Goal: Task Accomplishment & Management: Manage account settings

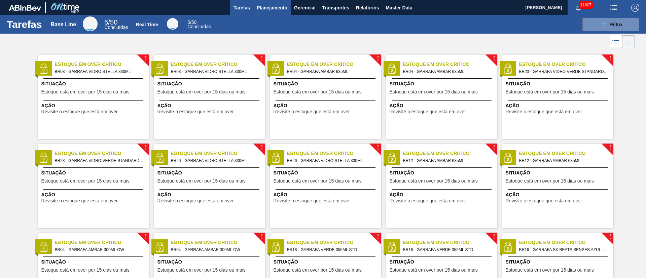
click at [270, 9] on span "Planejamento" at bounding box center [272, 8] width 31 height 8
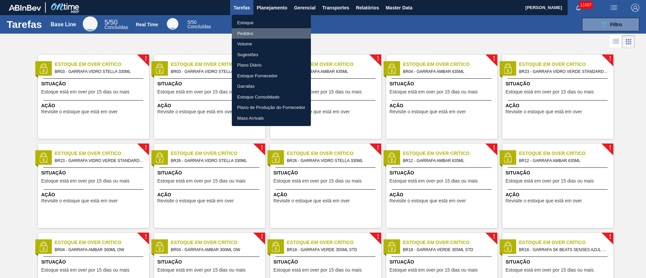
click at [249, 34] on li "Pedidos" at bounding box center [271, 33] width 79 height 11
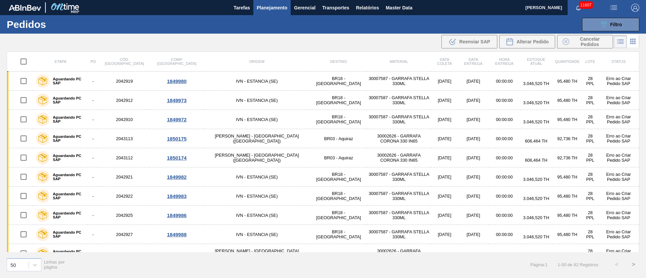
click at [270, 6] on span "Planejamento" at bounding box center [272, 8] width 31 height 8
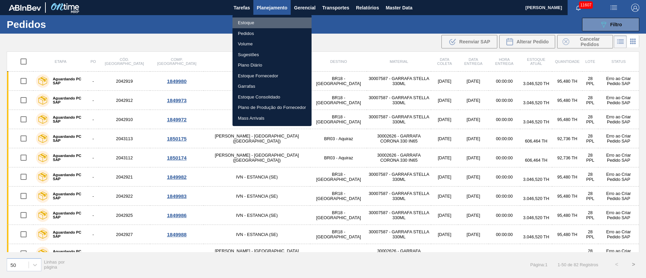
click at [243, 21] on li "Estoque" at bounding box center [271, 22] width 79 height 11
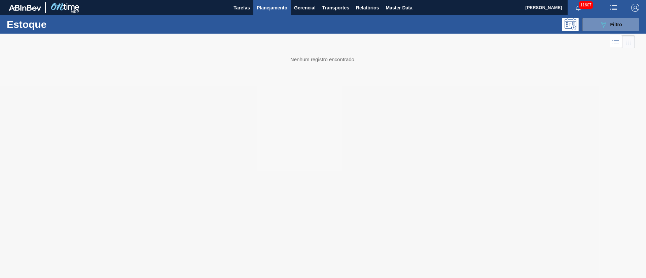
click at [276, 5] on span "Planejamento" at bounding box center [272, 8] width 31 height 8
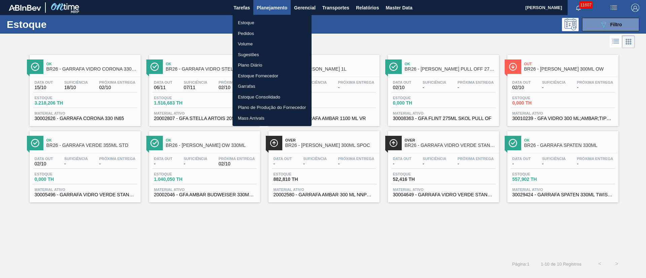
click at [242, 31] on li "Pedidos" at bounding box center [271, 33] width 79 height 11
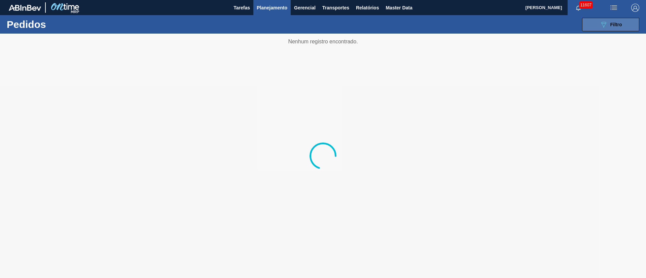
click at [602, 23] on icon "089F7B8B-B2A5-4AFE-B5C0-19BA573D28AC" at bounding box center [603, 25] width 8 height 8
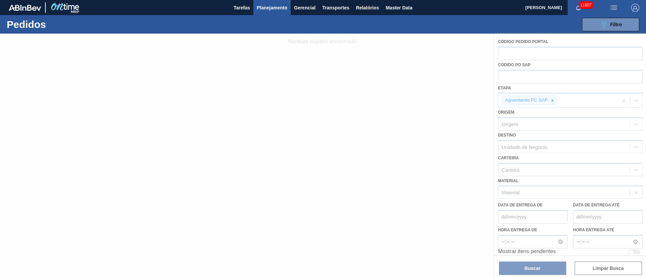
click at [528, 268] on div at bounding box center [323, 156] width 646 height 244
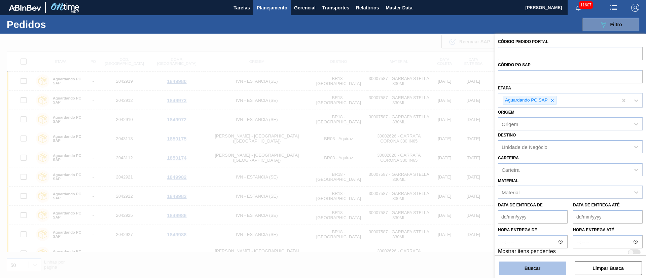
click at [537, 269] on button "Buscar" at bounding box center [532, 268] width 67 height 13
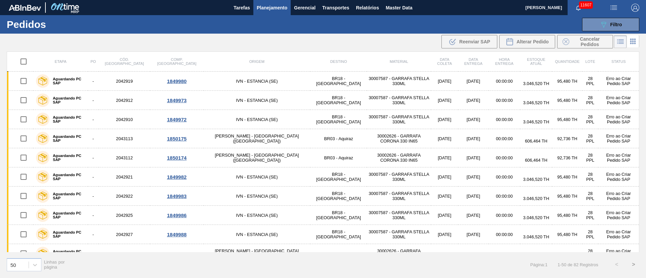
click at [29, 62] on input "checkbox" at bounding box center [23, 61] width 14 height 14
checkbox input "true"
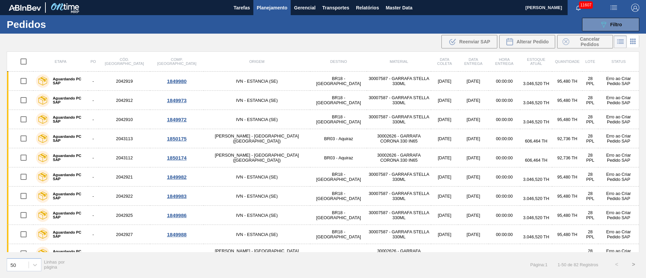
checkbox input "true"
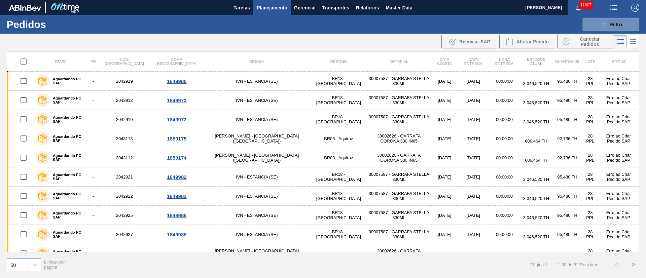
checkbox input "true"
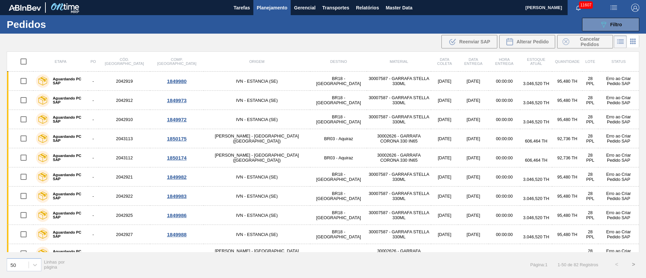
checkbox input "true"
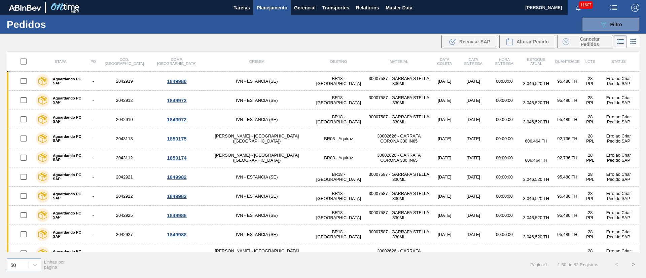
checkbox input "true"
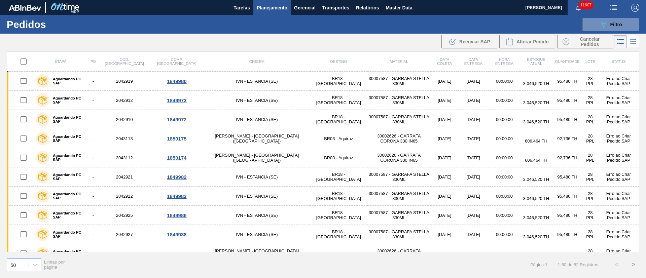
checkbox input "true"
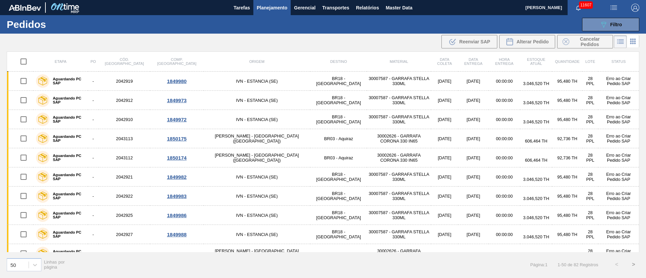
checkbox input "true"
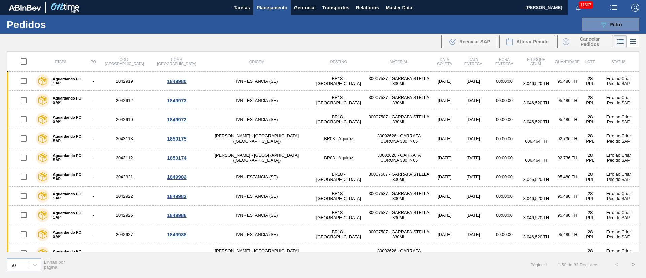
checkbox input "true"
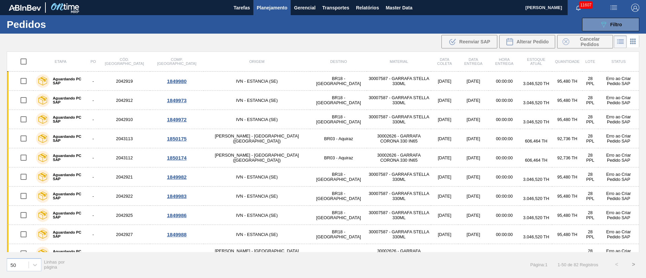
checkbox input "true"
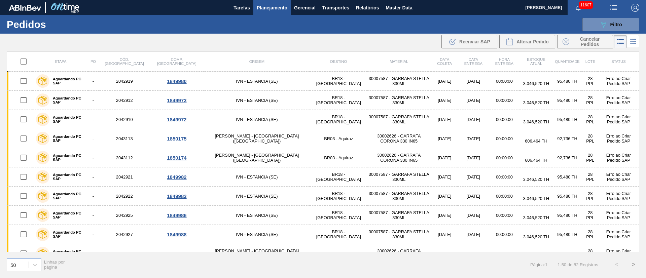
checkbox input "true"
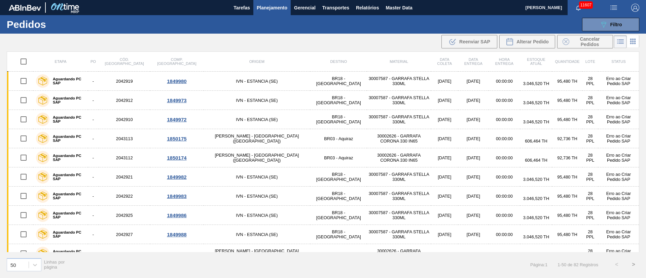
checkbox input "true"
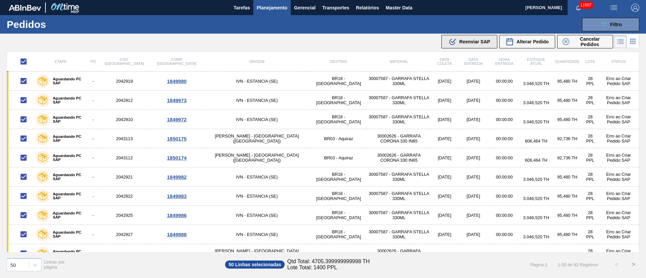
click at [476, 47] on button ".b{fill:var(--color-action-default)} Reenviar SAP" at bounding box center [469, 41] width 56 height 13
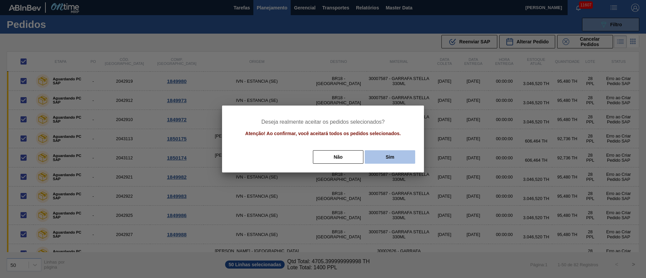
click at [401, 159] on button "Sim" at bounding box center [389, 156] width 50 height 13
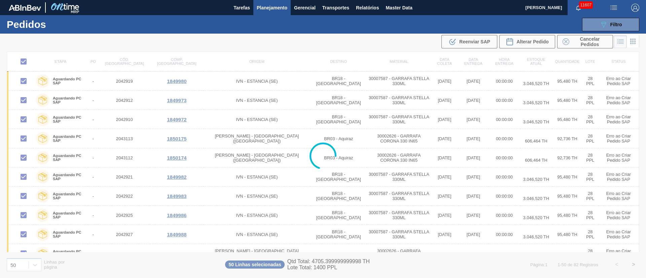
checkbox input "false"
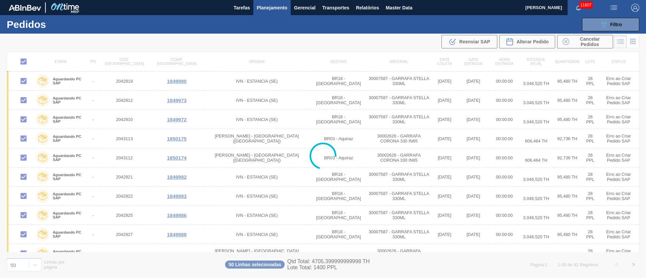
checkbox input "false"
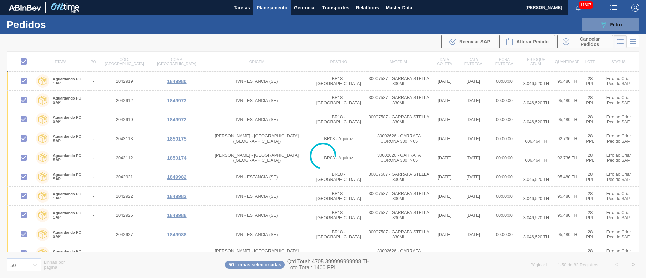
checkbox input "false"
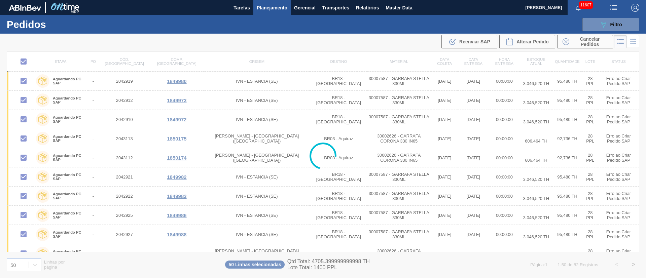
checkbox input "false"
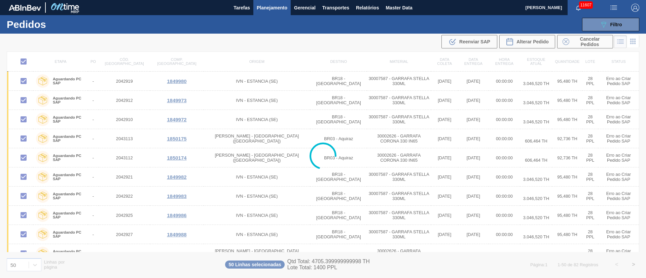
checkbox input "false"
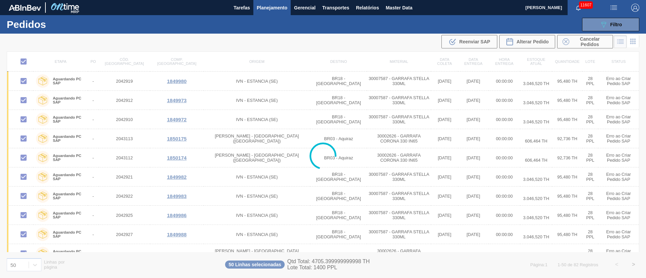
checkbox input "false"
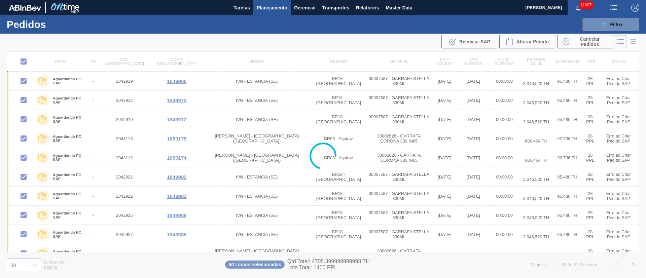
checkbox input "false"
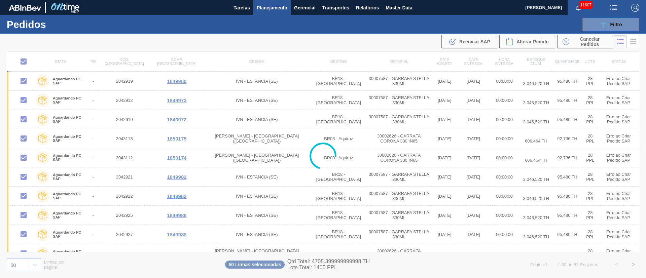
checkbox input "false"
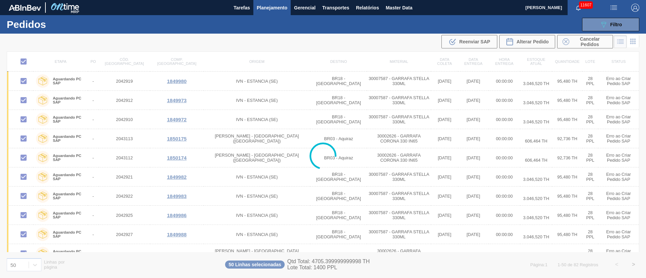
checkbox input "false"
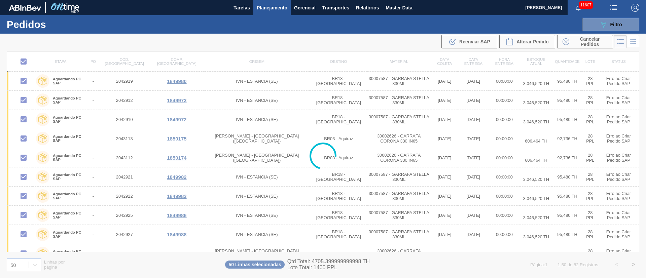
checkbox input "false"
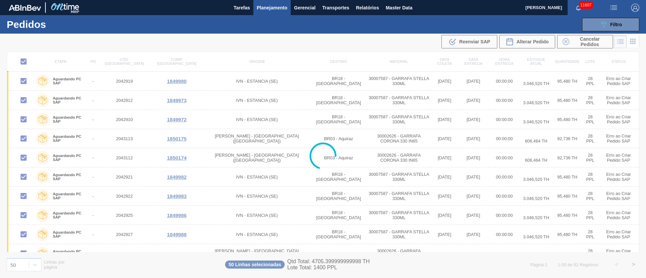
checkbox input "false"
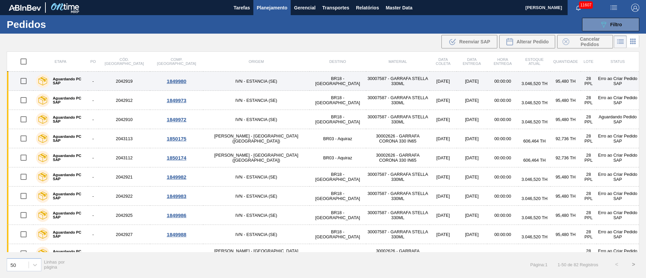
click at [221, 75] on td "IVN - ESTANCIA (SE)" at bounding box center [256, 81] width 106 height 19
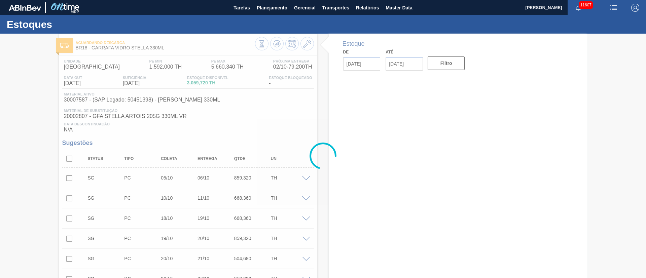
type input "02/10/2025"
type input "16/10/2025"
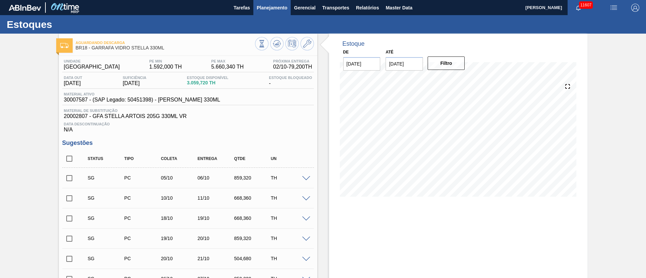
click at [275, 7] on span "Planejamento" at bounding box center [272, 8] width 31 height 8
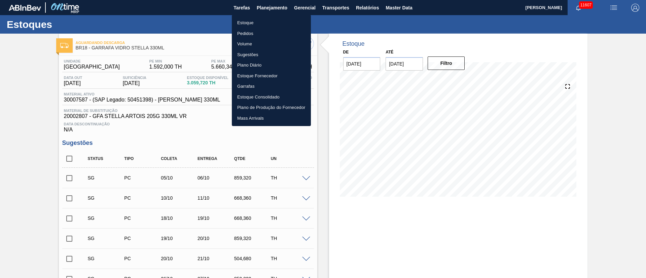
click at [244, 32] on li "Pedidos" at bounding box center [271, 33] width 79 height 11
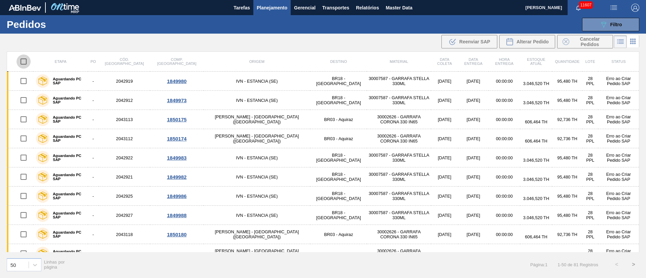
click at [25, 62] on input "checkbox" at bounding box center [23, 61] width 14 height 14
checkbox input "true"
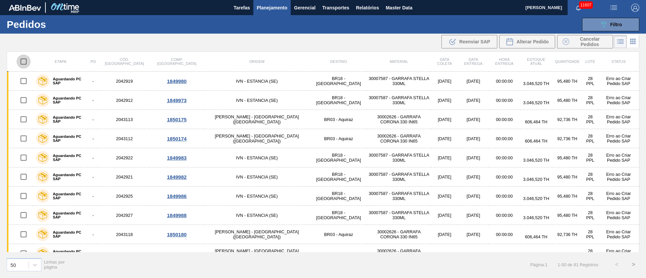
checkbox input "true"
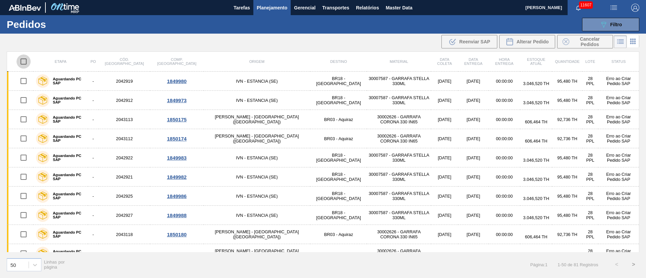
checkbox input "true"
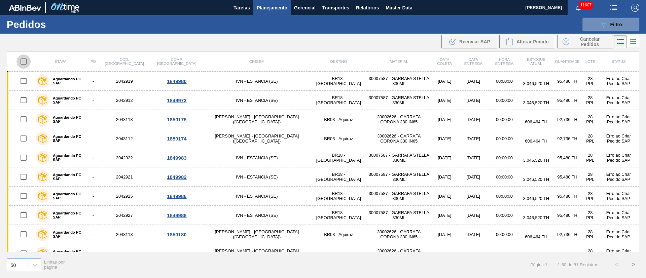
checkbox input "true"
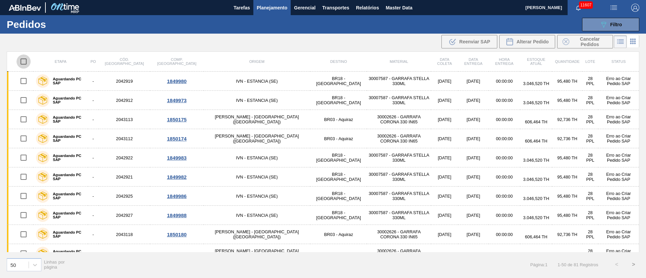
checkbox input "true"
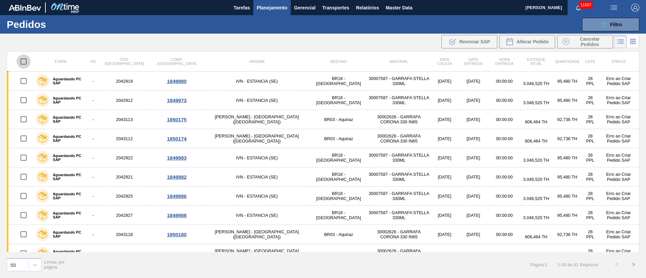
checkbox input "true"
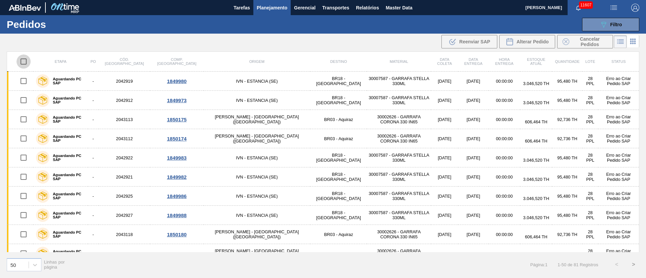
checkbox input "true"
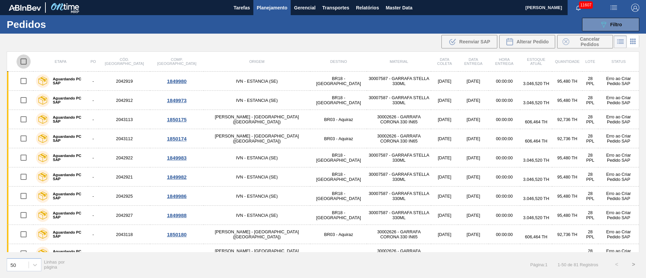
checkbox input "true"
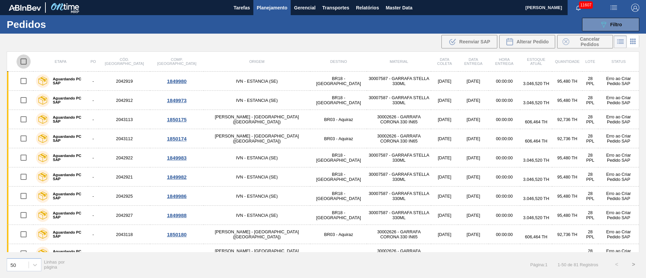
checkbox input "true"
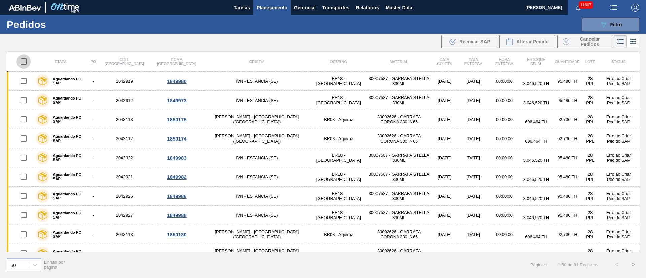
checkbox input "true"
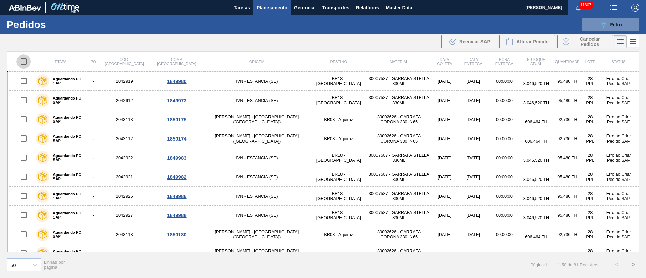
checkbox input "true"
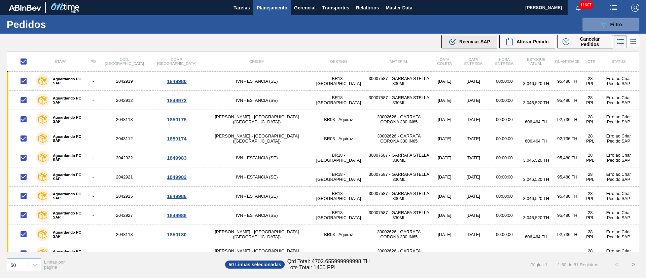
click at [480, 39] on span "Reenviar SAP" at bounding box center [474, 41] width 31 height 5
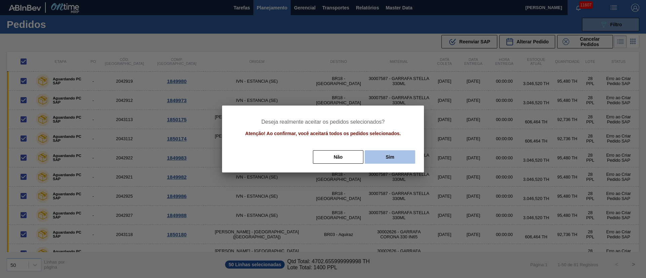
click at [386, 155] on button "Sim" at bounding box center [389, 156] width 50 height 13
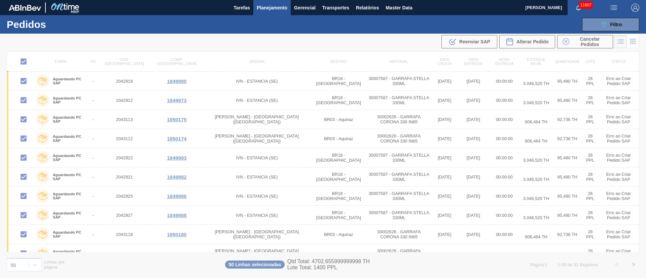
checkbox input "false"
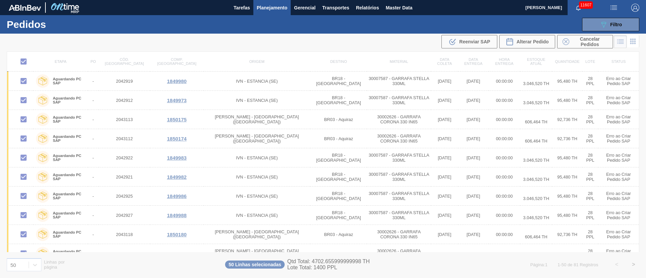
checkbox input "false"
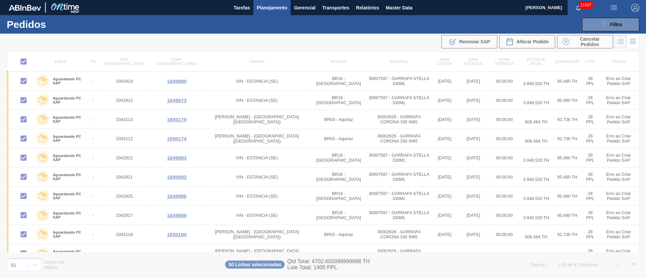
checkbox input "false"
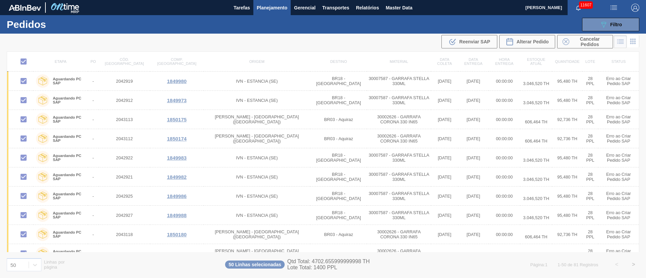
checkbox input "false"
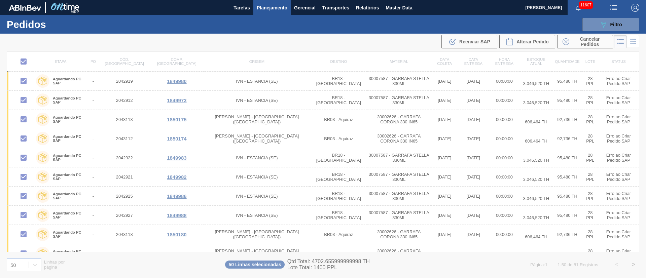
checkbox input "false"
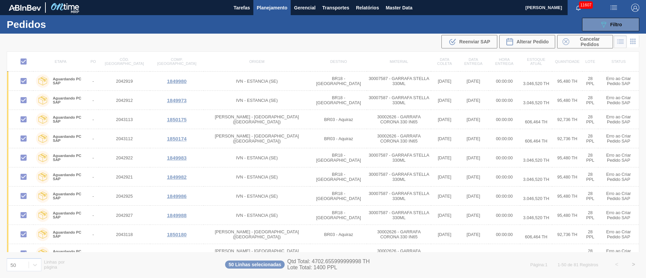
checkbox input "false"
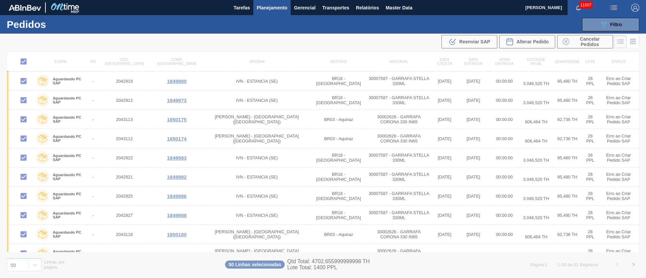
checkbox input "false"
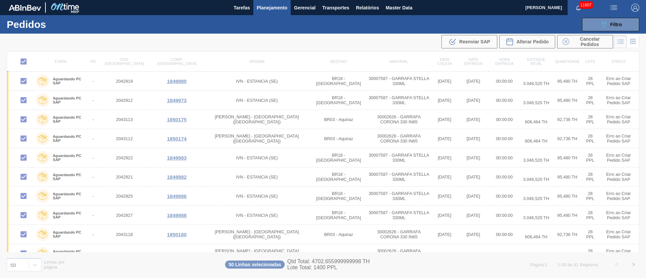
checkbox input "false"
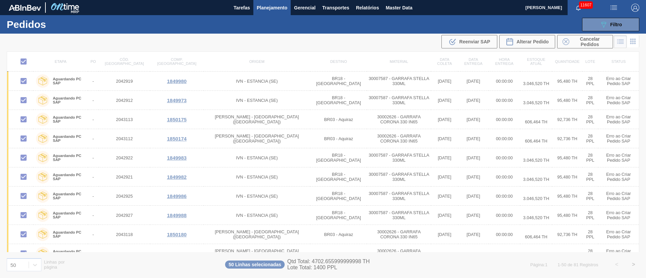
checkbox input "false"
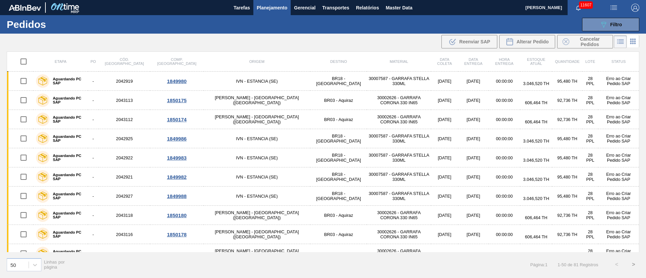
click at [22, 64] on input "checkbox" at bounding box center [23, 61] width 14 height 14
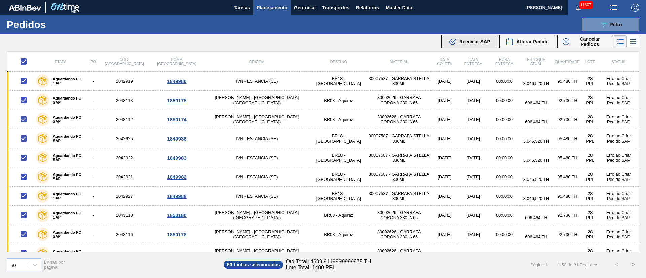
click at [473, 38] on div ".b{fill:var(--color-action-default)} Reenviar SAP" at bounding box center [469, 42] width 42 height 8
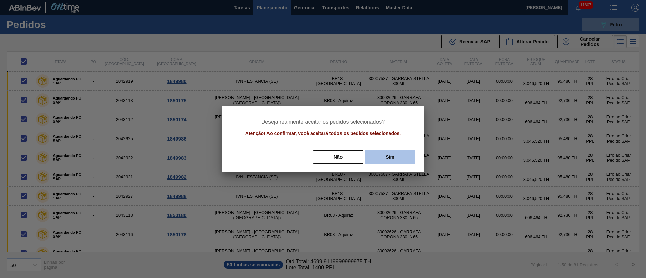
click at [386, 162] on button "Sim" at bounding box center [389, 156] width 50 height 13
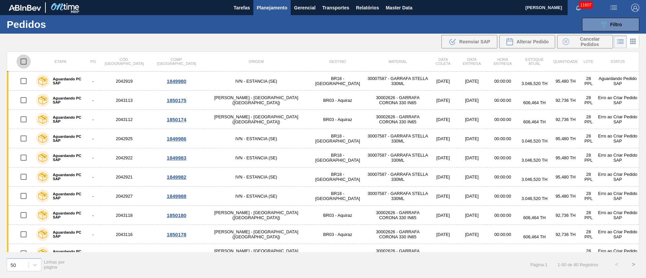
click at [21, 61] on input "checkbox" at bounding box center [23, 61] width 14 height 14
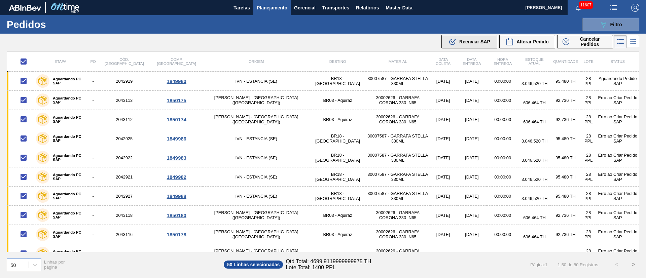
click at [474, 45] on div ".b{fill:var(--color-action-default)} Reenviar SAP" at bounding box center [469, 42] width 42 height 8
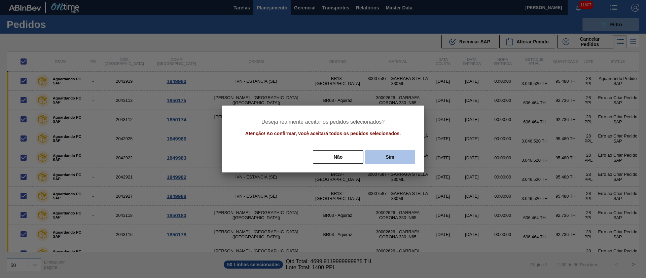
click at [395, 159] on button "Sim" at bounding box center [389, 156] width 50 height 13
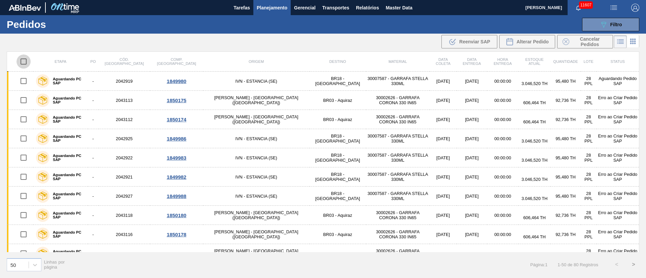
click at [28, 61] on input "checkbox" at bounding box center [23, 61] width 14 height 14
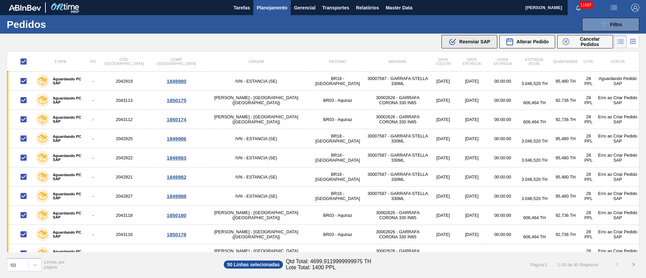
click at [474, 40] on span "Reenviar SAP" at bounding box center [474, 41] width 31 height 5
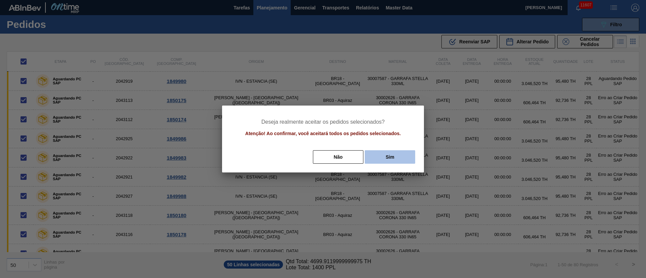
click at [386, 154] on button "Sim" at bounding box center [389, 156] width 50 height 13
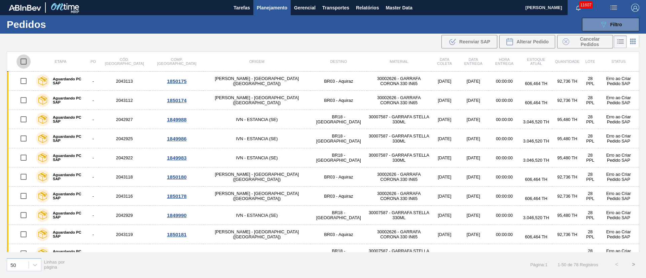
click at [24, 57] on input "checkbox" at bounding box center [23, 61] width 14 height 14
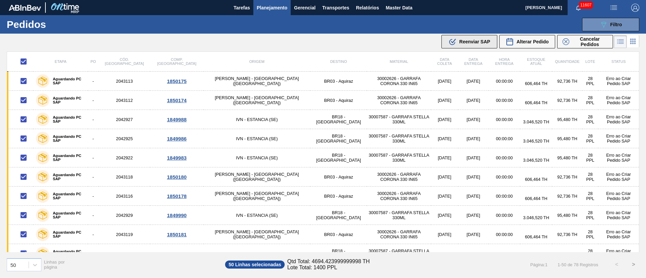
click at [476, 42] on span "Reenviar SAP" at bounding box center [474, 41] width 31 height 5
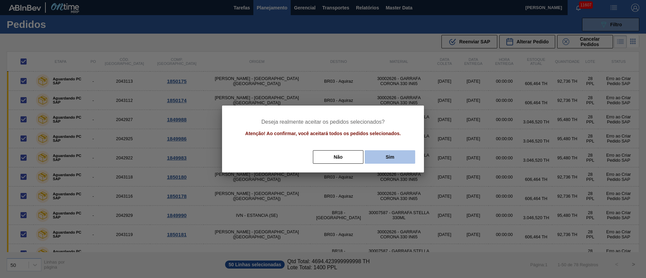
click at [386, 157] on button "Sim" at bounding box center [389, 156] width 50 height 13
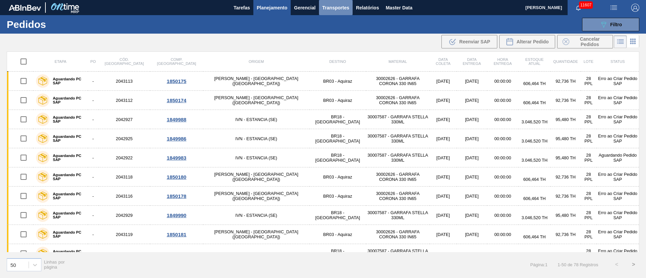
click at [337, 10] on span "Transportes" at bounding box center [335, 8] width 27 height 8
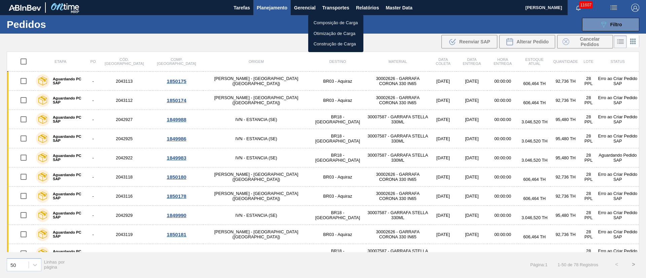
click at [365, 8] on div at bounding box center [323, 139] width 646 height 278
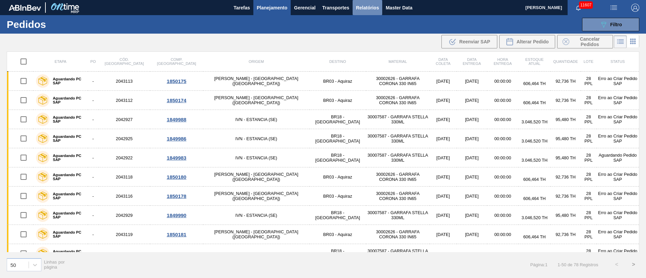
click at [371, 2] on button "Relatórios" at bounding box center [367, 7] width 30 height 15
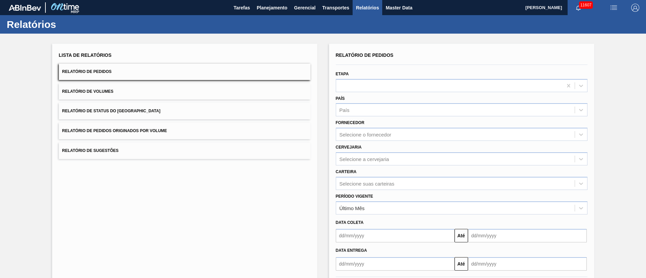
click at [142, 135] on button "Relatório de Pedidos Originados por Volume" at bounding box center [185, 131] width 252 height 16
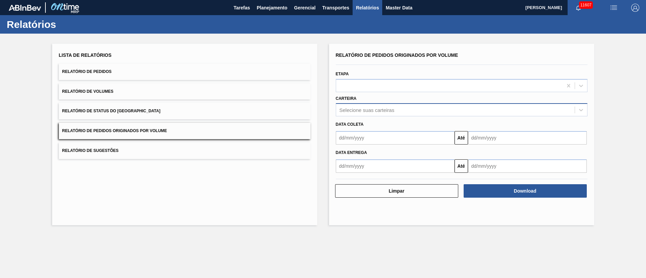
click at [356, 108] on div "Selecione suas carteiras" at bounding box center [366, 110] width 55 height 6
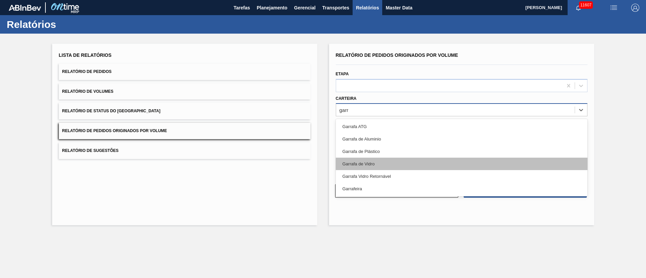
click at [348, 165] on div "Garrafa de Vidro" at bounding box center [462, 164] width 252 height 12
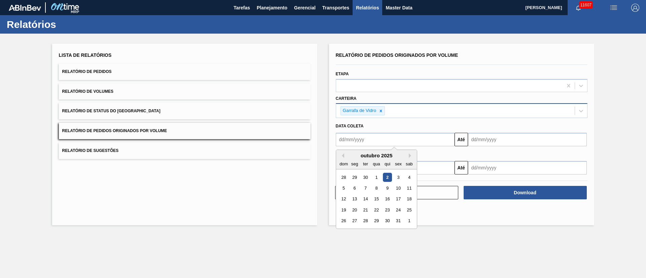
click at [349, 137] on input "text" at bounding box center [395, 139] width 119 height 13
click at [342, 158] on button "Previous Month" at bounding box center [341, 155] width 5 height 5
click at [354, 179] on div "1" at bounding box center [354, 177] width 9 height 9
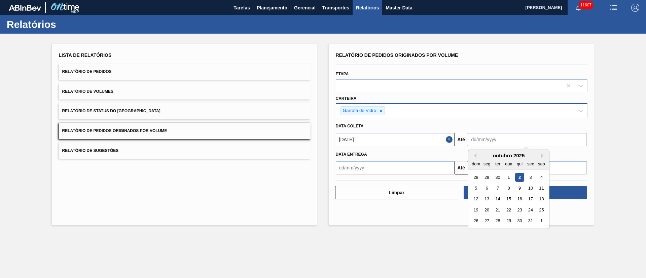
click at [481, 138] on input "text" at bounding box center [527, 139] width 119 height 13
click at [510, 221] on div "29" at bounding box center [508, 221] width 9 height 9
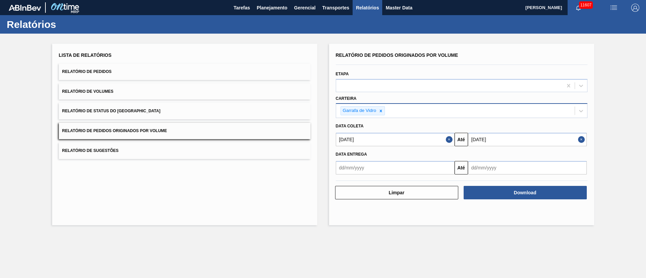
click at [488, 166] on input "text" at bounding box center [527, 167] width 119 height 13
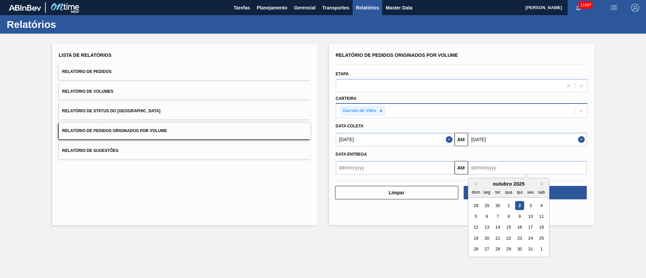
click at [522, 247] on div "30" at bounding box center [518, 248] width 9 height 9
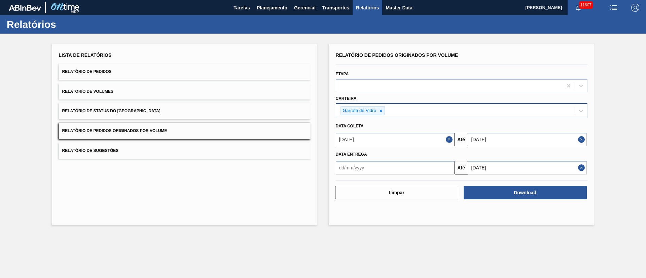
drag, startPoint x: 160, startPoint y: 135, endPoint x: 364, endPoint y: 159, distance: 205.5
click at [161, 135] on button "Relatório de Pedidos Originados por Volume" at bounding box center [185, 131] width 252 height 16
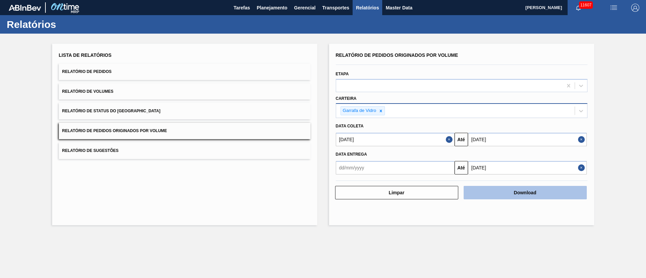
click at [495, 194] on button "Download" at bounding box center [524, 192] width 123 height 13
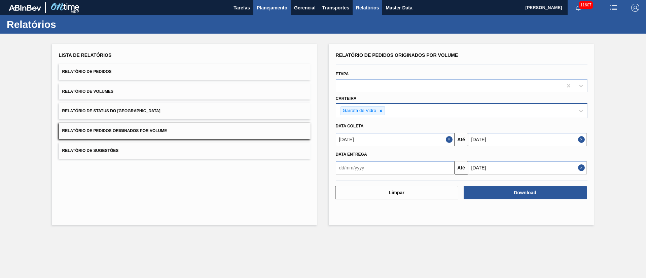
click at [268, 13] on button "Planejamento" at bounding box center [271, 7] width 37 height 15
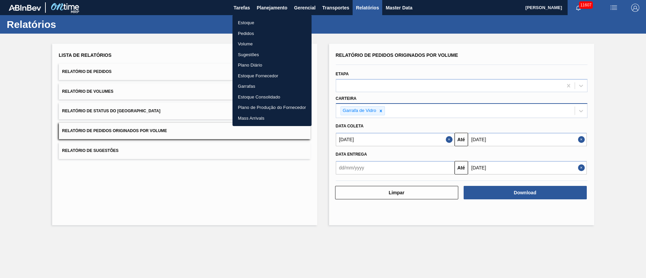
click at [242, 36] on li "Pedidos" at bounding box center [271, 33] width 79 height 11
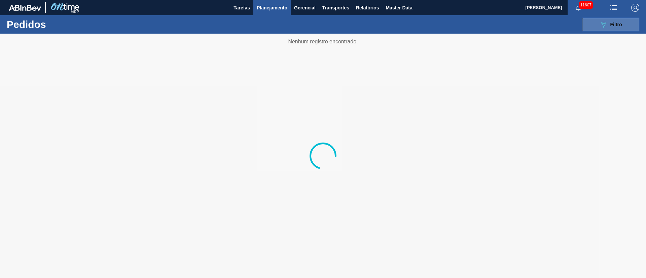
click at [610, 25] on span "Filtro" at bounding box center [616, 24] width 12 height 5
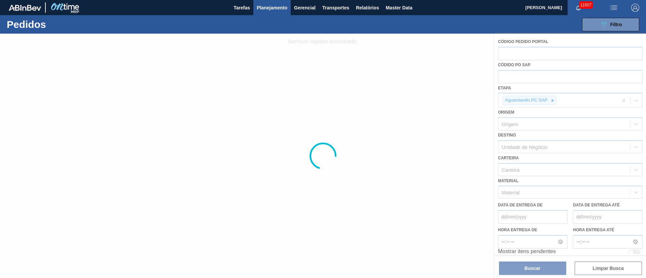
click at [512, 74] on div at bounding box center [323, 156] width 646 height 244
click at [552, 100] on div at bounding box center [323, 156] width 646 height 244
click at [552, 101] on div at bounding box center [323, 156] width 646 height 244
click at [523, 78] on div at bounding box center [323, 156] width 646 height 244
click at [522, 76] on div at bounding box center [323, 156] width 646 height 244
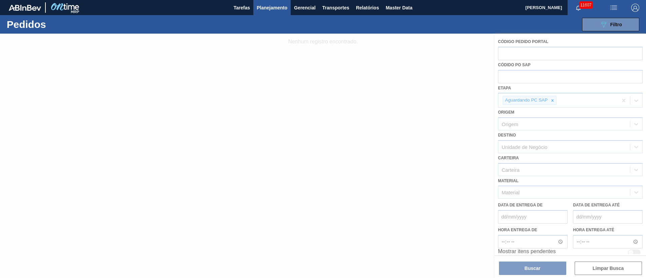
click at [521, 76] on div at bounding box center [323, 156] width 646 height 244
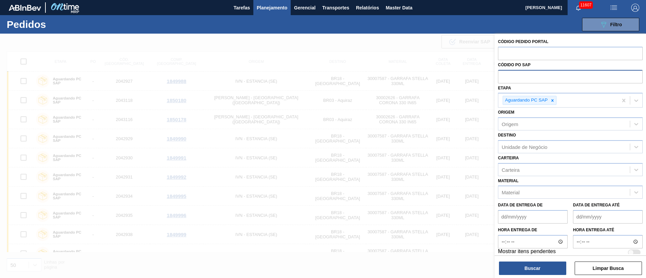
click at [518, 71] on input "text" at bounding box center [570, 76] width 145 height 13
paste input "5800369265"
click at [552, 96] on div at bounding box center [551, 100] width 7 height 8
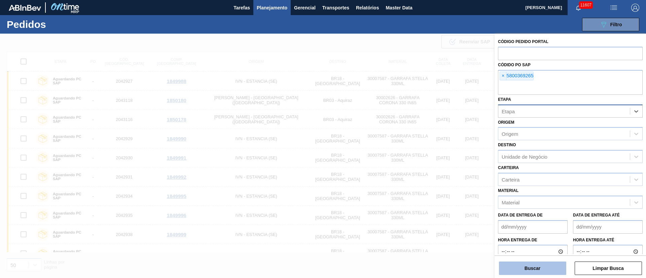
click at [524, 267] on button "Buscar" at bounding box center [532, 268] width 67 height 13
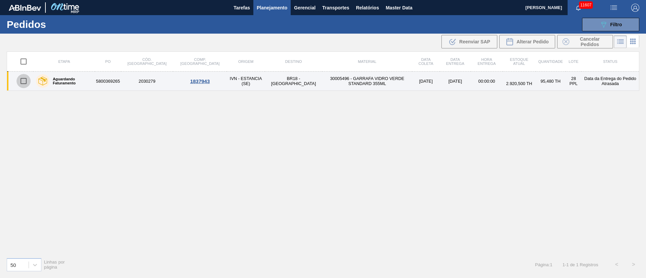
click at [26, 81] on input "checkbox" at bounding box center [23, 81] width 14 height 14
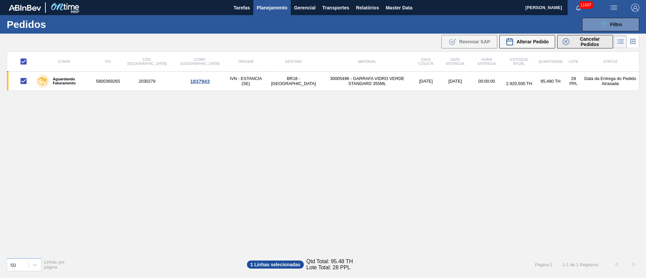
click at [592, 38] on span "Cancelar Pedidos" at bounding box center [590, 41] width 36 height 11
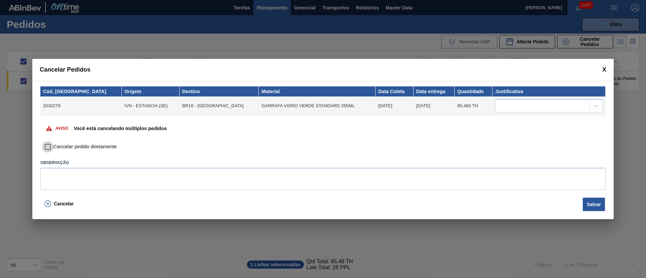
click at [48, 148] on input "Cancelar pedido diretamente" at bounding box center [47, 146] width 11 height 11
click at [524, 108] on div at bounding box center [542, 106] width 94 height 10
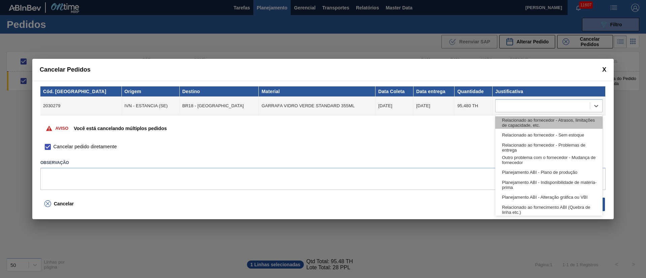
click at [514, 118] on div "Relacionado ao fornecedor - Atrasos, limitações de capacidade, etc." at bounding box center [548, 122] width 107 height 12
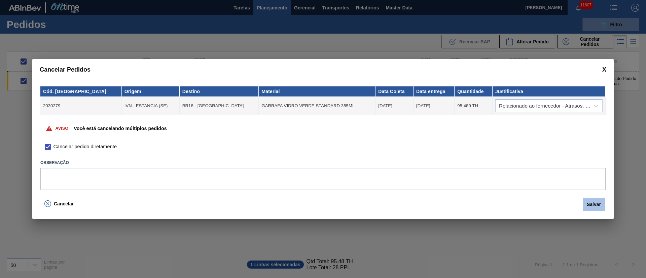
click at [587, 204] on button "Salvar" at bounding box center [593, 204] width 22 height 13
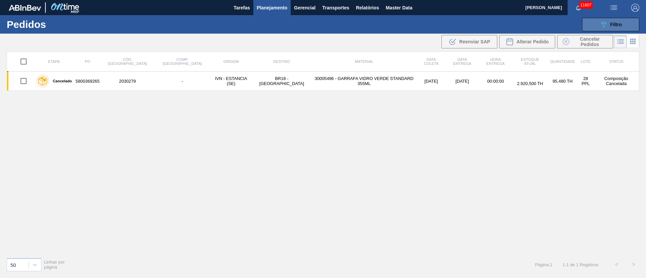
click at [620, 23] on span "Filtro" at bounding box center [616, 24] width 12 height 5
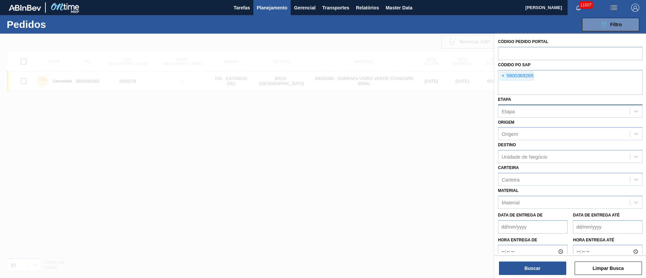
click at [358, 145] on div at bounding box center [323, 173] width 646 height 278
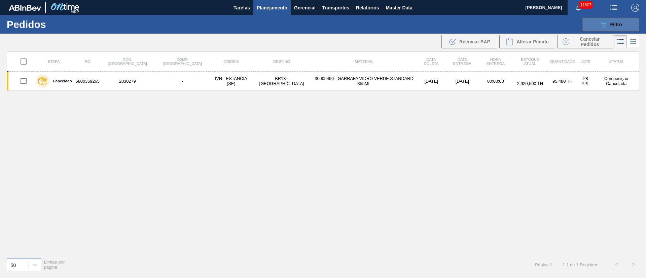
click at [619, 22] on span "Filtro" at bounding box center [616, 24] width 12 height 5
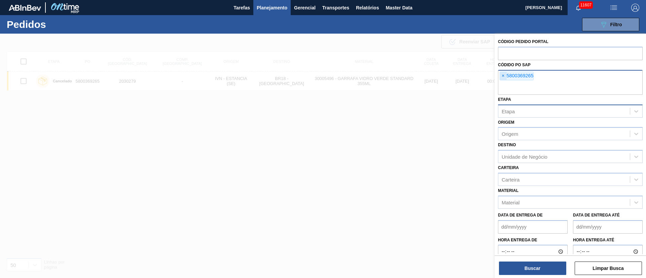
click at [500, 77] on span "×" at bounding box center [503, 76] width 6 height 8
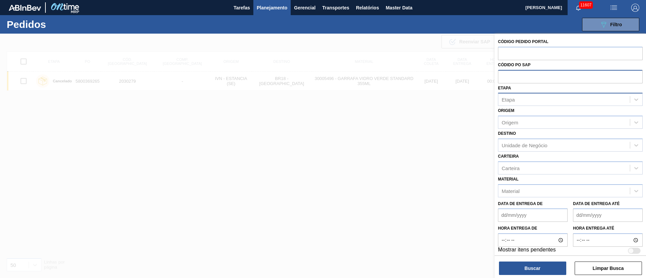
paste input "text"
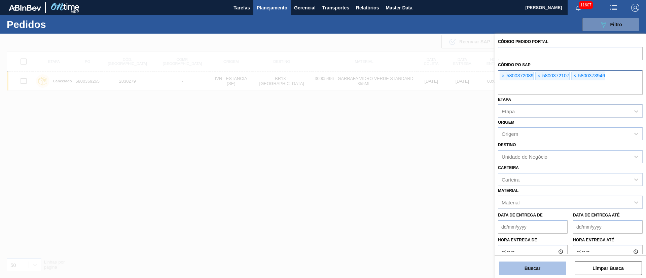
click at [531, 265] on button "Buscar" at bounding box center [532, 268] width 67 height 13
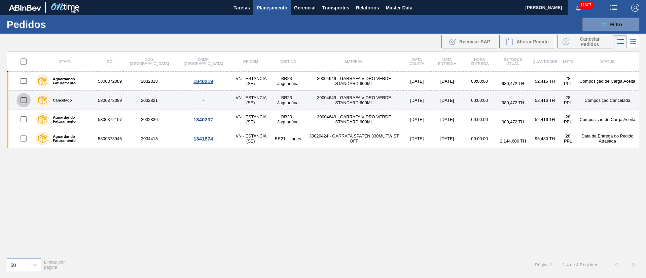
click at [25, 101] on input "checkbox" at bounding box center [23, 100] width 14 height 14
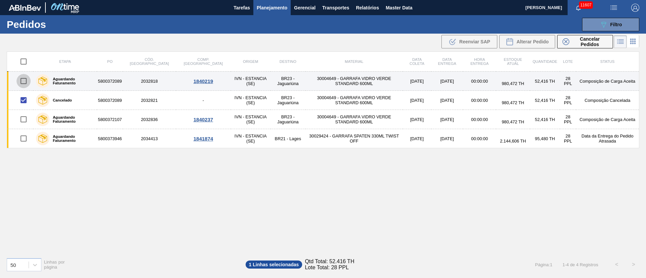
click at [24, 82] on input "checkbox" at bounding box center [23, 81] width 14 height 14
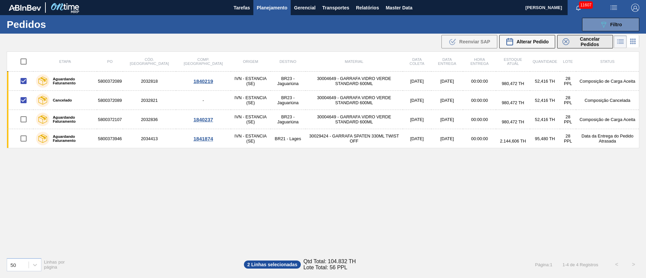
click at [584, 43] on span "Cancelar Pedidos" at bounding box center [590, 41] width 36 height 11
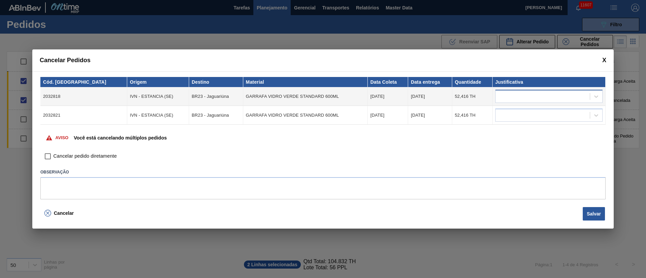
click at [513, 98] on div at bounding box center [542, 97] width 94 height 10
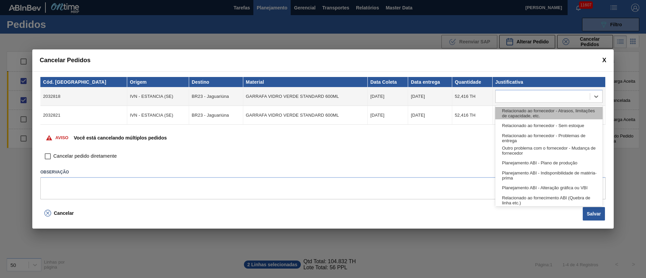
click at [516, 110] on div "Relacionado ao fornecedor - Atrasos, limitações de capacidade, etc." at bounding box center [548, 113] width 107 height 12
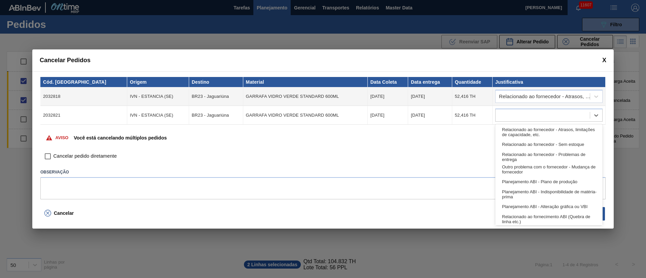
click at [516, 110] on div at bounding box center [548, 115] width 107 height 13
click at [517, 127] on div "Relacionado ao fornecedor - Atrasos, limitações de capacidade, etc." at bounding box center [548, 132] width 107 height 12
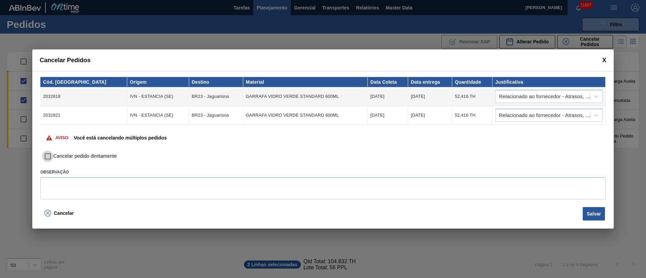
click at [47, 154] on input "Cancelar pedido diretamente" at bounding box center [47, 156] width 11 height 11
click at [588, 211] on button "Salvar" at bounding box center [593, 213] width 22 height 13
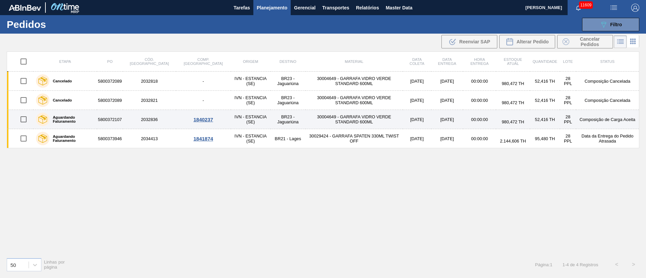
click at [22, 117] on input "checkbox" at bounding box center [23, 119] width 14 height 14
checkbox input "true"
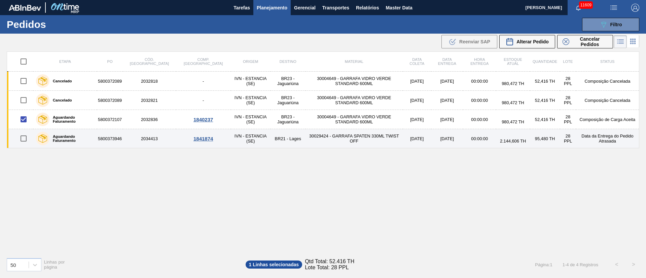
click at [24, 138] on input "checkbox" at bounding box center [23, 138] width 14 height 14
checkbox input "true"
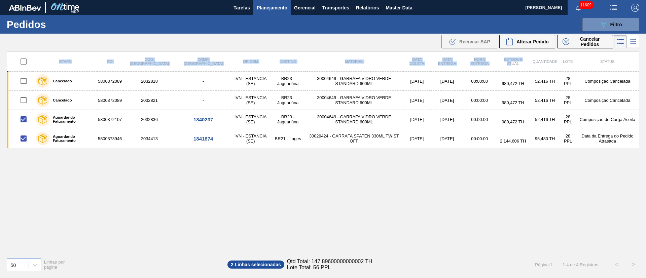
click at [542, 50] on main "Tarefas Planejamento Gerencial Transportes Relatórios Master Data Juliane Romag…" at bounding box center [323, 139] width 646 height 278
click at [382, 218] on div "Etapa PO Cód. Pedido Comp. Carga Origem Destino Material Data coleta Data entre…" at bounding box center [323, 151] width 632 height 201
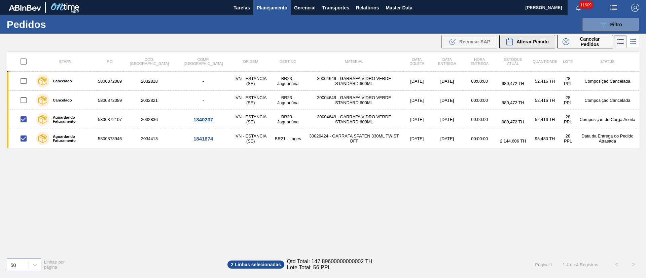
click at [531, 38] on div "Alterar Pedido" at bounding box center [526, 42] width 43 height 8
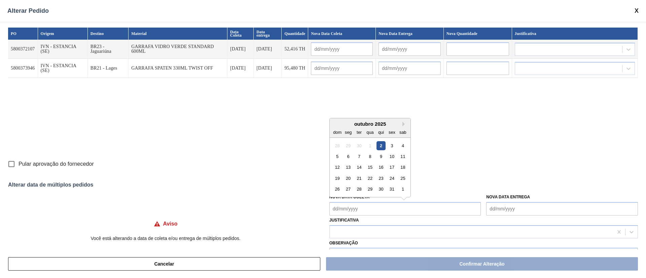
click at [399, 209] on Coleta "Nova Data Coleta" at bounding box center [405, 208] width 152 height 13
click at [359, 156] on div "7" at bounding box center [358, 156] width 9 height 9
type Coleta "[DATE]"
type input "[DATE]"
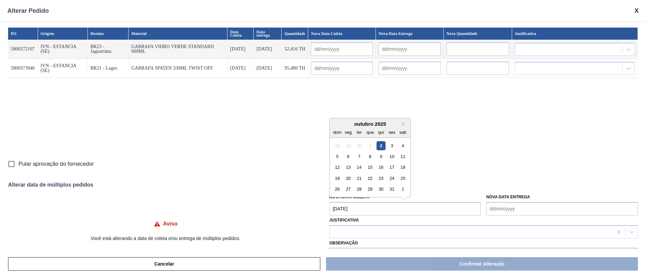
type input "[DATE]"
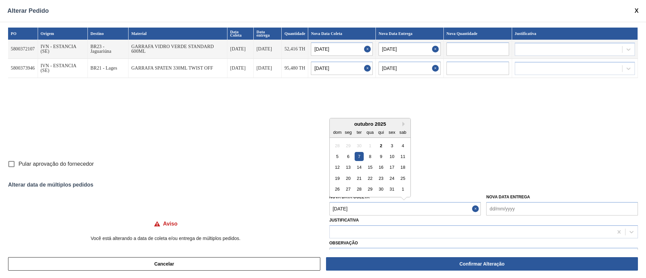
click at [362, 209] on Coleta "[DATE]" at bounding box center [405, 208] width 152 height 13
click at [390, 144] on div "3" at bounding box center [391, 145] width 9 height 9
type Coleta "03/10/2025"
type input "03/10/2025"
type input "[DATE]"
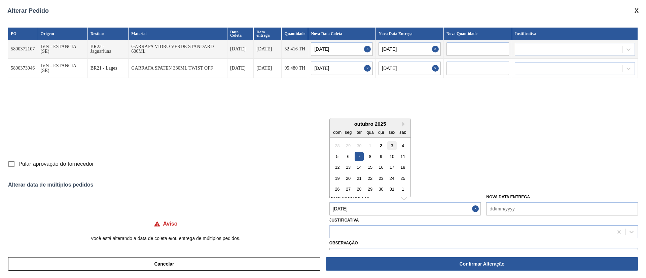
type input "03/10/2025"
type input "[DATE]"
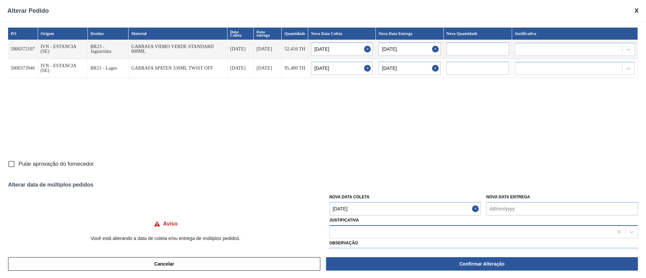
click at [369, 230] on div at bounding box center [471, 232] width 283 height 10
type input "ou"
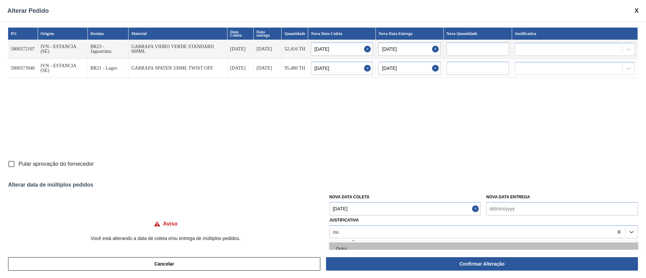
click at [354, 247] on div "Outro" at bounding box center [483, 248] width 308 height 12
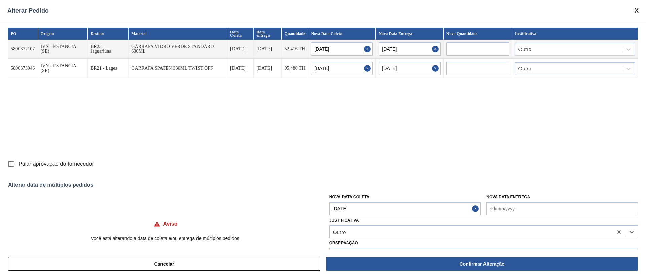
click at [10, 165] on input "Pular aprovação do fornecedor" at bounding box center [11, 164] width 14 height 14
checkbox input "true"
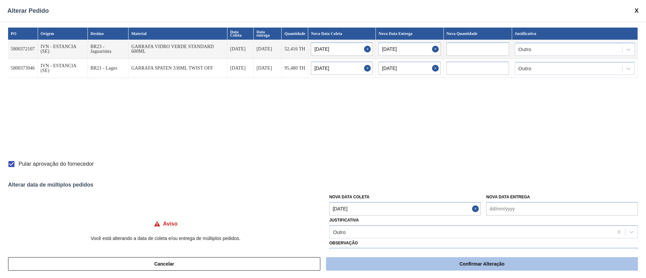
click at [463, 262] on button "Confirmar Alteração" at bounding box center [482, 263] width 312 height 13
checkbox input "false"
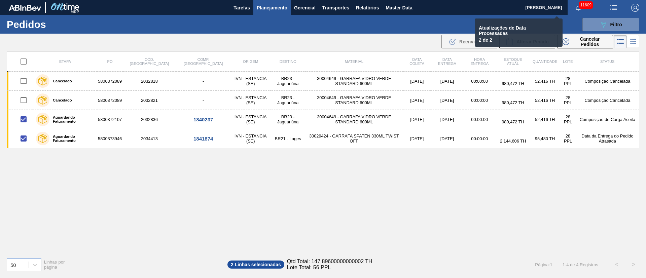
checkbox input "false"
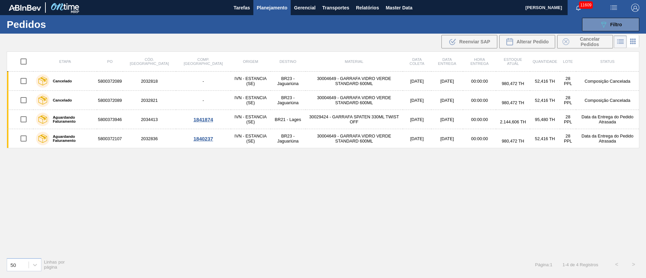
click at [280, 8] on span "Planejamento" at bounding box center [272, 8] width 31 height 8
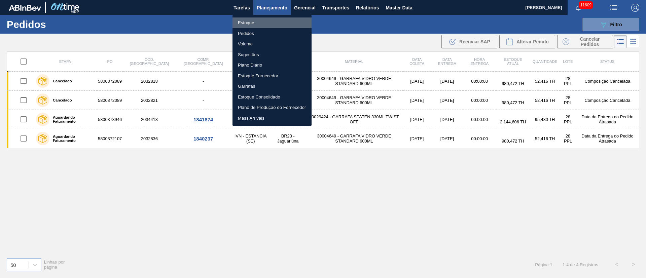
click at [257, 22] on li "Estoque" at bounding box center [271, 22] width 79 height 11
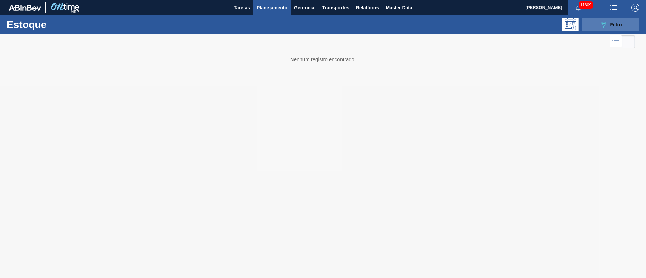
click at [619, 23] on span "Filtro" at bounding box center [616, 24] width 12 height 5
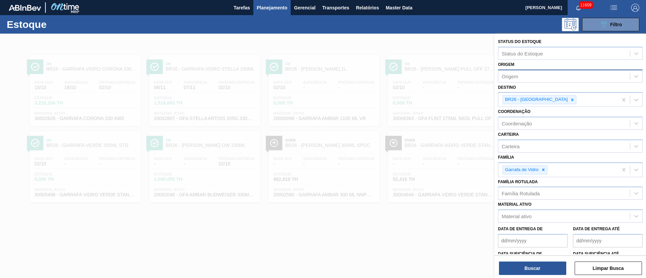
click at [534, 73] on div "Origem" at bounding box center [563, 76] width 131 height 10
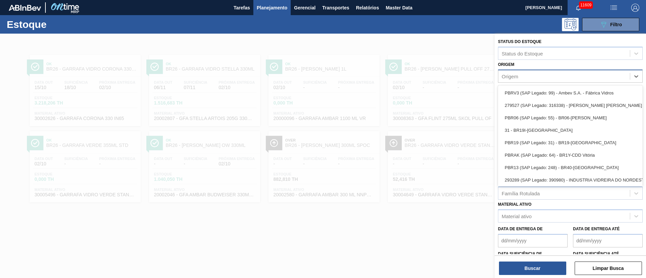
paste input "5800382120 5800382827 5800382834 5800385969"
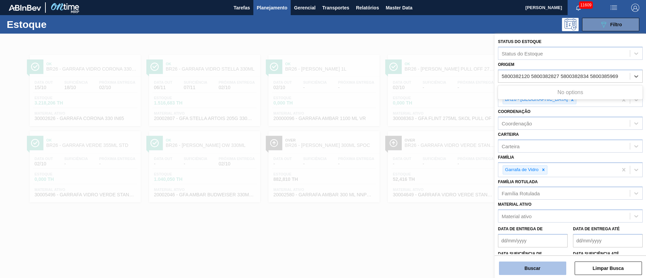
type input "5800382120 5800382827 5800382834 5800385969"
click at [539, 265] on button "Buscar" at bounding box center [532, 268] width 67 height 13
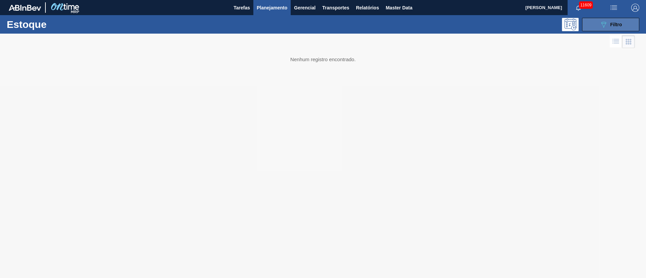
click at [604, 27] on icon "089F7B8B-B2A5-4AFE-B5C0-19BA573D28AC" at bounding box center [603, 25] width 8 height 8
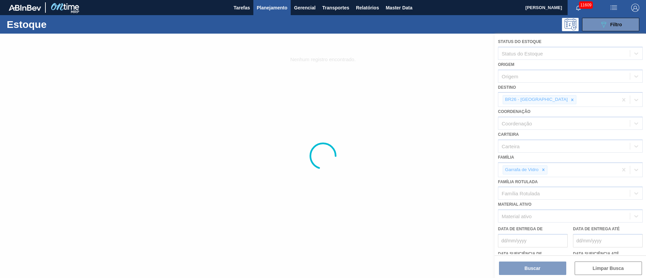
click at [547, 100] on div at bounding box center [323, 156] width 646 height 244
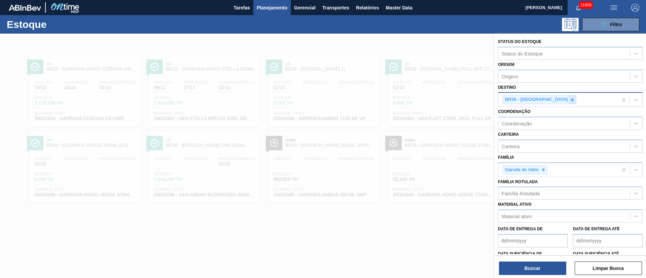
click at [570, 98] on icon at bounding box center [572, 100] width 5 height 5
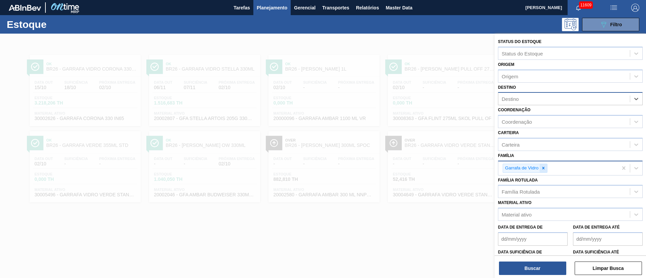
click at [544, 166] on icon at bounding box center [543, 168] width 5 height 5
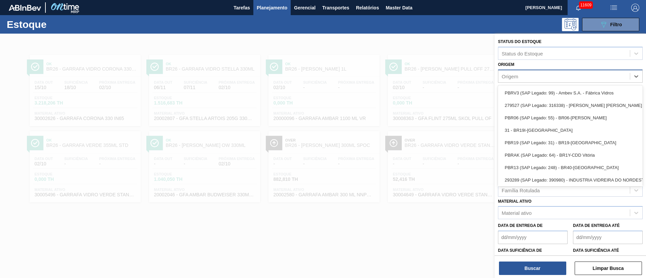
click at [511, 74] on div "Origem" at bounding box center [509, 76] width 16 height 6
paste input "5800382120 5800382827 5800382834 5800385969"
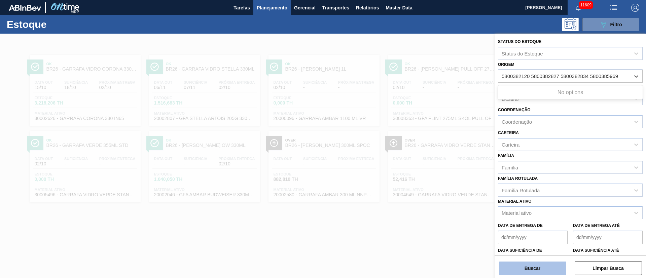
type input "5800382120 5800382827 5800382834 5800385969"
click at [529, 270] on button "Buscar" at bounding box center [532, 268] width 67 height 13
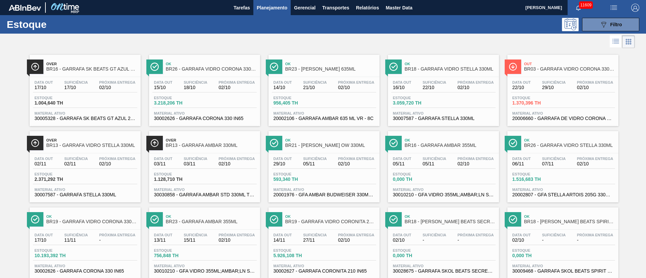
click at [262, 7] on span "Planejamento" at bounding box center [272, 8] width 31 height 8
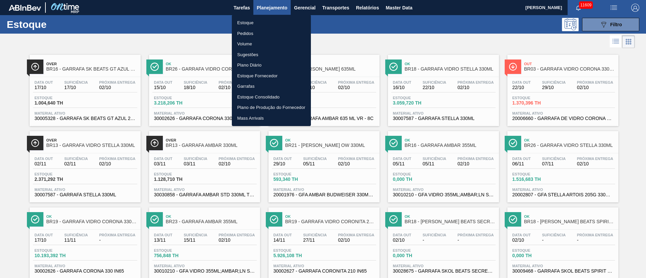
click at [248, 35] on li "Pedidos" at bounding box center [271, 33] width 79 height 11
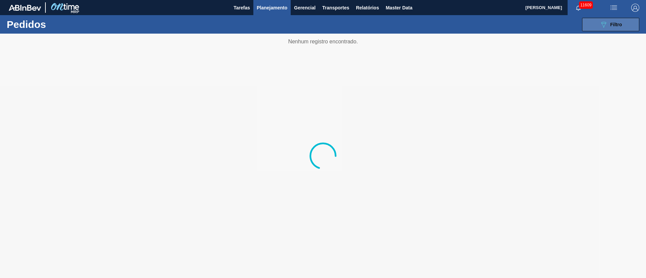
click at [617, 24] on span "Filtro" at bounding box center [616, 24] width 12 height 5
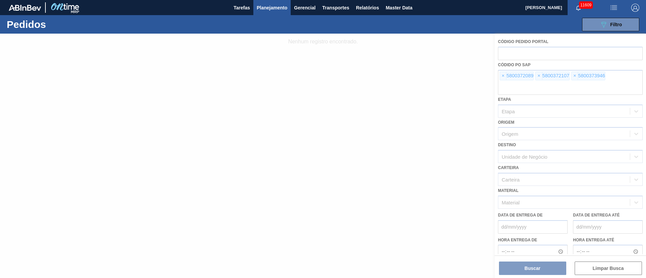
click at [520, 271] on div at bounding box center [323, 156] width 646 height 244
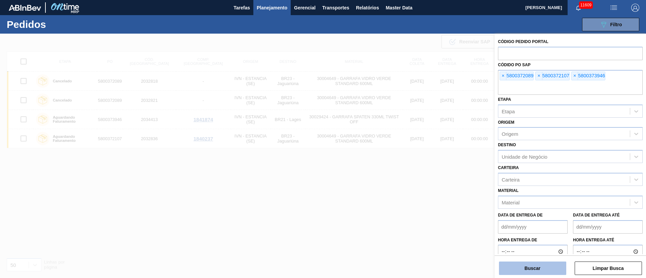
click at [530, 267] on button "Buscar" at bounding box center [532, 268] width 67 height 13
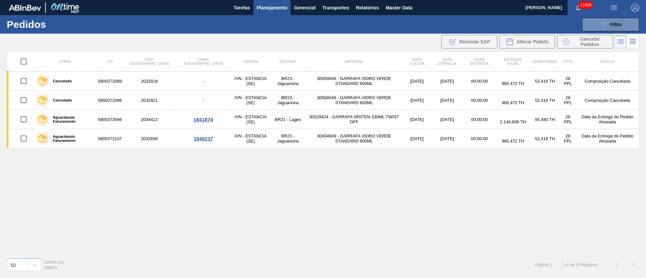
click at [388, 172] on div "Etapa PO Cód. Pedido Comp. Carga Origem Destino Material Data coleta Data entre…" at bounding box center [323, 151] width 632 height 201
click at [347, 183] on div "Etapa PO Cód. Pedido Comp. Carga Origem Destino Material Data coleta Data entre…" at bounding box center [323, 151] width 632 height 201
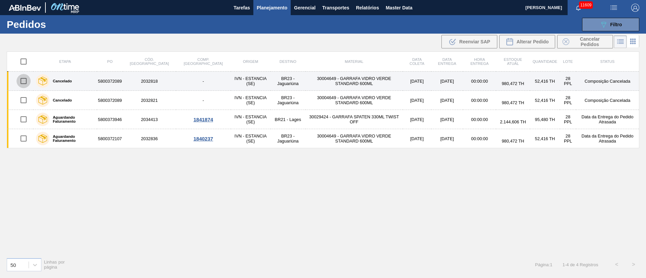
click at [18, 76] on input "checkbox" at bounding box center [23, 81] width 14 height 14
checkbox input "true"
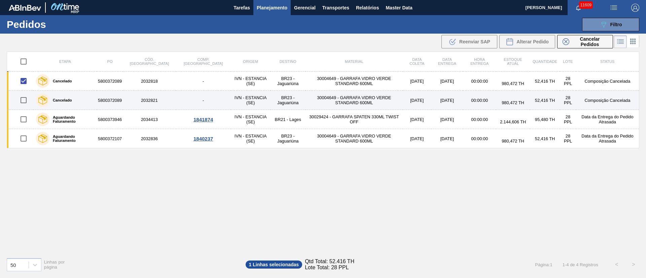
click at [23, 99] on input "checkbox" at bounding box center [23, 100] width 14 height 14
checkbox input "true"
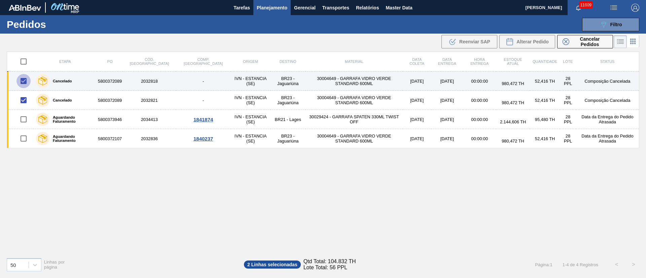
click at [24, 77] on input "checkbox" at bounding box center [23, 81] width 14 height 14
checkbox input "false"
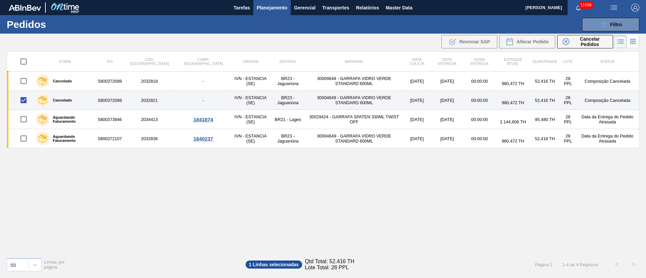
click at [23, 100] on input "checkbox" at bounding box center [23, 100] width 14 height 14
checkbox input "false"
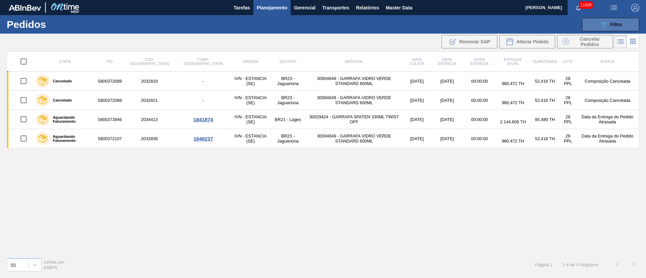
click at [609, 28] on div "089F7B8B-B2A5-4AFE-B5C0-19BA573D28AC Filtro" at bounding box center [610, 25] width 23 height 8
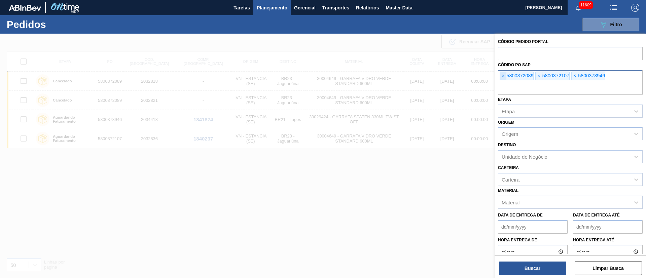
click at [503, 73] on span "×" at bounding box center [503, 76] width 6 height 8
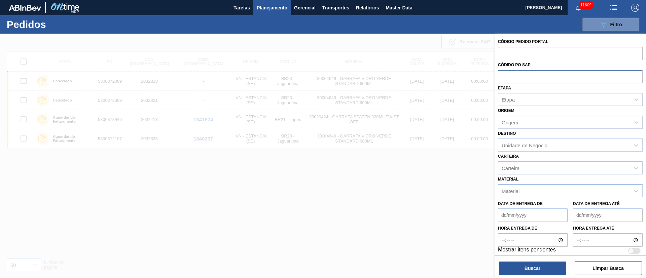
click at [503, 73] on input "text" at bounding box center [570, 76] width 145 height 13
paste input "text"
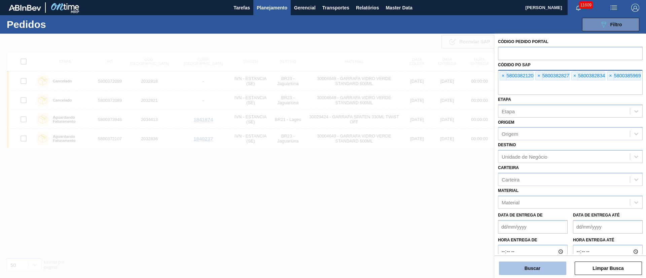
click at [544, 267] on button "Buscar" at bounding box center [532, 268] width 67 height 13
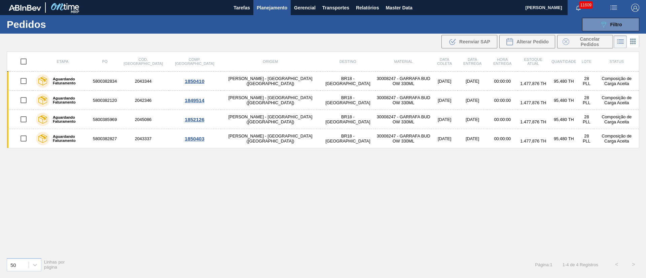
click at [21, 61] on input "checkbox" at bounding box center [23, 61] width 14 height 14
checkbox input "true"
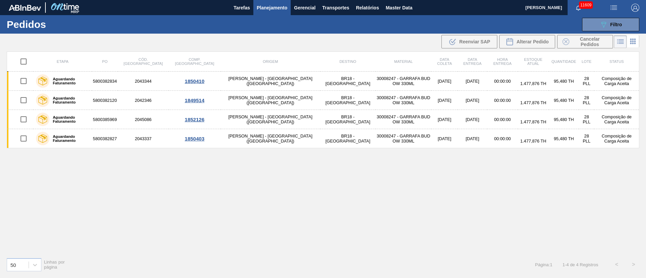
checkbox input "true"
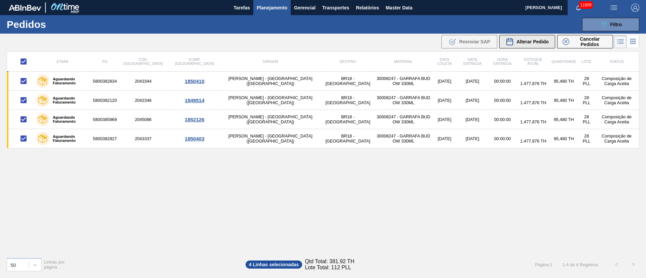
click at [539, 44] on div "Alterar Pedido" at bounding box center [526, 42] width 43 height 8
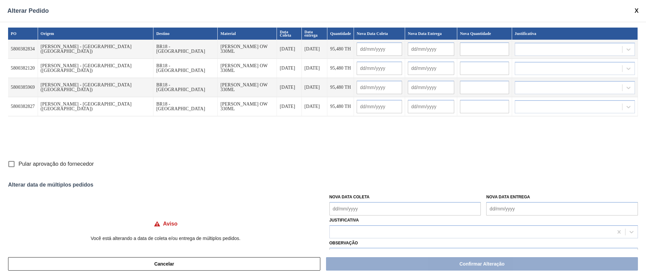
drag, startPoint x: 357, startPoint y: 212, endPoint x: 361, endPoint y: 203, distance: 9.6
click at [357, 212] on Coleta "Nova Data Coleta" at bounding box center [405, 208] width 152 height 13
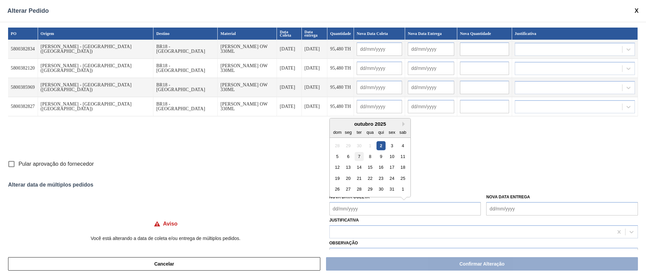
click at [357, 160] on div "7" at bounding box center [358, 156] width 9 height 9
type Coleta "[DATE]"
type input "[DATE]"
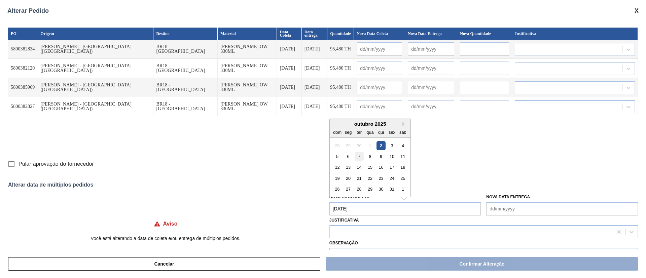
type input "[DATE]"
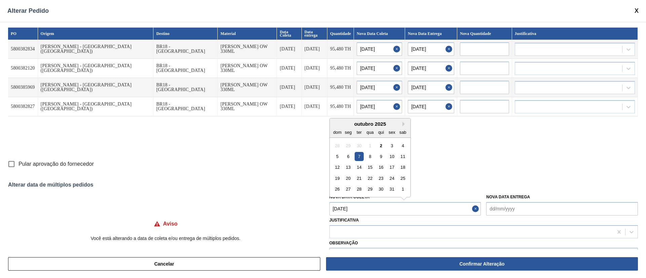
click at [363, 206] on Coleta "[DATE]" at bounding box center [405, 208] width 152 height 13
click at [393, 143] on div "3" at bounding box center [391, 145] width 9 height 9
type Coleta "03/10/2025"
type input "03/10/2025"
type input "04/10/2025"
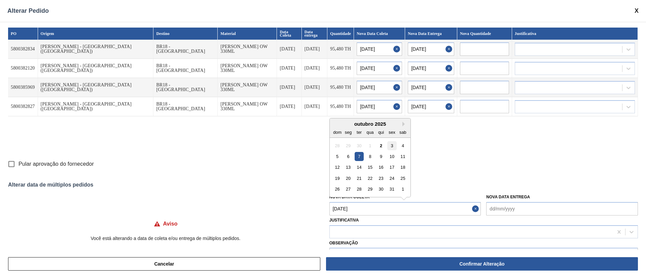
type input "03/10/2025"
type input "04/10/2025"
type input "03/10/2025"
type input "04/10/2025"
type input "03/10/2025"
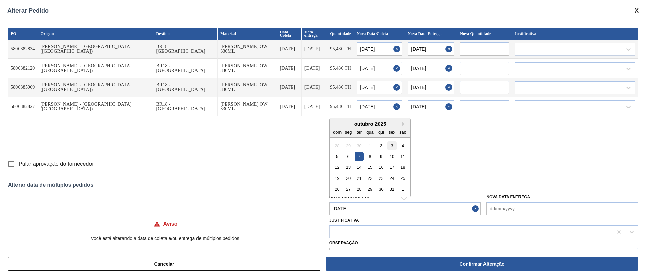
type input "04/10/2025"
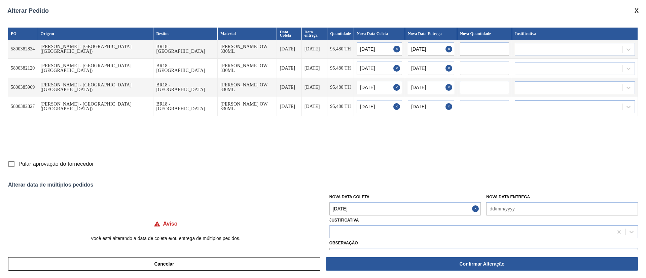
click at [10, 165] on input "Pular aprovação do fornecedor" at bounding box center [11, 164] width 14 height 14
checkbox input "true"
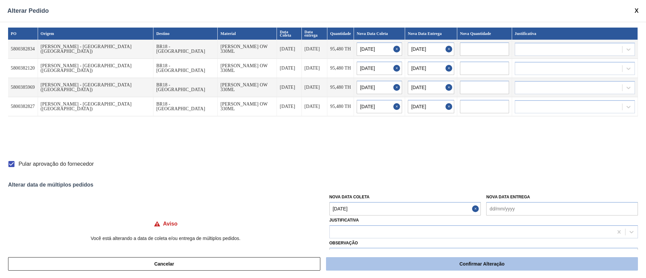
click at [487, 262] on button "Confirmar Alteração" at bounding box center [482, 263] width 312 height 13
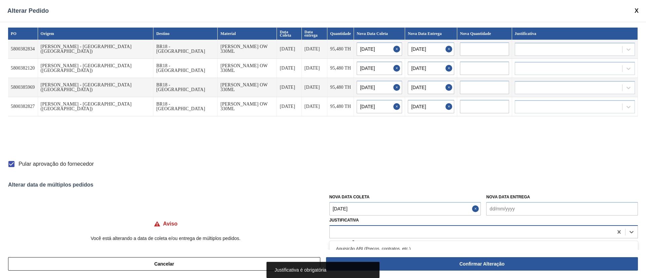
click at [358, 231] on div at bounding box center [471, 232] width 283 height 10
type input "u"
type input "ou"
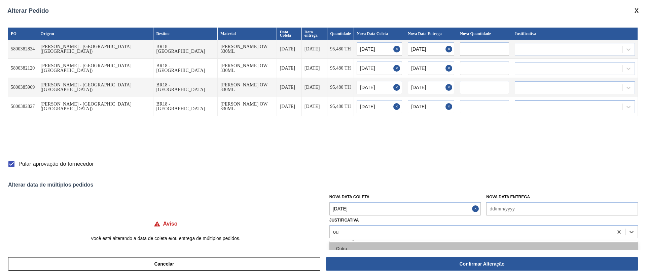
click at [352, 245] on div "Outro" at bounding box center [483, 248] width 308 height 12
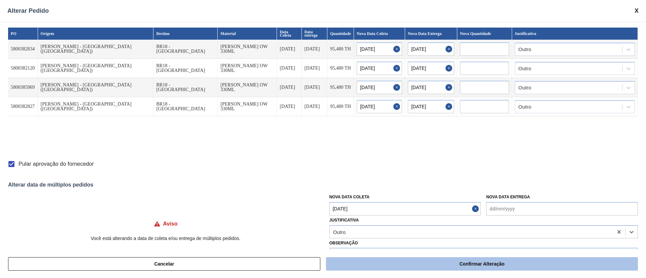
click at [376, 267] on button "Confirmar Alteração" at bounding box center [482, 263] width 312 height 13
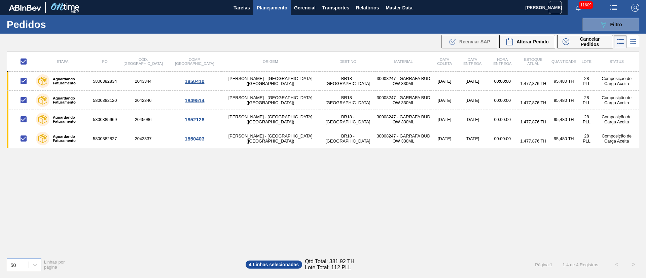
checkbox input "false"
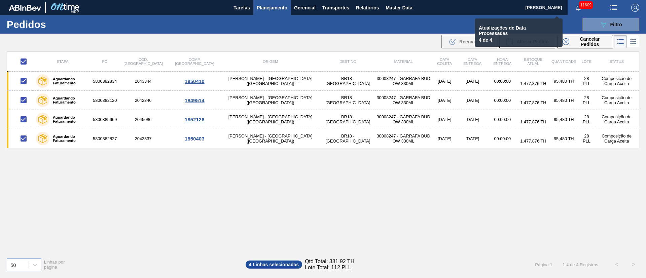
checkbox input "false"
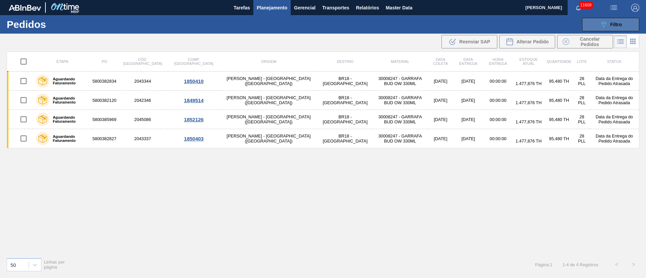
click at [623, 18] on button "089F7B8B-B2A5-4AFE-B5C0-19BA573D28AC Filtro" at bounding box center [610, 24] width 57 height 13
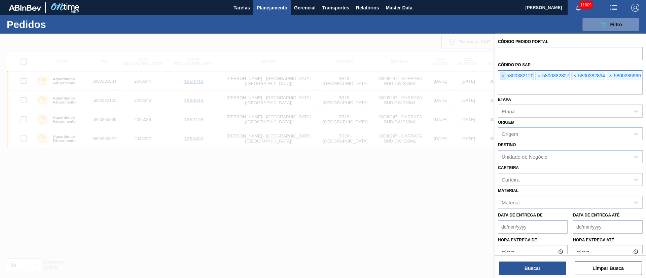
click at [501, 77] on span "×" at bounding box center [503, 76] width 6 height 8
click at [501, 82] on input "text" at bounding box center [570, 88] width 145 height 13
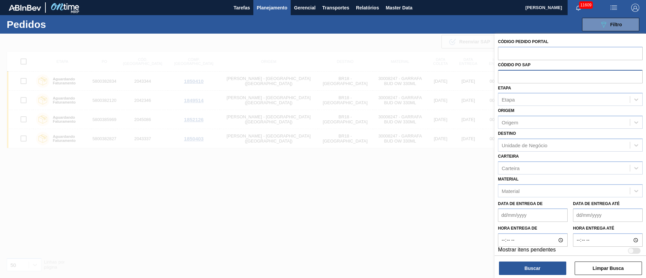
click at [501, 77] on input "text" at bounding box center [570, 76] width 145 height 13
click at [509, 101] on div "Etapa" at bounding box center [507, 100] width 13 height 6
type input "fa"
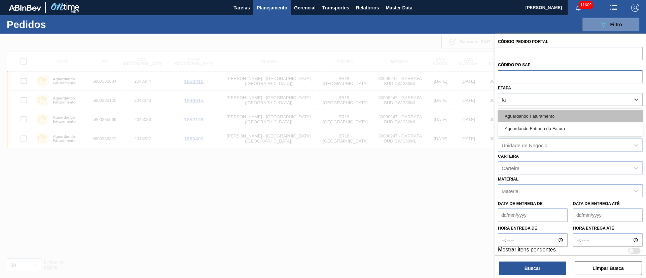
click at [543, 112] on div "Aguardando Faturamento" at bounding box center [570, 116] width 145 height 12
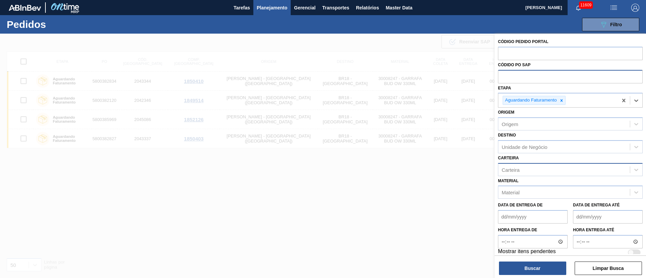
click at [512, 174] on div "Carteira" at bounding box center [563, 170] width 131 height 10
click at [510, 201] on div "Data de Entrega de" at bounding box center [533, 211] width 70 height 23
click at [509, 195] on div "Material" at bounding box center [510, 193] width 18 height 6
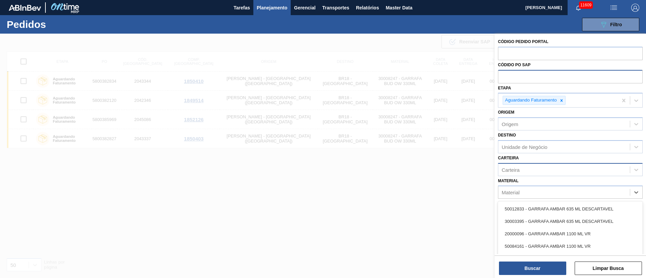
click at [500, 166] on div "Carteira" at bounding box center [563, 170] width 131 height 10
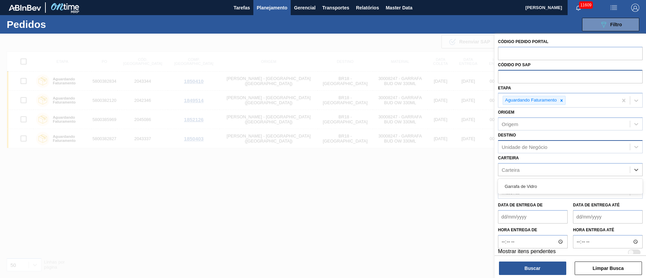
click at [507, 149] on div "Unidade de Negócio" at bounding box center [524, 147] width 46 height 6
type input "j"
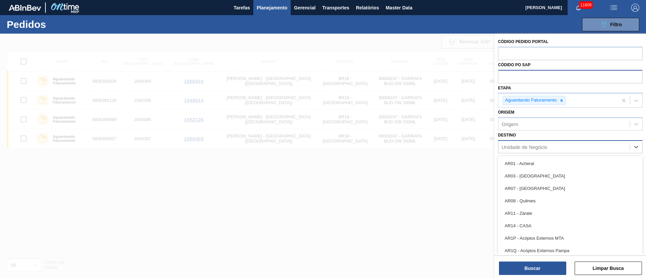
click at [530, 135] on div "Destino option , deselected. option AR01 - Acheral focused, 1 of 93. 93 results…" at bounding box center [570, 141] width 145 height 23
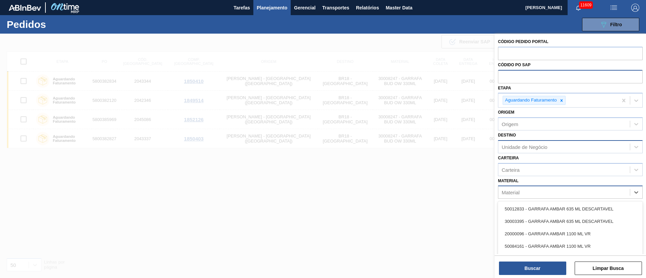
click at [506, 194] on div "Material" at bounding box center [510, 193] width 18 height 6
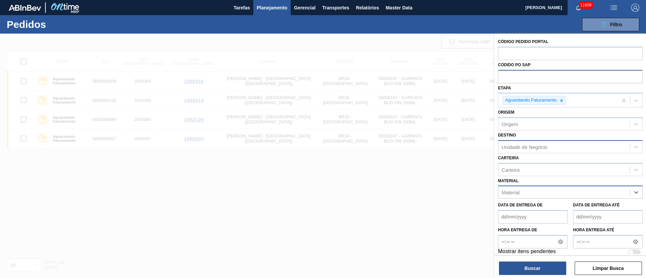
click at [511, 190] on div "Material" at bounding box center [510, 193] width 18 height 6
type input "j"
type input "30018527"
click at [552, 208] on div "30018527 - GARRAFA CORONA 330ML S ARTE" at bounding box center [570, 209] width 145 height 12
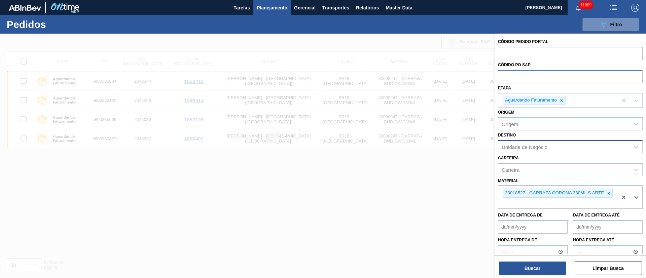
click at [531, 142] on div "Unidade de Negócio" at bounding box center [563, 147] width 131 height 10
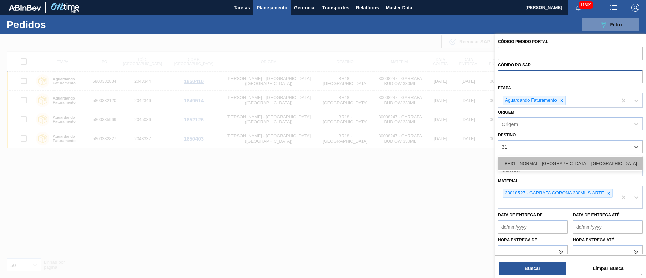
type input "3"
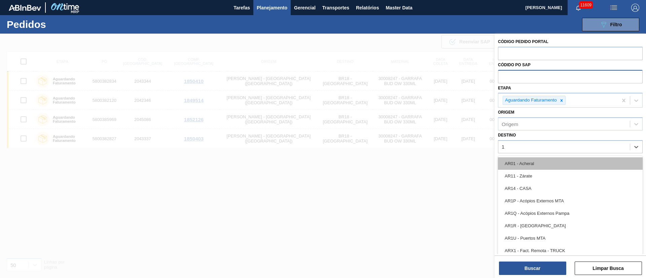
type input "19"
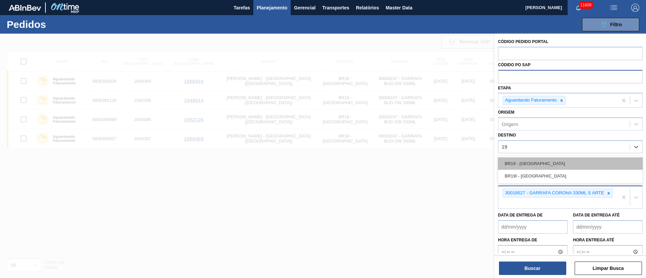
click at [531, 163] on div "BR19 - Nova Rio" at bounding box center [570, 163] width 145 height 12
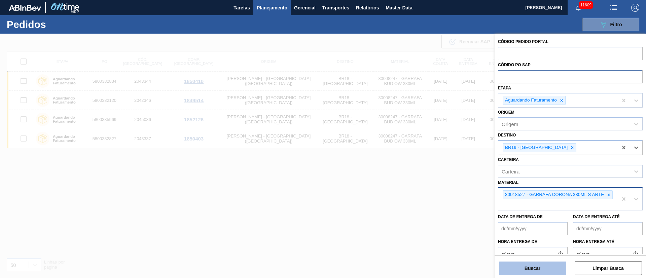
click at [538, 274] on button "Buscar" at bounding box center [532, 268] width 67 height 13
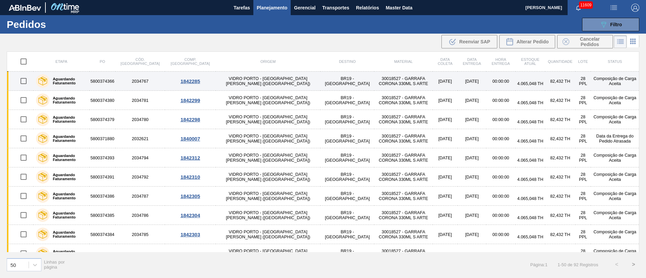
click at [23, 80] on input "checkbox" at bounding box center [23, 81] width 14 height 14
checkbox input "true"
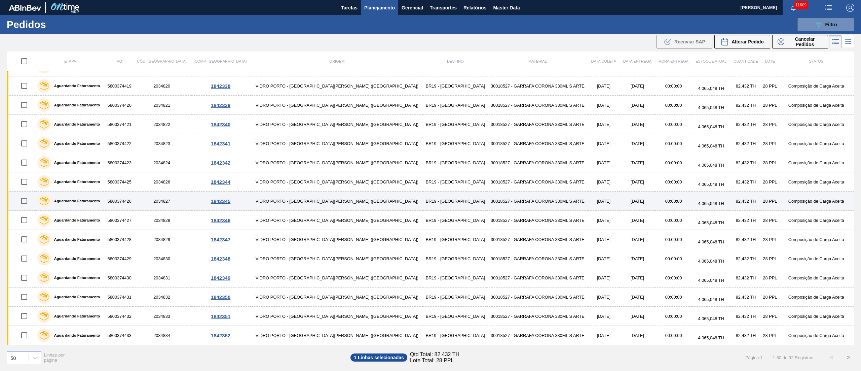
scroll to position [691, 0]
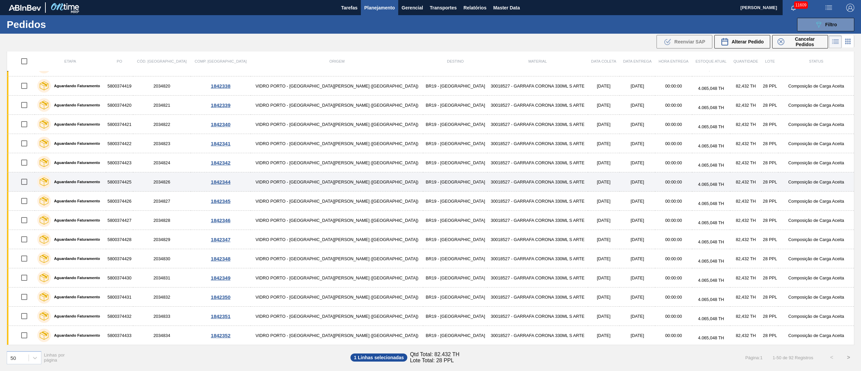
click at [31, 186] on input "checkbox" at bounding box center [24, 182] width 14 height 14
checkbox input "true"
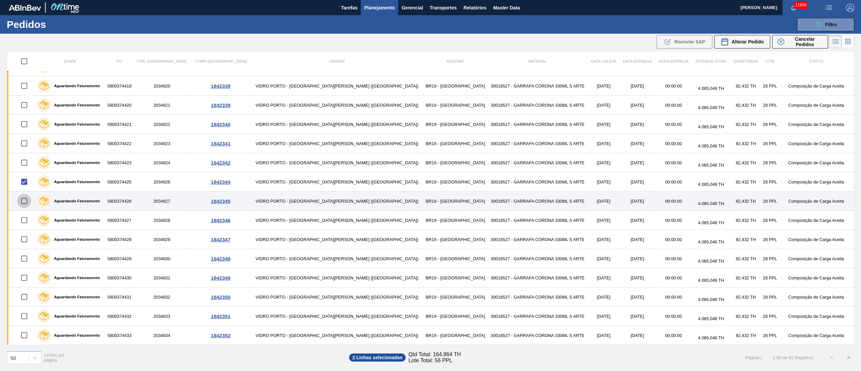
click at [27, 200] on input "checkbox" at bounding box center [24, 201] width 14 height 14
checkbox input "true"
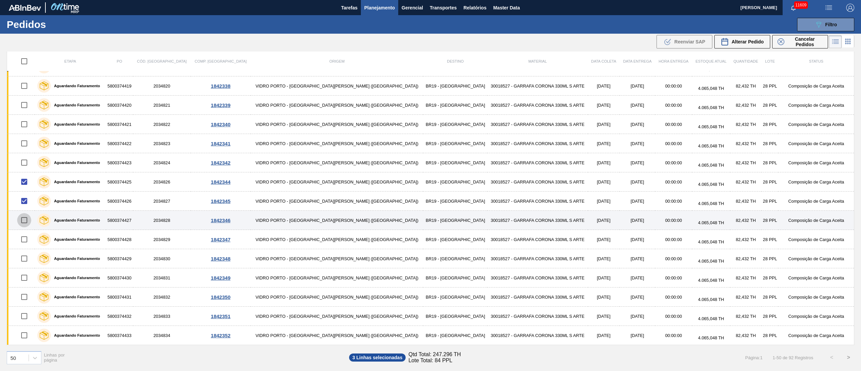
click at [27, 223] on input "checkbox" at bounding box center [24, 220] width 14 height 14
checkbox input "true"
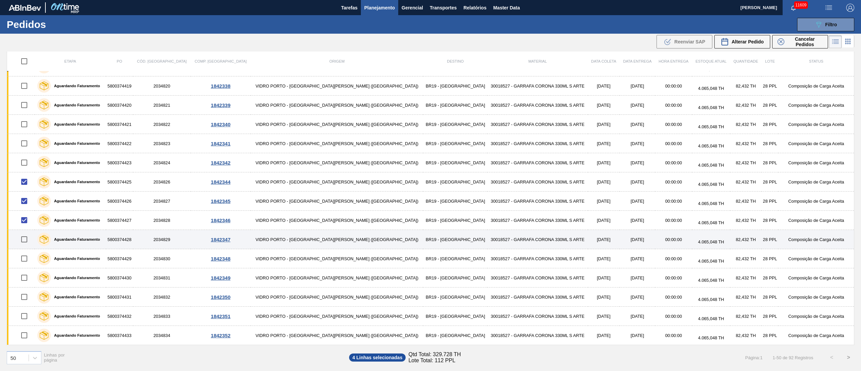
click at [27, 238] on input "checkbox" at bounding box center [24, 239] width 14 height 14
checkbox input "true"
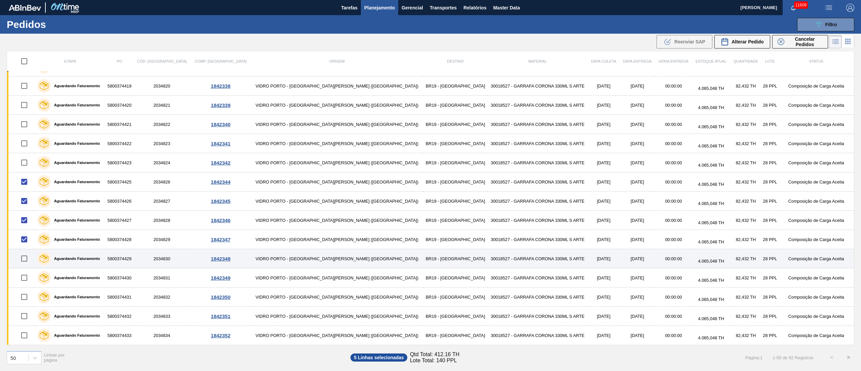
click at [25, 261] on input "checkbox" at bounding box center [24, 258] width 14 height 14
checkbox input "true"
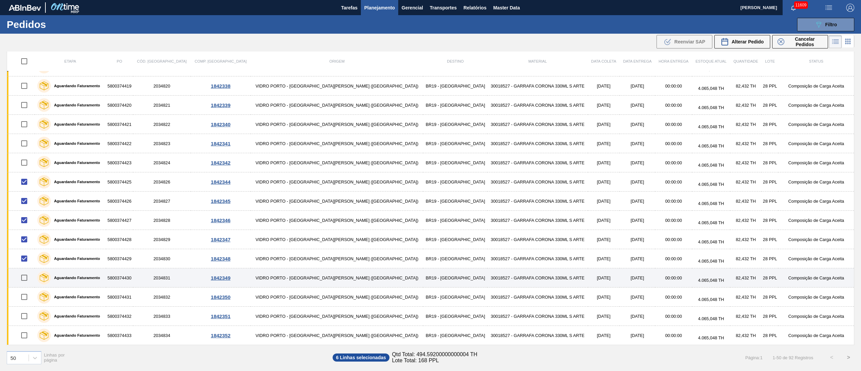
click at [29, 277] on input "checkbox" at bounding box center [24, 277] width 14 height 14
checkbox input "true"
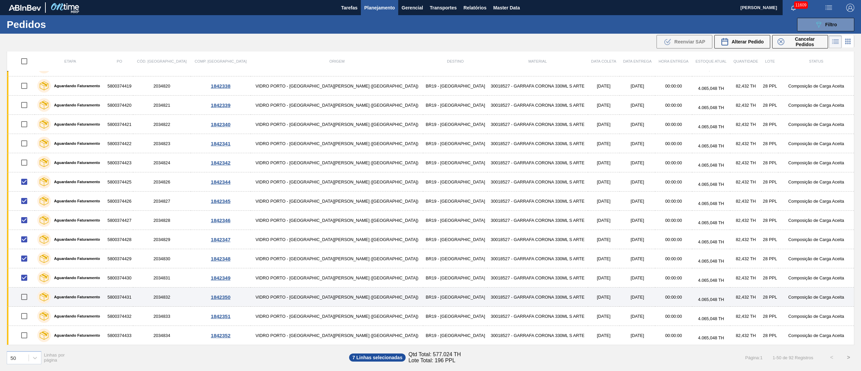
click at [29, 278] on input "checkbox" at bounding box center [24, 297] width 14 height 14
checkbox input "true"
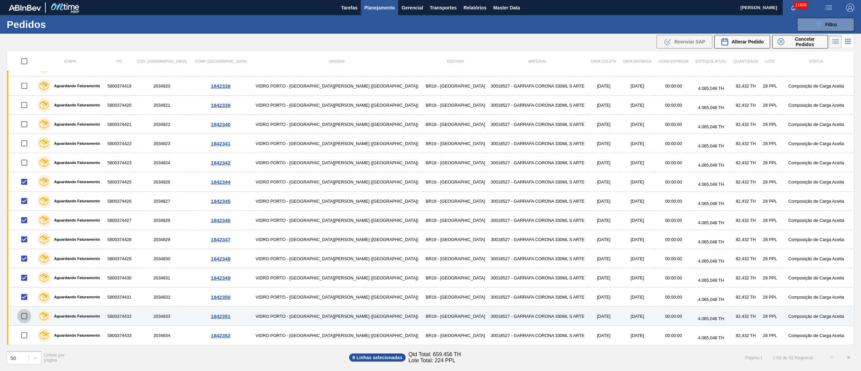
click at [26, 278] on input "checkbox" at bounding box center [24, 316] width 14 height 14
checkbox input "true"
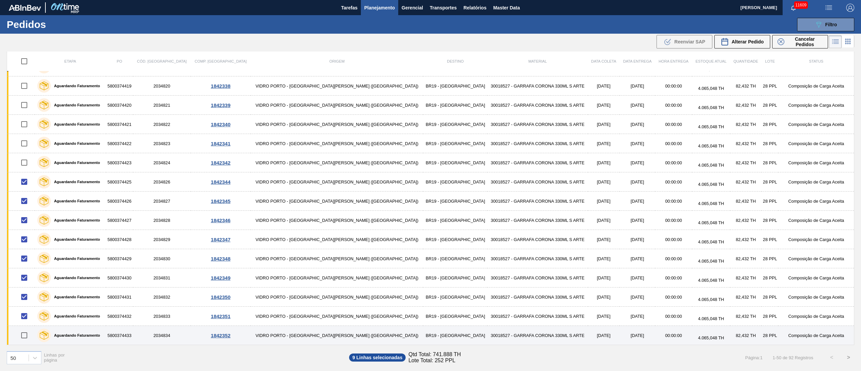
click at [31, 278] on input "checkbox" at bounding box center [24, 335] width 14 height 14
checkbox input "true"
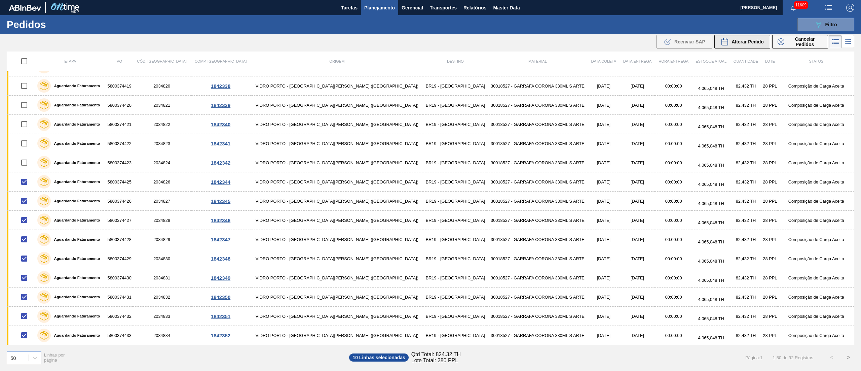
click at [645, 44] on span "Alterar Pedido" at bounding box center [747, 41] width 32 height 5
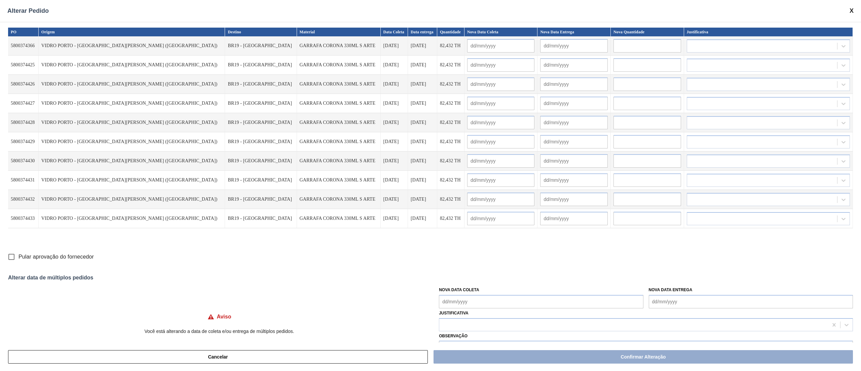
click at [468, 278] on Coleta "Nova Data Coleta" at bounding box center [541, 301] width 204 height 13
drag, startPoint x: 488, startPoint y: 250, endPoint x: 485, endPoint y: 253, distance: 3.6
click at [488, 250] on div "9" at bounding box center [490, 248] width 9 height 9
type Coleta "[DATE]"
type input "[DATE]"
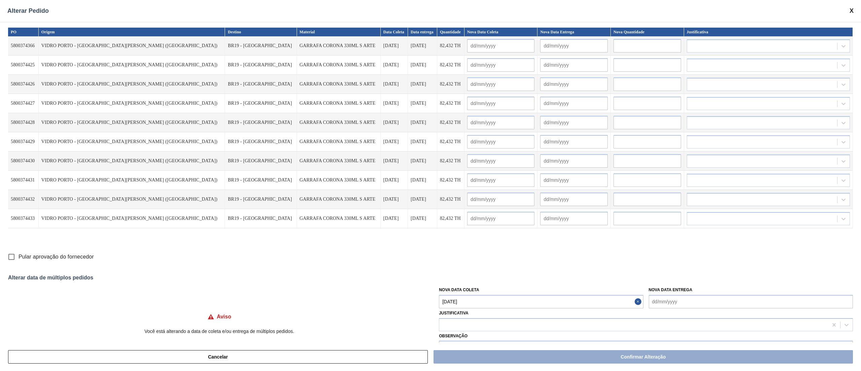
type input "[DATE]"
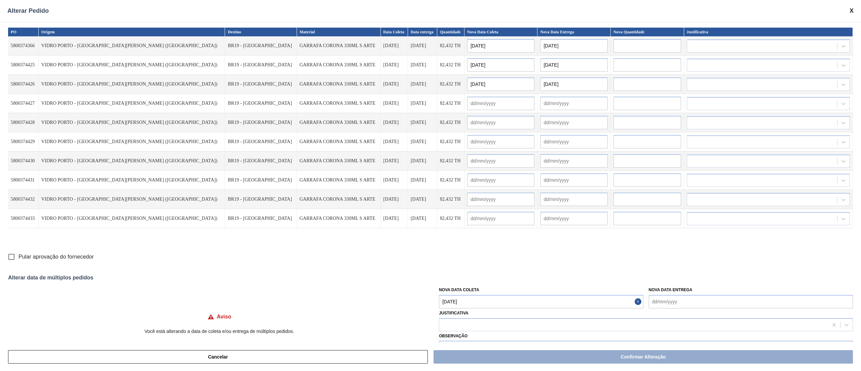
type input "[DATE]"
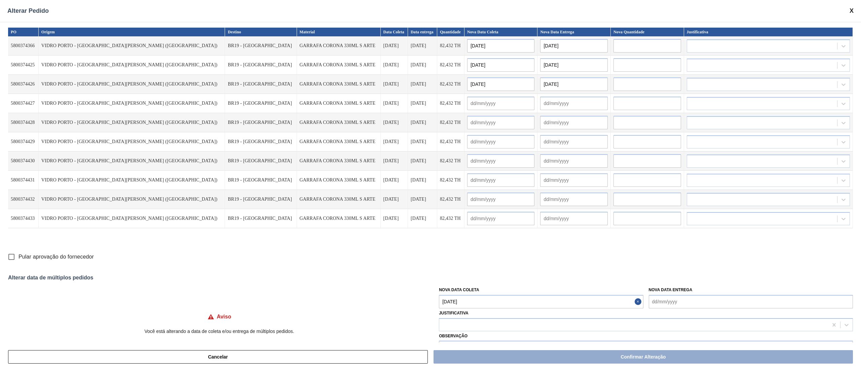
type input "[DATE]"
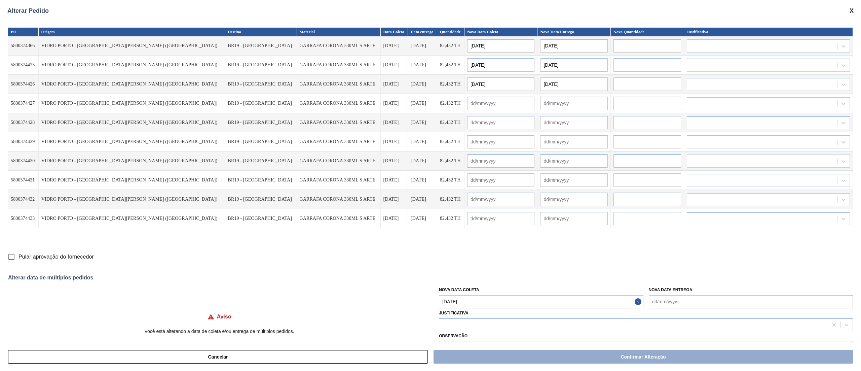
type input "[DATE]"
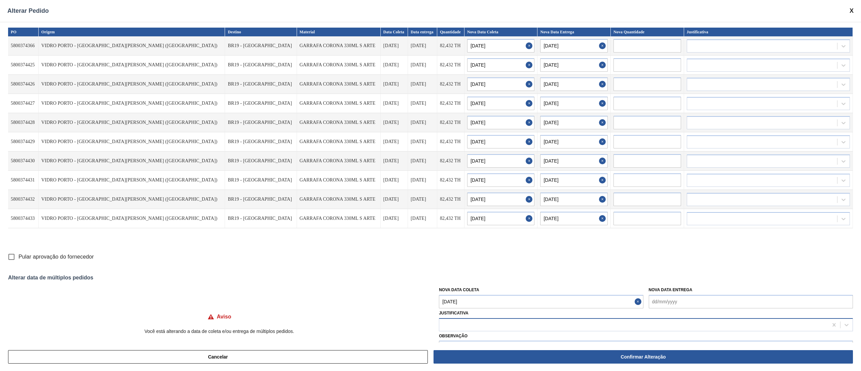
click at [463, 278] on div at bounding box center [633, 324] width 389 height 10
type input "ou"
click at [10, 258] on input "Pular aprovação do fornecedor" at bounding box center [11, 256] width 14 height 14
checkbox input "true"
click at [475, 278] on div "Justificativa" at bounding box center [646, 319] width 414 height 23
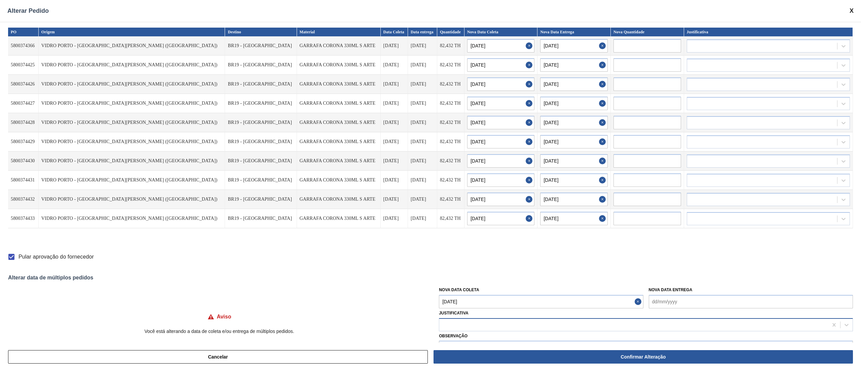
click at [465, 278] on div at bounding box center [633, 324] width 389 height 10
type input "ou"
click at [457, 278] on div "Outro" at bounding box center [646, 341] width 414 height 12
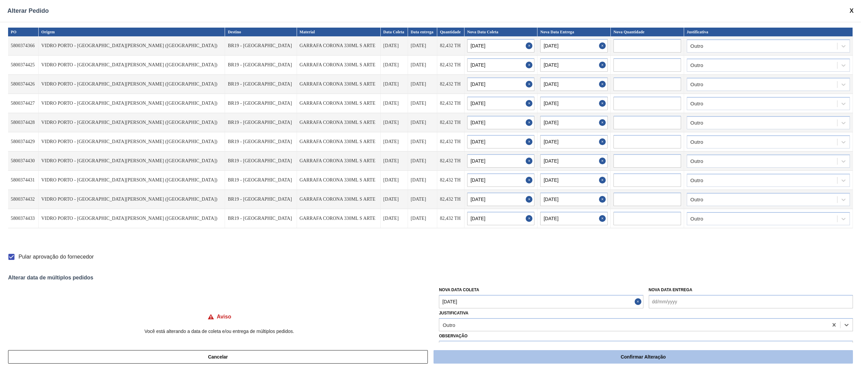
click at [603, 278] on button "Confirmar Alteração" at bounding box center [642, 356] width 419 height 13
checkbox input "false"
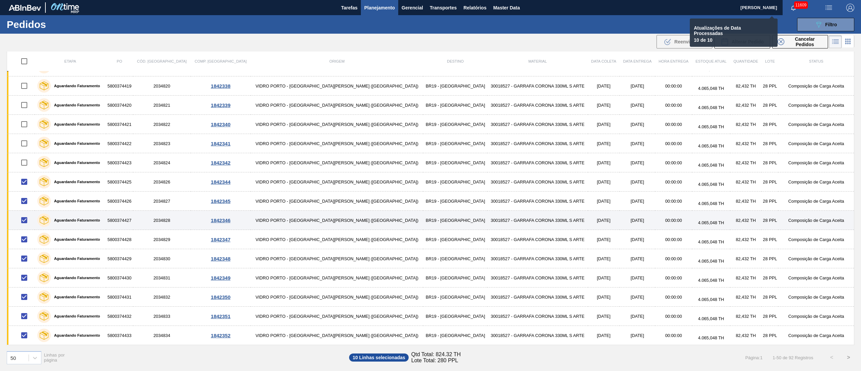
checkbox input "false"
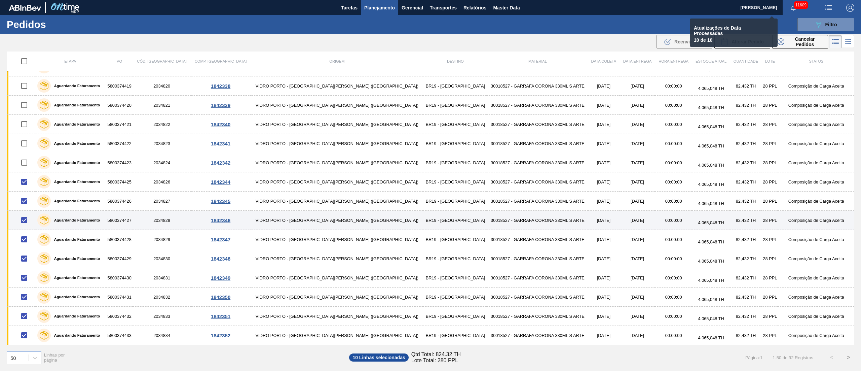
checkbox input "false"
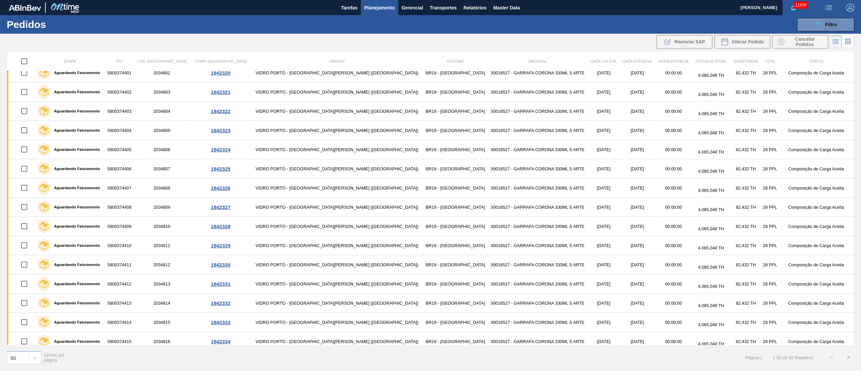
scroll to position [0, 0]
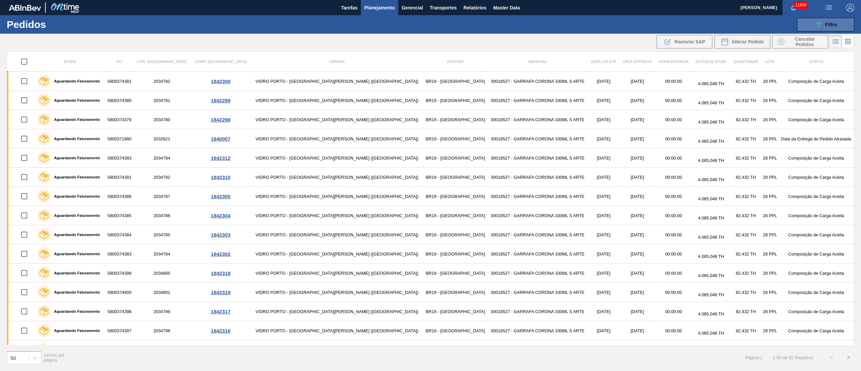
click at [645, 29] on button "089F7B8B-B2A5-4AFE-B5C0-19BA573D28AC Filtro" at bounding box center [825, 24] width 57 height 13
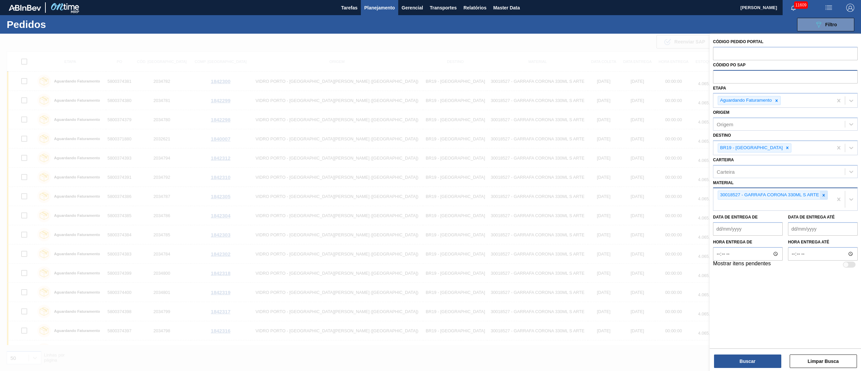
click at [645, 196] on icon at bounding box center [823, 195] width 5 height 5
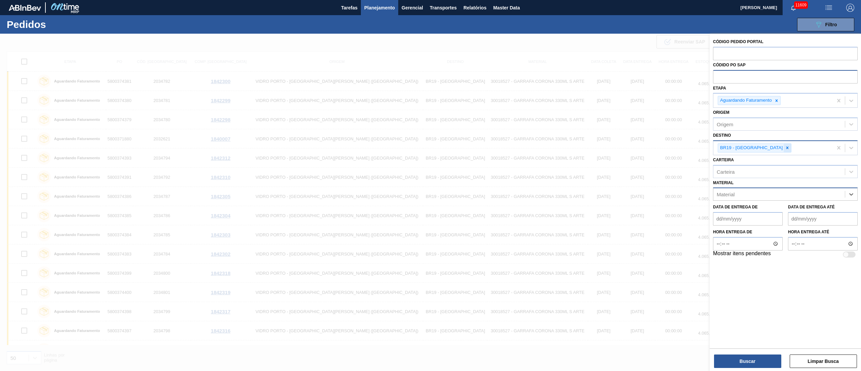
click at [645, 150] on div at bounding box center [786, 148] width 7 height 8
click at [645, 72] on input "text" at bounding box center [785, 76] width 145 height 13
paste input "5800381010"
type input "5800381010"
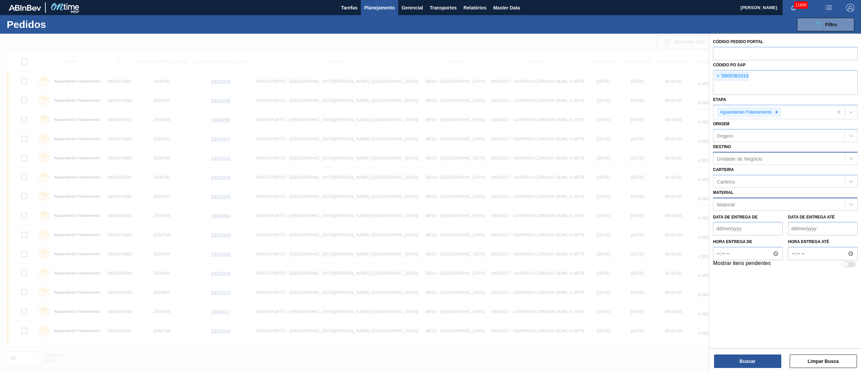
click at [645, 278] on div "Buscar Limpar Busca" at bounding box center [784, 357] width 151 height 19
click at [645, 278] on button "Buscar" at bounding box center [747, 360] width 67 height 13
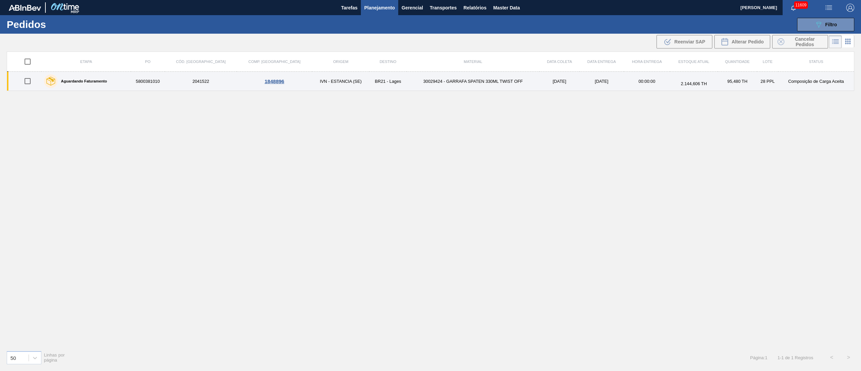
click at [27, 83] on input "checkbox" at bounding box center [28, 81] width 14 height 14
checkbox input "true"
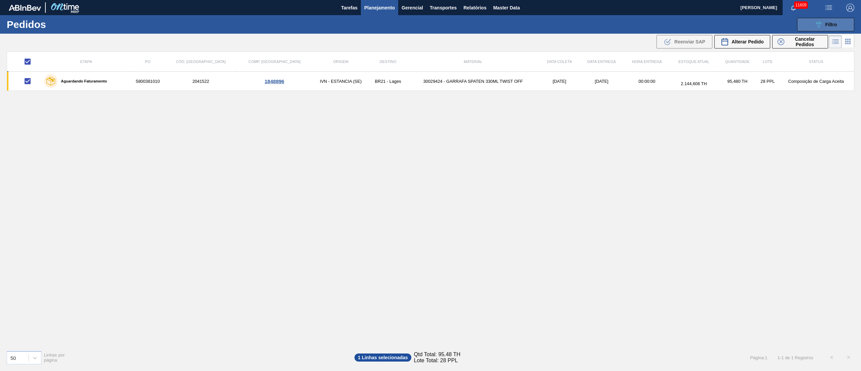
click at [645, 24] on icon "089F7B8B-B2A5-4AFE-B5C0-19BA573D28AC" at bounding box center [818, 25] width 8 height 8
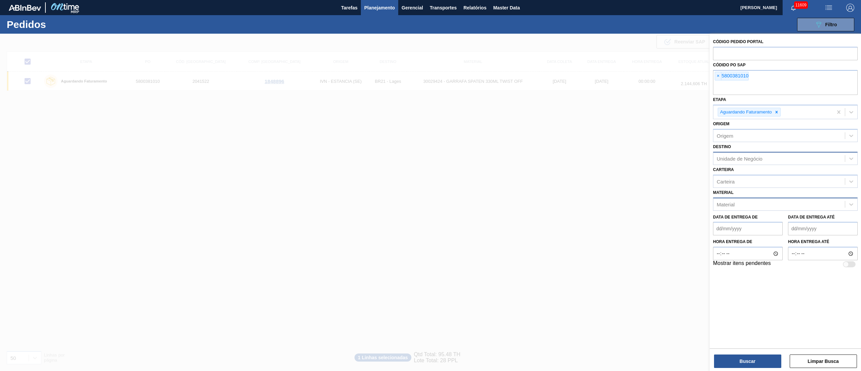
click at [551, 144] on div at bounding box center [430, 219] width 861 height 371
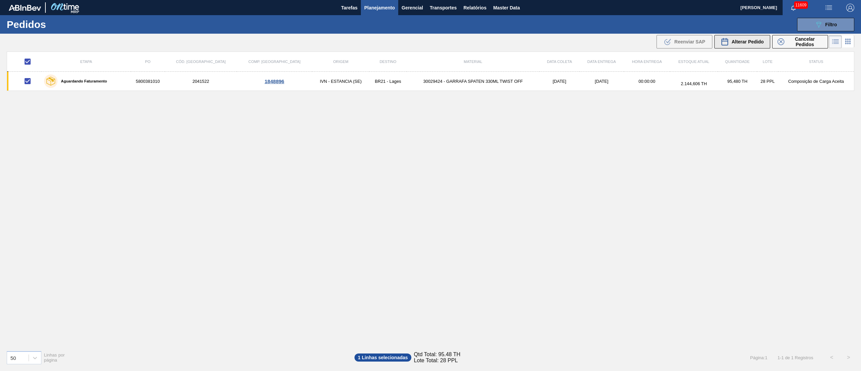
click at [645, 36] on button "Alterar Pedido" at bounding box center [742, 41] width 56 height 13
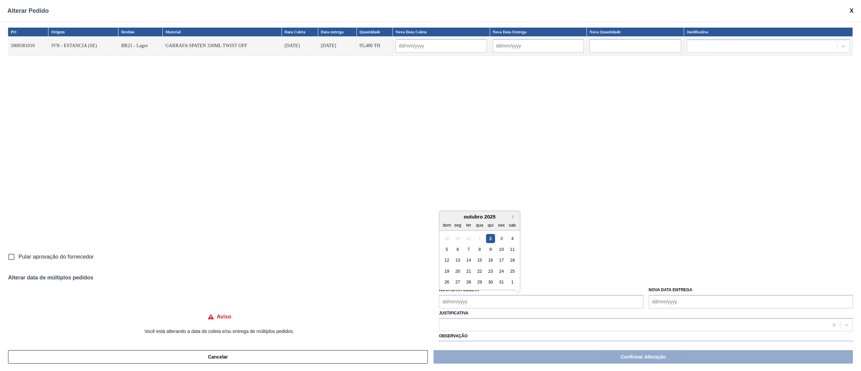
drag, startPoint x: 459, startPoint y: 298, endPoint x: 460, endPoint y: 293, distance: 5.1
click at [459, 278] on Coleta "Nova Data Coleta" at bounding box center [541, 301] width 204 height 13
click at [498, 241] on div "3" at bounding box center [501, 237] width 9 height 9
type input "03/10/2025"
type input "[DATE]"
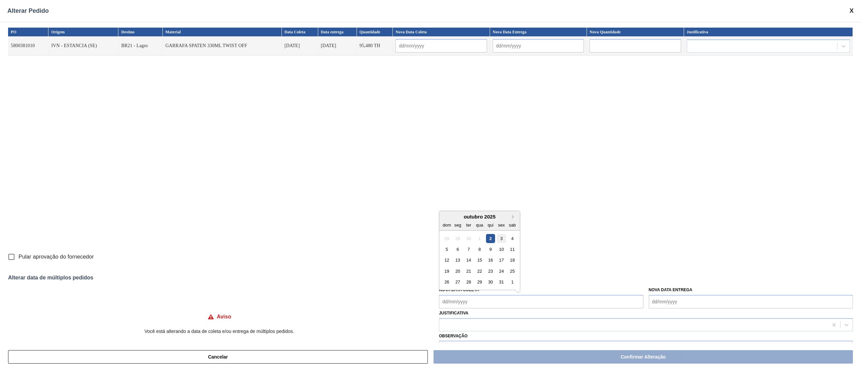
type Coleta "03/10/2025"
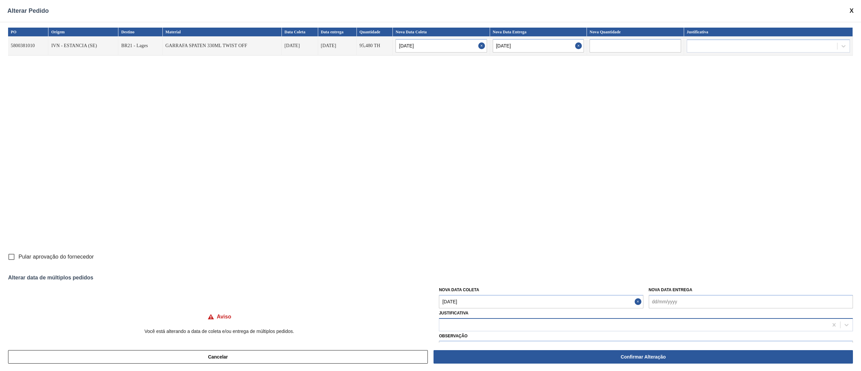
click at [455, 278] on div at bounding box center [633, 324] width 389 height 10
type input "ou"
click at [475, 278] on div "Outro" at bounding box center [646, 341] width 414 height 12
click at [15, 258] on input "Pular aprovação do fornecedor" at bounding box center [11, 256] width 14 height 14
checkbox input "true"
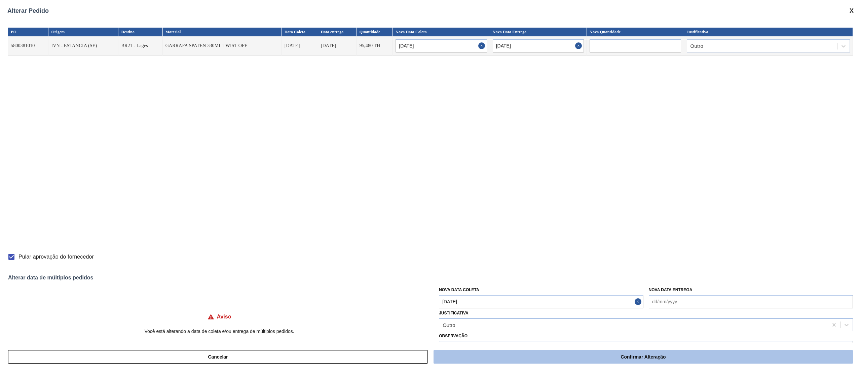
click at [611, 278] on button "Confirmar Alteração" at bounding box center [642, 356] width 419 height 13
checkbox input "false"
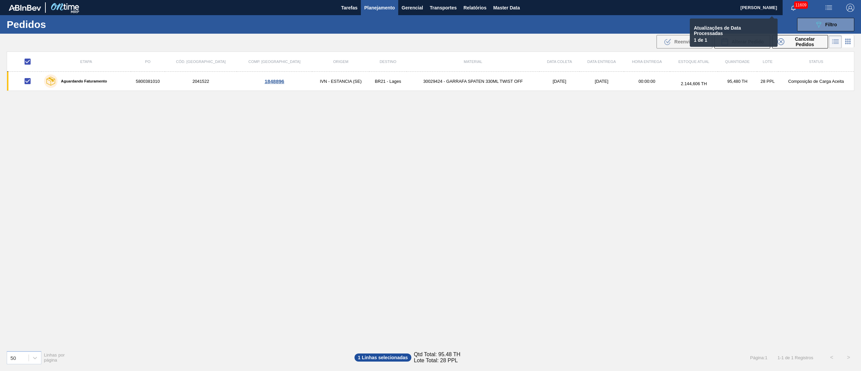
checkbox input "false"
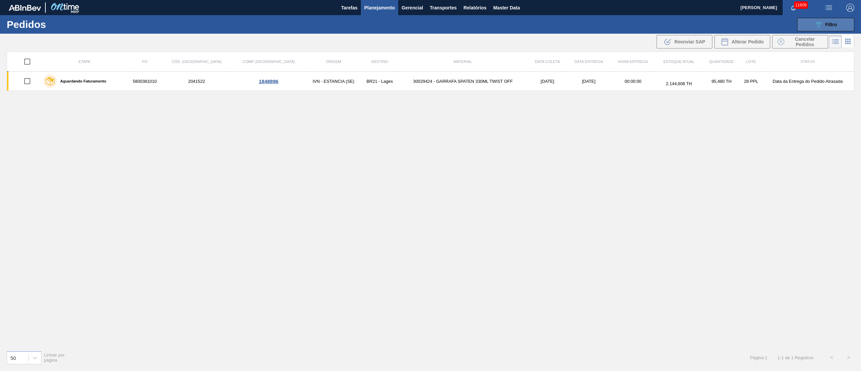
click at [645, 27] on div "089F7B8B-B2A5-4AFE-B5C0-19BA573D28AC Filtro" at bounding box center [825, 25] width 23 height 8
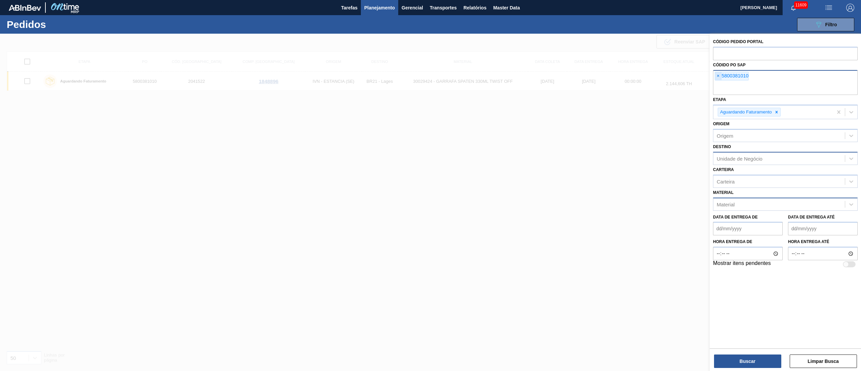
click at [645, 77] on span "×" at bounding box center [718, 76] width 6 height 8
click at [645, 82] on input "text" at bounding box center [785, 88] width 145 height 13
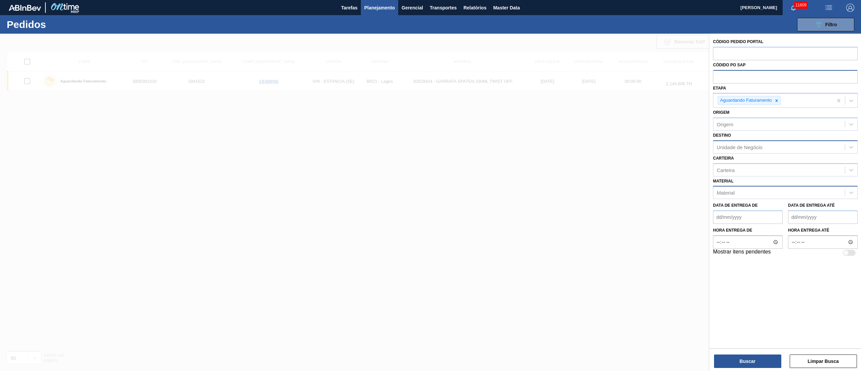
click at [645, 77] on input "text" at bounding box center [785, 76] width 145 height 13
paste input "text"
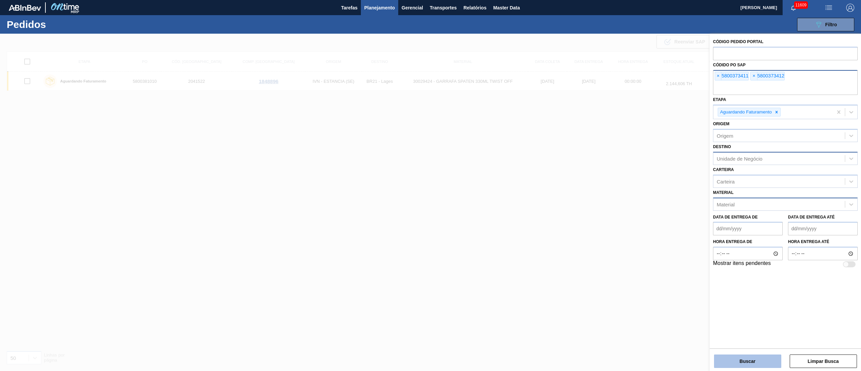
click at [645, 278] on button "Buscar" at bounding box center [747, 360] width 67 height 13
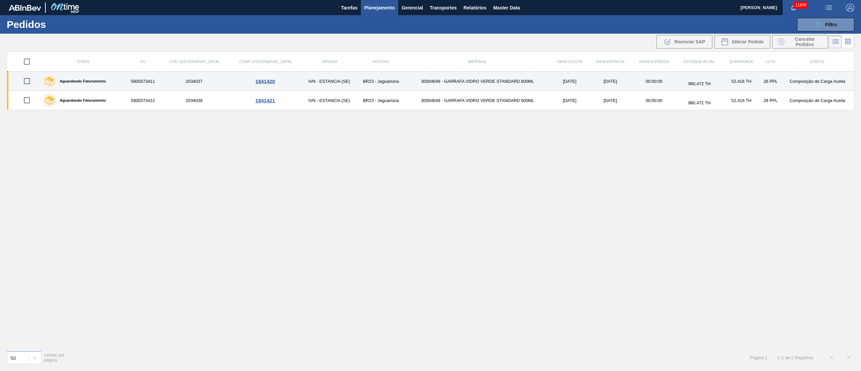
click at [32, 79] on input "checkbox" at bounding box center [27, 81] width 14 height 14
checkbox input "true"
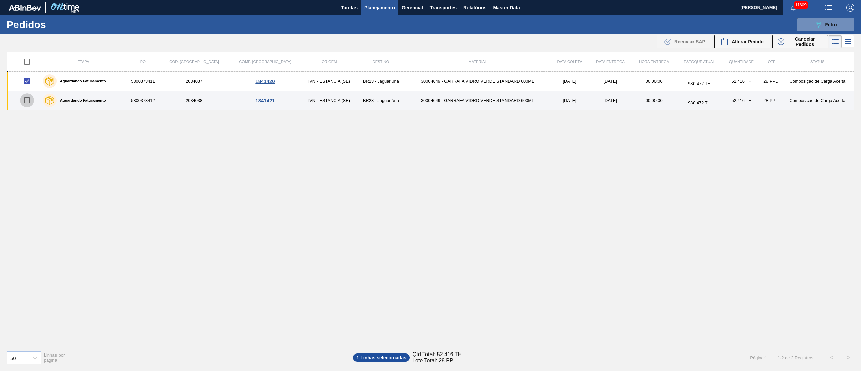
click at [34, 103] on input "checkbox" at bounding box center [27, 100] width 14 height 14
checkbox input "true"
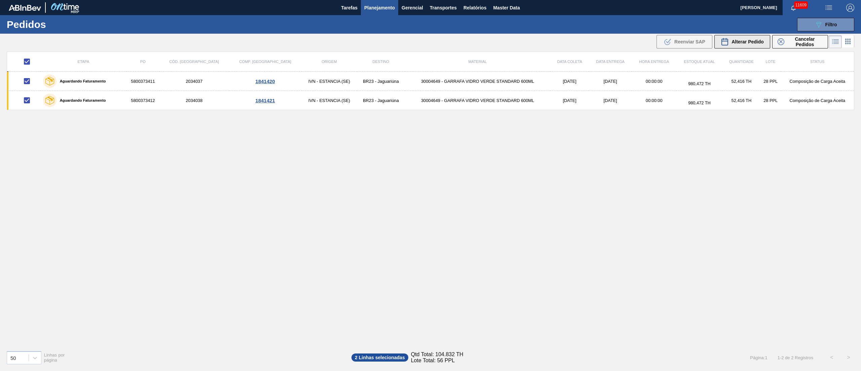
click at [645, 42] on span "Alterar Pedido" at bounding box center [747, 41] width 32 height 5
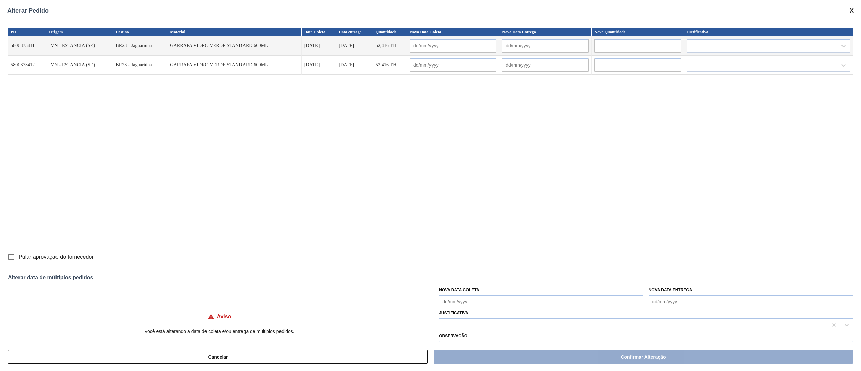
click at [491, 278] on Coleta "Nova Data Coleta" at bounding box center [541, 301] width 204 height 13
click at [502, 237] on div "3" at bounding box center [501, 237] width 9 height 9
type Coleta "03/10/2025"
type input "03/10/2025"
type input "[DATE]"
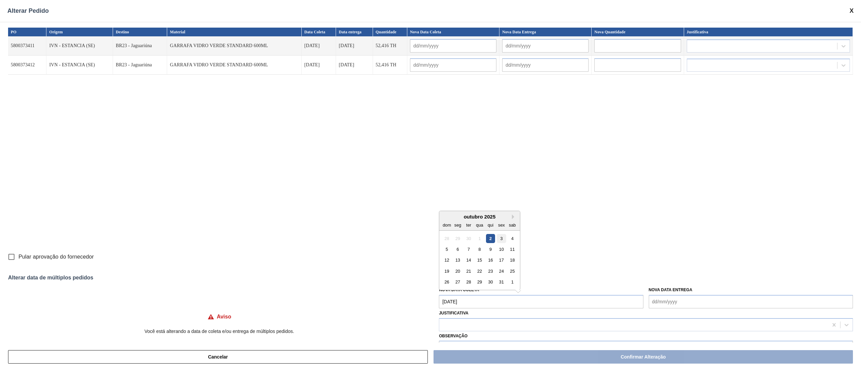
type input "03/10/2025"
type input "[DATE]"
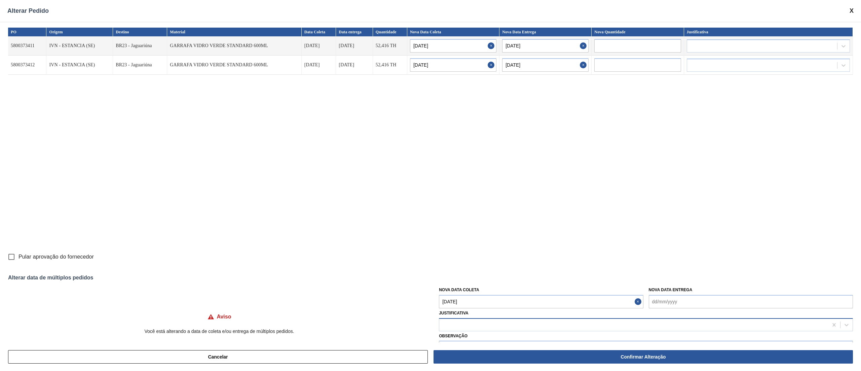
click at [478, 278] on div at bounding box center [633, 324] width 389 height 10
type input "ou"
click at [468, 278] on div "Outro" at bounding box center [646, 341] width 414 height 12
click at [8, 259] on input "Pular aprovação do fornecedor" at bounding box center [11, 256] width 14 height 14
checkbox input "true"
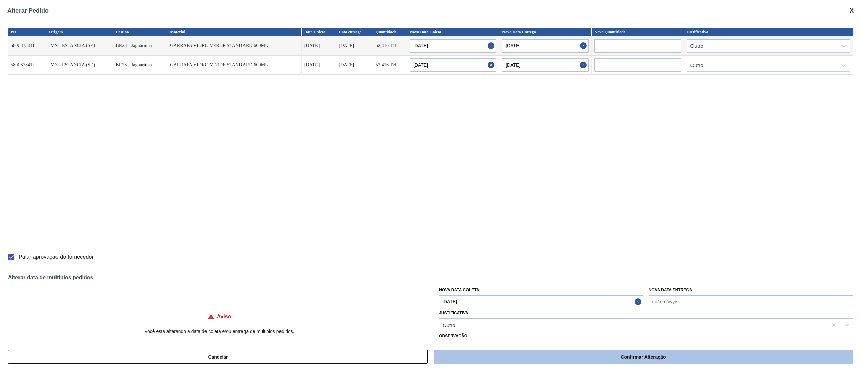
click at [634, 278] on button "Confirmar Alteração" at bounding box center [642, 356] width 419 height 13
checkbox input "false"
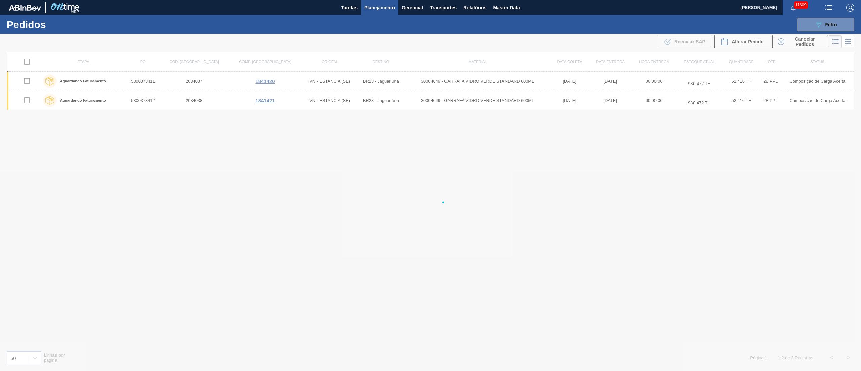
checkbox input "false"
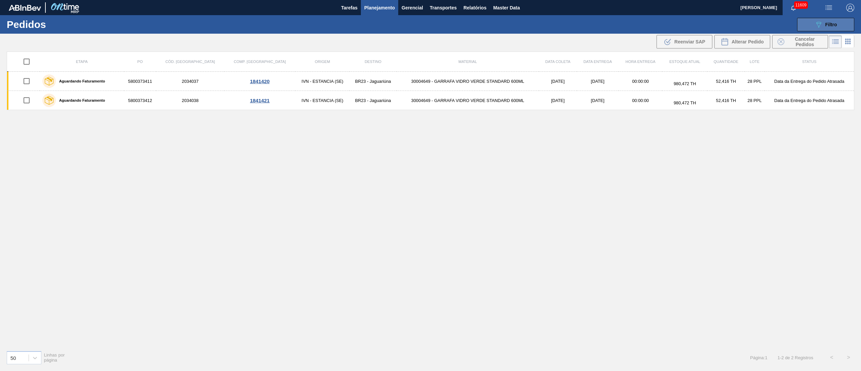
click at [645, 22] on icon "089F7B8B-B2A5-4AFE-B5C0-19BA573D28AC" at bounding box center [818, 25] width 8 height 8
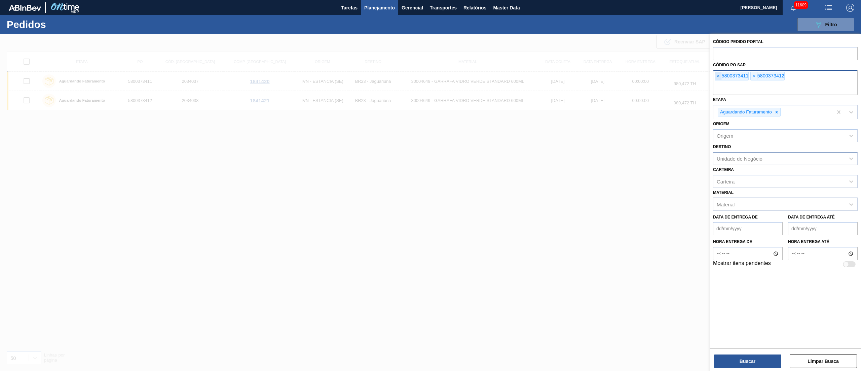
click at [645, 79] on span "×" at bounding box center [718, 76] width 6 height 8
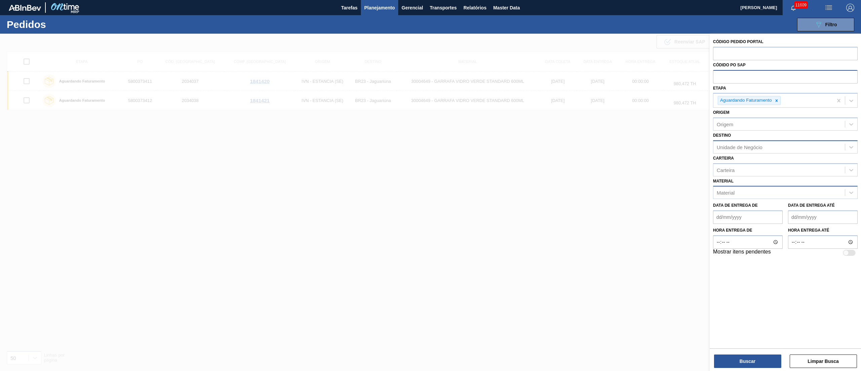
click at [645, 79] on input "text" at bounding box center [785, 76] width 145 height 13
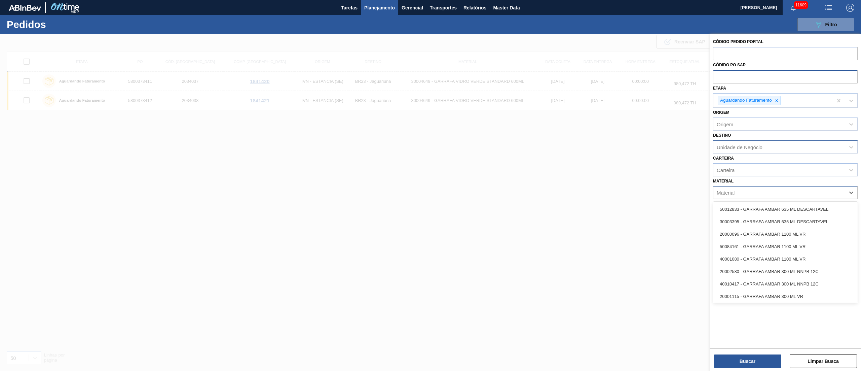
click at [645, 190] on div "Material" at bounding box center [726, 193] width 18 height 6
paste input "20004599"
type input "20004599"
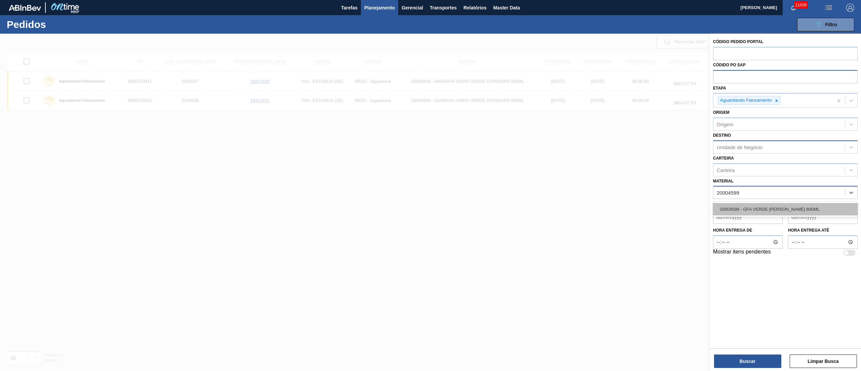
click at [645, 210] on div "20004599 - GFA VERDE ESMERALDA 600ML" at bounding box center [785, 209] width 145 height 12
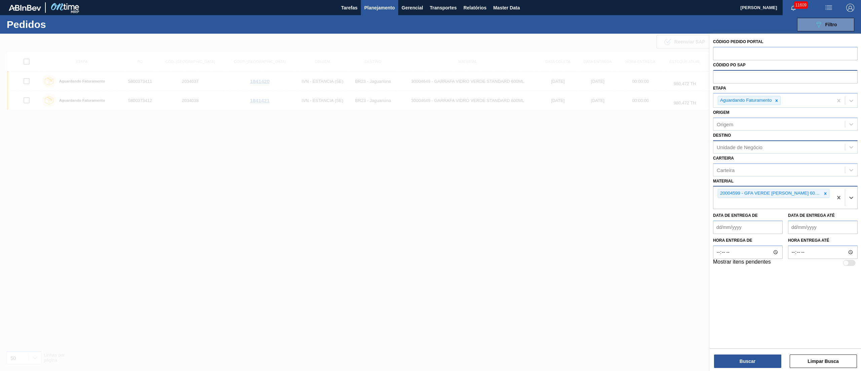
click at [645, 146] on div "Unidade de Negócio" at bounding box center [740, 147] width 46 height 6
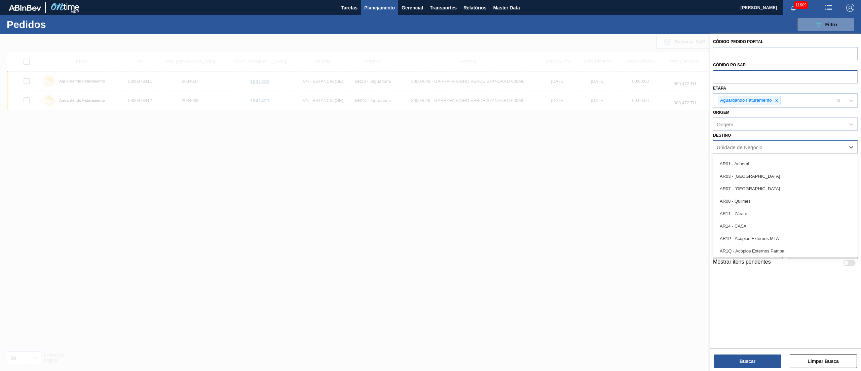
type input "23"
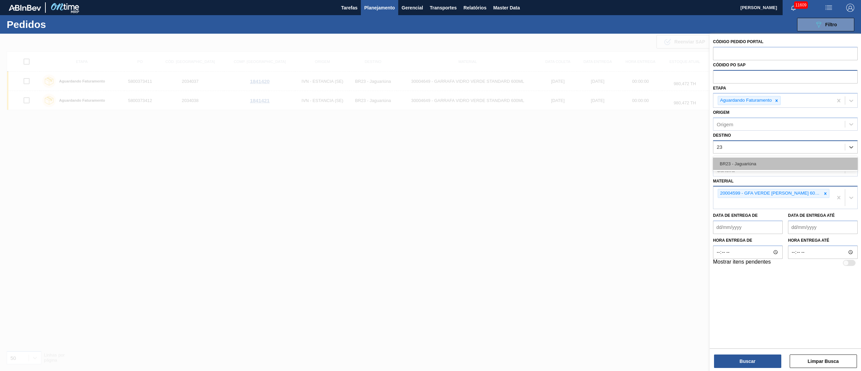
click at [645, 162] on div "BR23 - Jaguariúna" at bounding box center [785, 163] width 145 height 12
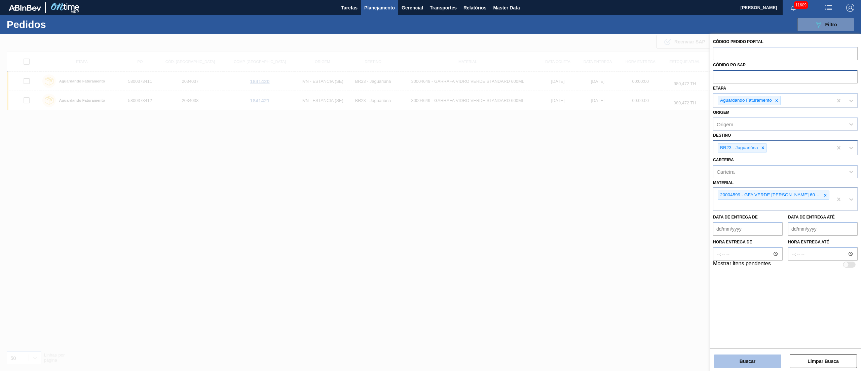
click at [645, 278] on button "Buscar" at bounding box center [747, 360] width 67 height 13
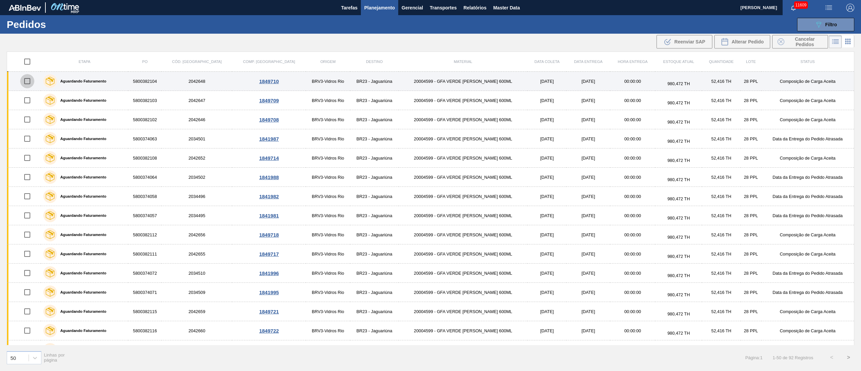
click at [30, 86] on input "checkbox" at bounding box center [27, 81] width 14 height 14
checkbox input "true"
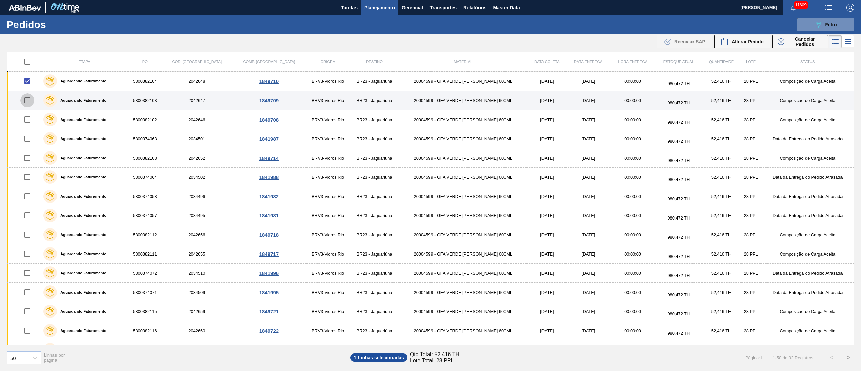
click at [30, 98] on input "checkbox" at bounding box center [27, 100] width 14 height 14
checkbox input "true"
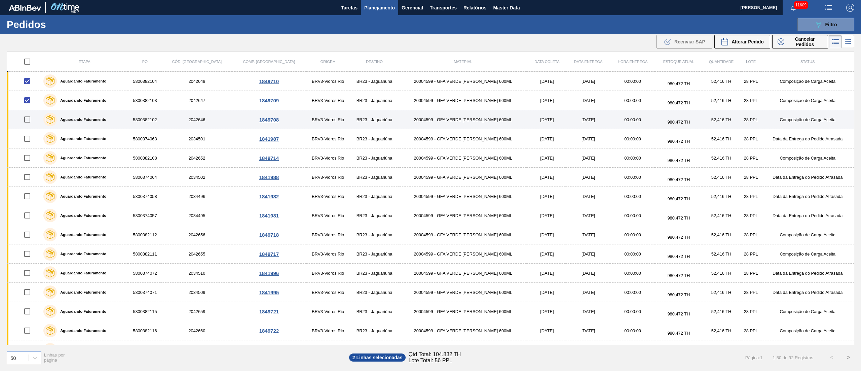
click at [32, 120] on input "checkbox" at bounding box center [27, 119] width 14 height 14
checkbox input "true"
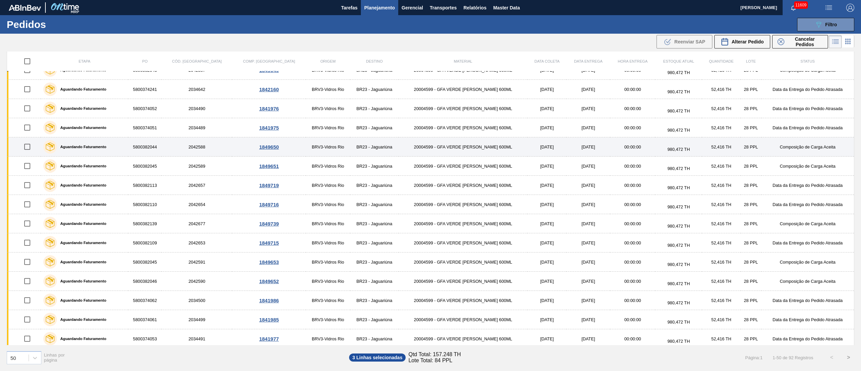
scroll to position [691, 0]
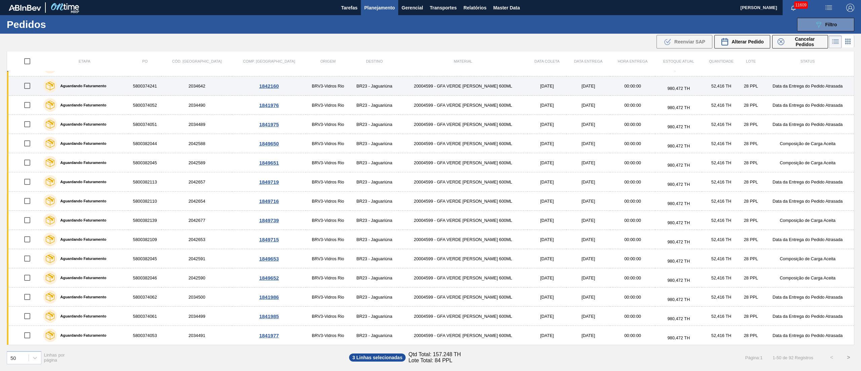
click at [34, 81] on input "checkbox" at bounding box center [27, 86] width 14 height 14
checkbox input "true"
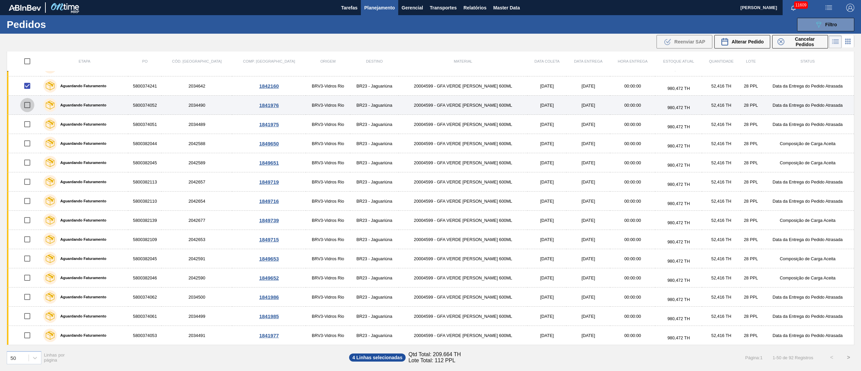
click at [29, 102] on input "checkbox" at bounding box center [27, 105] width 14 height 14
checkbox input "true"
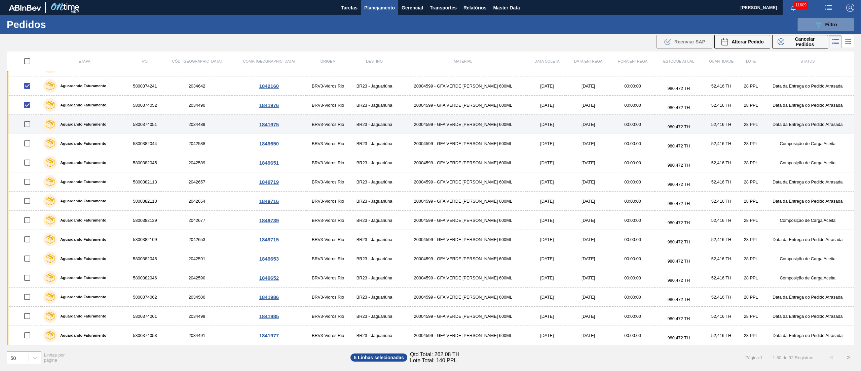
click at [29, 122] on input "checkbox" at bounding box center [27, 124] width 14 height 14
checkbox input "true"
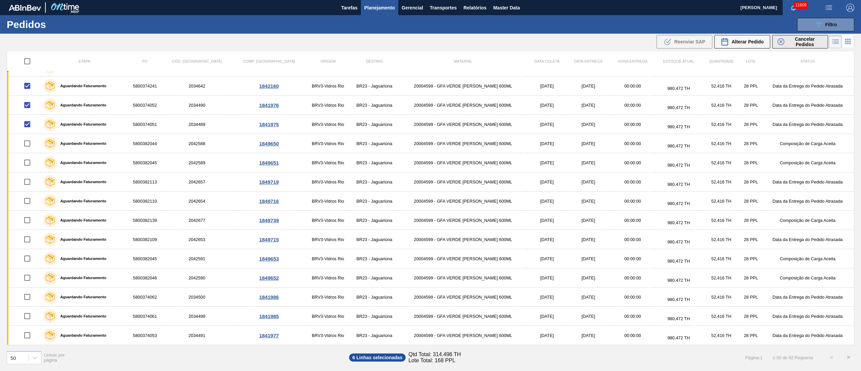
click at [645, 42] on span "Cancelar Pedidos" at bounding box center [805, 41] width 36 height 11
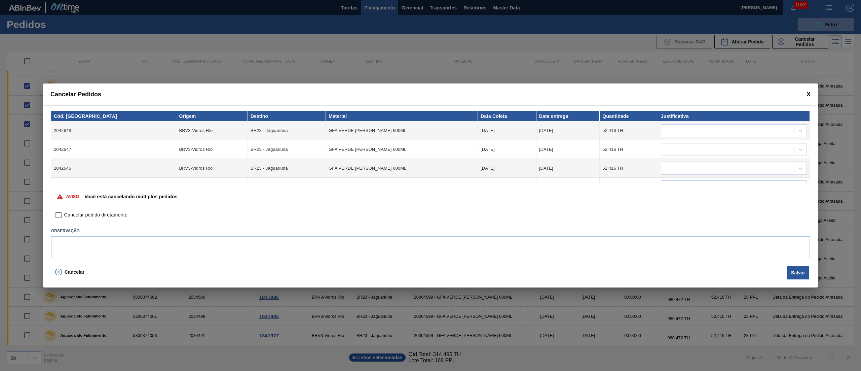
click at [58, 216] on input "Cancelar pedido diretamente" at bounding box center [58, 214] width 11 height 11
checkbox input "true"
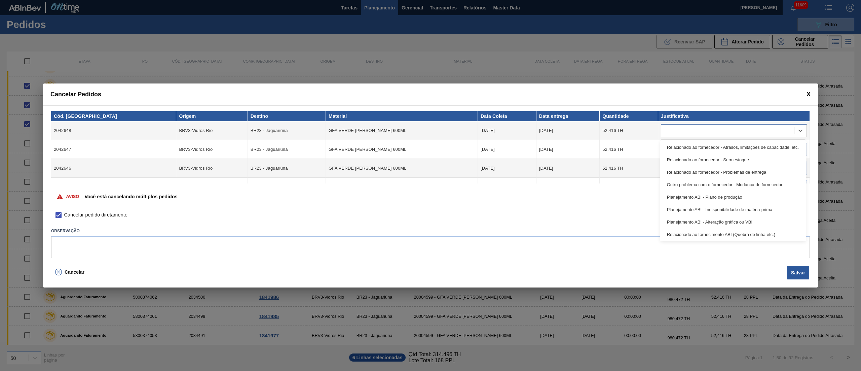
click at [645, 132] on div at bounding box center [727, 131] width 133 height 10
click at [645, 153] on div "Relacionado ao fornecedor - Atrasos, limitações de capacidade, etc." at bounding box center [733, 147] width 146 height 12
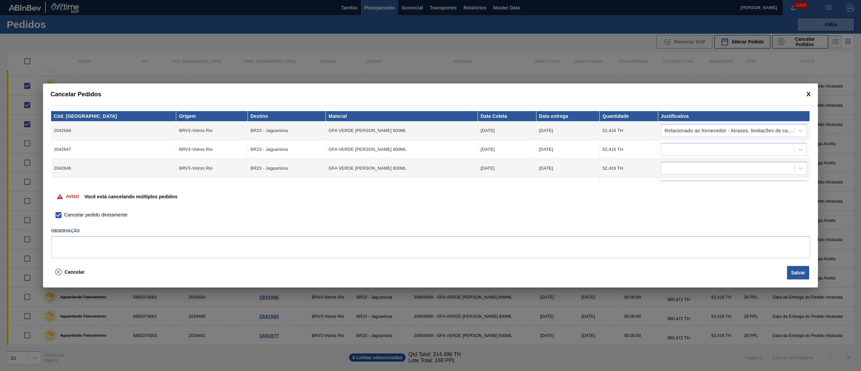
click at [645, 141] on td at bounding box center [734, 149] width 152 height 19
click at [645, 146] on div at bounding box center [727, 150] width 133 height 10
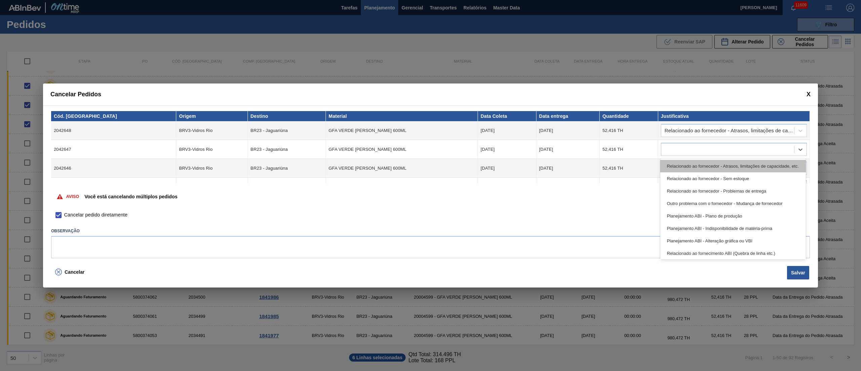
click at [645, 161] on div "Relacionado ao fornecedor - Atrasos, limitações de capacidade, etc." at bounding box center [733, 166] width 146 height 12
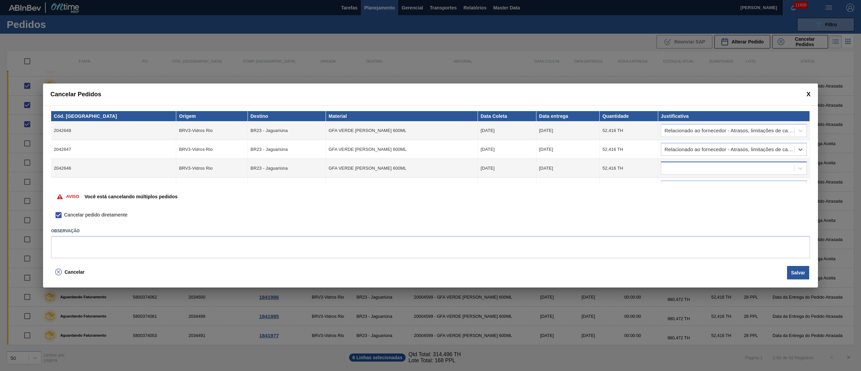
click at [645, 166] on div at bounding box center [727, 168] width 133 height 10
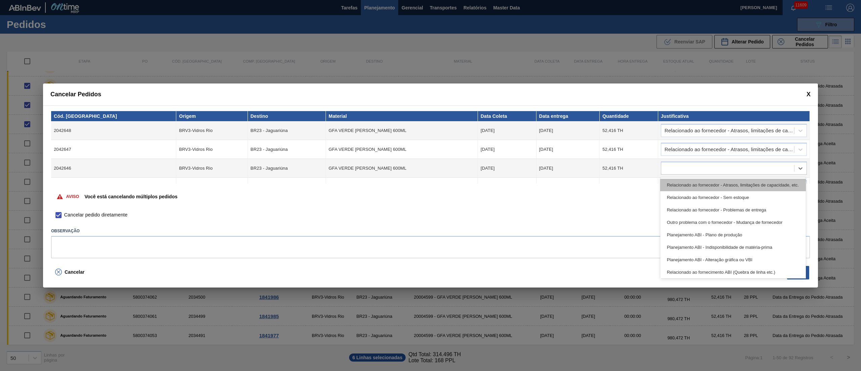
click at [645, 185] on div "Relacionado ao fornecedor - Atrasos, limitações de capacidade, etc." at bounding box center [733, 185] width 146 height 12
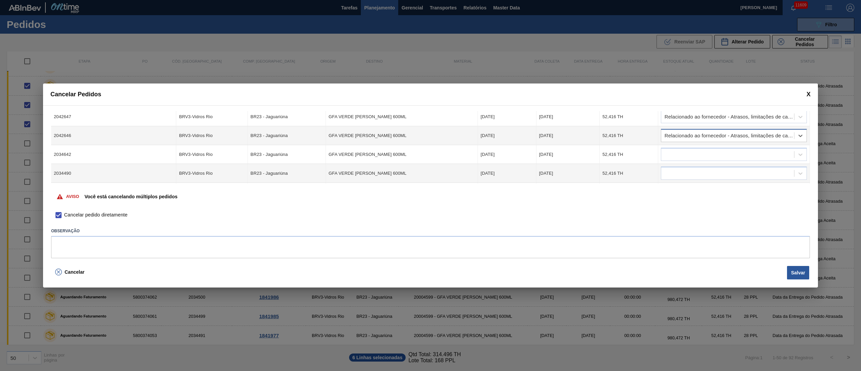
scroll to position [50, 0]
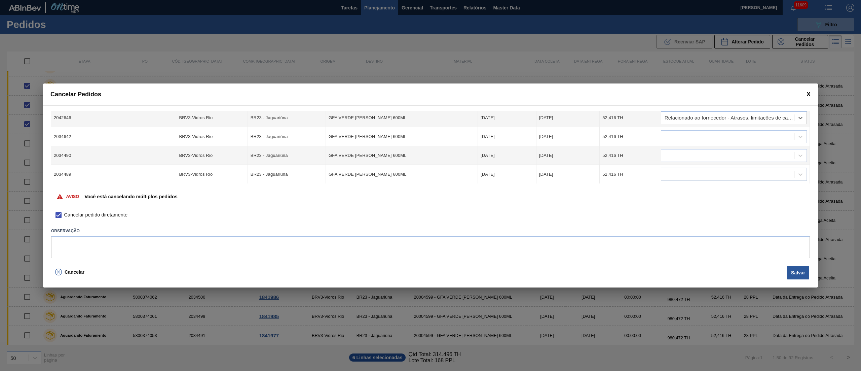
click at [645, 93] on span at bounding box center [808, 94] width 4 height 7
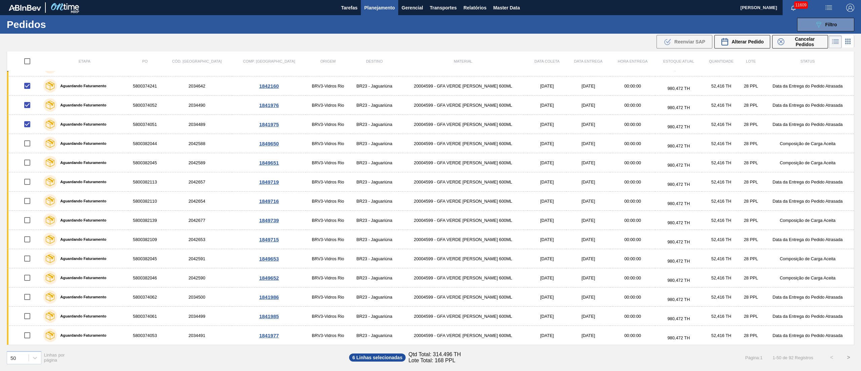
click at [26, 60] on input "checkbox" at bounding box center [27, 61] width 14 height 14
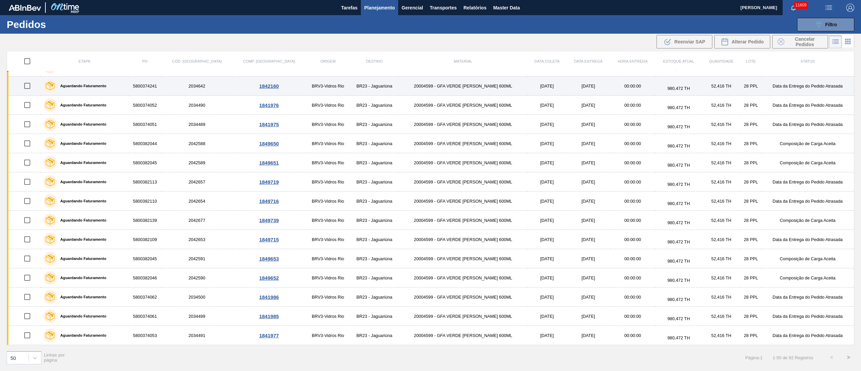
click at [31, 88] on input "checkbox" at bounding box center [27, 86] width 14 height 14
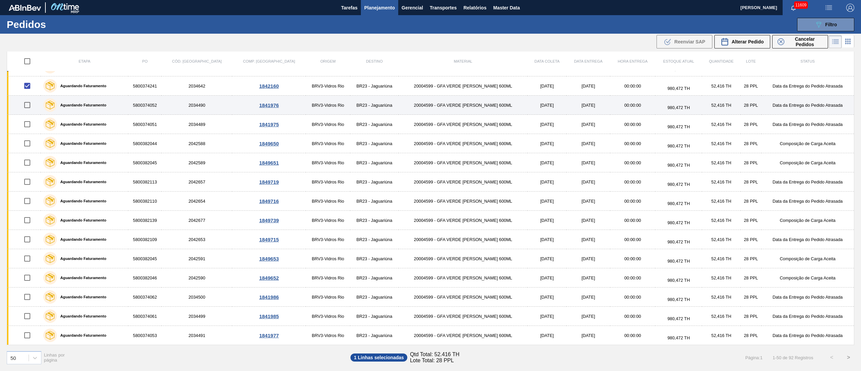
click at [29, 110] on input "checkbox" at bounding box center [27, 105] width 14 height 14
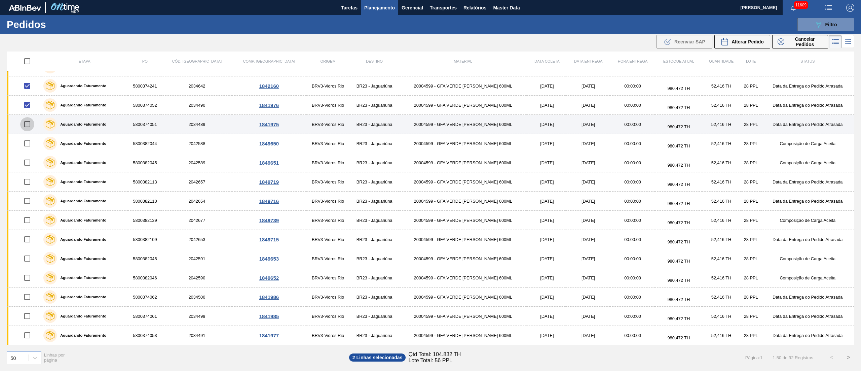
click at [27, 122] on input "checkbox" at bounding box center [27, 124] width 14 height 14
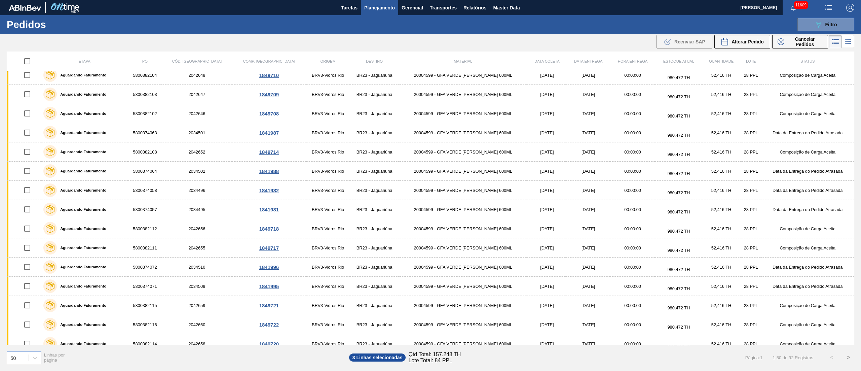
scroll to position [0, 0]
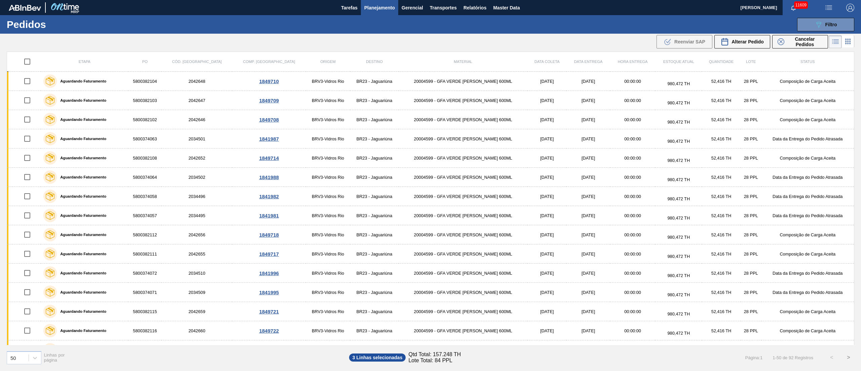
click at [27, 59] on input "checkbox" at bounding box center [27, 61] width 14 height 14
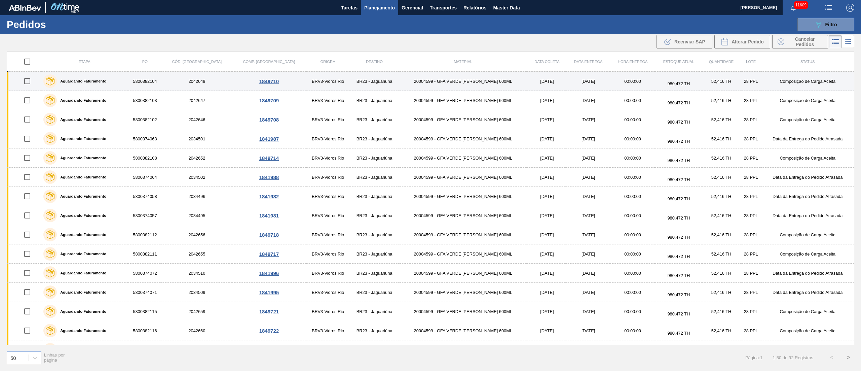
click at [26, 82] on input "checkbox" at bounding box center [27, 81] width 14 height 14
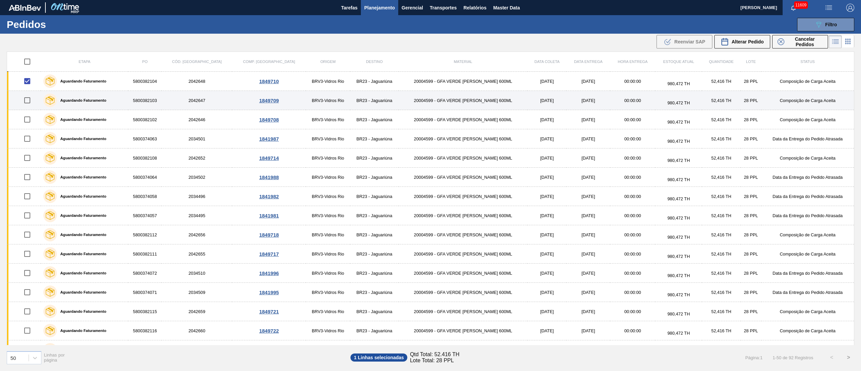
click at [26, 101] on input "checkbox" at bounding box center [27, 100] width 14 height 14
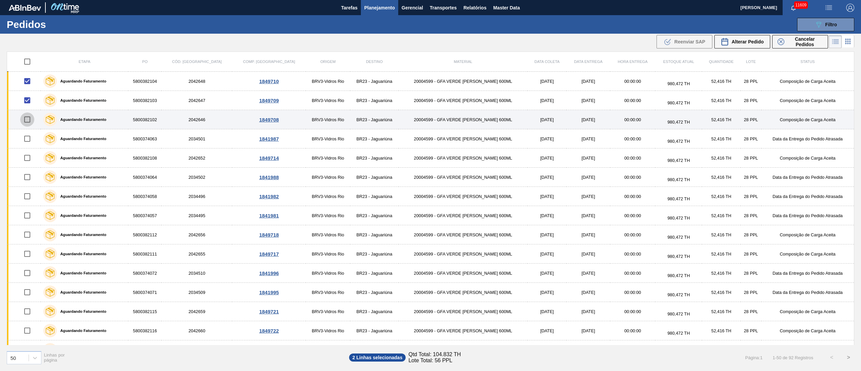
click at [27, 124] on input "checkbox" at bounding box center [27, 119] width 14 height 14
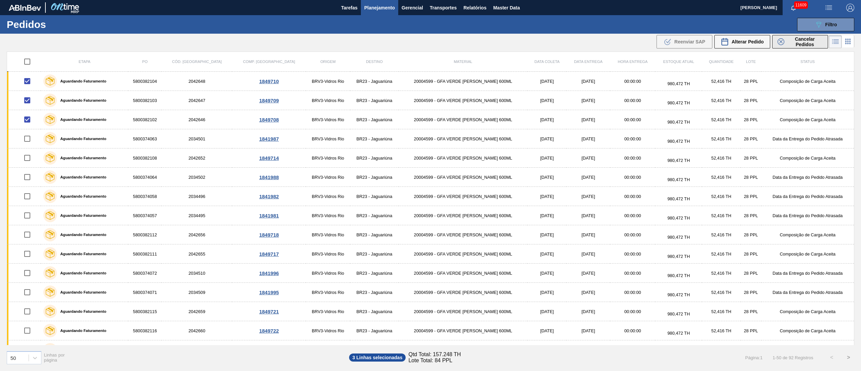
click at [645, 45] on span "Cancelar Pedidos" at bounding box center [805, 41] width 36 height 11
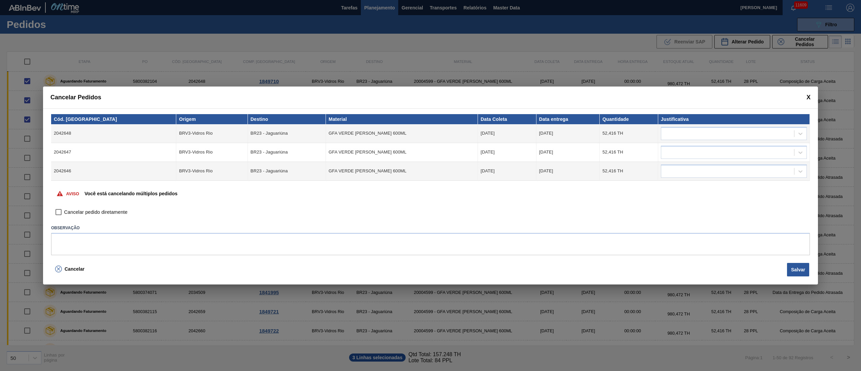
click at [63, 211] on input "Cancelar pedido diretamente" at bounding box center [58, 211] width 11 height 11
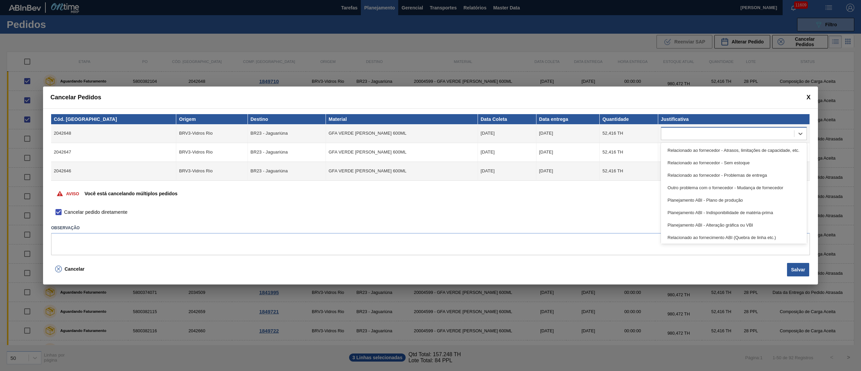
click at [645, 130] on div at bounding box center [727, 133] width 133 height 10
click at [645, 151] on div "Relacionado ao fornecedor - Atrasos, limitações de capacidade, etc." at bounding box center [734, 150] width 146 height 12
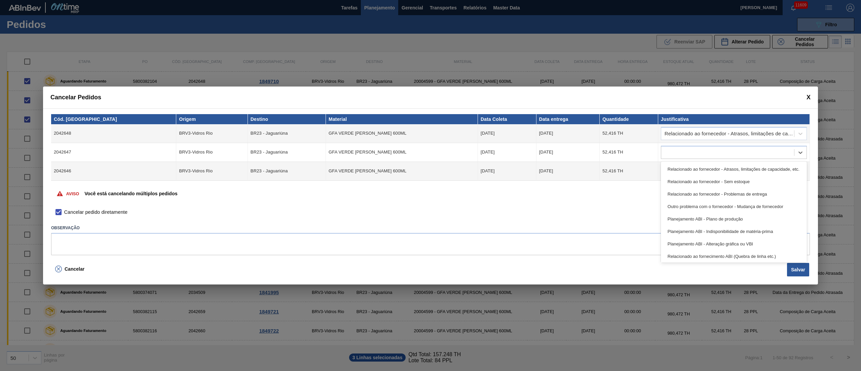
click at [645, 151] on div at bounding box center [727, 152] width 133 height 10
click at [645, 164] on div "Relacionado ao fornecedor - Atrasos, limitações de capacidade, etc." at bounding box center [734, 169] width 146 height 12
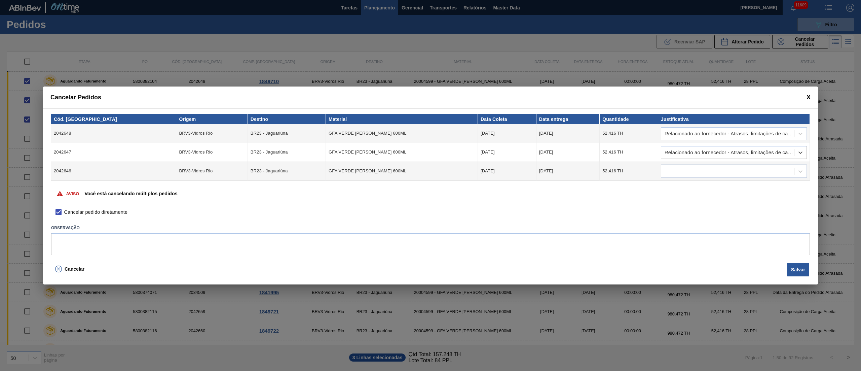
click at [645, 169] on div at bounding box center [727, 171] width 133 height 10
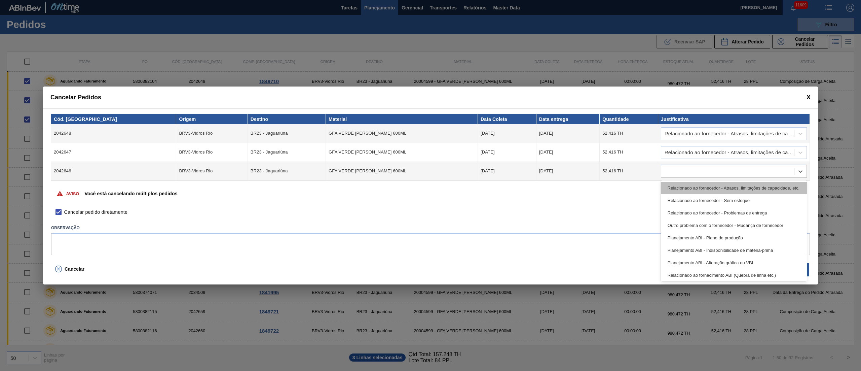
click at [645, 184] on div "Relacionado ao fornecedor - Atrasos, limitações de capacidade, etc." at bounding box center [734, 188] width 146 height 12
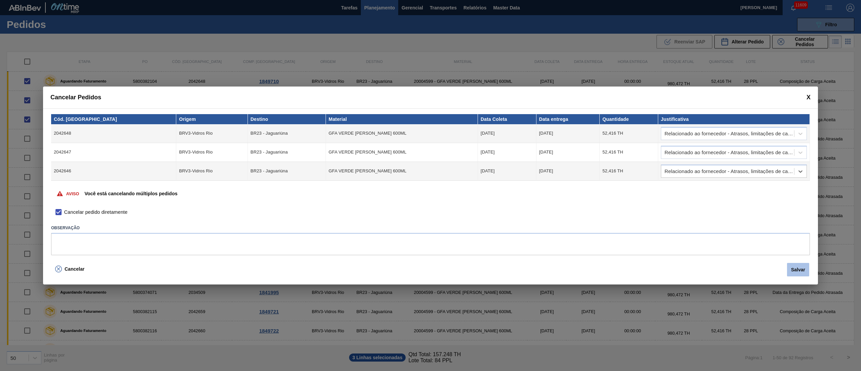
click at [645, 270] on button "Salvar" at bounding box center [798, 269] width 22 height 13
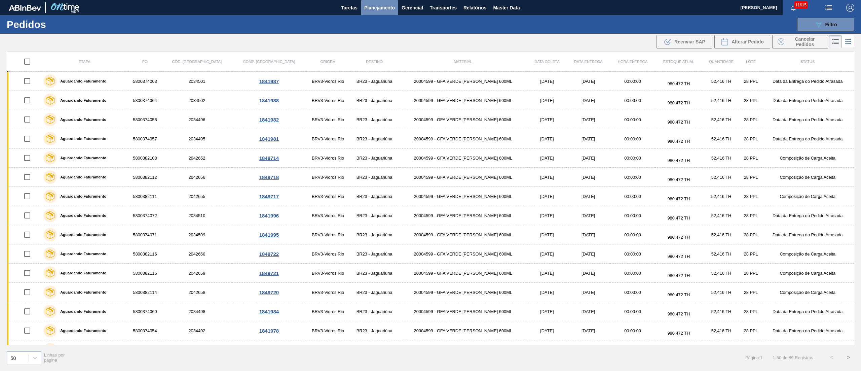
click at [374, 6] on span "Planejamento" at bounding box center [379, 8] width 31 height 8
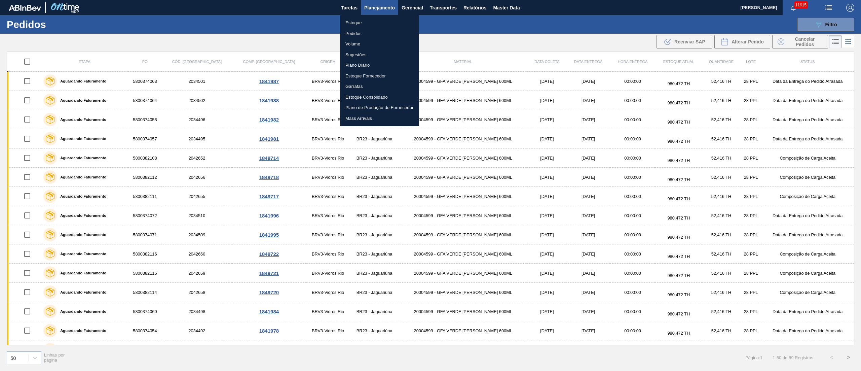
click at [352, 34] on li "Pedidos" at bounding box center [379, 33] width 79 height 11
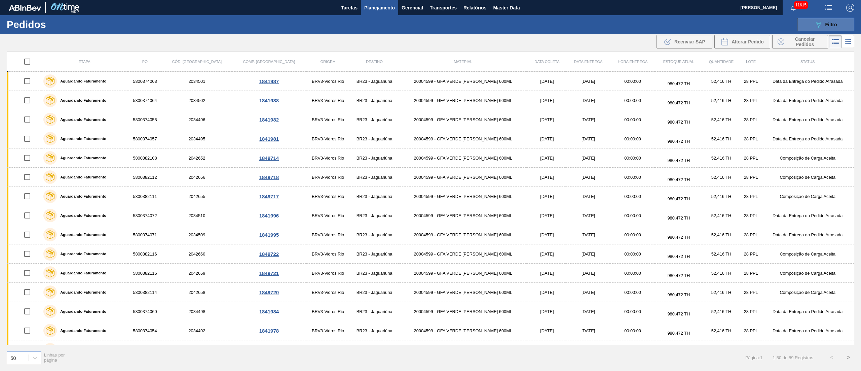
click at [645, 22] on button "089F7B8B-B2A5-4AFE-B5C0-19BA573D28AC Filtro" at bounding box center [825, 24] width 57 height 13
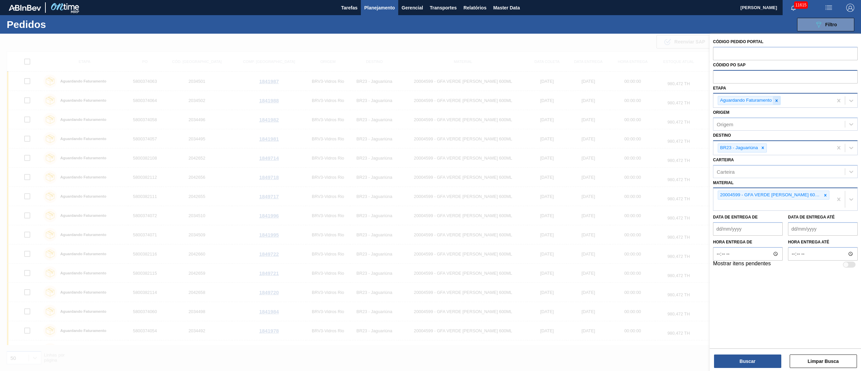
click at [645, 98] on icon at bounding box center [776, 100] width 5 height 5
click at [645, 111] on div "Aguardando PC SAP" at bounding box center [785, 116] width 145 height 12
click at [645, 196] on div at bounding box center [824, 195] width 7 height 8
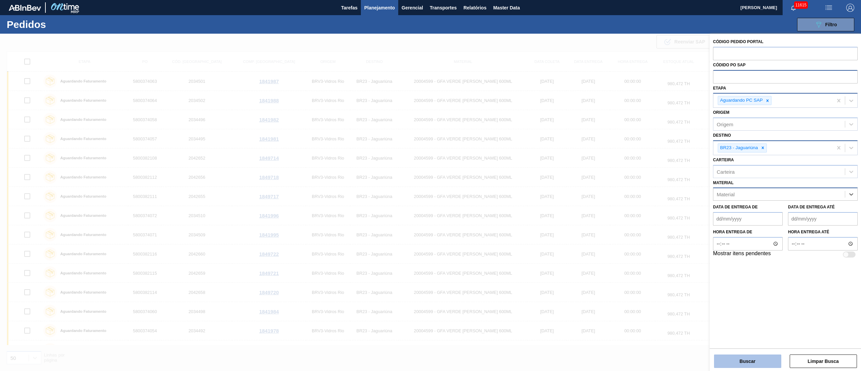
click at [645, 278] on button "Buscar" at bounding box center [747, 360] width 67 height 13
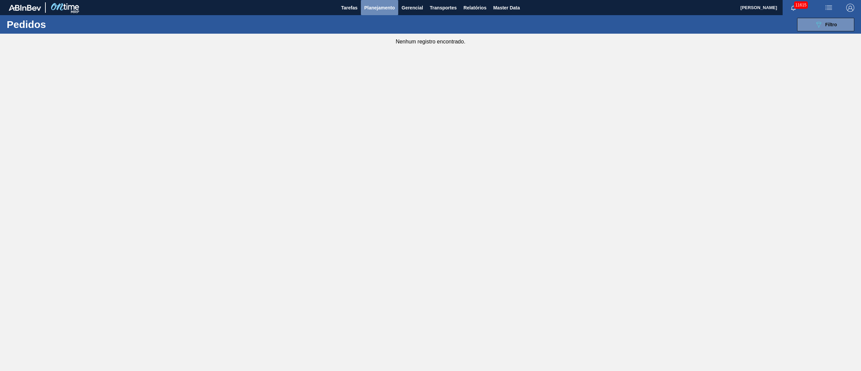
click at [382, 7] on span "Planejamento" at bounding box center [379, 8] width 31 height 8
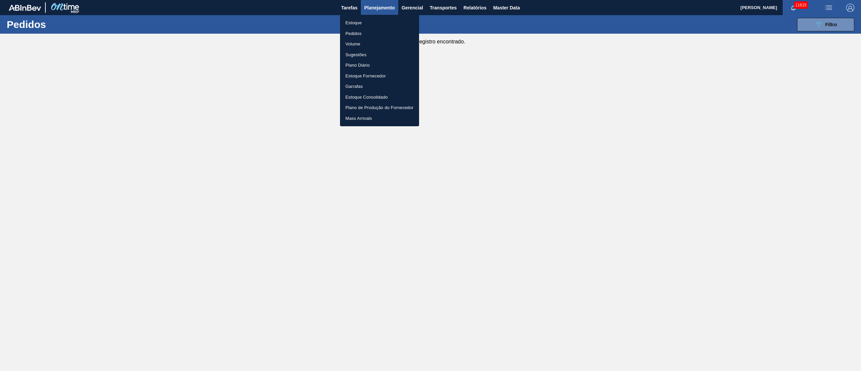
click at [358, 33] on li "Pedidos" at bounding box center [379, 33] width 79 height 11
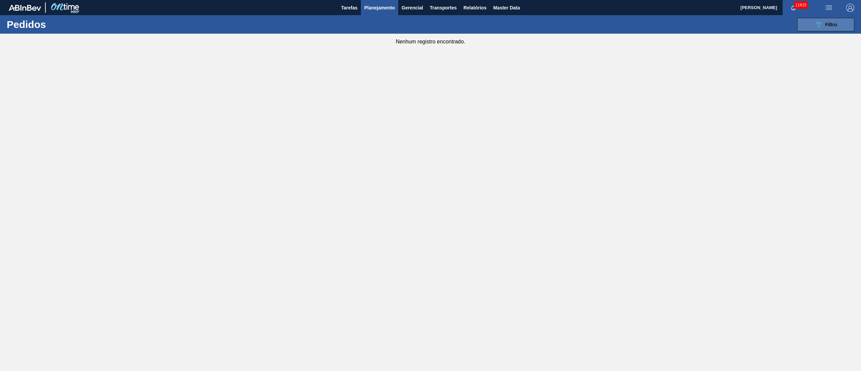
click at [645, 18] on button "089F7B8B-B2A5-4AFE-B5C0-19BA573D28AC Filtro" at bounding box center [825, 24] width 57 height 13
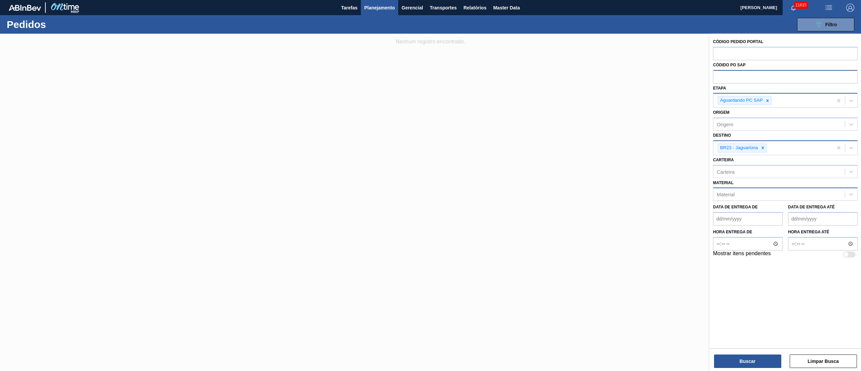
click at [645, 79] on input "text" at bounding box center [785, 76] width 145 height 13
paste input "5800378171"
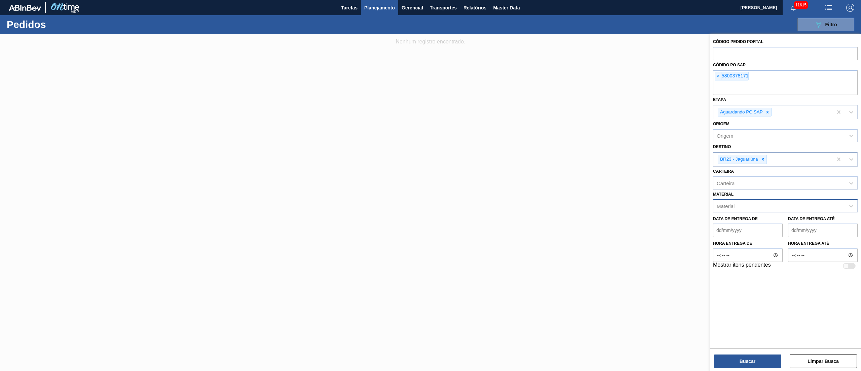
paste input "5800378171"
click at [645, 161] on icon at bounding box center [762, 159] width 5 height 5
click at [645, 113] on icon at bounding box center [767, 112] width 5 height 5
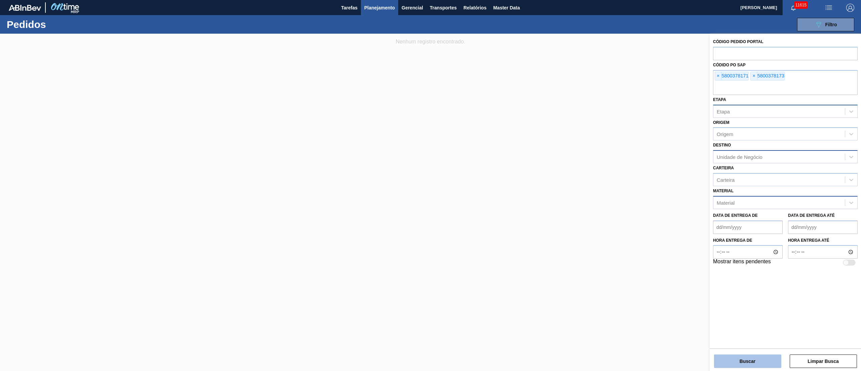
click at [645, 278] on button "Buscar" at bounding box center [747, 360] width 67 height 13
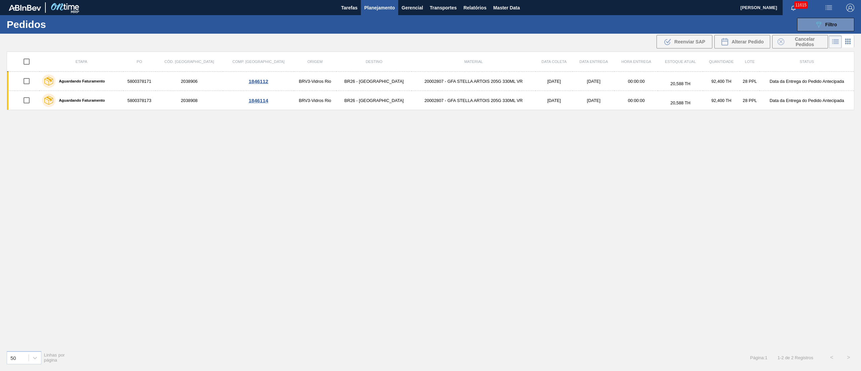
click at [29, 65] on input "checkbox" at bounding box center [27, 61] width 14 height 14
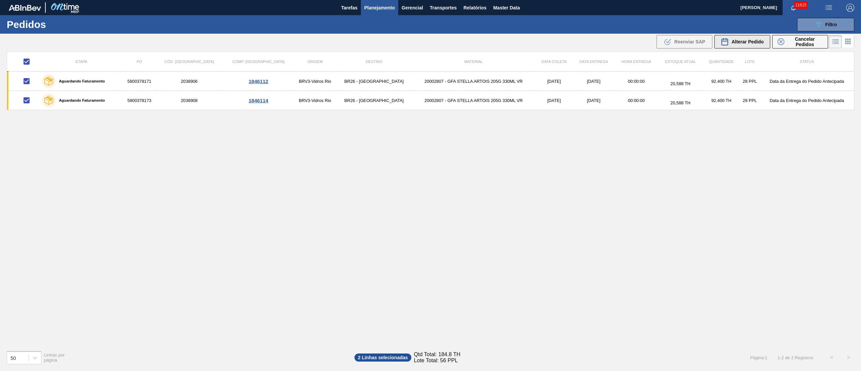
click at [645, 40] on span "Alterar Pedido" at bounding box center [747, 41] width 32 height 5
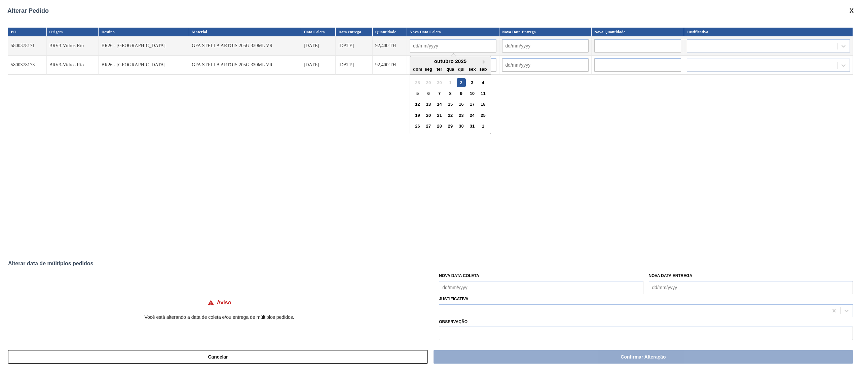
drag, startPoint x: 416, startPoint y: 48, endPoint x: 424, endPoint y: 59, distance: 13.4
click at [416, 48] on input "text" at bounding box center [453, 45] width 87 height 13
click at [418, 99] on div "12 13 14 15 16 17 18" at bounding box center [450, 104] width 76 height 11
click at [467, 83] on div "3" at bounding box center [471, 82] width 9 height 9
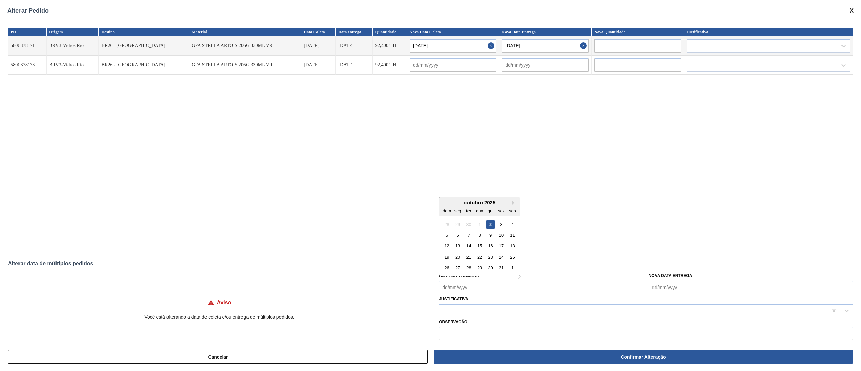
click at [471, 278] on Coleta "Nova Data Coleta" at bounding box center [541, 286] width 204 height 13
drag, startPoint x: 500, startPoint y: 221, endPoint x: 496, endPoint y: 228, distance: 7.8
click at [500, 221] on div "3" at bounding box center [501, 223] width 9 height 9
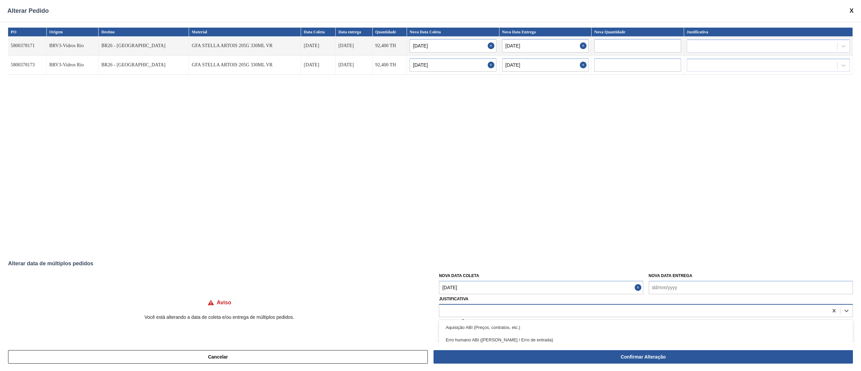
click at [471, 278] on div at bounding box center [633, 310] width 389 height 10
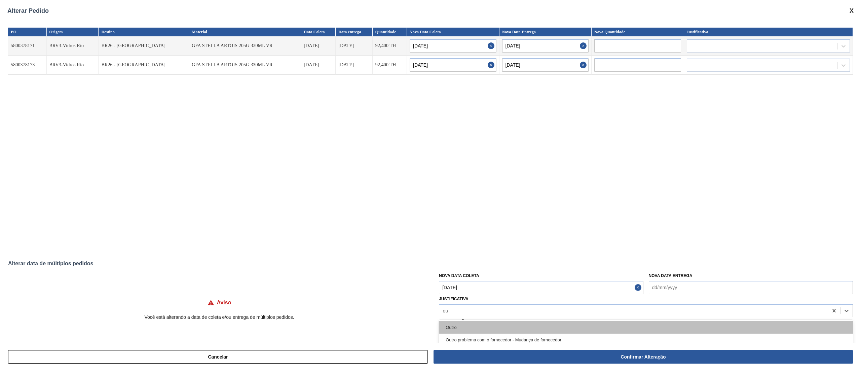
click at [462, 278] on div "Outro" at bounding box center [646, 327] width 414 height 12
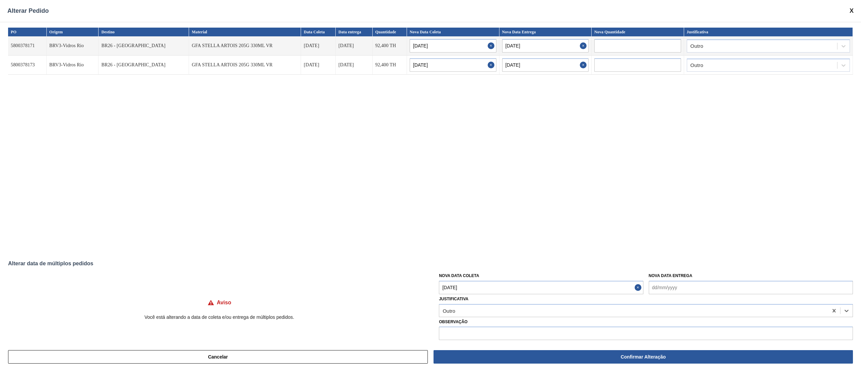
click at [603, 278] on button "Confirmar Alteração" at bounding box center [642, 356] width 419 height 13
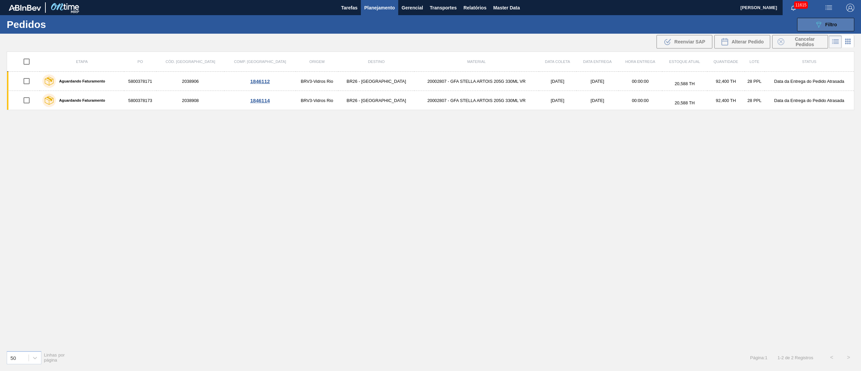
click at [645, 26] on button "089F7B8B-B2A5-4AFE-B5C0-19BA573D28AC Filtro" at bounding box center [825, 24] width 57 height 13
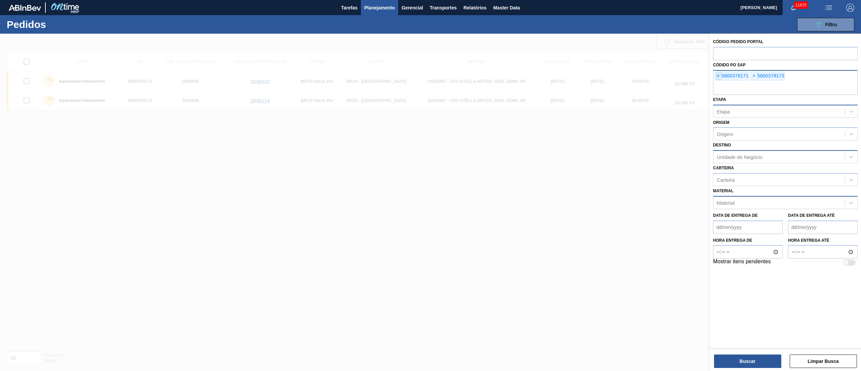
click at [645, 74] on span "×" at bounding box center [718, 76] width 6 height 8
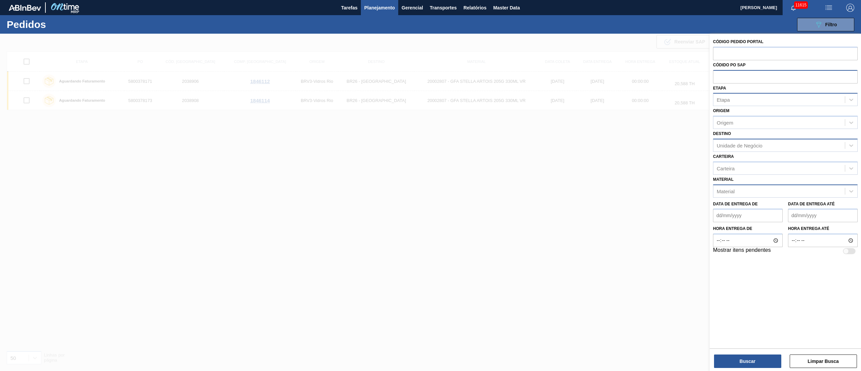
click at [645, 74] on input "text" at bounding box center [785, 76] width 145 height 13
click at [645, 79] on input "text" at bounding box center [785, 76] width 145 height 13
click at [369, 2] on button "Planejamento" at bounding box center [379, 7] width 37 height 15
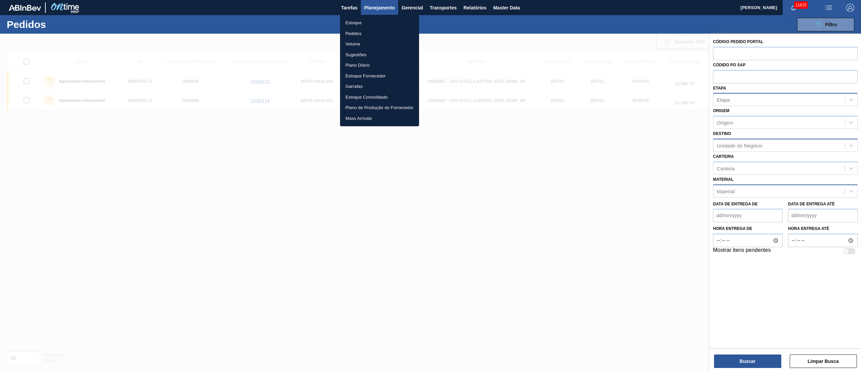
click at [348, 33] on li "Pedidos" at bounding box center [379, 33] width 79 height 11
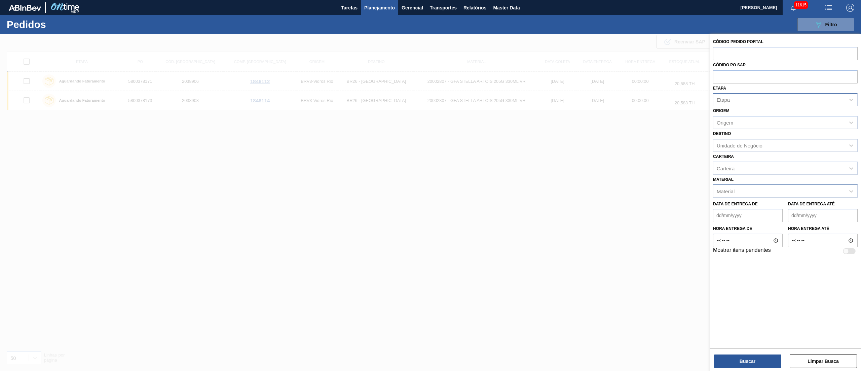
click at [645, 98] on div "Etapa" at bounding box center [778, 100] width 131 height 10
click at [645, 111] on div "Aguardando Faturamento" at bounding box center [785, 116] width 145 height 12
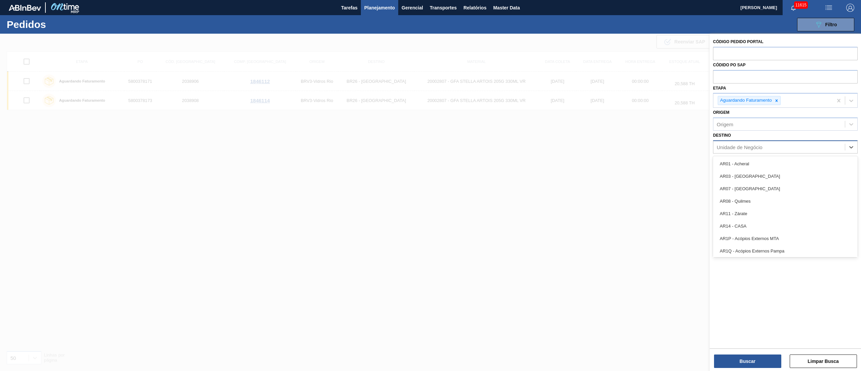
click at [645, 146] on div "Unidade de Negócio" at bounding box center [740, 147] width 46 height 6
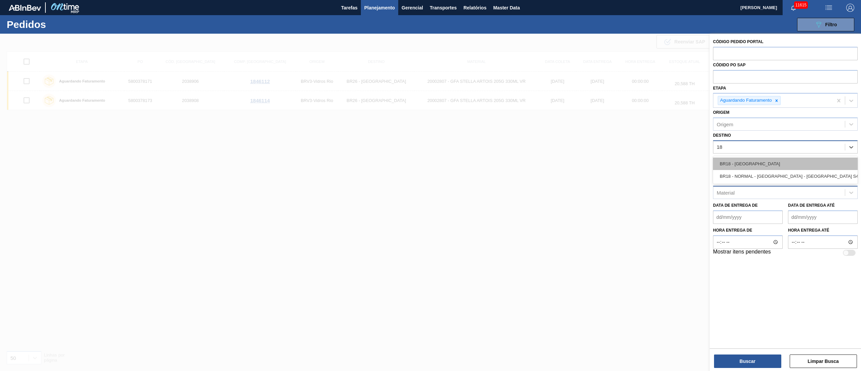
click at [645, 165] on div "BR18 - Pernambuco" at bounding box center [785, 163] width 145 height 12
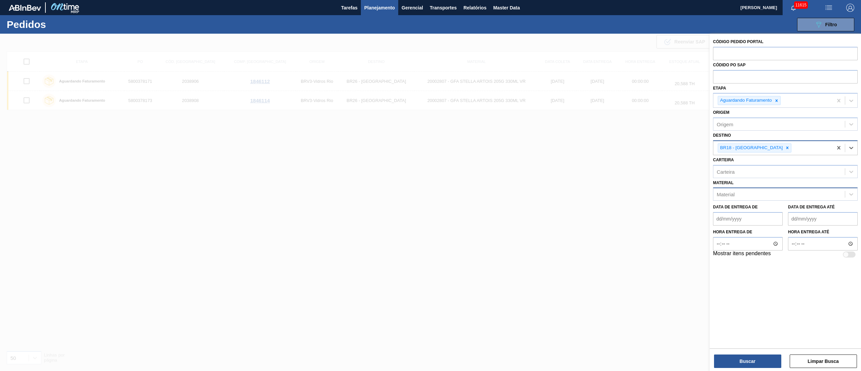
click at [645, 195] on div "Material" at bounding box center [726, 194] width 18 height 6
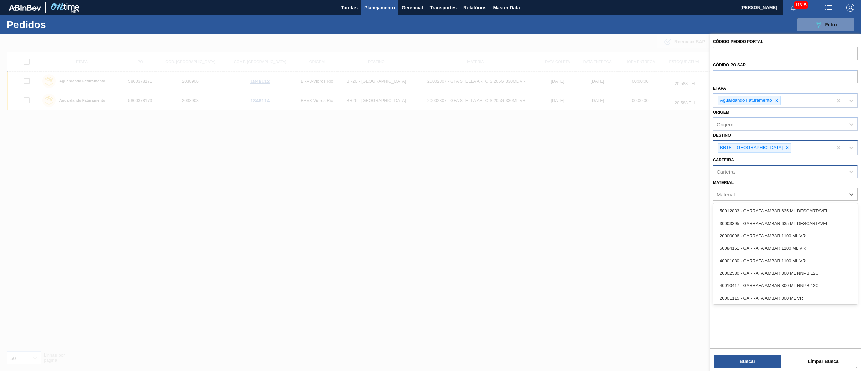
click at [645, 169] on div "Carteira" at bounding box center [778, 171] width 131 height 10
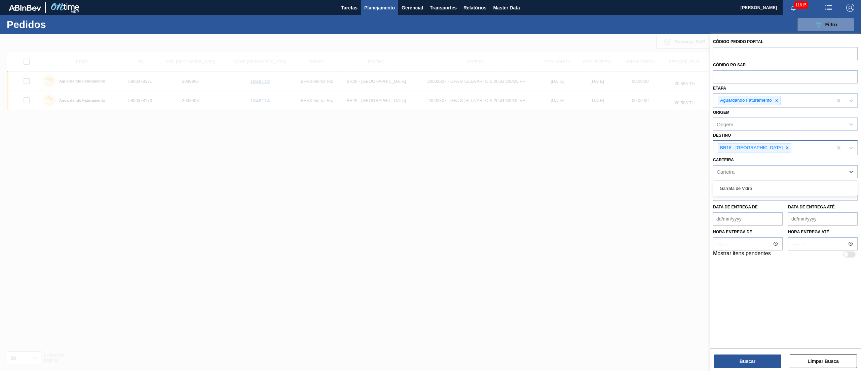
click at [645, 178] on div "Material Material" at bounding box center [785, 189] width 145 height 23
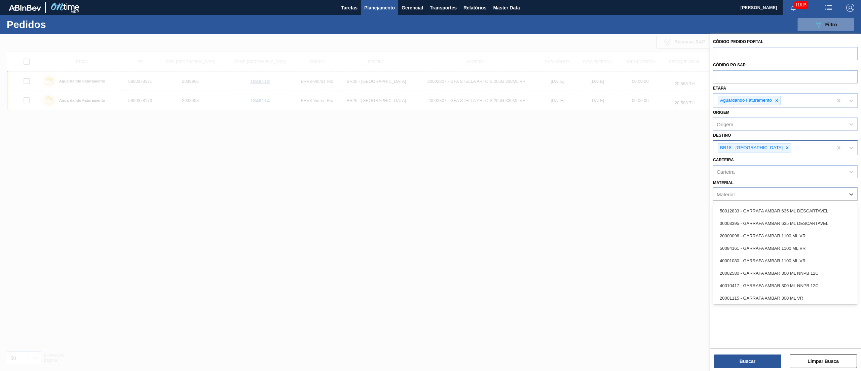
click at [645, 196] on div "Material" at bounding box center [778, 194] width 131 height 10
click at [645, 189] on div "Material" at bounding box center [778, 194] width 131 height 10
click at [645, 196] on div "Material" at bounding box center [778, 194] width 131 height 10
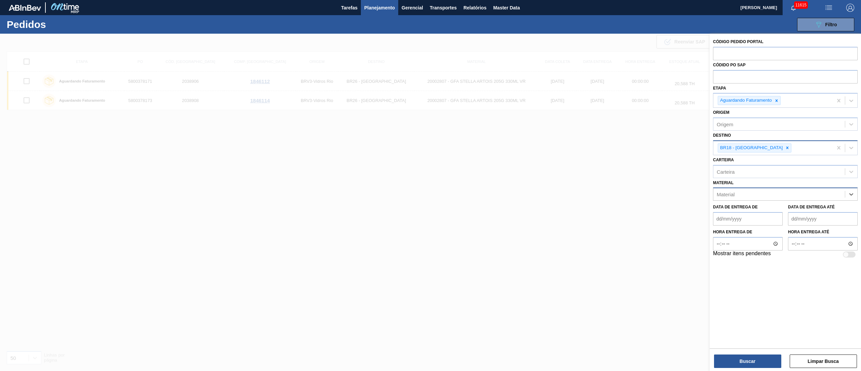
click at [645, 195] on div "Material" at bounding box center [726, 194] width 18 height 6
click at [645, 208] on div "30008247 - GARRAFA BUD OW 330ML" at bounding box center [785, 210] width 145 height 12
click at [645, 278] on button "Buscar" at bounding box center [747, 360] width 67 height 13
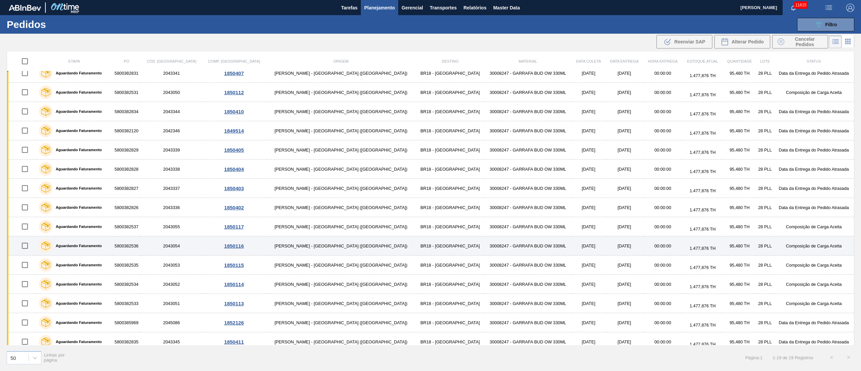
scroll to position [93, 0]
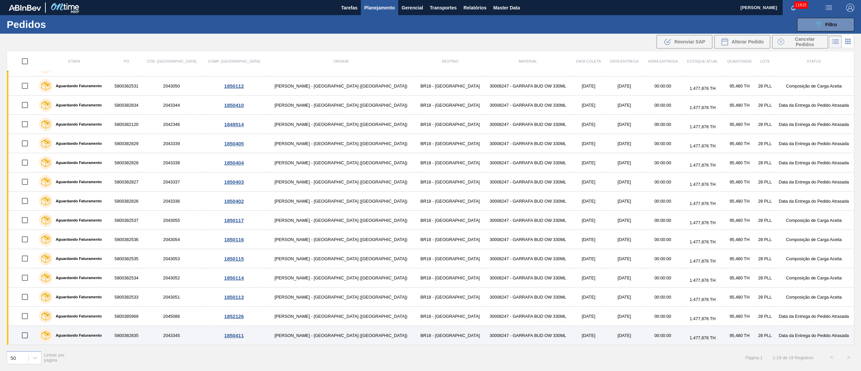
click at [23, 278] on input "checkbox" at bounding box center [25, 335] width 14 height 14
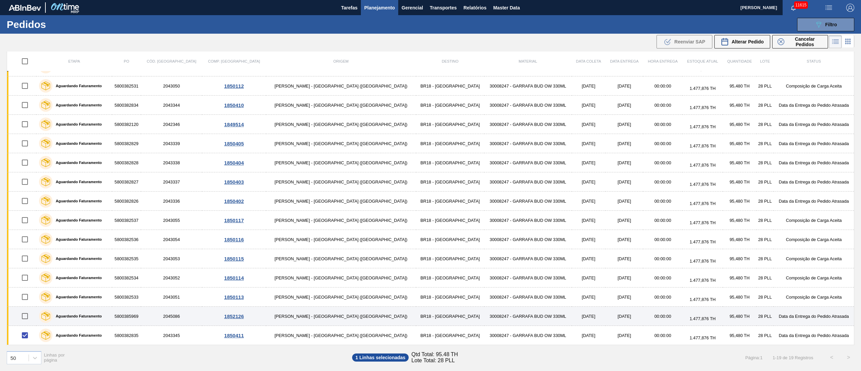
click at [30, 278] on input "checkbox" at bounding box center [25, 316] width 14 height 14
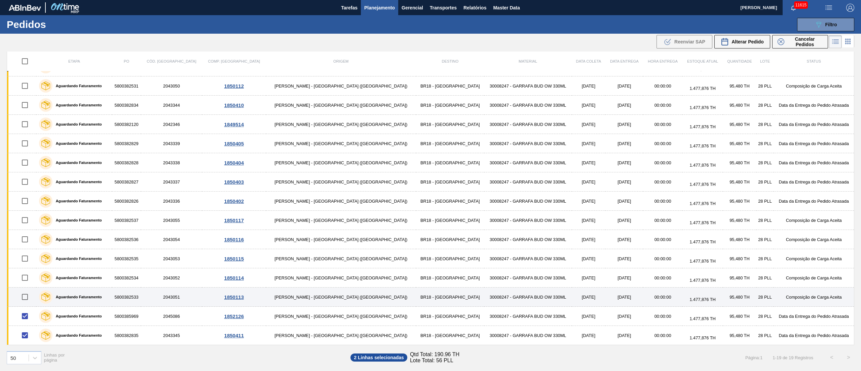
click at [30, 278] on input "checkbox" at bounding box center [25, 297] width 14 height 14
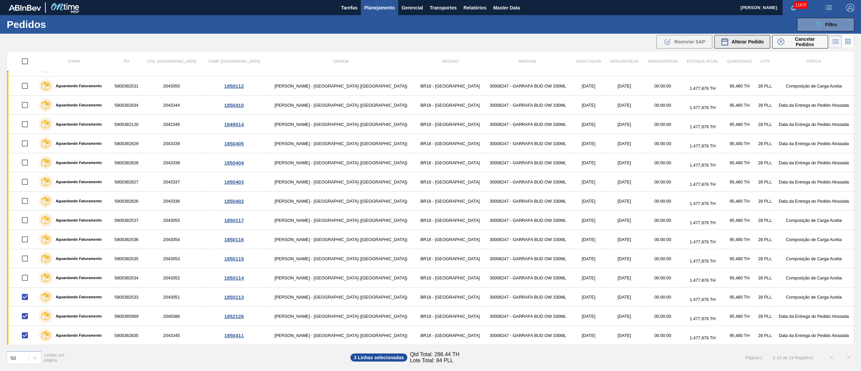
click at [645, 36] on button "Alterar Pedido" at bounding box center [742, 41] width 56 height 13
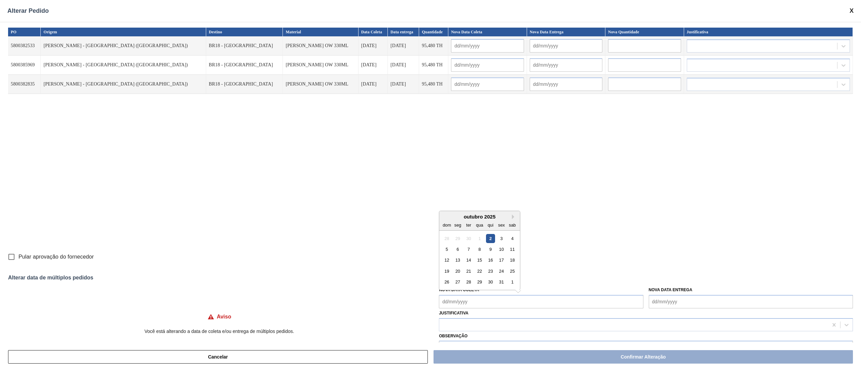
click at [451, 278] on Coleta "Nova Data Coleta" at bounding box center [541, 301] width 204 height 13
drag, startPoint x: 500, startPoint y: 238, endPoint x: 498, endPoint y: 243, distance: 5.9
click at [500, 237] on div "3" at bounding box center [501, 237] width 9 height 9
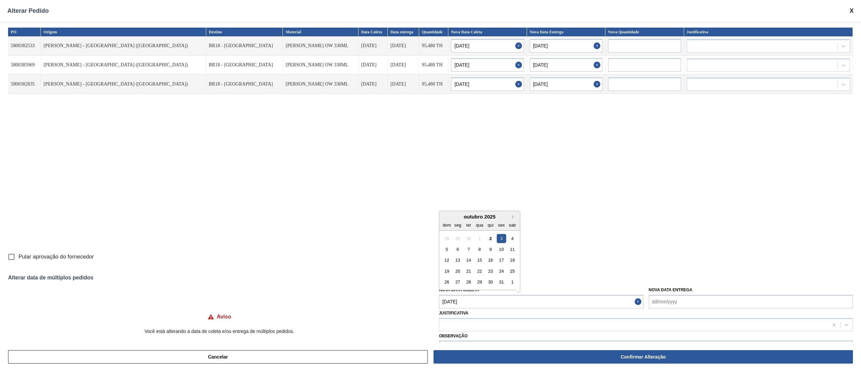
click at [484, 278] on Coleta "03/10/2025" at bounding box center [541, 301] width 204 height 13
click at [510, 238] on div "4" at bounding box center [512, 237] width 9 height 9
click at [479, 278] on div at bounding box center [633, 324] width 389 height 10
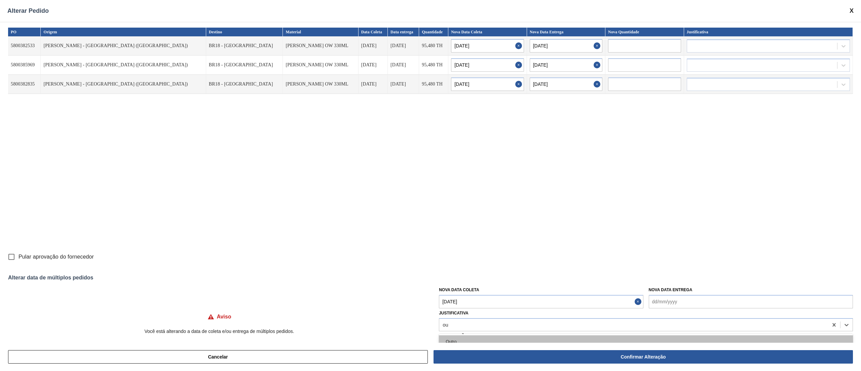
click at [484, 278] on div "Outro" at bounding box center [646, 341] width 414 height 12
click at [576, 278] on button "Confirmar Alteração" at bounding box center [642, 356] width 419 height 13
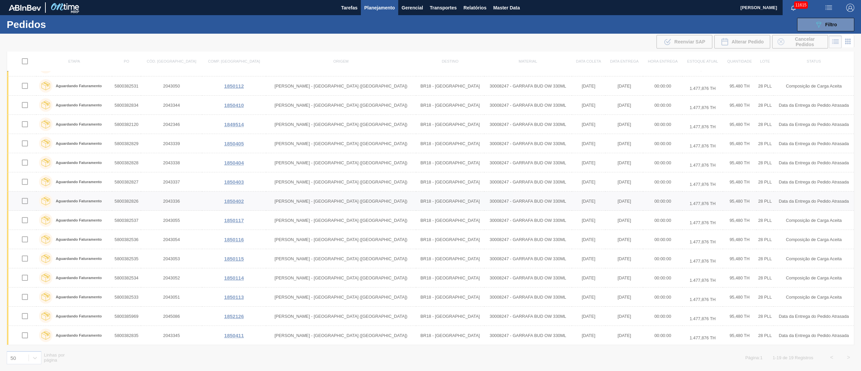
scroll to position [0, 0]
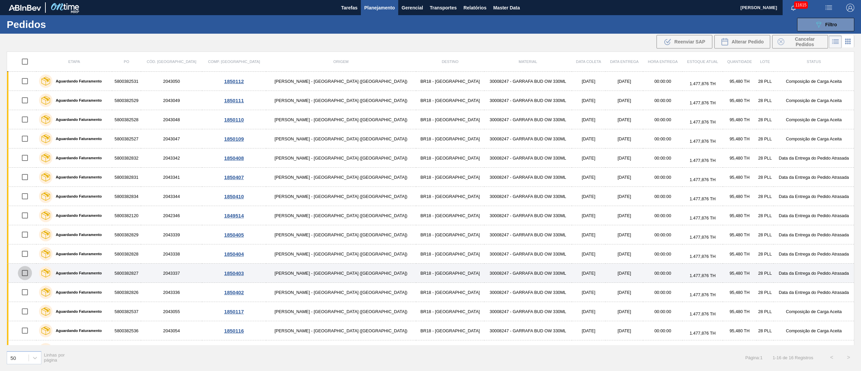
click at [29, 274] on input "checkbox" at bounding box center [25, 273] width 14 height 14
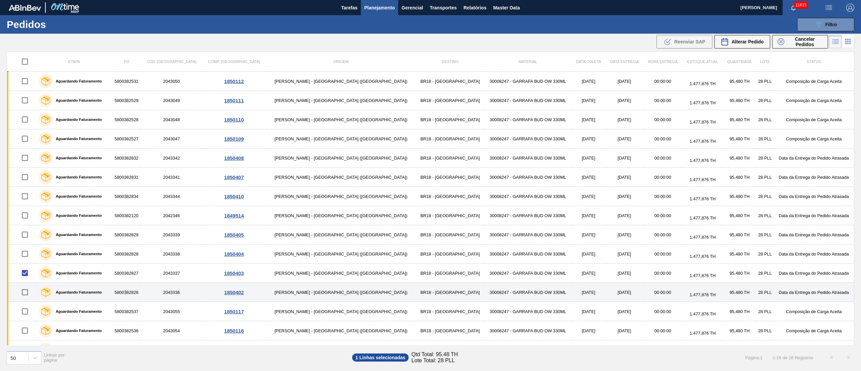
click at [35, 278] on div at bounding box center [25, 292] width 21 height 14
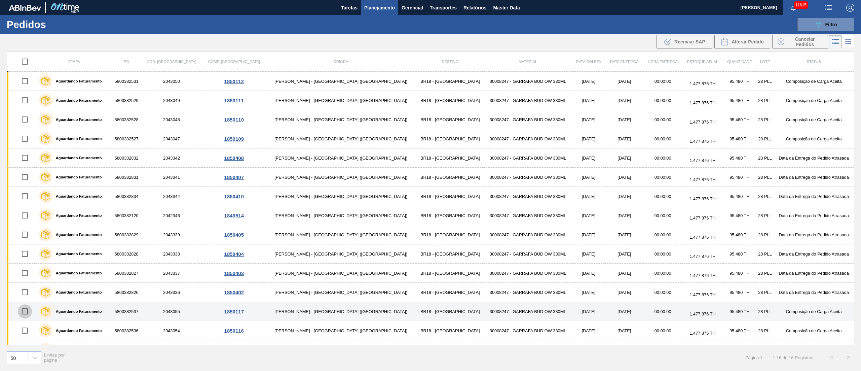
click at [22, 309] on input "checkbox" at bounding box center [25, 311] width 14 height 14
checkbox input "true"
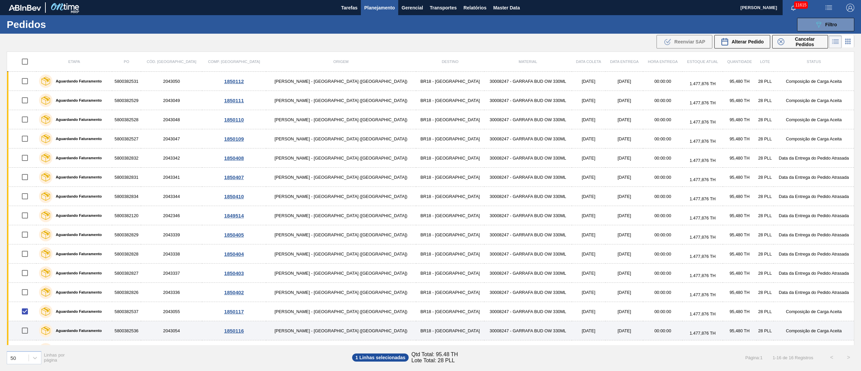
click at [30, 332] on input "checkbox" at bounding box center [25, 330] width 14 height 14
checkbox input "true"
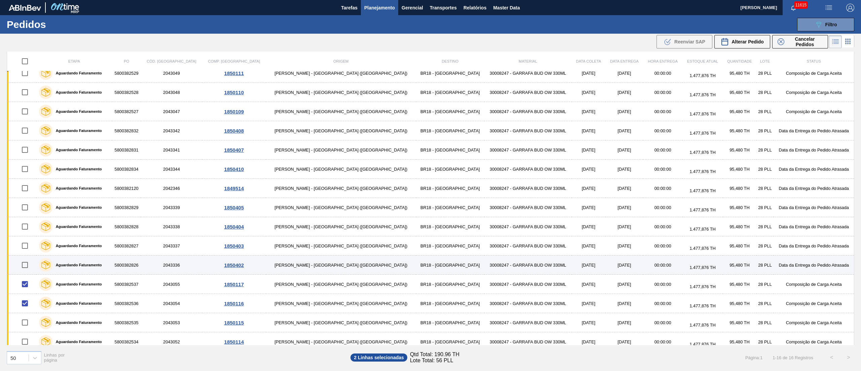
scroll to position [35, 0]
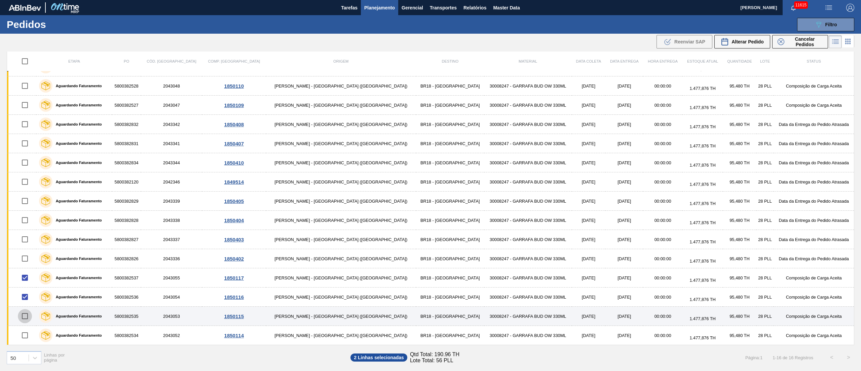
click at [31, 320] on input "checkbox" at bounding box center [25, 316] width 14 height 14
checkbox input "true"
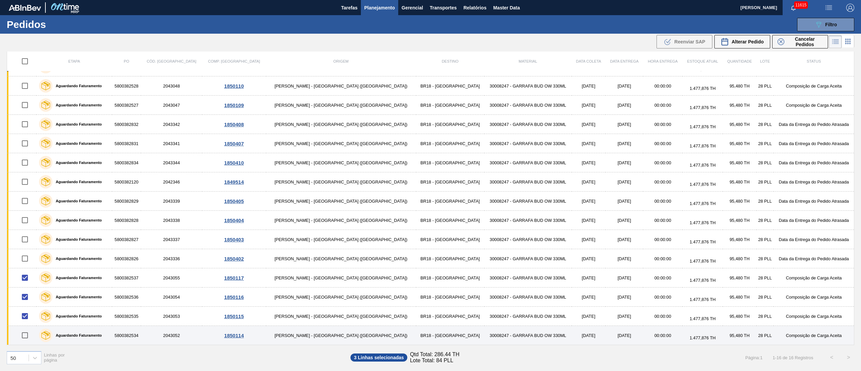
click at [30, 333] on input "checkbox" at bounding box center [25, 335] width 14 height 14
checkbox input "true"
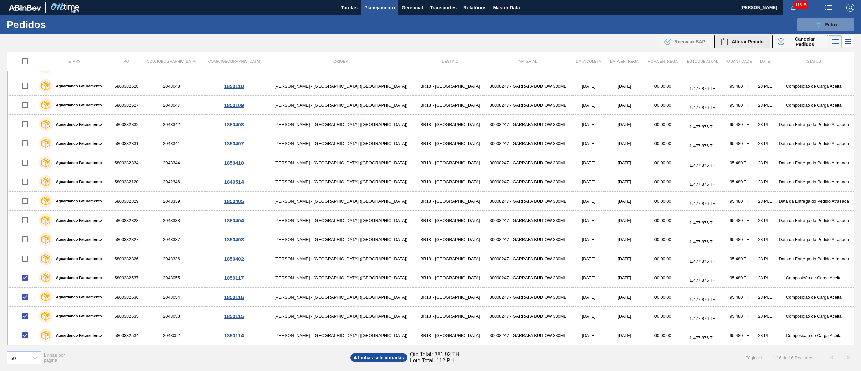
click at [752, 40] on span "Alterar Pedido" at bounding box center [747, 41] width 32 height 5
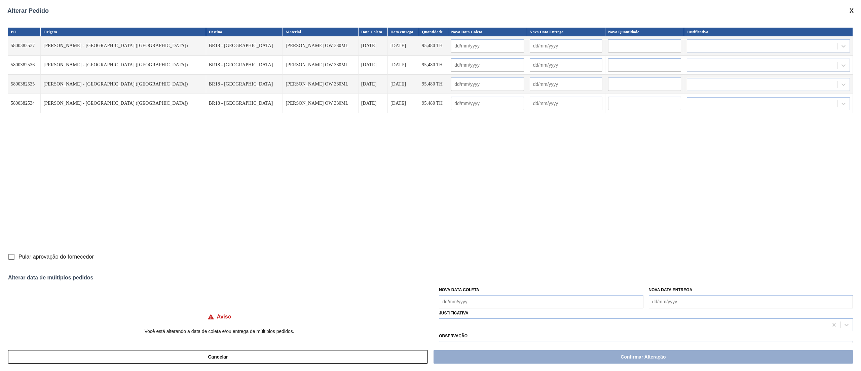
click at [5, 259] on input "Pular aprovação do fornecedor" at bounding box center [11, 256] width 14 height 14
checkbox input "true"
click at [509, 304] on Coleta "Nova Data Coleta" at bounding box center [541, 301] width 204 height 13
click at [501, 241] on div "3" at bounding box center [501, 237] width 9 height 9
type Coleta "03/10/2025"
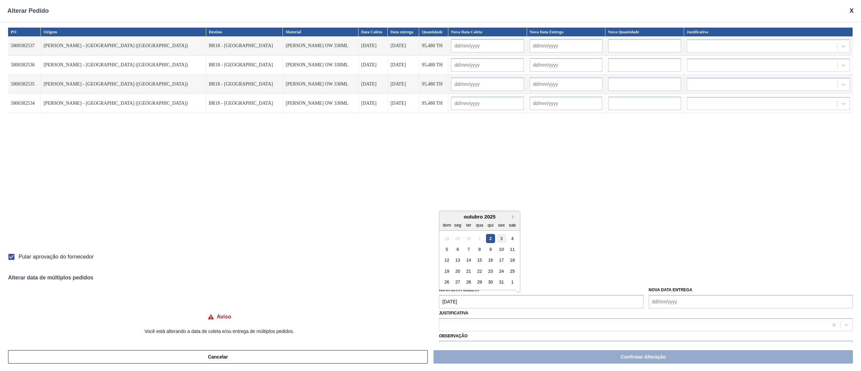
type input "03/10/2025"
type input "04/10/2025"
type input "03/10/2025"
type input "04/10/2025"
type input "03/10/2025"
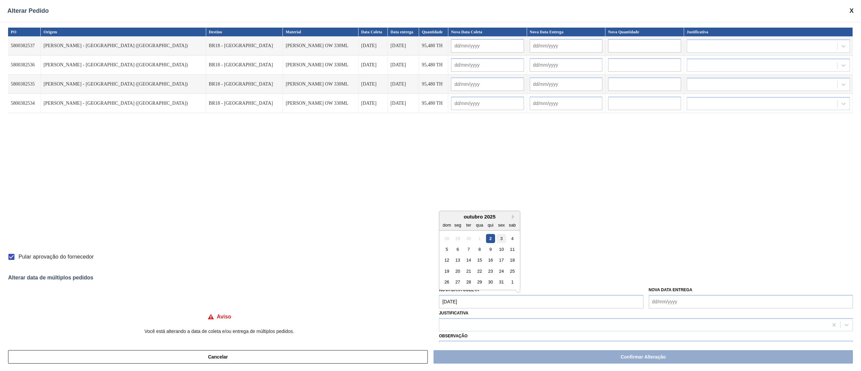
type input "04/10/2025"
type input "03/10/2025"
type input "04/10/2025"
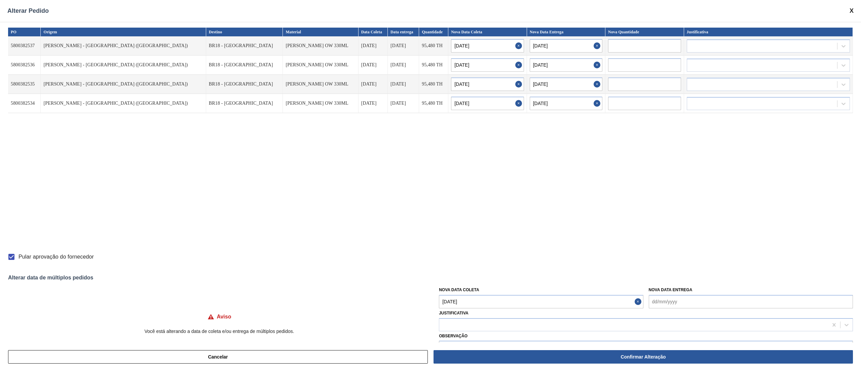
click at [494, 303] on Coleta "03/10/2025" at bounding box center [541, 301] width 204 height 13
click at [512, 236] on div "4" at bounding box center [512, 237] width 9 height 9
type Coleta "04/10/2025"
type input "04/10/2025"
type input "05/10/2025"
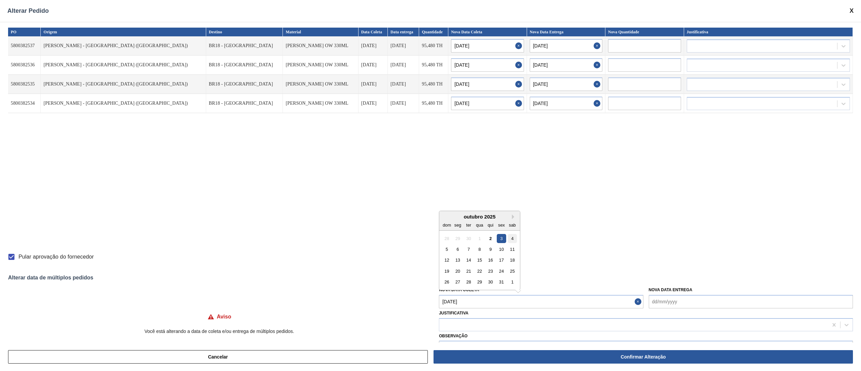
type input "04/10/2025"
type input "05/10/2025"
type input "04/10/2025"
type input "05/10/2025"
type input "04/10/2025"
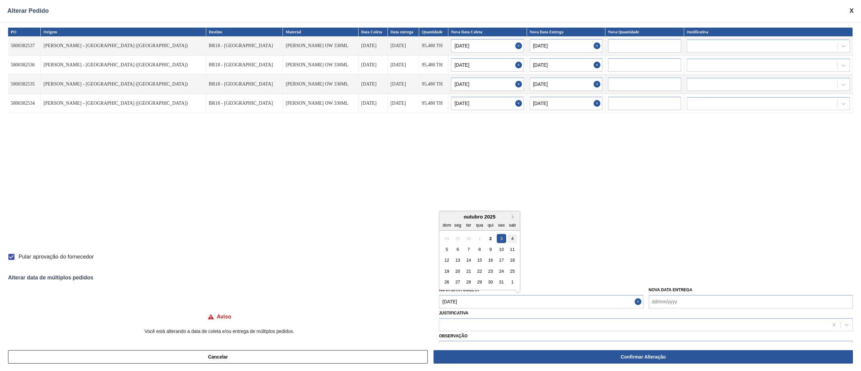
type input "05/10/2025"
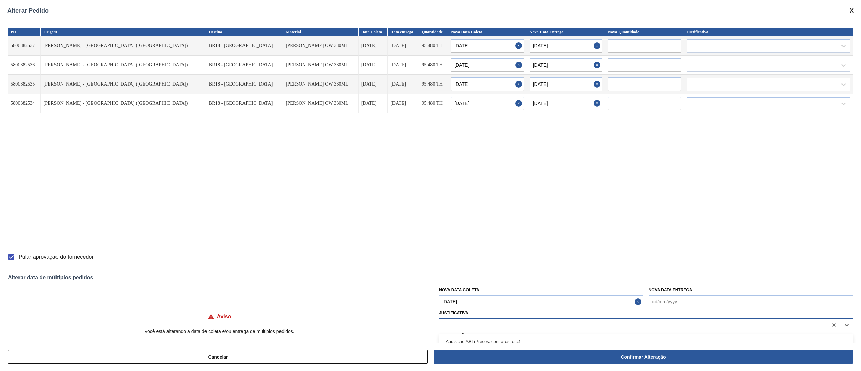
click at [505, 322] on div at bounding box center [633, 324] width 389 height 10
type input "ou"
click at [484, 338] on div "Outro" at bounding box center [646, 341] width 414 height 12
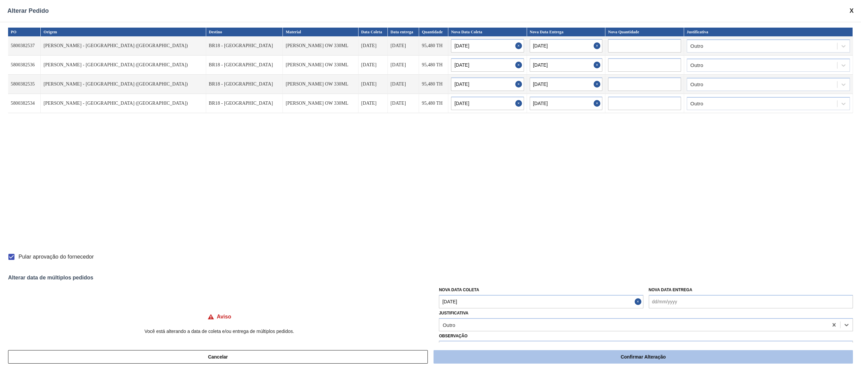
click at [488, 356] on button "Confirmar Alteração" at bounding box center [642, 356] width 419 height 13
checkbox input "false"
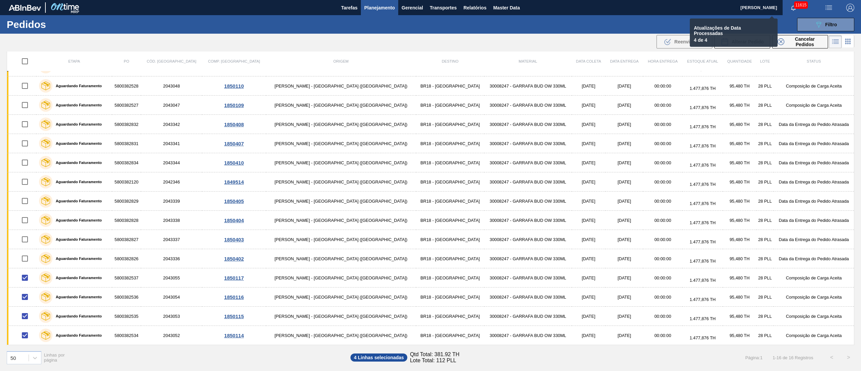
checkbox input "false"
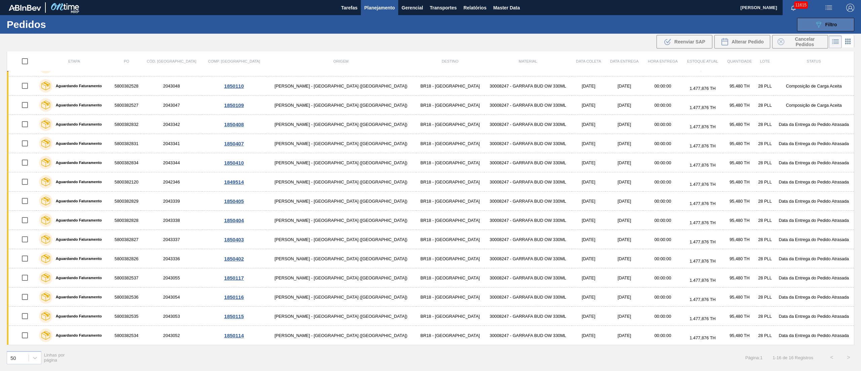
click at [824, 24] on div "089F7B8B-B2A5-4AFE-B5C0-19BA573D28AC Filtro" at bounding box center [825, 25] width 23 height 8
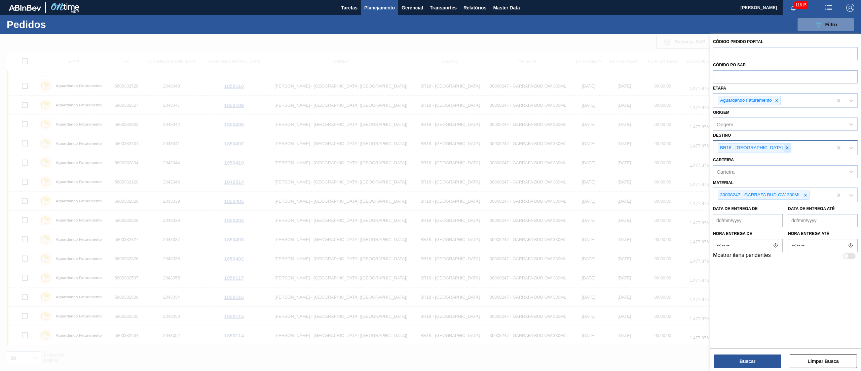
click at [785, 148] on icon at bounding box center [787, 147] width 5 height 5
click at [806, 196] on div at bounding box center [805, 193] width 7 height 8
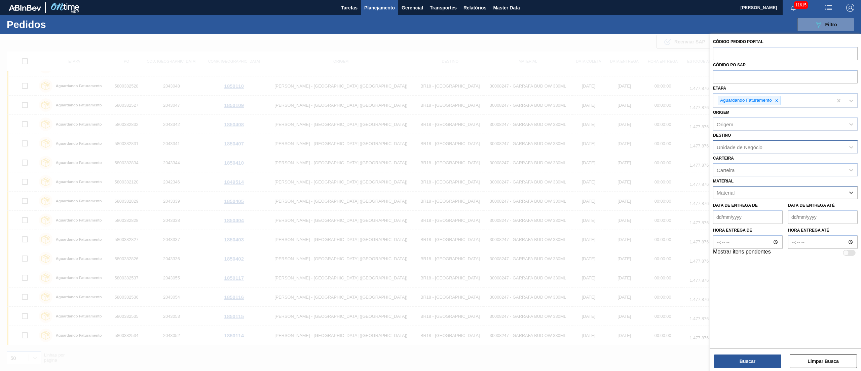
click at [738, 146] on div "Unidade de Negócio" at bounding box center [740, 147] width 46 height 6
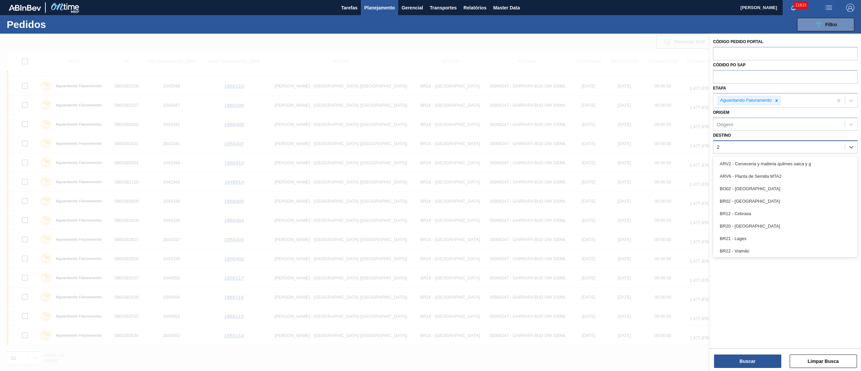
type input "21"
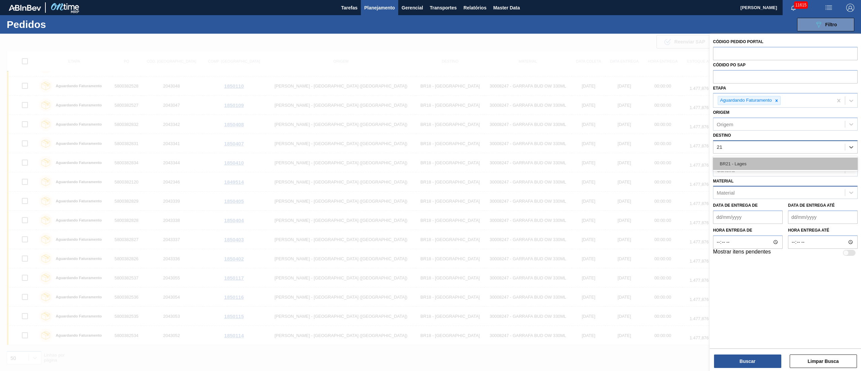
click at [732, 161] on div "BR21 - Lages" at bounding box center [785, 163] width 145 height 12
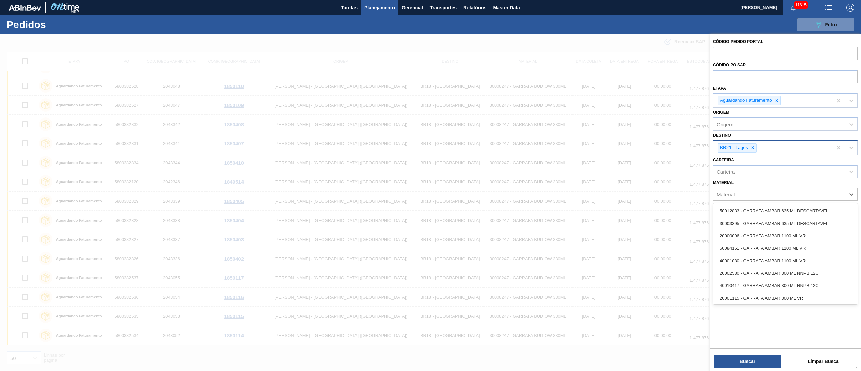
click at [724, 192] on div "Material" at bounding box center [726, 194] width 18 height 6
type input "S"
type input "2"
type input "3"
type input "2"
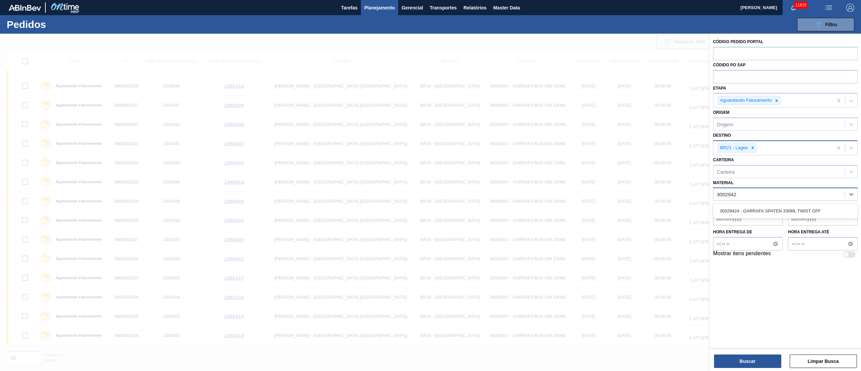
type input "30029424"
click at [731, 206] on div "30029424 - GARRAFA SPATEN 330ML TWIST OFF" at bounding box center [785, 210] width 145 height 12
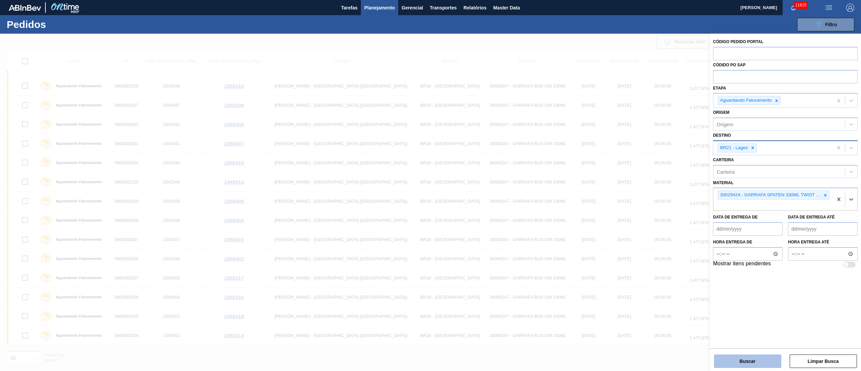
click at [739, 361] on button "Buscar" at bounding box center [747, 360] width 67 height 13
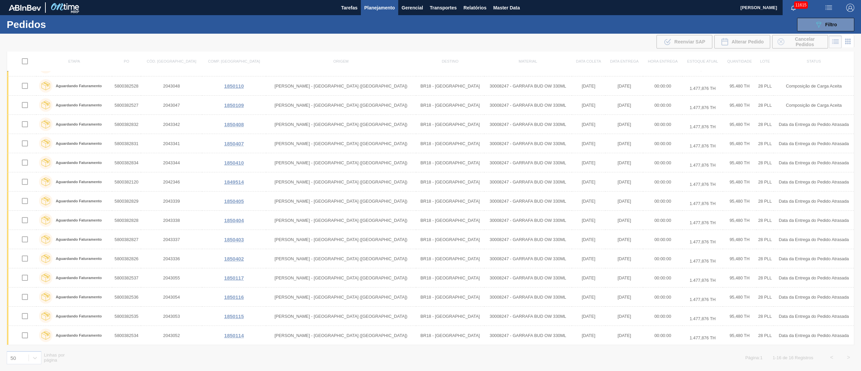
scroll to position [0, 0]
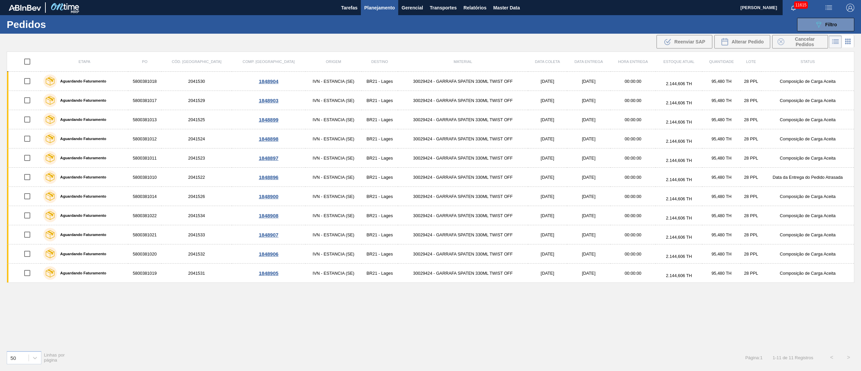
click at [295, 321] on div "Etapa PO Cód. Pedido Comp. Carga Origem Destino Material Data coleta Data entre…" at bounding box center [430, 197] width 847 height 293
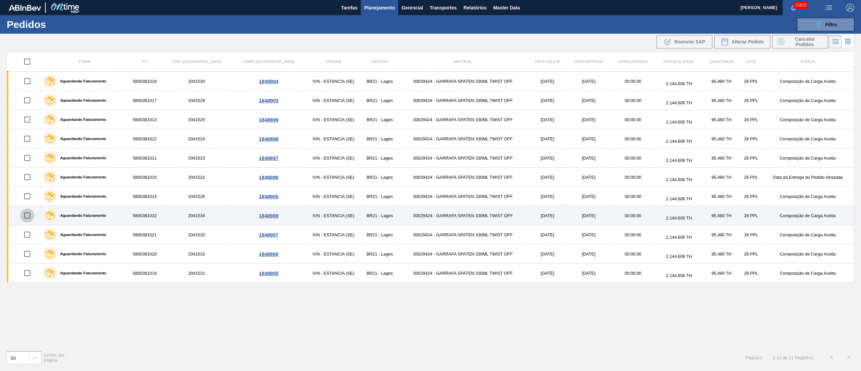
click at [25, 215] on input "checkbox" at bounding box center [27, 215] width 14 height 14
checkbox input "true"
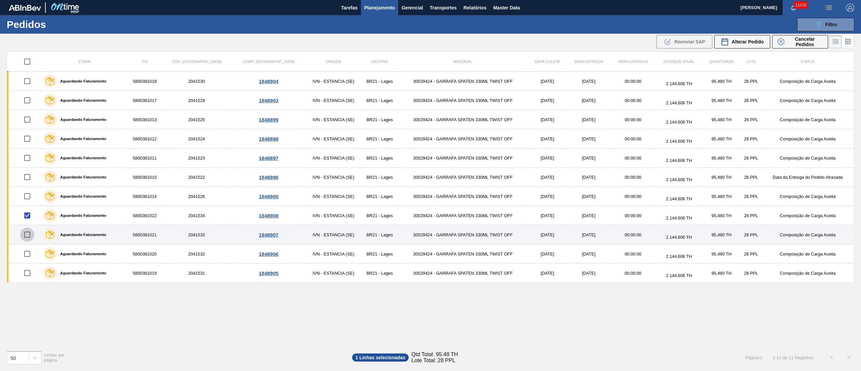
click at [31, 231] on input "checkbox" at bounding box center [27, 234] width 14 height 14
checkbox input "true"
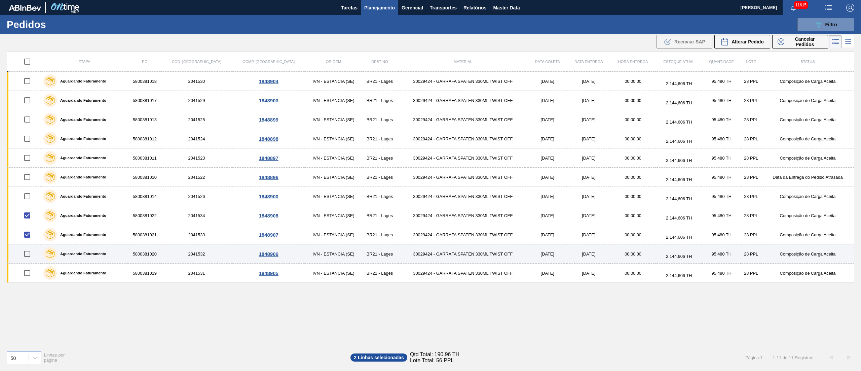
click at [27, 257] on input "checkbox" at bounding box center [27, 253] width 14 height 14
checkbox input "true"
drag, startPoint x: 25, startPoint y: 274, endPoint x: 71, endPoint y: 253, distance: 50.5
click at [25, 274] on input "checkbox" at bounding box center [27, 273] width 14 height 14
checkbox input "true"
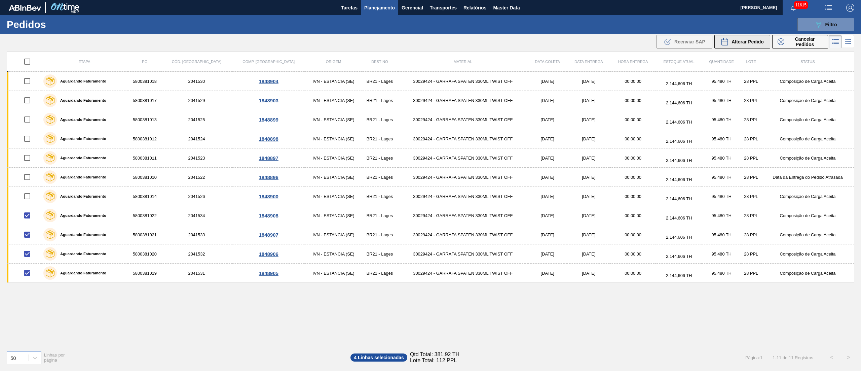
click at [755, 41] on span "Alterar Pedido" at bounding box center [747, 41] width 32 height 5
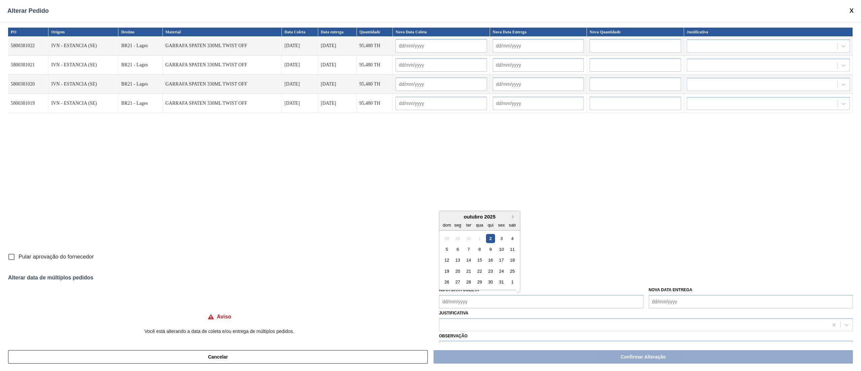
click at [462, 303] on Coleta "Nova Data Coleta" at bounding box center [541, 301] width 204 height 13
click at [501, 236] on div "3" at bounding box center [501, 237] width 9 height 9
type Coleta "03/10/2025"
type input "03/10/2025"
type input "[DATE]"
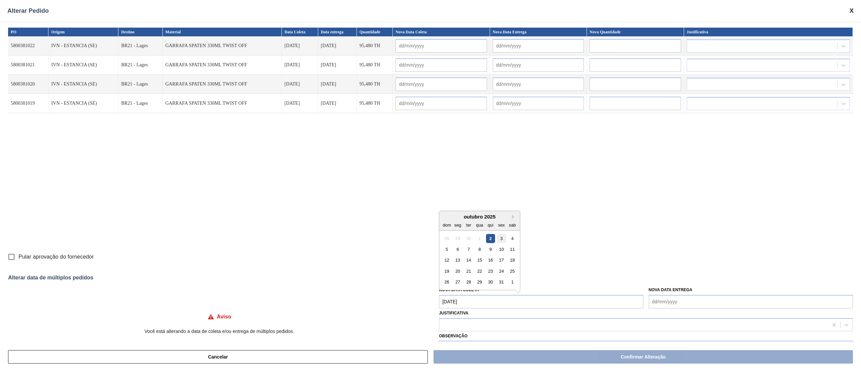
type input "03/10/2025"
type input "[DATE]"
type input "03/10/2025"
type input "[DATE]"
type input "03/10/2025"
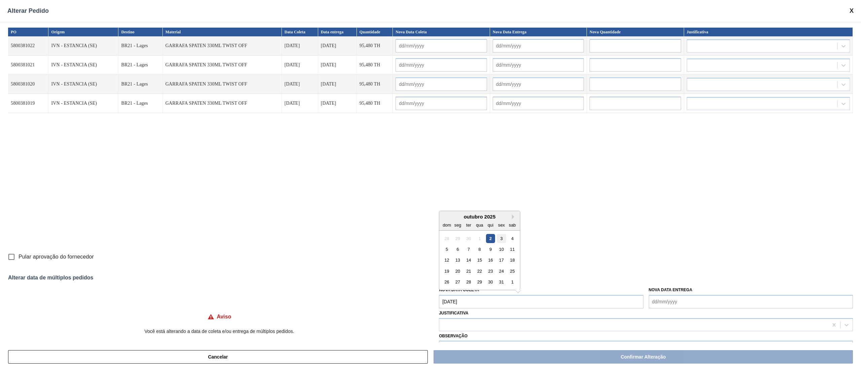
type input "[DATE]"
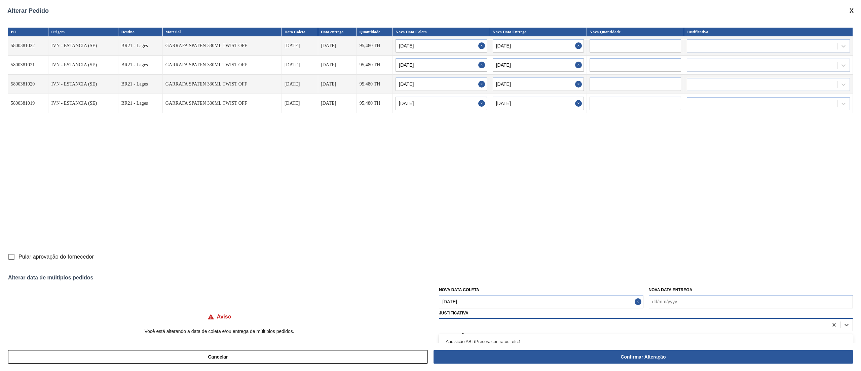
click at [467, 321] on div at bounding box center [633, 324] width 389 height 10
type input "OU"
click at [463, 340] on div "Outro" at bounding box center [646, 341] width 414 height 12
click at [10, 258] on input "Pular aprovação do fornecedor" at bounding box center [11, 256] width 14 height 14
checkbox input "true"
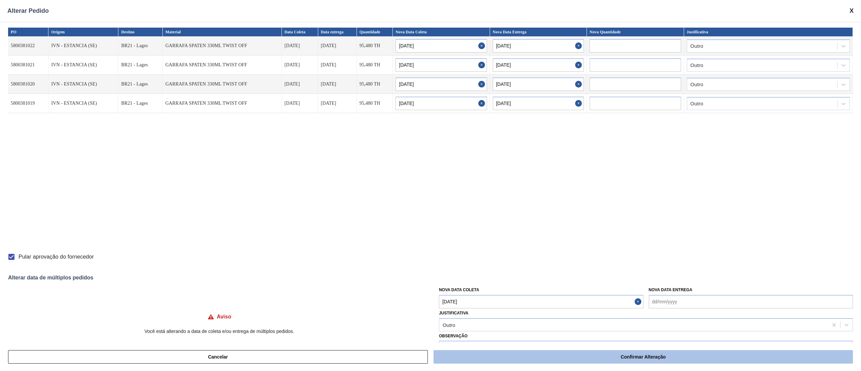
click at [633, 356] on button "Confirmar Alteração" at bounding box center [642, 356] width 419 height 13
checkbox input "false"
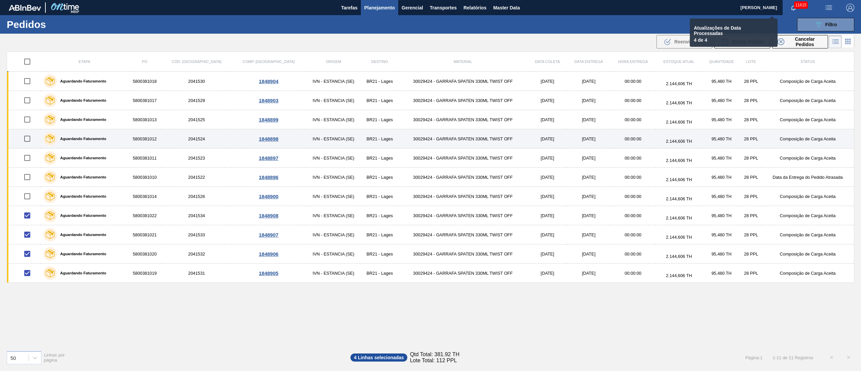
checkbox input "false"
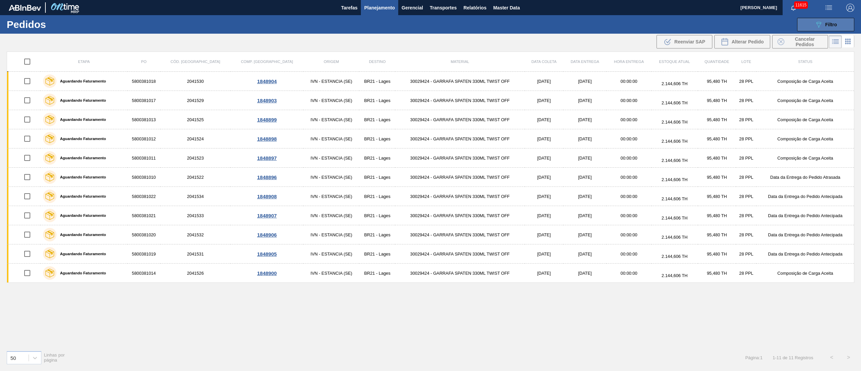
click at [816, 20] on button "089F7B8B-B2A5-4AFE-B5C0-19BA573D28AC Filtro" at bounding box center [825, 24] width 57 height 13
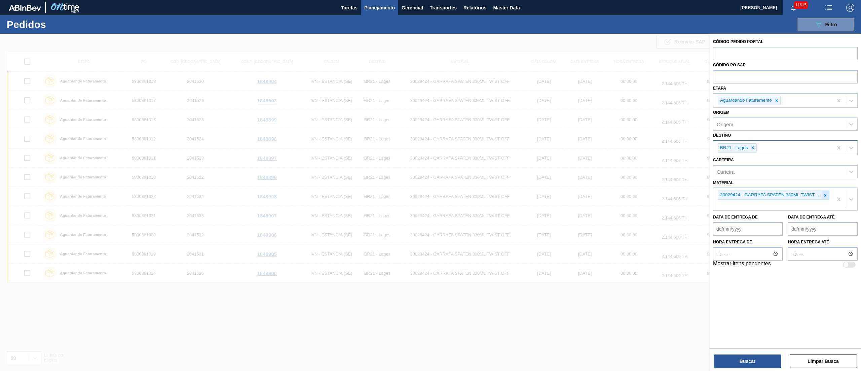
click at [822, 195] on div at bounding box center [824, 195] width 7 height 8
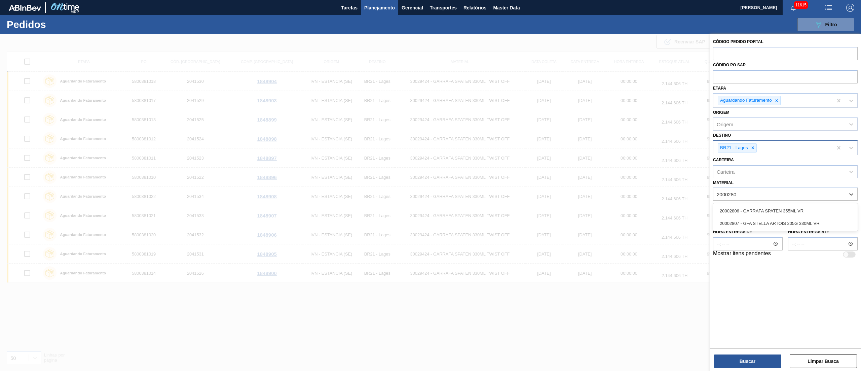
type input "20002807"
click at [776, 210] on div "20002807 - GFA STELLA ARTOIS 205G 330ML VR" at bounding box center [785, 210] width 145 height 12
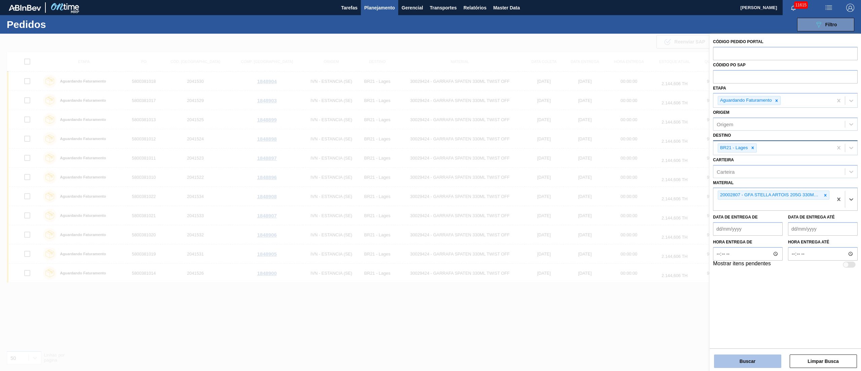
click at [754, 359] on button "Buscar" at bounding box center [747, 360] width 67 height 13
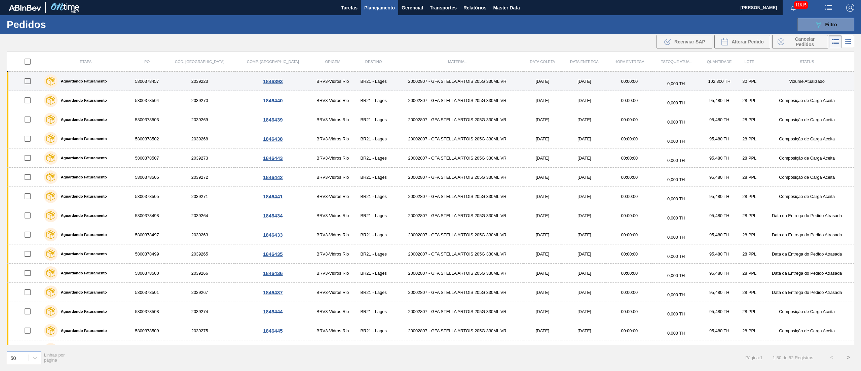
click at [29, 82] on input "checkbox" at bounding box center [28, 81] width 14 height 14
click at [30, 79] on input "checkbox" at bounding box center [28, 81] width 14 height 14
checkbox input "false"
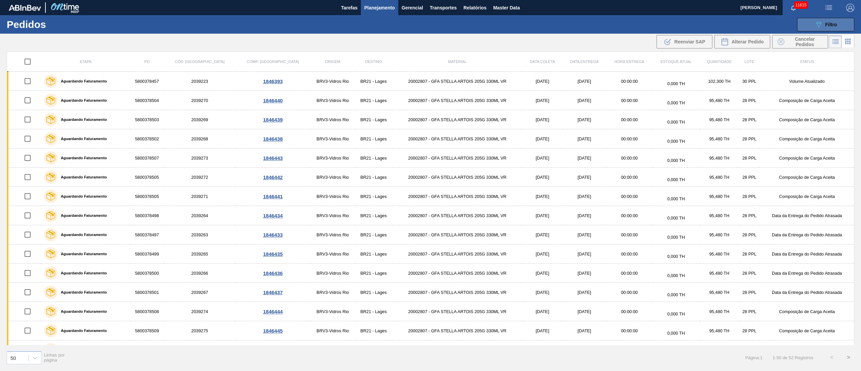
click at [825, 21] on div "089F7B8B-B2A5-4AFE-B5C0-19BA573D28AC Filtro" at bounding box center [825, 25] width 23 height 8
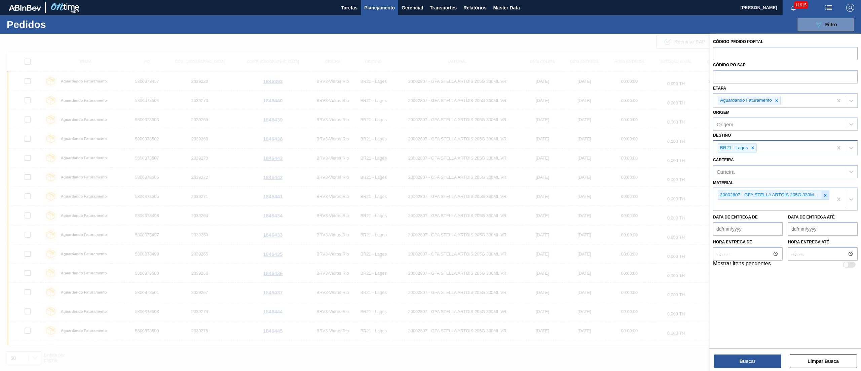
click at [826, 193] on icon at bounding box center [825, 195] width 5 height 5
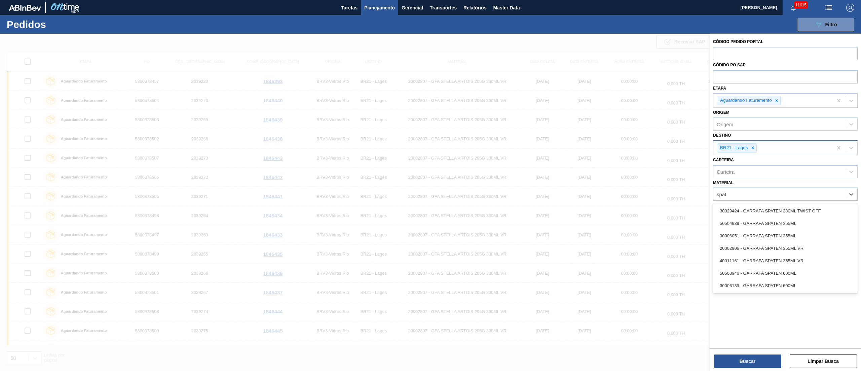
type input "spate"
click at [759, 210] on div "30029424 - GARRAFA SPATEN 330ML TWIST OFF" at bounding box center [785, 210] width 145 height 12
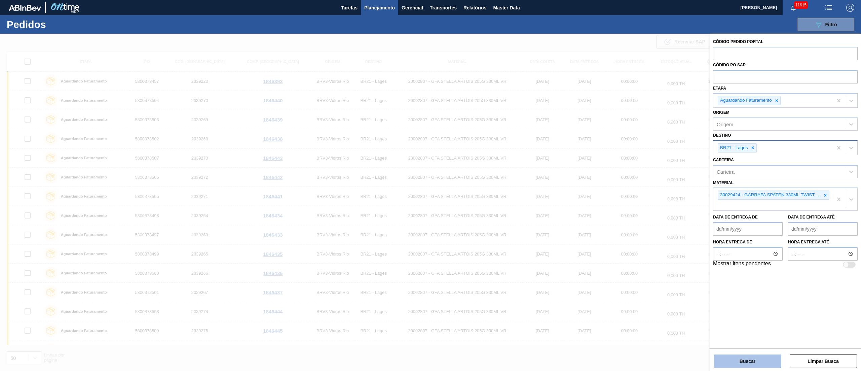
click at [753, 361] on button "Buscar" at bounding box center [747, 360] width 67 height 13
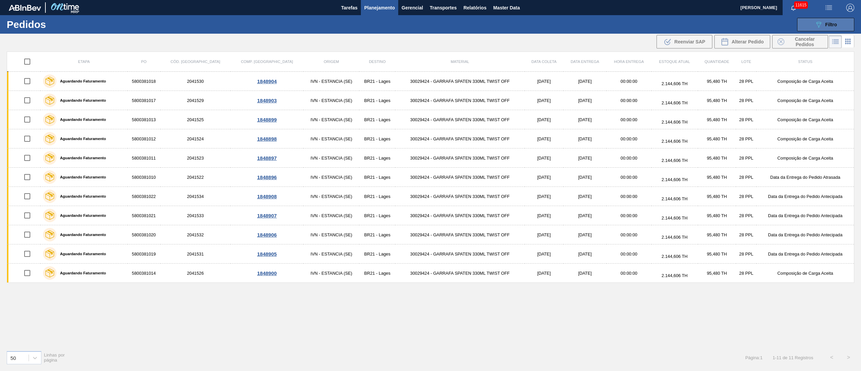
click at [814, 26] on button "089F7B8B-B2A5-4AFE-B5C0-19BA573D28AC Filtro" at bounding box center [825, 24] width 57 height 13
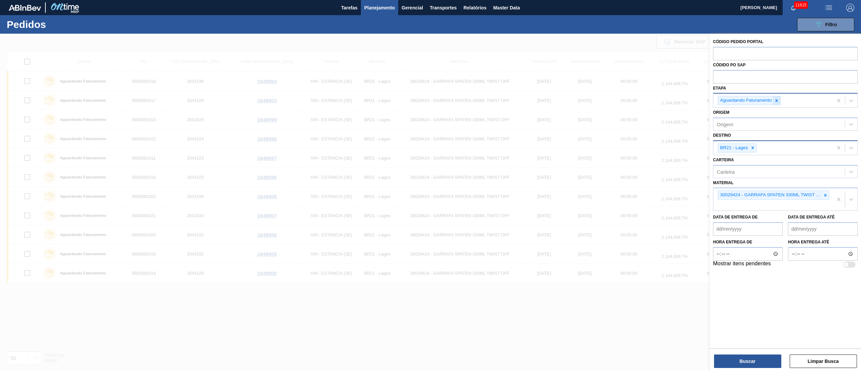
click at [777, 101] on icon at bounding box center [776, 100] width 2 height 2
paste input "5800381019 5800381020 5800381021 5800381022"
click at [754, 147] on icon at bounding box center [752, 146] width 2 height 2
type input "5800381019 5800381020 5800381021 5800381022"
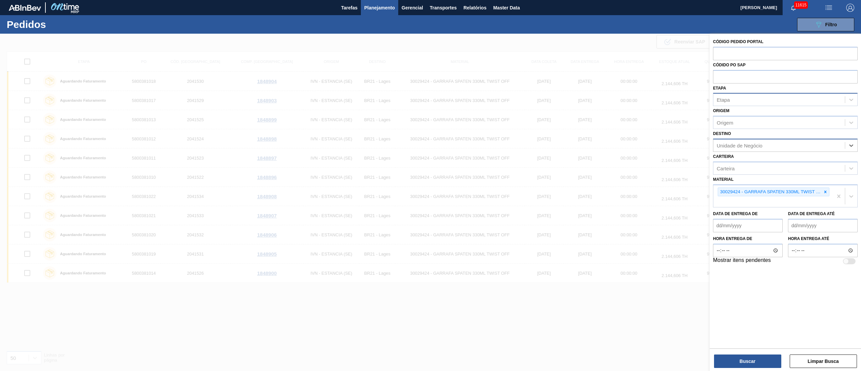
click at [732, 99] on div "Etapa" at bounding box center [778, 100] width 131 height 10
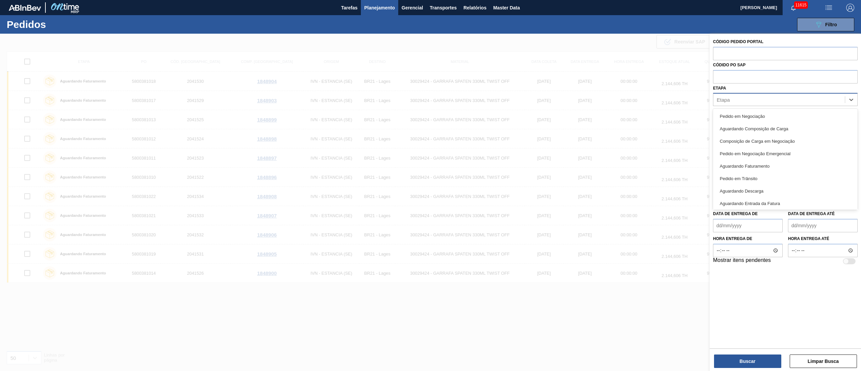
paste input "5800381019 5800381020 5800381021 5800381022"
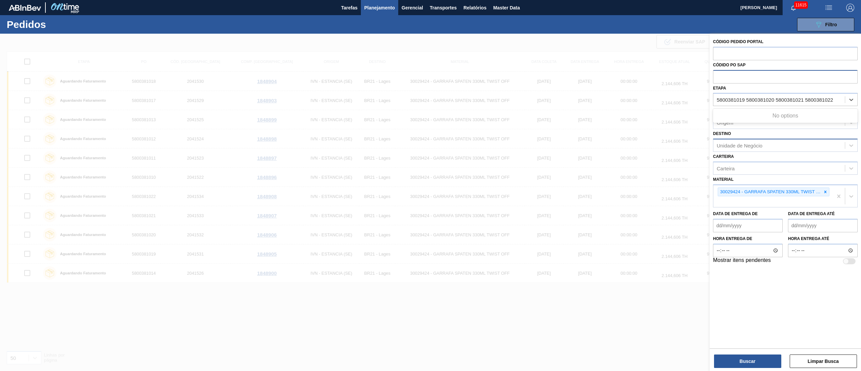
type input "5800381019 5800381020 5800381021 5800381022"
click at [745, 78] on input "text" at bounding box center [785, 76] width 145 height 13
paste input "text"
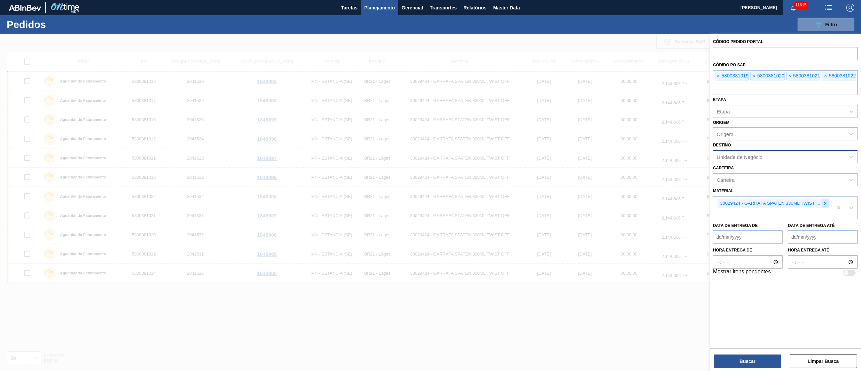
click at [826, 202] on icon at bounding box center [825, 203] width 5 height 5
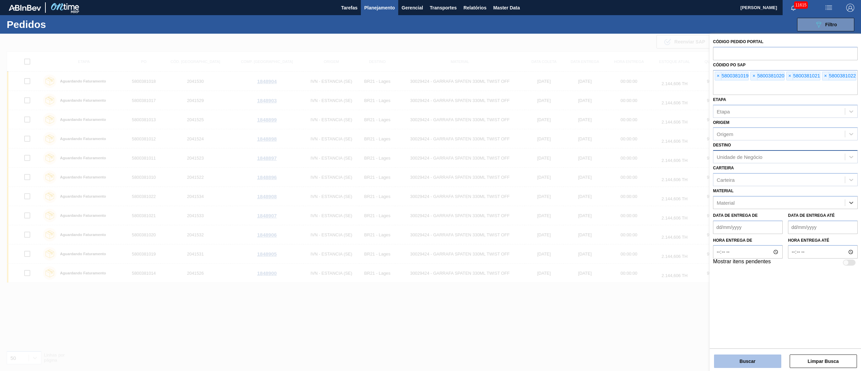
click at [752, 360] on button "Buscar" at bounding box center [747, 360] width 67 height 13
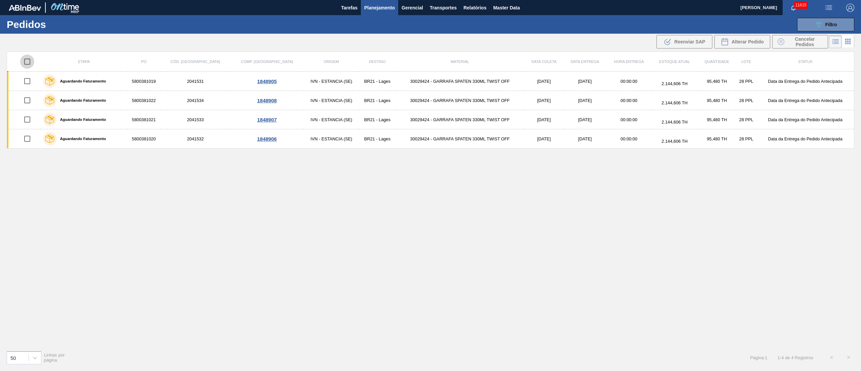
click at [25, 59] on input "checkbox" at bounding box center [27, 61] width 14 height 14
checkbox input "true"
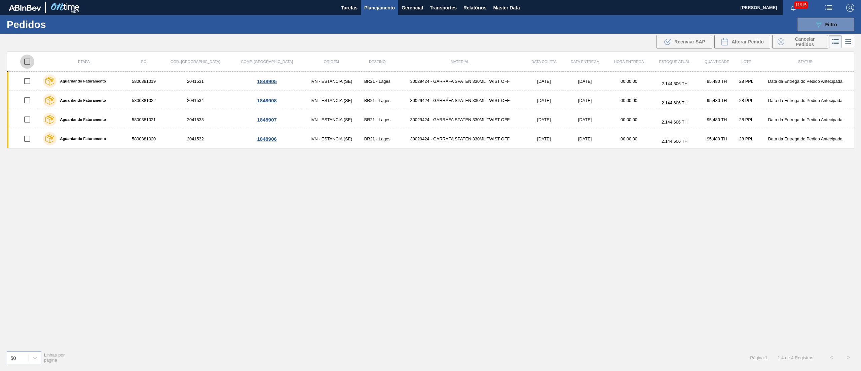
checkbox input "true"
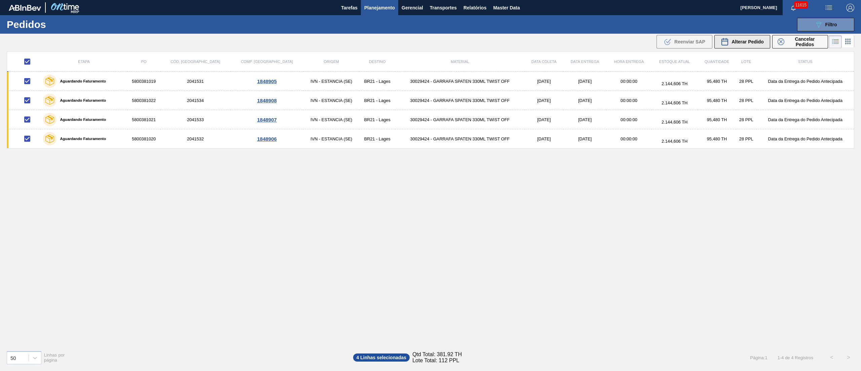
click at [760, 36] on button "Alterar Pedido" at bounding box center [742, 41] width 56 height 13
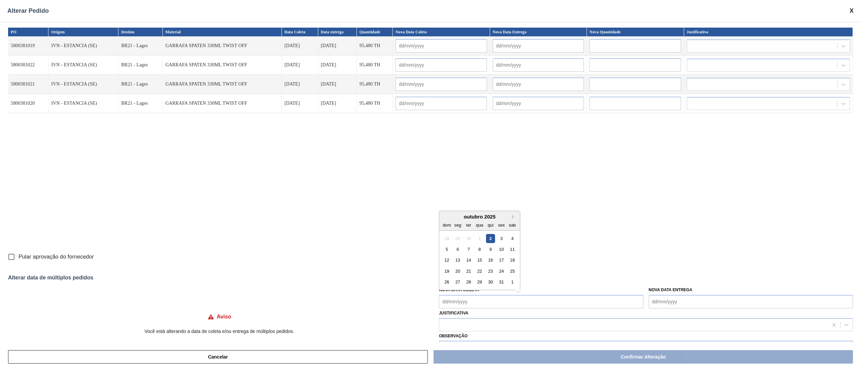
click at [495, 301] on Coleta "Nova Data Coleta" at bounding box center [541, 301] width 204 height 13
click at [498, 238] on div "3" at bounding box center [501, 237] width 9 height 9
type Coleta "03/10/2025"
type input "03/10/2025"
type input "[DATE]"
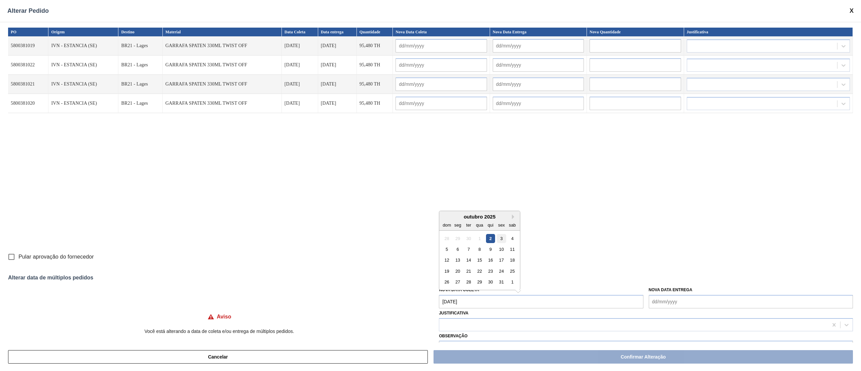
type input "03/10/2025"
type input "[DATE]"
type input "03/10/2025"
type input "[DATE]"
type input "03/10/2025"
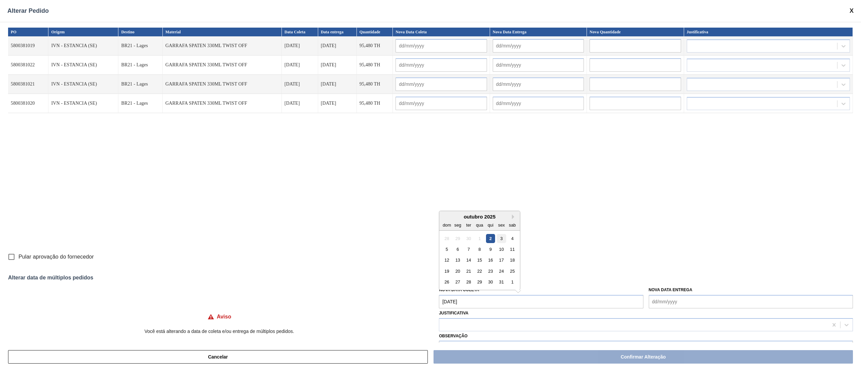
type input "[DATE]"
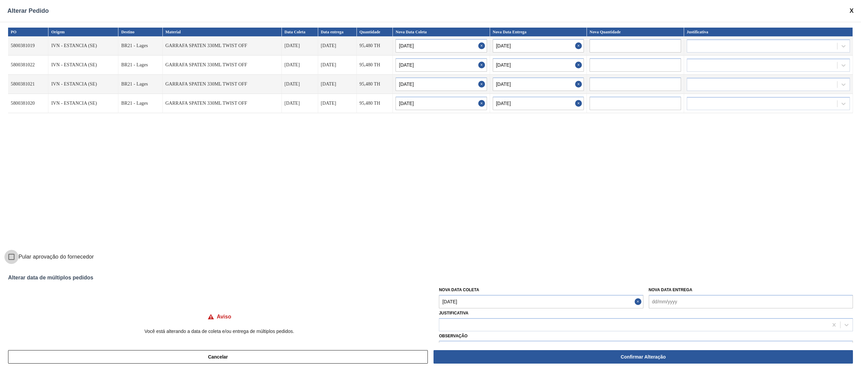
click at [10, 257] on input "Pular aprovação do fornecedor" at bounding box center [11, 256] width 14 height 14
checkbox input "true"
click at [460, 322] on div at bounding box center [633, 324] width 389 height 10
type input "ou"
click at [463, 341] on div "Outro" at bounding box center [646, 341] width 414 height 12
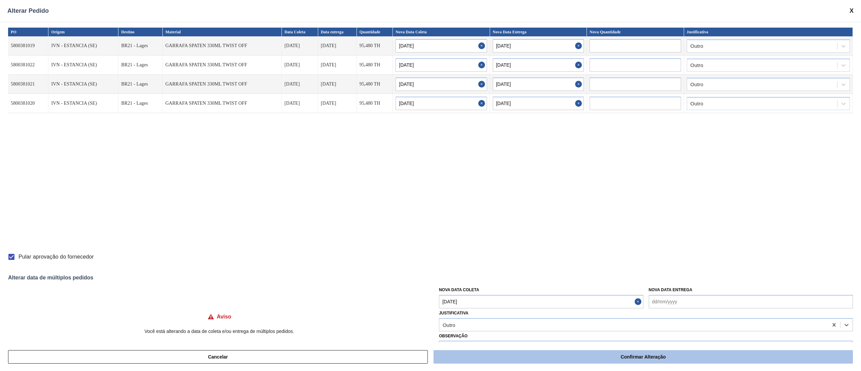
click at [478, 359] on button "Confirmar Alteração" at bounding box center [642, 356] width 419 height 13
checkbox input "false"
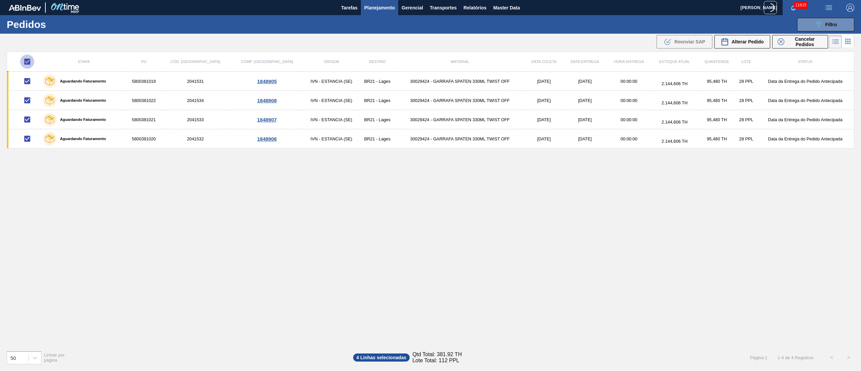
click at [30, 60] on input "checkbox" at bounding box center [27, 61] width 14 height 14
checkbox input "false"
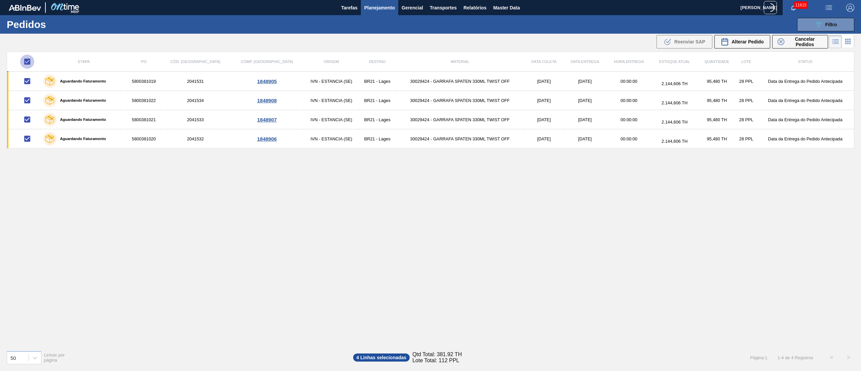
checkbox input "false"
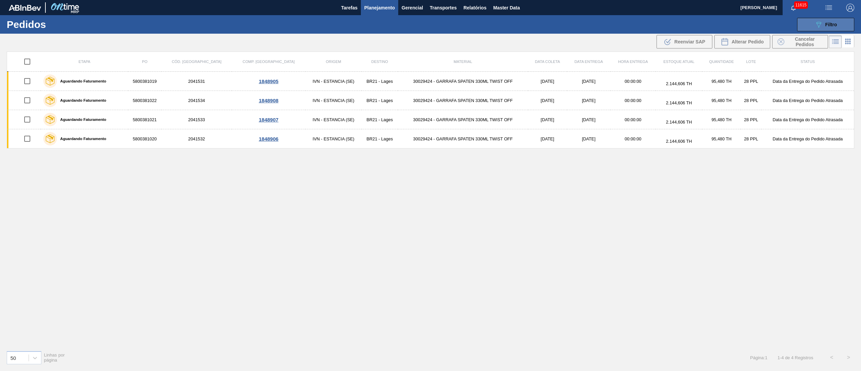
click at [827, 22] on span "Filtro" at bounding box center [831, 24] width 12 height 5
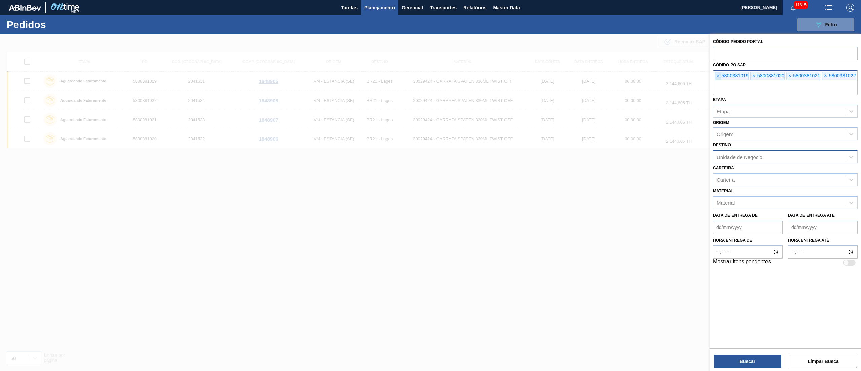
click at [719, 75] on span "×" at bounding box center [718, 76] width 6 height 8
click at [719, 82] on input "text" at bounding box center [785, 88] width 145 height 13
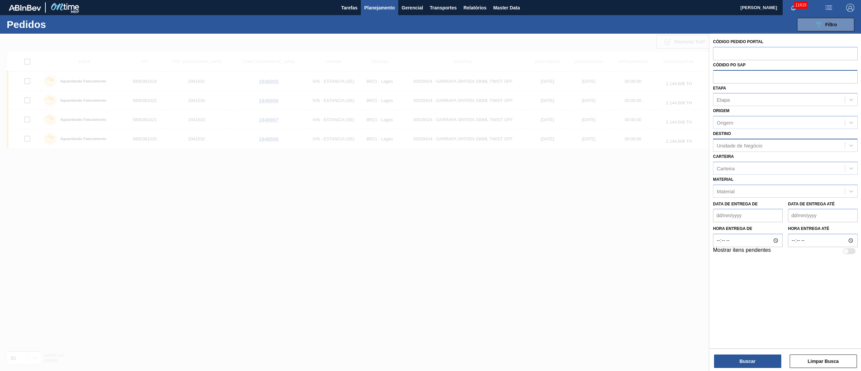
click at [735, 78] on input "text" at bounding box center [785, 76] width 145 height 13
click at [734, 98] on div "Etapa" at bounding box center [778, 100] width 131 height 10
type input "g"
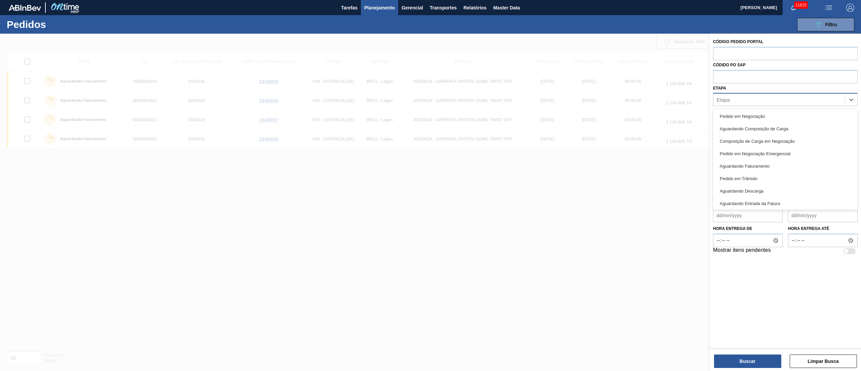
type input "fat"
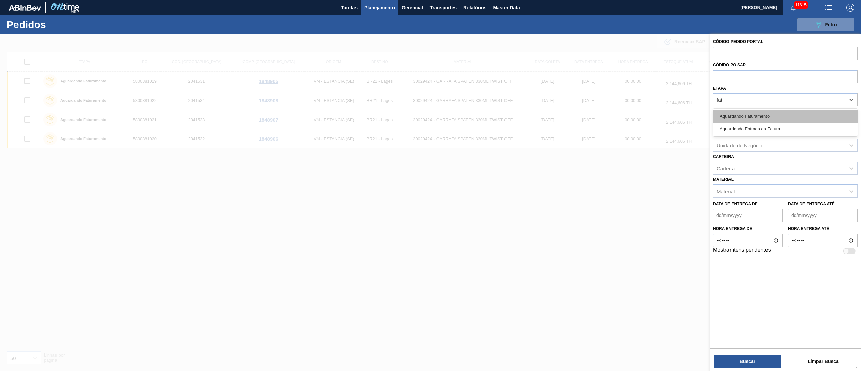
click at [738, 110] on div "Aguardando Faturamento" at bounding box center [785, 116] width 145 height 12
click at [761, 145] on div "Unidade de Negócio" at bounding box center [740, 147] width 46 height 6
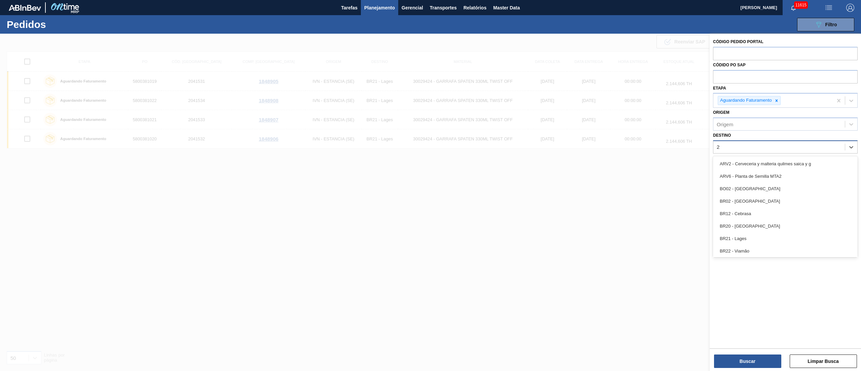
type input "21"
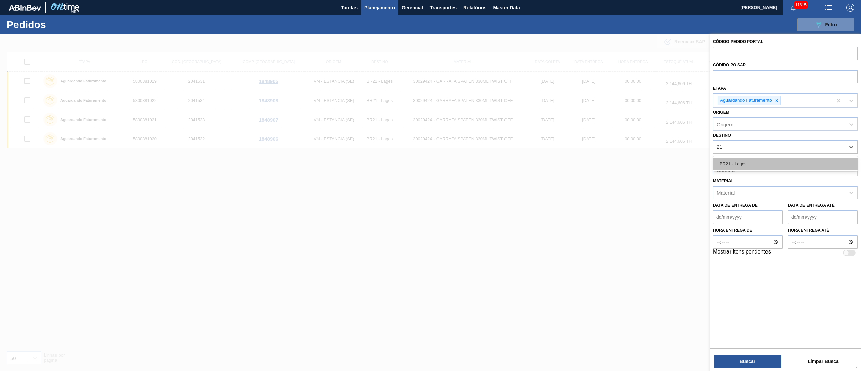
click at [733, 165] on div "BR21 - Lages" at bounding box center [785, 163] width 145 height 12
click at [736, 192] on div "Material" at bounding box center [778, 194] width 131 height 10
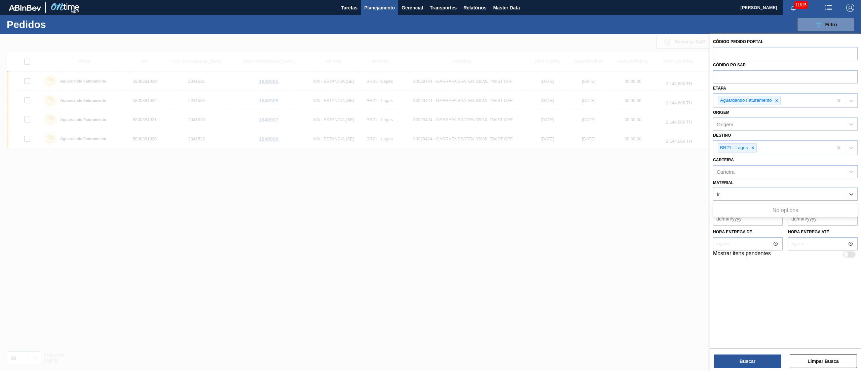
type input "f"
type input "h"
type input "fra"
click at [741, 192] on div "fra" at bounding box center [778, 194] width 131 height 10
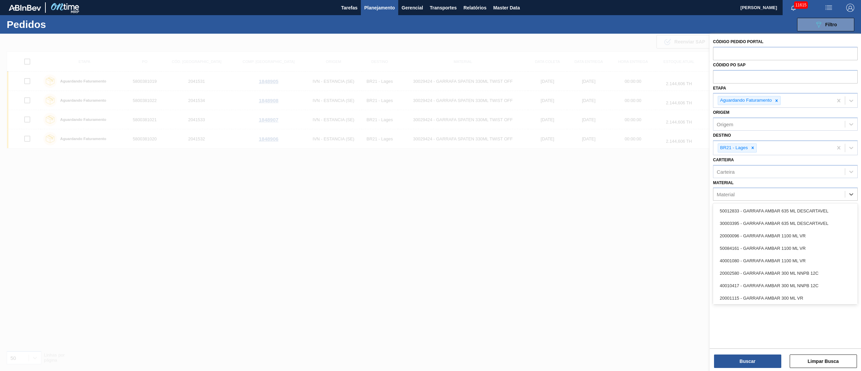
click at [741, 192] on div "Material" at bounding box center [778, 194] width 131 height 10
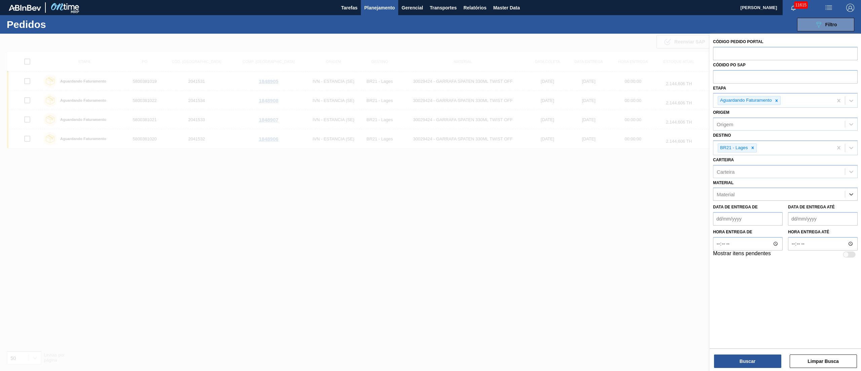
click at [730, 192] on div "Material" at bounding box center [726, 194] width 18 height 6
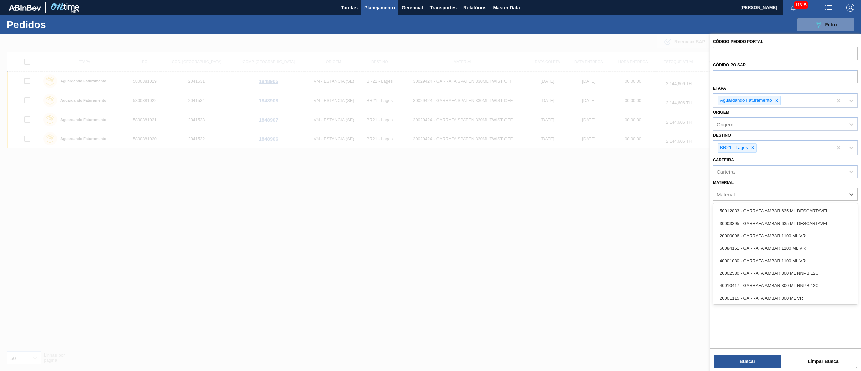
click at [738, 197] on div "Material" at bounding box center [778, 194] width 131 height 10
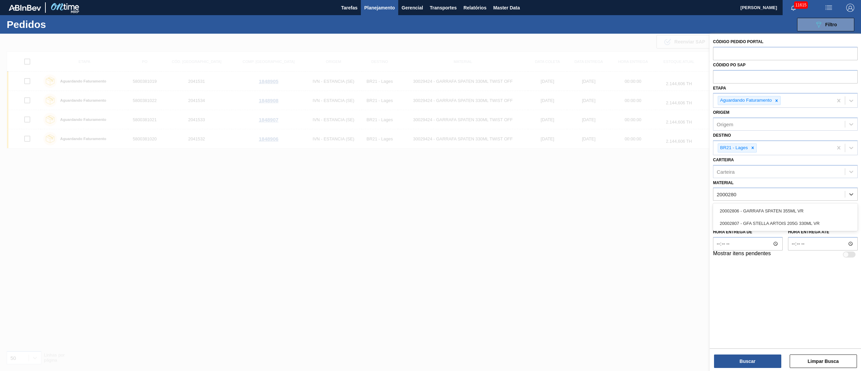
type input "20002807"
click at [735, 216] on div "20002807 - GFA STELLA ARTOIS 205G 330ML VR" at bounding box center [785, 210] width 145 height 12
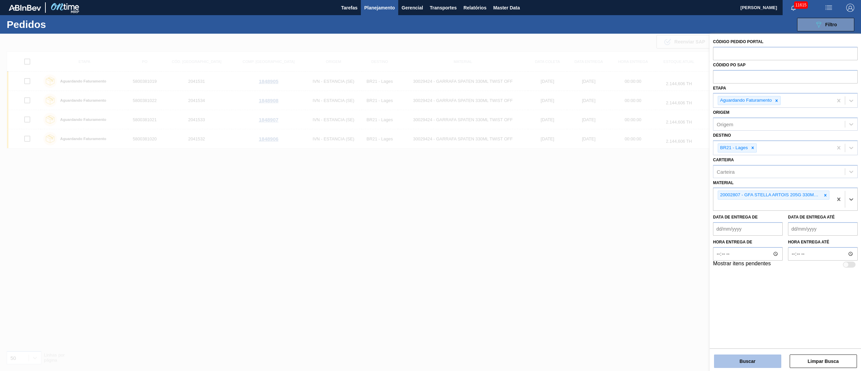
click at [736, 360] on button "Buscar" at bounding box center [747, 360] width 67 height 13
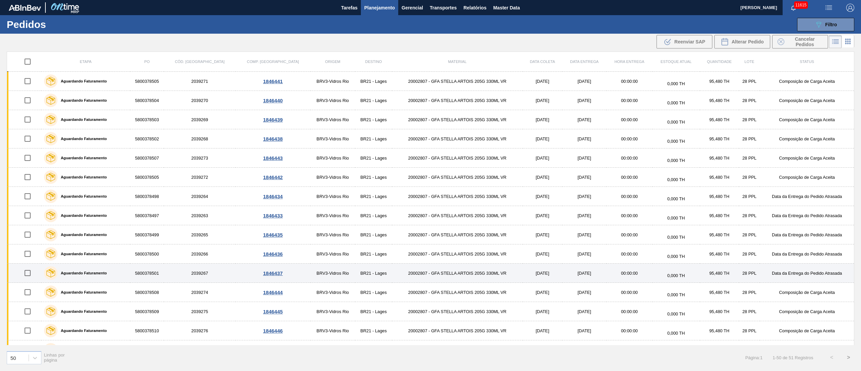
click at [30, 274] on input "checkbox" at bounding box center [28, 273] width 14 height 14
checkbox input "false"
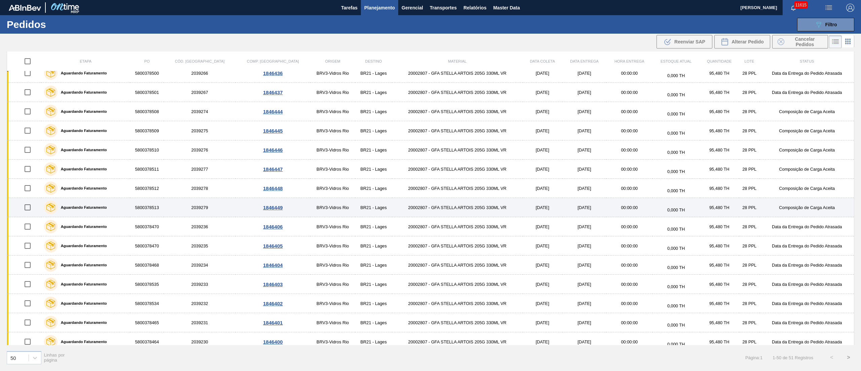
scroll to position [202, 0]
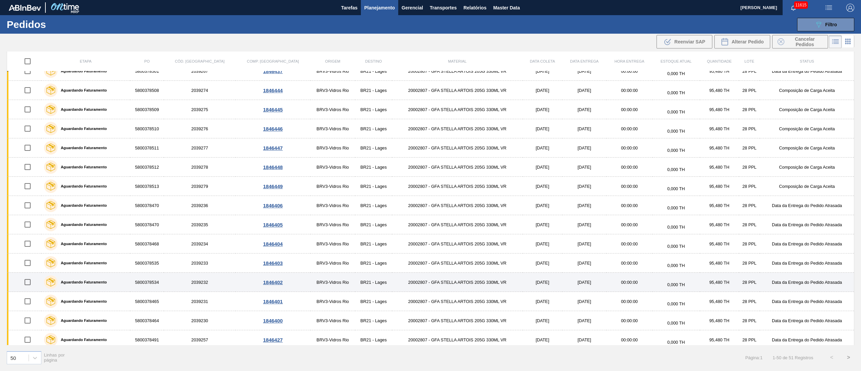
click at [27, 286] on input "checkbox" at bounding box center [28, 282] width 14 height 14
checkbox input "true"
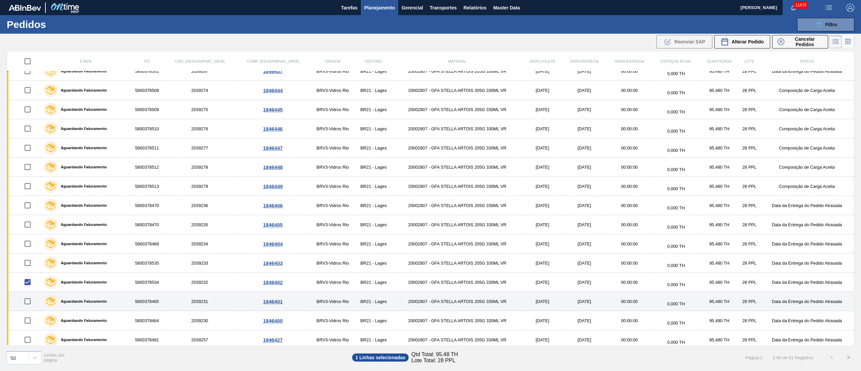
click at [29, 302] on input "checkbox" at bounding box center [28, 301] width 14 height 14
checkbox input "true"
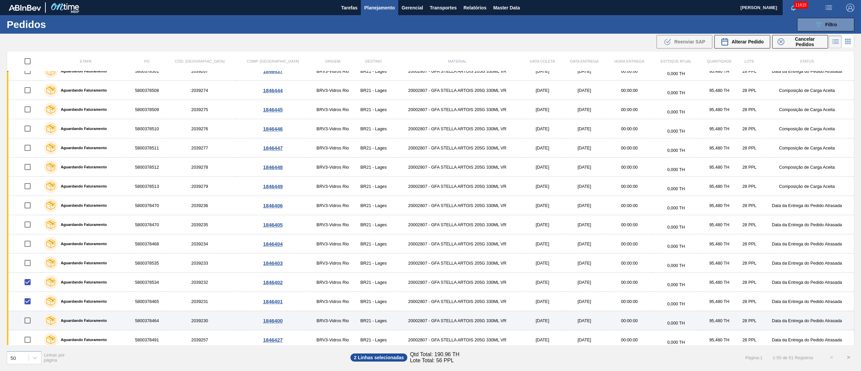
click at [29, 324] on input "checkbox" at bounding box center [28, 320] width 14 height 14
checkbox input "true"
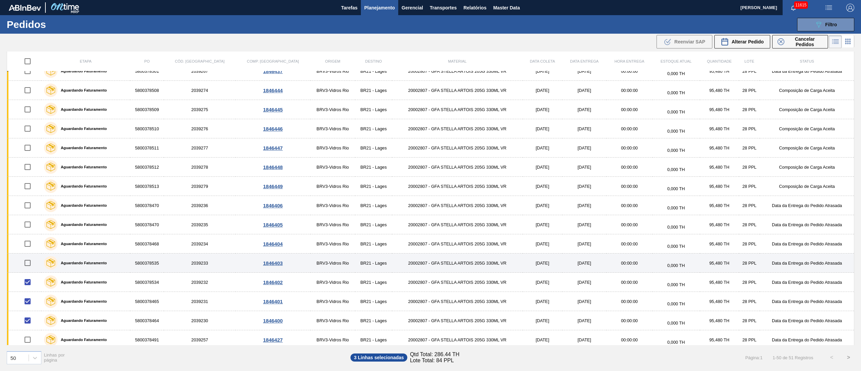
scroll to position [336, 0]
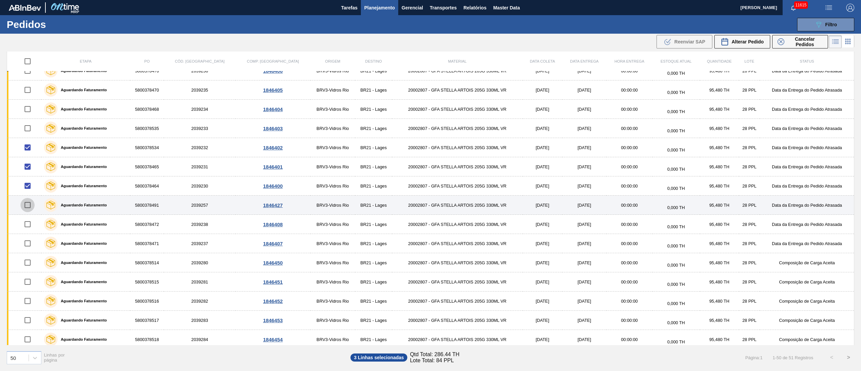
click at [31, 212] on input "checkbox" at bounding box center [28, 205] width 14 height 14
checkbox input "true"
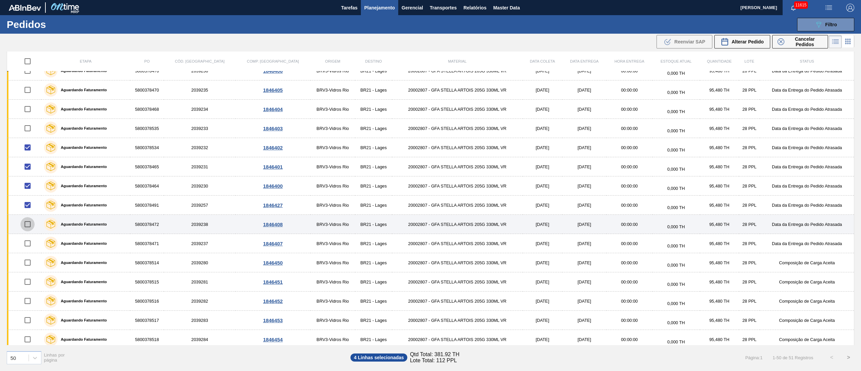
click at [25, 229] on input "checkbox" at bounding box center [28, 224] width 14 height 14
checkbox input "true"
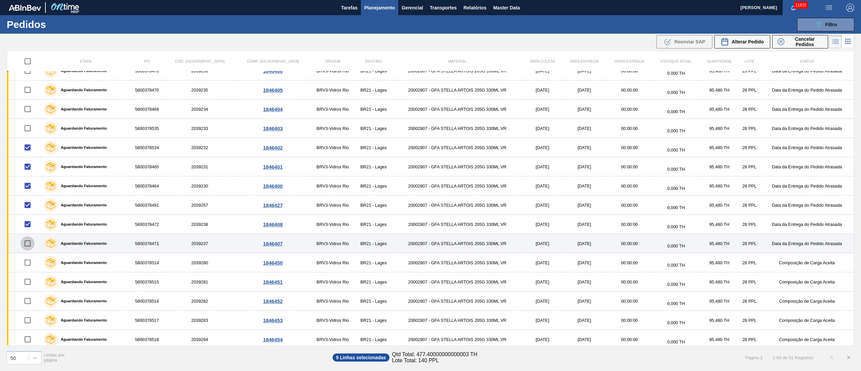
click at [28, 246] on input "checkbox" at bounding box center [28, 243] width 14 height 14
checkbox input "true"
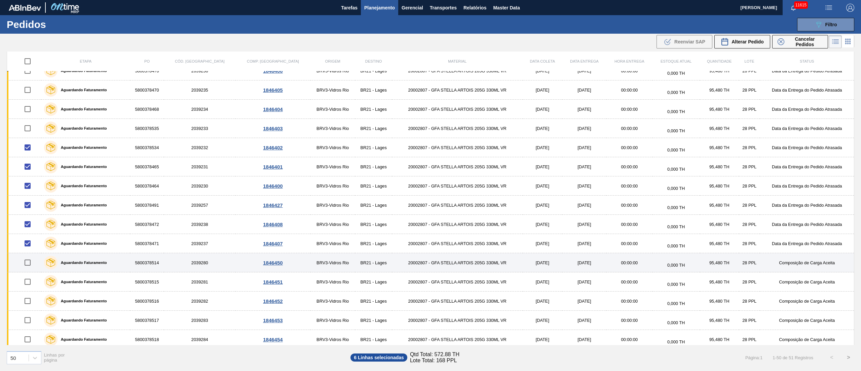
click at [31, 264] on input "checkbox" at bounding box center [28, 262] width 14 height 14
checkbox input "true"
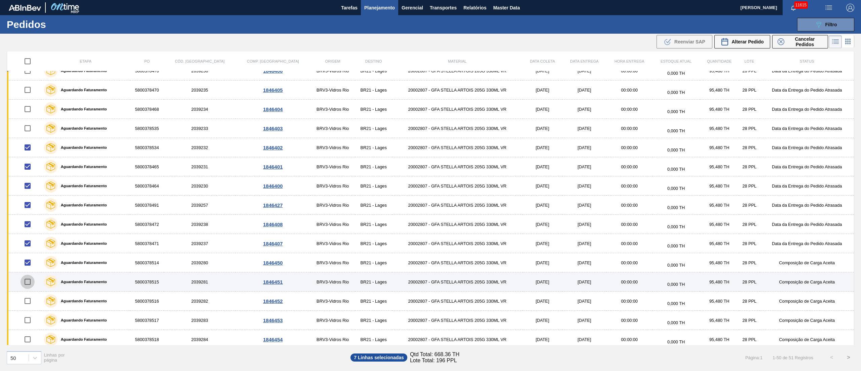
click at [29, 282] on input "checkbox" at bounding box center [28, 281] width 14 height 14
checkbox input "true"
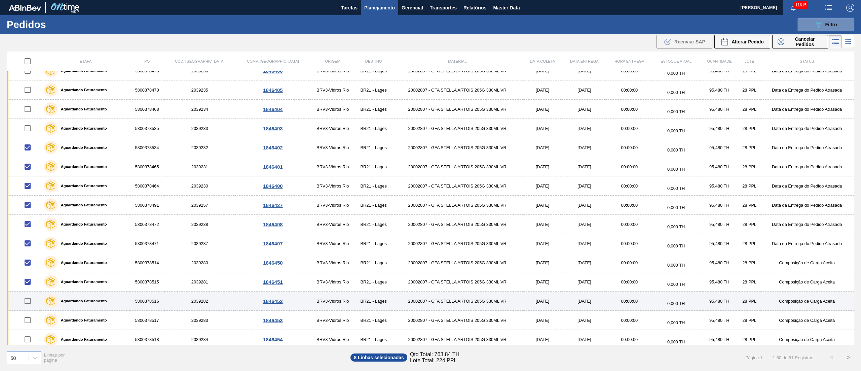
click at [28, 306] on input "checkbox" at bounding box center [28, 301] width 14 height 14
checkbox input "true"
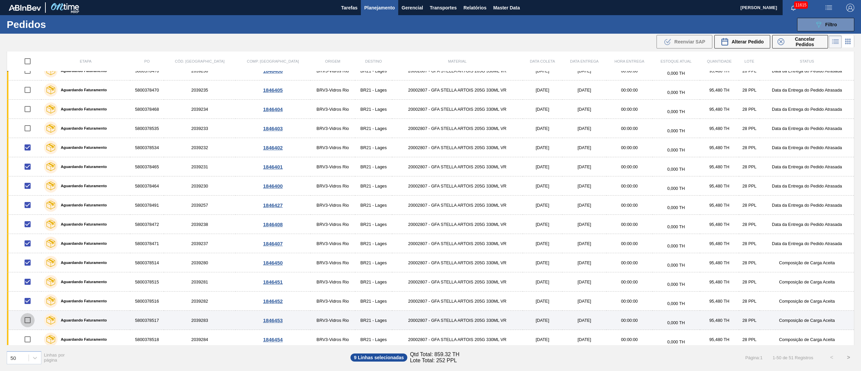
click at [28, 324] on input "checkbox" at bounding box center [28, 320] width 14 height 14
checkbox input "true"
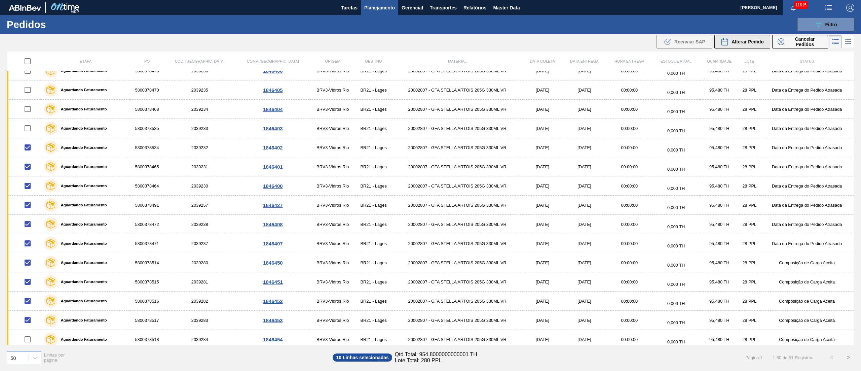
click at [736, 42] on span "Alterar Pedido" at bounding box center [747, 41] width 32 height 5
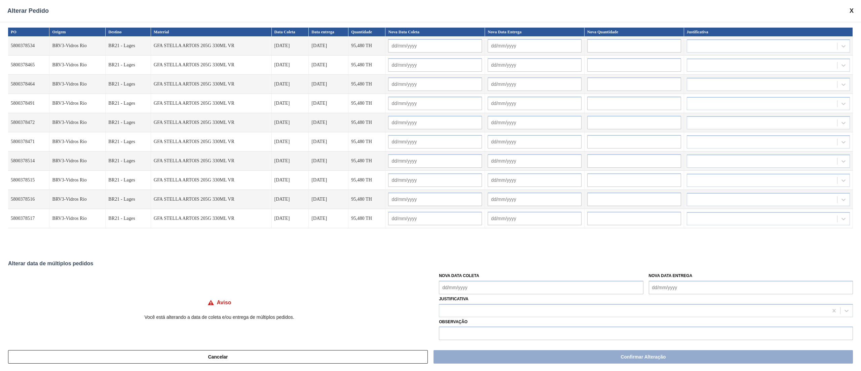
click at [469, 286] on Coleta "Nova Data Coleta" at bounding box center [541, 286] width 204 height 13
click at [499, 223] on div "3" at bounding box center [501, 223] width 9 height 9
type Coleta "03/10/2025"
type input "03/10/2025"
type input "04/10/2025"
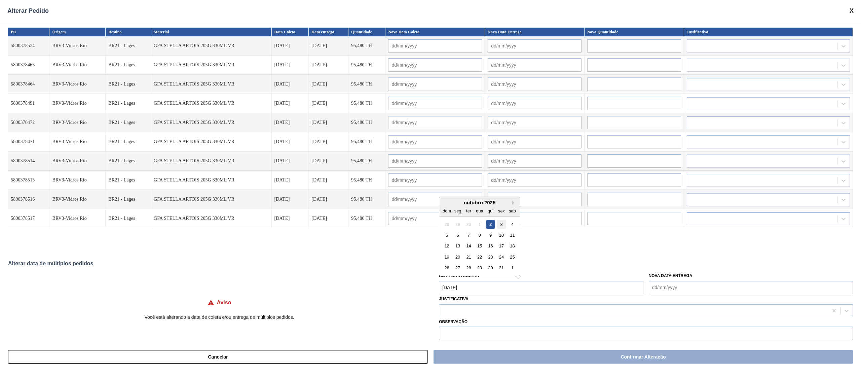
type input "03/10/2025"
type input "04/10/2025"
type input "03/10/2025"
type input "04/10/2025"
type input "03/10/2025"
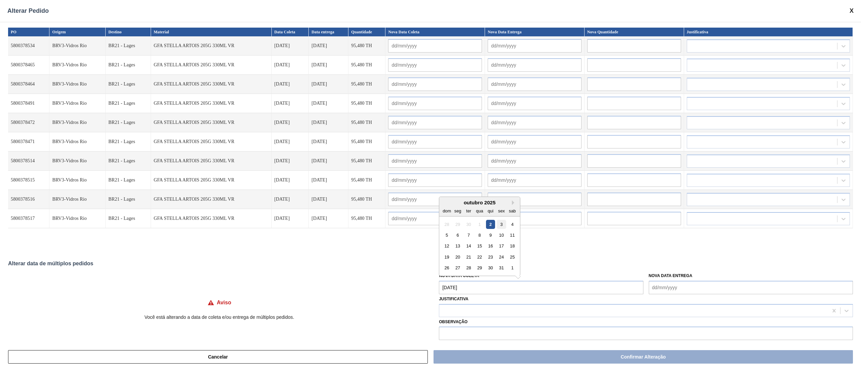
type input "04/10/2025"
type input "03/10/2025"
type input "04/10/2025"
type input "03/10/2025"
type input "04/10/2025"
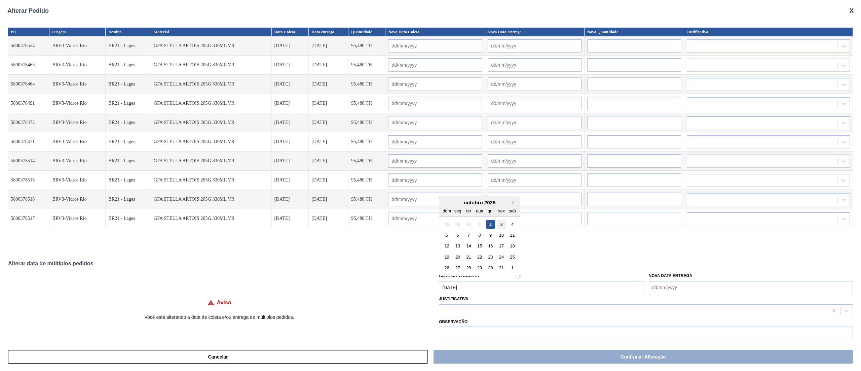
type input "03/10/2025"
type input "04/10/2025"
type input "03/10/2025"
type input "04/10/2025"
type input "03/10/2025"
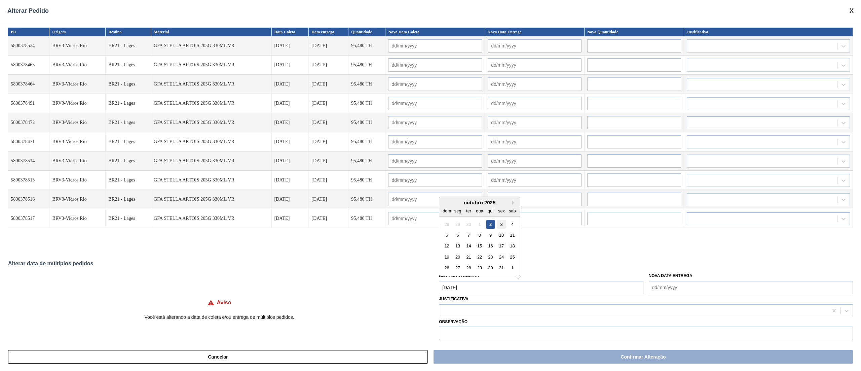
type input "04/10/2025"
type input "03/10/2025"
type input "04/10/2025"
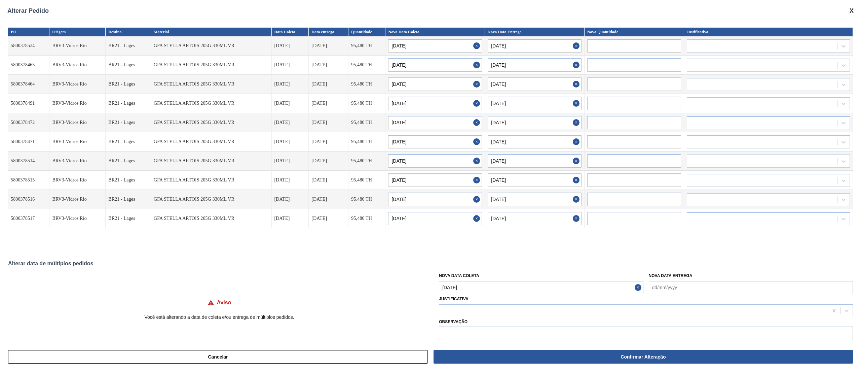
click at [457, 287] on Coleta "03/10/2025" at bounding box center [541, 286] width 204 height 13
click at [511, 224] on div "4" at bounding box center [512, 223] width 9 height 9
type Coleta "04/10/2025"
type input "04/10/2025"
type input "05/10/2025"
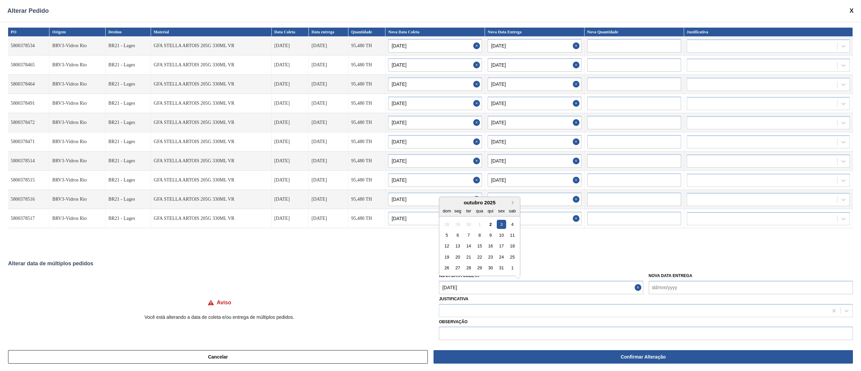
type input "04/10/2025"
type input "05/10/2025"
type input "04/10/2025"
type input "05/10/2025"
type input "04/10/2025"
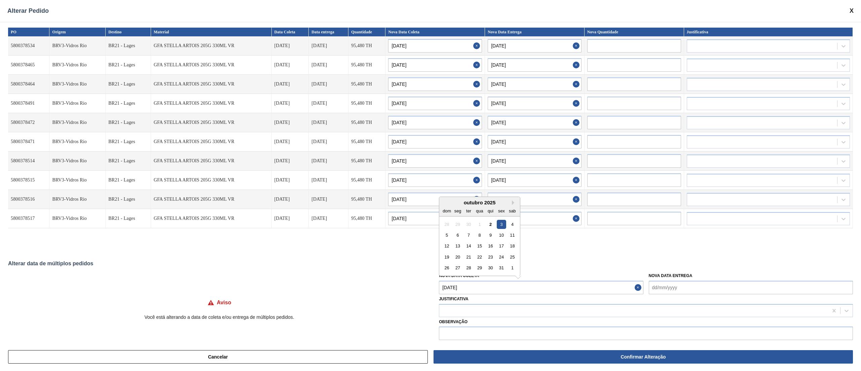
type input "05/10/2025"
type input "04/10/2025"
type input "05/10/2025"
type input "04/10/2025"
type input "05/10/2025"
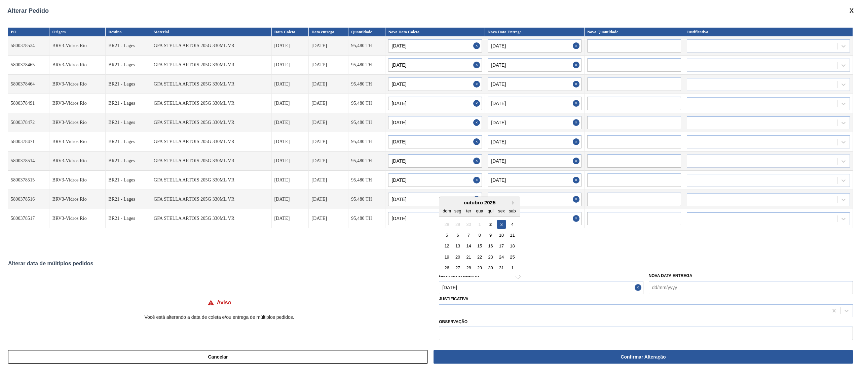
type input "04/10/2025"
type input "05/10/2025"
type input "04/10/2025"
type input "05/10/2025"
type input "04/10/2025"
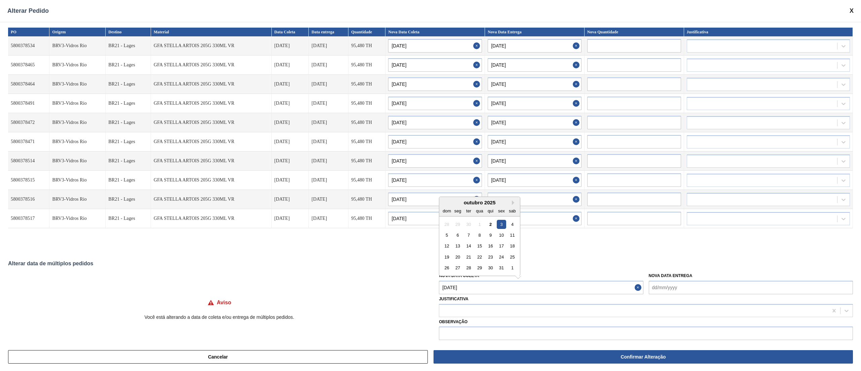
type input "05/10/2025"
type input "04/10/2025"
type input "05/10/2025"
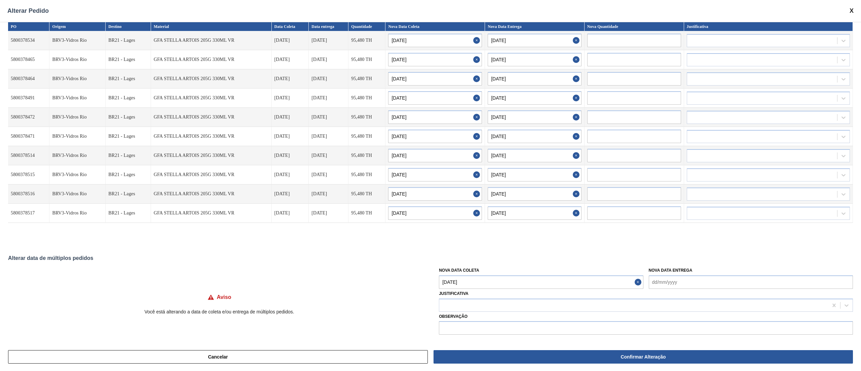
scroll to position [0, 0]
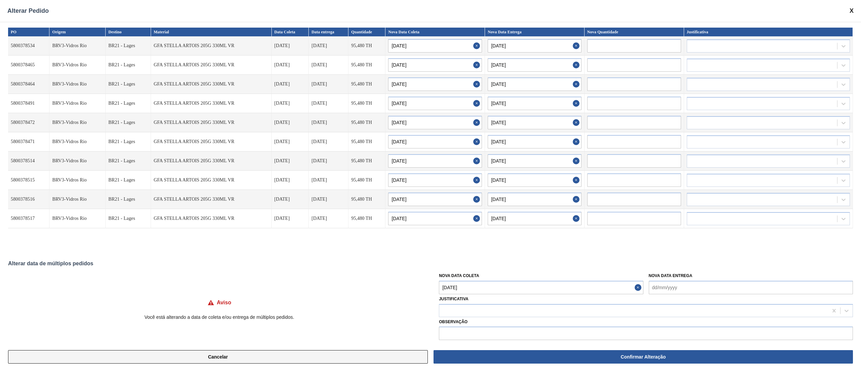
click at [291, 353] on button "Cancelar" at bounding box center [218, 356] width 420 height 13
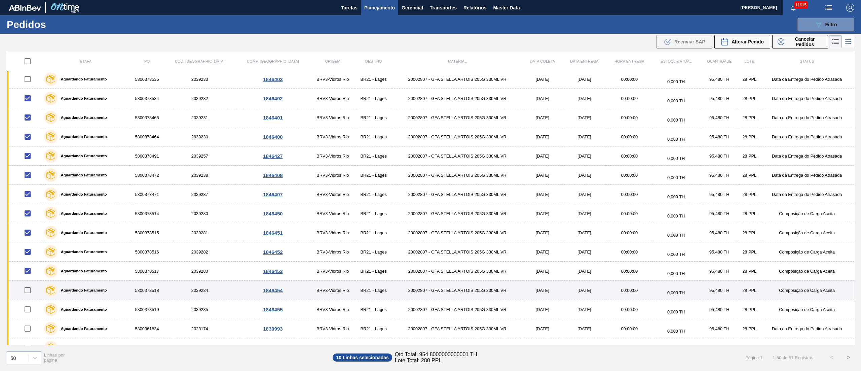
scroll to position [403, 0]
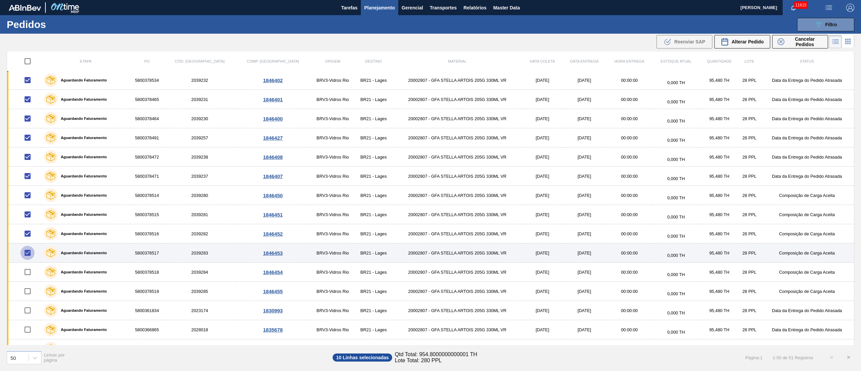
click at [28, 252] on input "checkbox" at bounding box center [28, 252] width 14 height 14
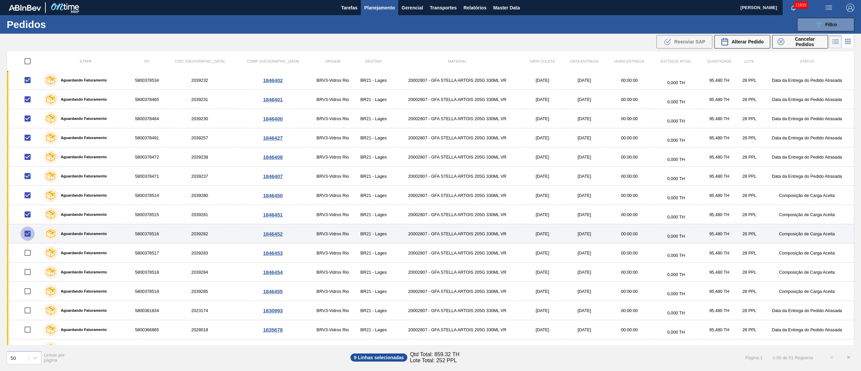
click at [31, 237] on input "checkbox" at bounding box center [28, 233] width 14 height 14
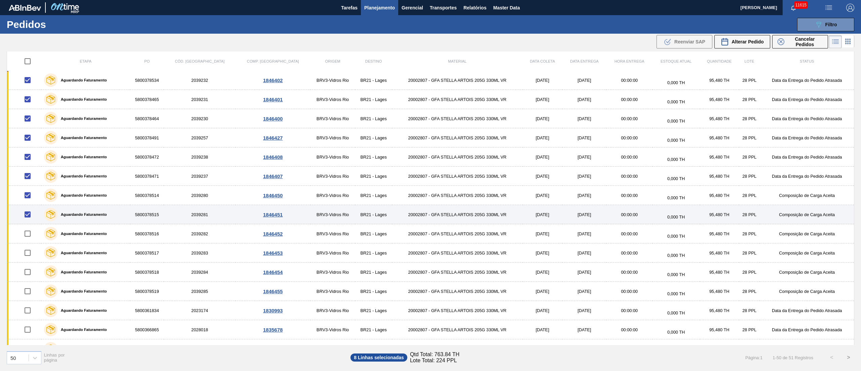
click at [29, 216] on input "checkbox" at bounding box center [28, 214] width 14 height 14
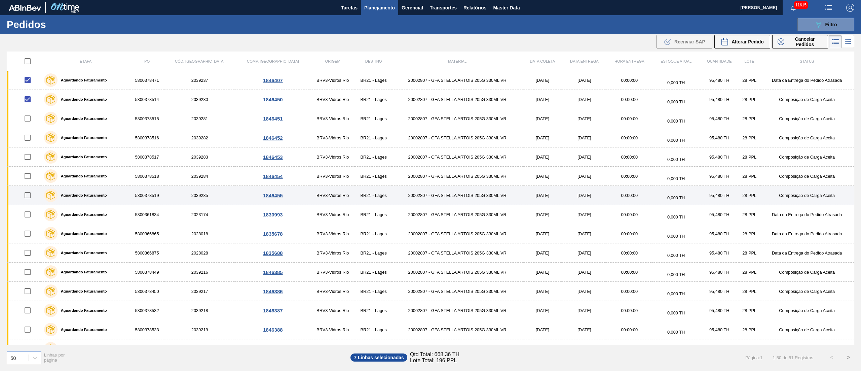
scroll to position [471, 0]
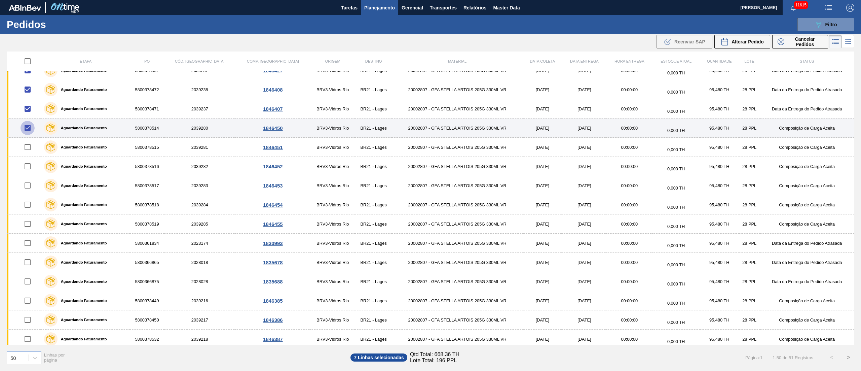
click at [29, 130] on input "checkbox" at bounding box center [28, 128] width 14 height 14
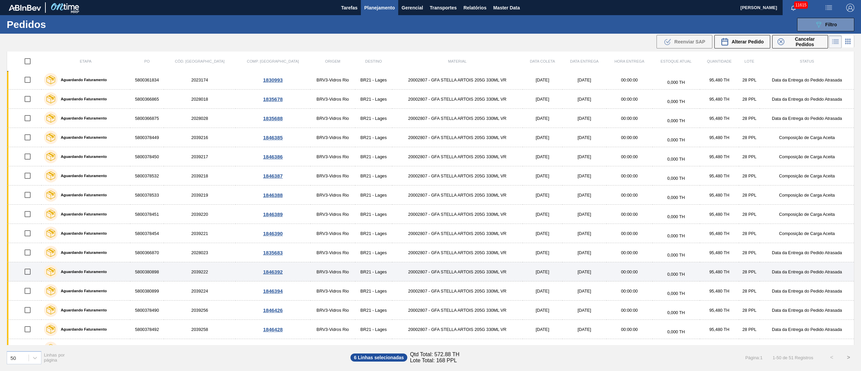
scroll to position [605, 0]
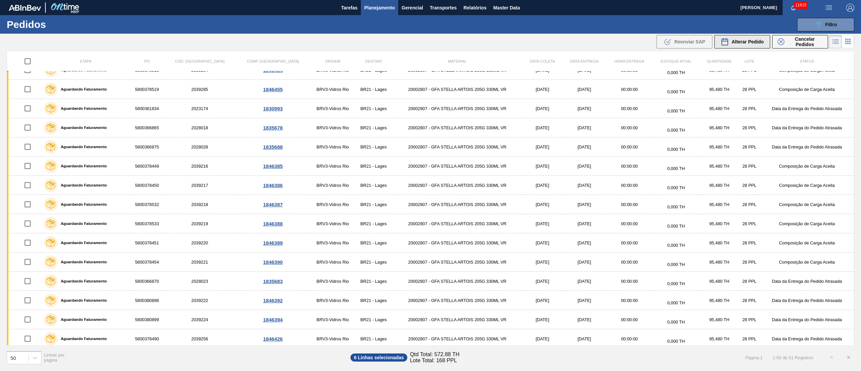
click at [737, 42] on span "Alterar Pedido" at bounding box center [747, 41] width 32 height 5
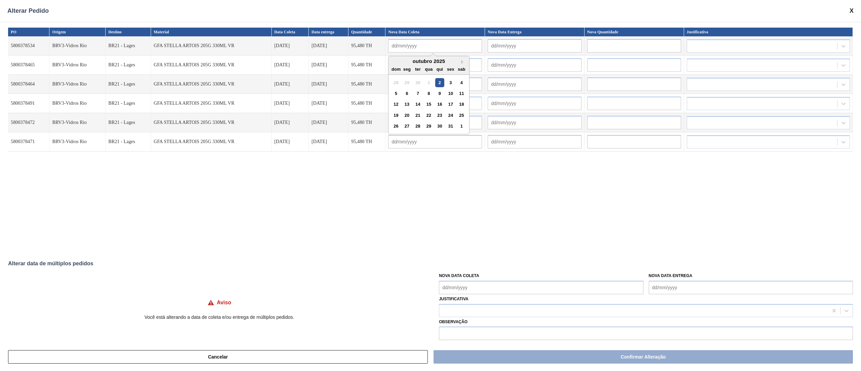
click at [428, 49] on input "text" at bounding box center [435, 45] width 94 height 13
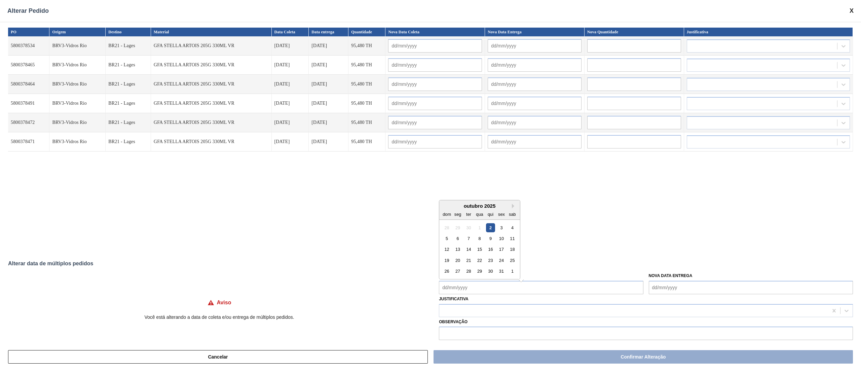
click at [486, 292] on Coleta "Nova Data Coleta" at bounding box center [541, 286] width 204 height 13
drag, startPoint x: 498, startPoint y: 222, endPoint x: 498, endPoint y: 239, distance: 16.8
click at [499, 222] on div "3" at bounding box center [501, 223] width 9 height 9
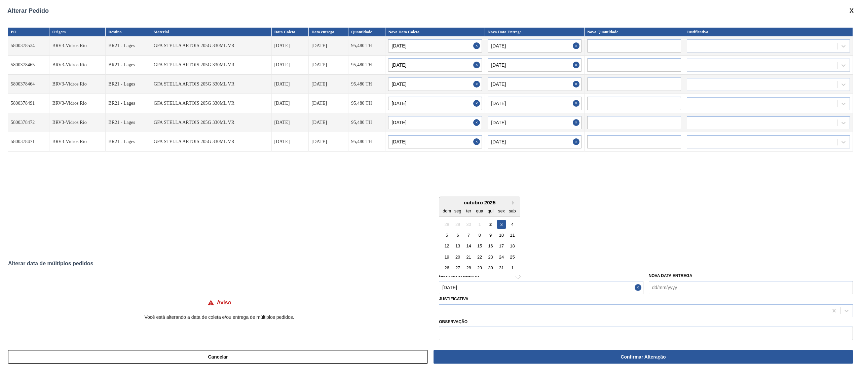
click at [490, 285] on Coleta "03/10/2025" at bounding box center [541, 286] width 204 height 13
click at [458, 238] on div "6" at bounding box center [457, 234] width 9 height 9
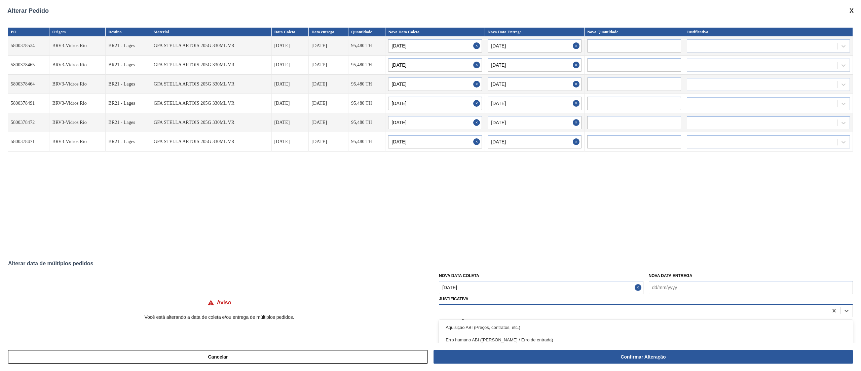
click at [456, 310] on div at bounding box center [633, 310] width 389 height 10
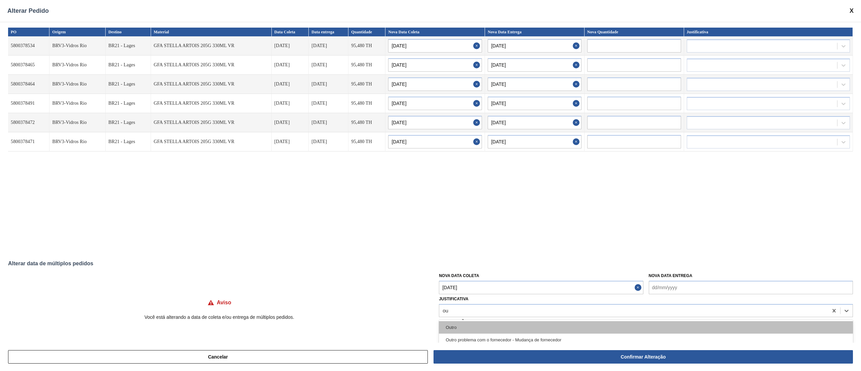
click at [462, 328] on div "Outro" at bounding box center [646, 327] width 414 height 12
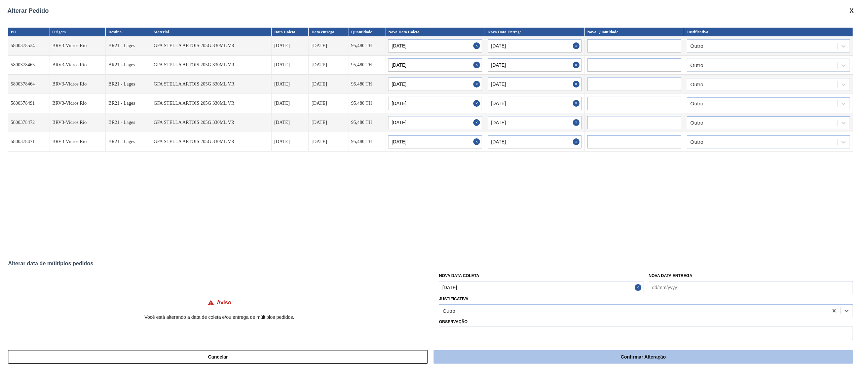
click at [525, 355] on button "Confirmar Alteração" at bounding box center [642, 356] width 419 height 13
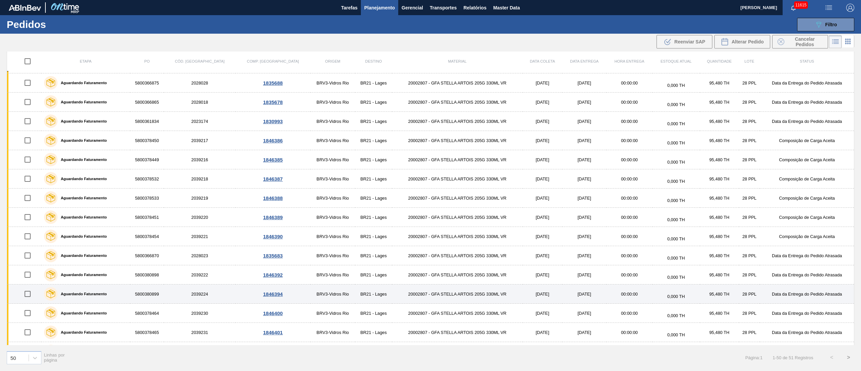
scroll to position [583, 0]
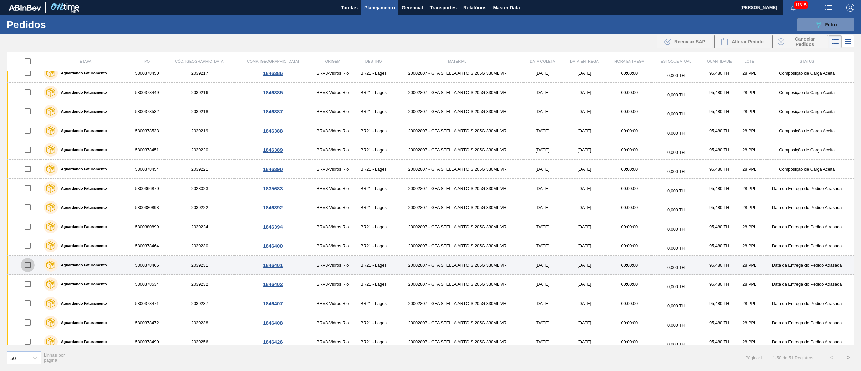
click at [28, 269] on input "checkbox" at bounding box center [28, 265] width 14 height 14
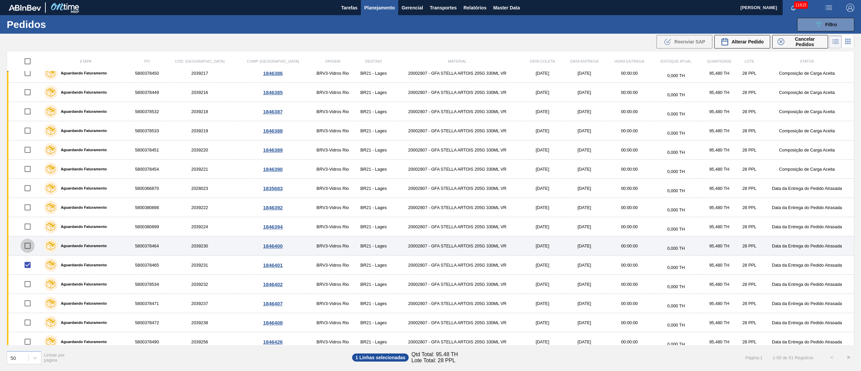
click at [29, 253] on input "checkbox" at bounding box center [28, 245] width 14 height 14
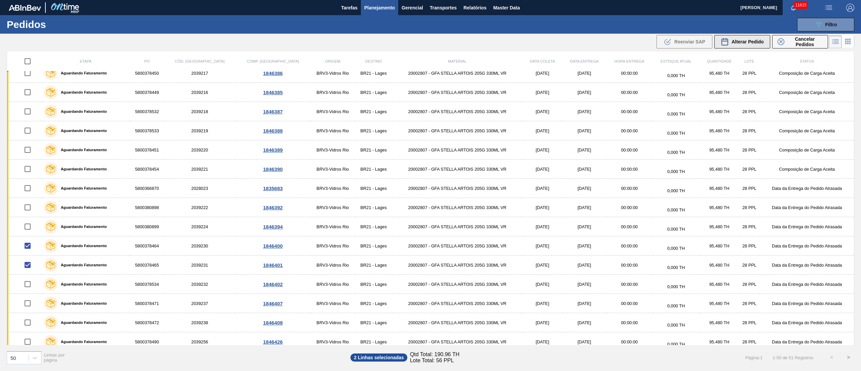
click at [753, 40] on span "Alterar Pedido" at bounding box center [747, 41] width 32 height 5
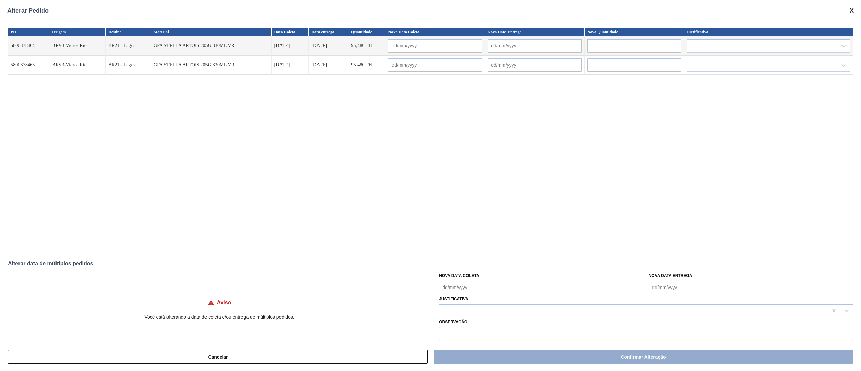
click at [455, 284] on Coleta "Nova Data Coleta" at bounding box center [541, 286] width 204 height 13
click at [498, 226] on div "3" at bounding box center [501, 223] width 9 height 9
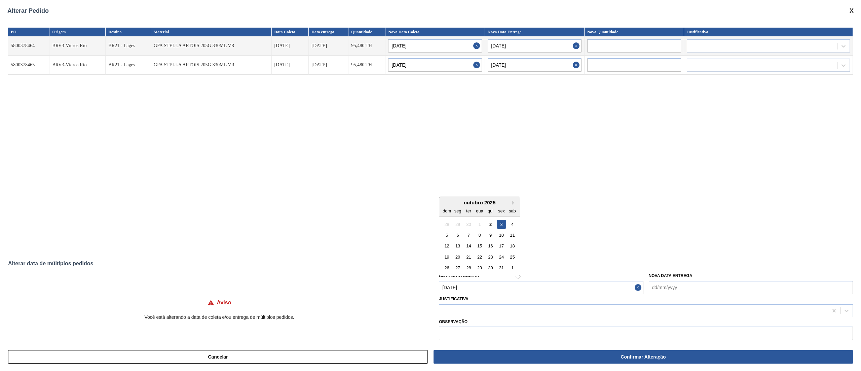
click at [489, 285] on Coleta "03/10/2025" at bounding box center [541, 286] width 204 height 13
click at [514, 228] on div "4" at bounding box center [512, 223] width 9 height 9
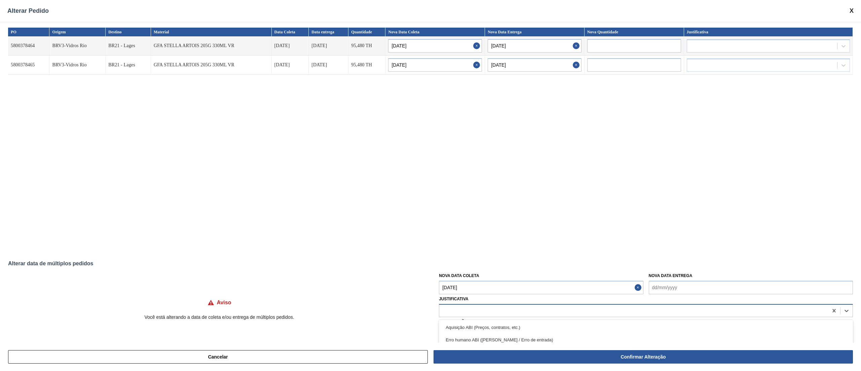
click at [470, 307] on div at bounding box center [633, 310] width 389 height 10
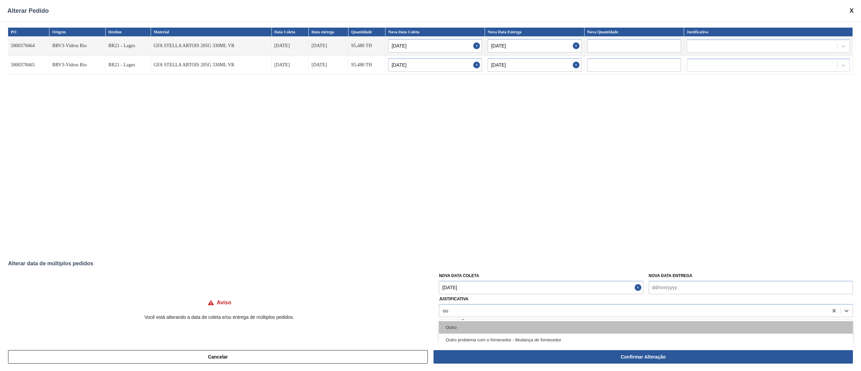
click at [447, 331] on div "Outro" at bounding box center [646, 327] width 414 height 12
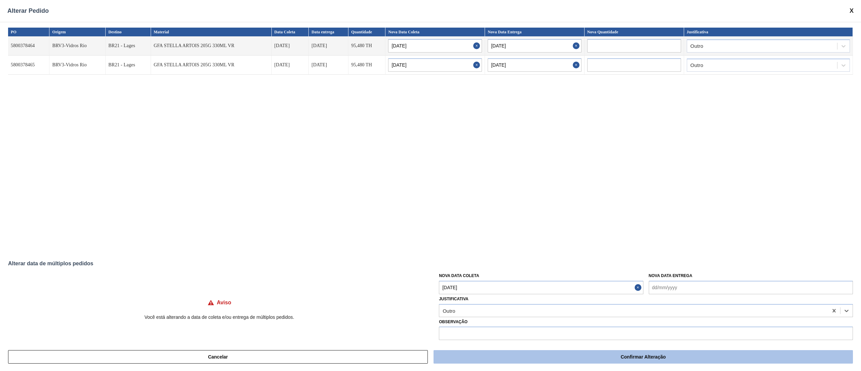
click at [579, 361] on button "Confirmar Alteração" at bounding box center [642, 356] width 419 height 13
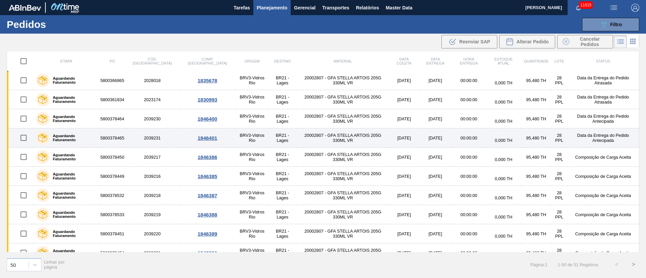
scroll to position [533, 0]
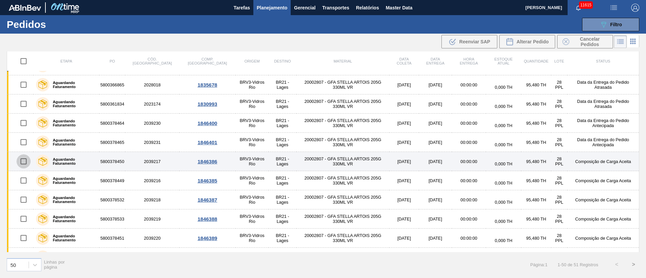
click at [27, 159] on input "checkbox" at bounding box center [23, 161] width 14 height 14
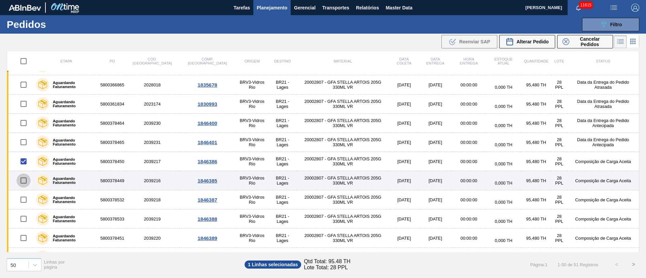
click at [22, 180] on input "checkbox" at bounding box center [23, 181] width 14 height 14
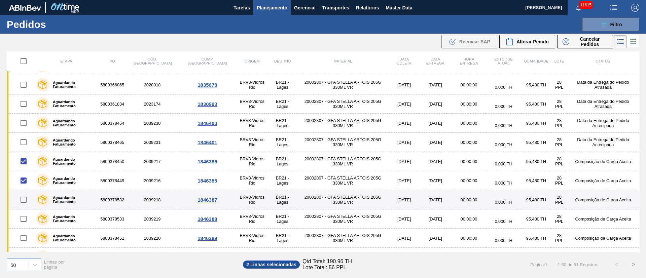
click at [24, 200] on input "checkbox" at bounding box center [23, 200] width 14 height 14
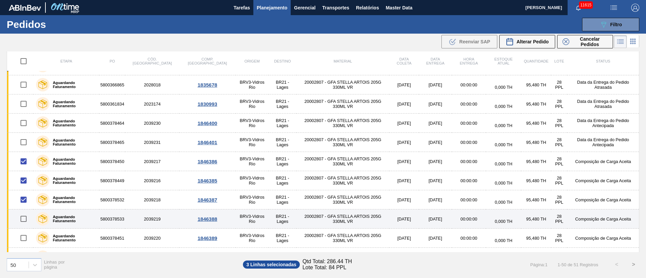
click at [20, 216] on input "checkbox" at bounding box center [23, 219] width 14 height 14
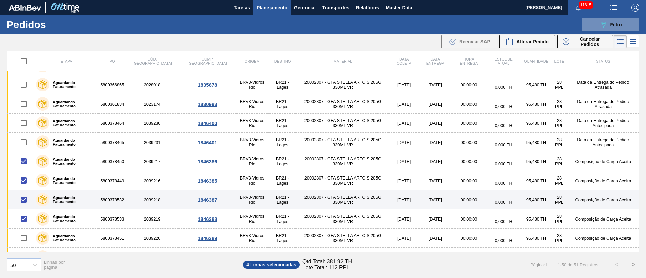
scroll to position [583, 0]
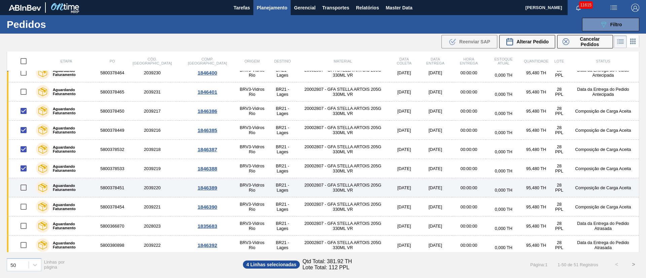
click at [25, 189] on input "checkbox" at bounding box center [23, 188] width 14 height 14
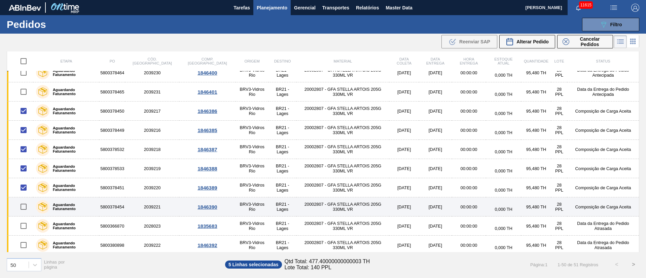
click at [28, 208] on input "checkbox" at bounding box center [23, 207] width 14 height 14
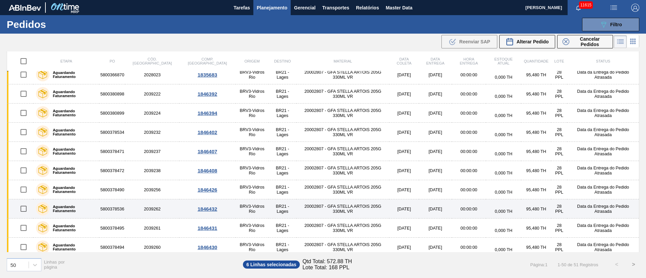
scroll to position [778, 0]
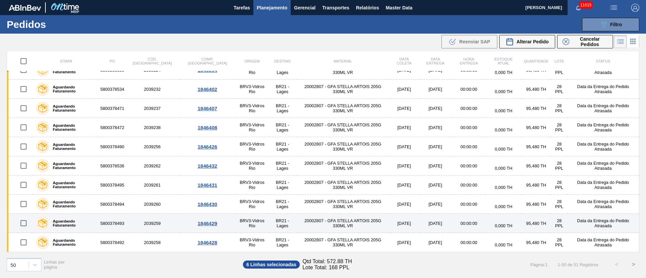
click at [24, 220] on input "checkbox" at bounding box center [23, 223] width 14 height 14
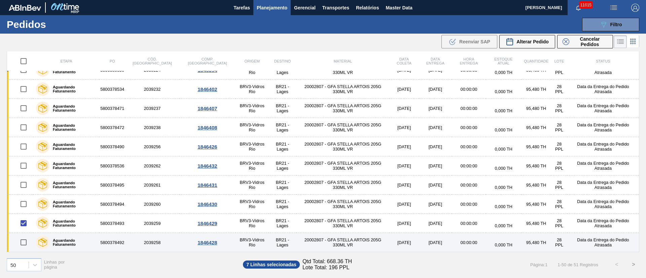
click at [21, 239] on input "checkbox" at bounding box center [23, 242] width 14 height 14
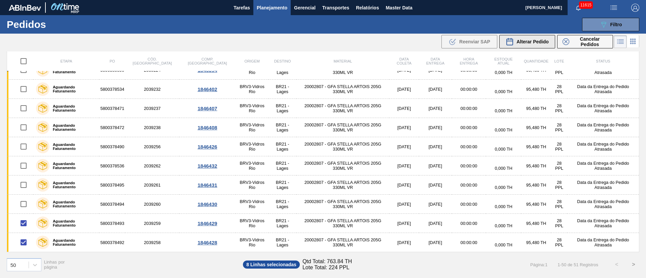
click at [525, 39] on span "Alterar Pedido" at bounding box center [532, 41] width 32 height 5
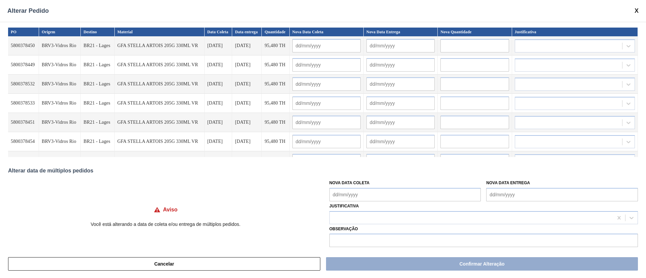
click at [349, 191] on Coleta "Nova Data Coleta" at bounding box center [405, 194] width 152 height 13
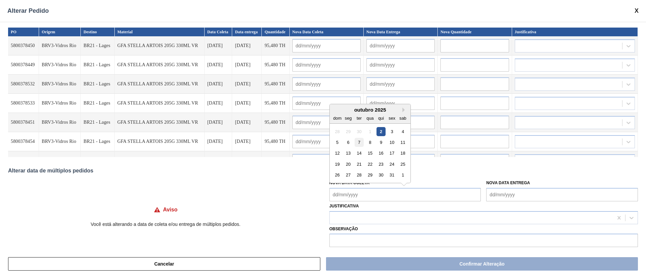
click at [358, 145] on div "7" at bounding box center [358, 142] width 9 height 9
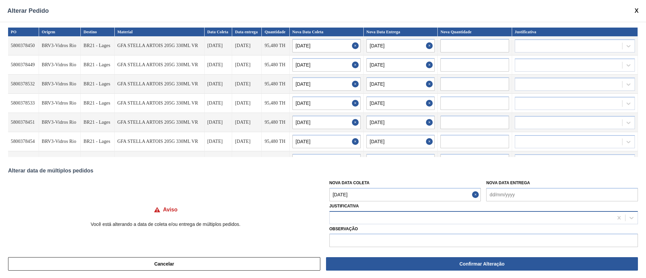
click at [357, 217] on div at bounding box center [471, 218] width 283 height 10
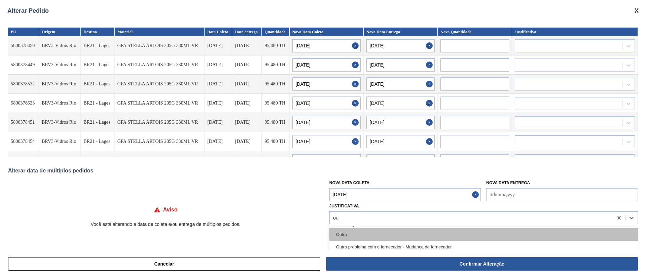
click at [353, 232] on div "Outro" at bounding box center [483, 234] width 308 height 12
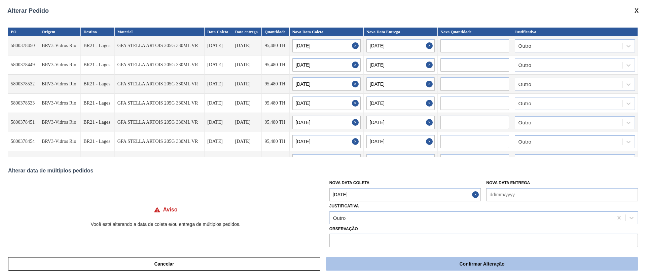
click at [405, 259] on button "Confirmar Alteração" at bounding box center [482, 263] width 312 height 13
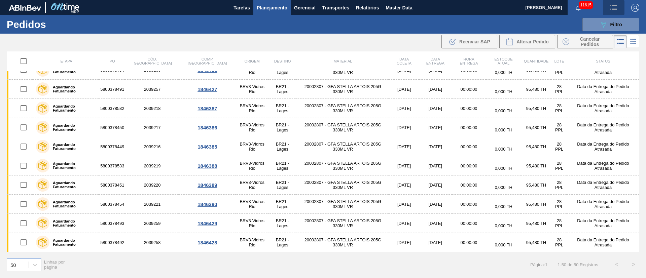
click at [619, 7] on span "button" at bounding box center [613, 8] width 16 height 8
click at [599, 25] on li "Upload de Volumes" at bounding box center [611, 24] width 58 height 12
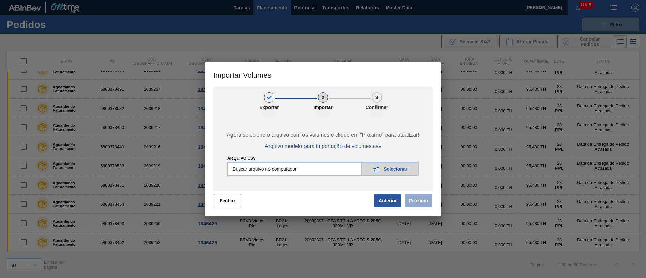
click at [389, 175] on input "Arquivo csv" at bounding box center [322, 168] width 191 height 13
click at [430, 202] on button "Próximo" at bounding box center [418, 200] width 27 height 13
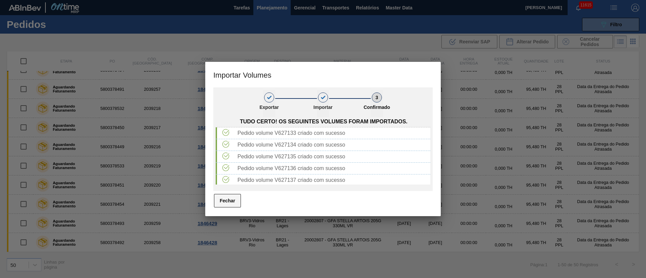
click at [221, 203] on button "Fechar" at bounding box center [227, 200] width 27 height 13
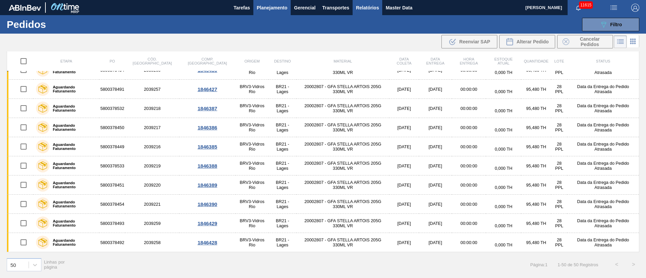
click at [374, 12] on button "Relatórios" at bounding box center [367, 7] width 30 height 15
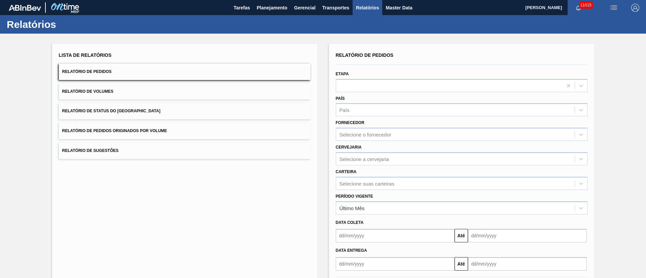
click at [145, 129] on span "Relatório de Pedidos Originados por Volume" at bounding box center [114, 130] width 105 height 5
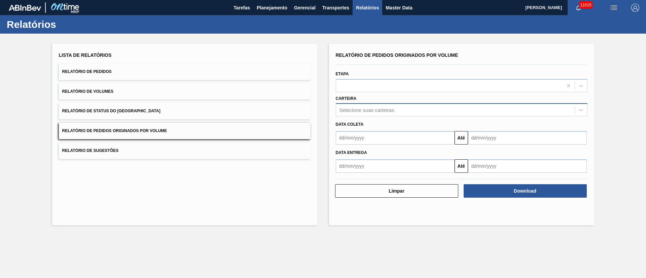
click at [376, 106] on div "Selecione suas carteiras" at bounding box center [455, 110] width 238 height 10
click at [365, 94] on div "Carteira Use Up and Down to choose options, press Enter to select the currently…" at bounding box center [462, 105] width 252 height 23
click at [363, 84] on div at bounding box center [449, 86] width 226 height 10
click at [365, 6] on span "Relatórios" at bounding box center [367, 8] width 23 height 8
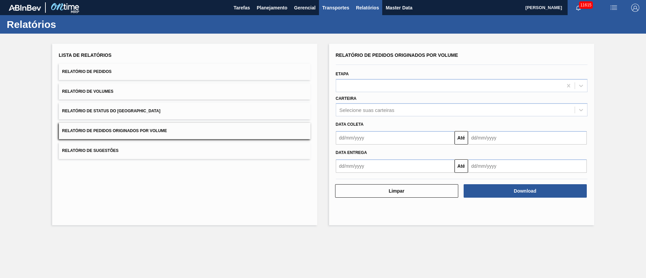
click at [331, 8] on span "Transportes" at bounding box center [335, 8] width 27 height 8
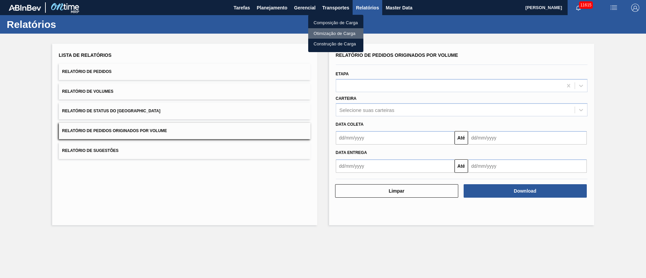
click at [331, 34] on li "Otimização de Carga" at bounding box center [335, 33] width 55 height 11
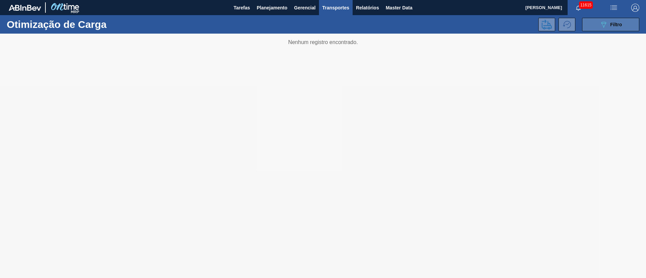
click at [618, 25] on span "Filtro" at bounding box center [616, 24] width 12 height 5
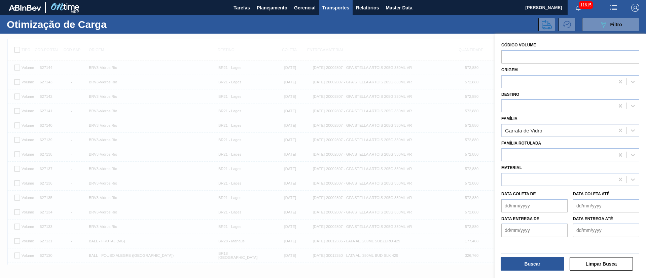
click at [517, 132] on div "Garrafa de Vidro" at bounding box center [523, 131] width 37 height 6
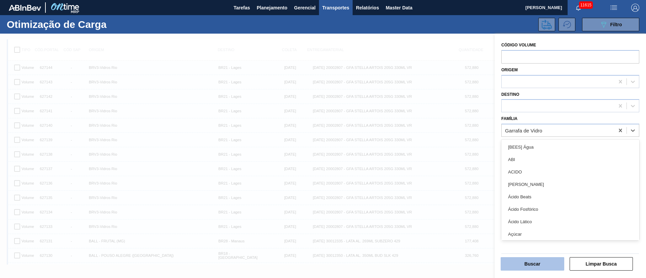
click at [528, 261] on button "Buscar" at bounding box center [532, 263] width 64 height 13
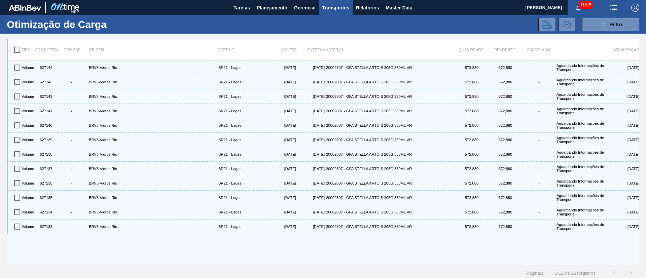
click at [16, 50] on input "checkbox" at bounding box center [17, 50] width 14 height 14
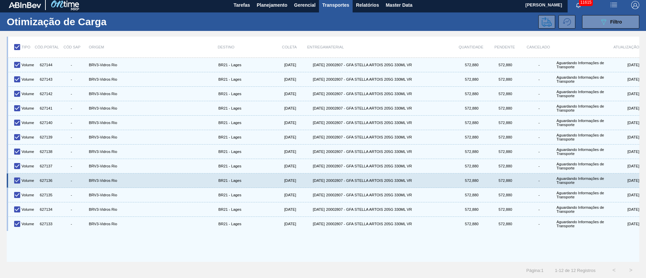
scroll to position [3, 0]
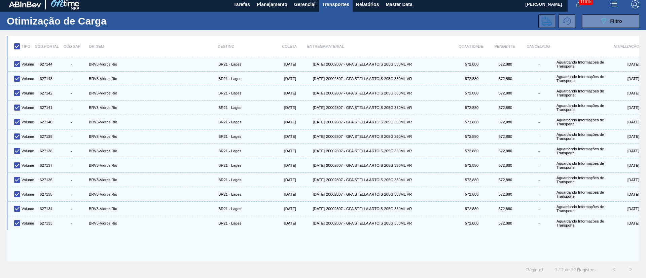
click at [553, 22] on button at bounding box center [546, 20] width 17 height 13
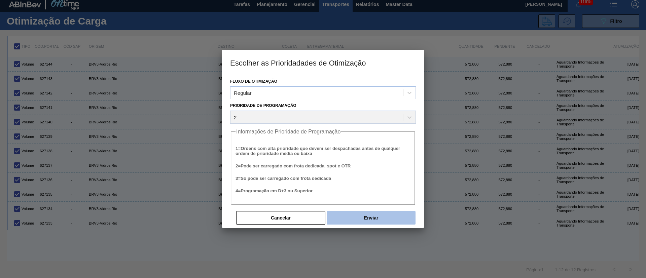
click at [393, 219] on button "Enviar" at bounding box center [370, 217] width 89 height 13
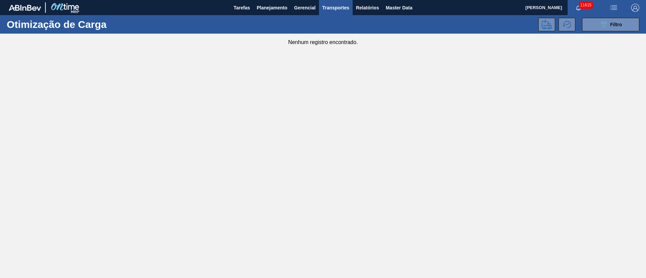
click at [615, 4] on img "button" at bounding box center [613, 8] width 8 height 8
click at [604, 24] on li "Upload de Volumes" at bounding box center [611, 24] width 58 height 12
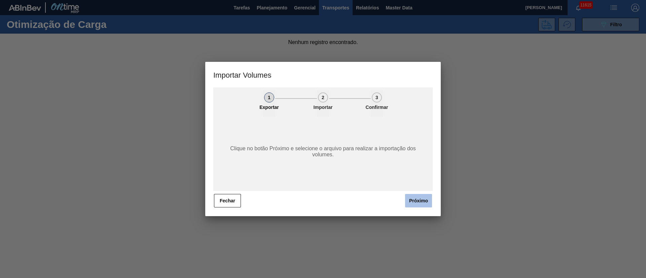
click at [422, 200] on button "Próximo" at bounding box center [418, 200] width 27 height 13
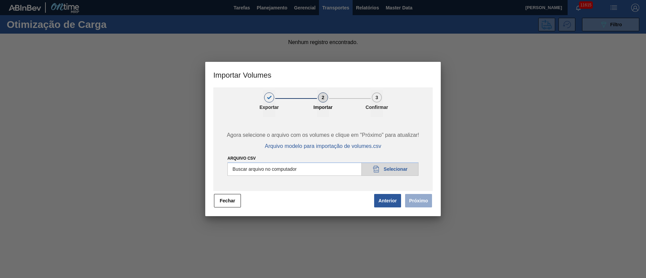
click at [392, 167] on input "Arquivo csv" at bounding box center [322, 168] width 191 height 13
click at [340, 164] on input "Arquivo csv" at bounding box center [322, 168] width 191 height 13
click at [416, 201] on button "Próximo" at bounding box center [418, 200] width 27 height 13
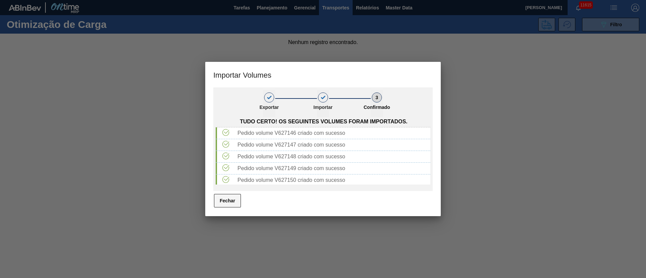
click at [232, 201] on button "Fechar" at bounding box center [227, 200] width 27 height 13
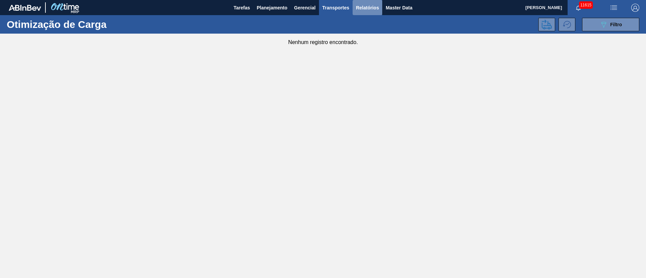
click at [369, 6] on span "Relatórios" at bounding box center [367, 8] width 23 height 8
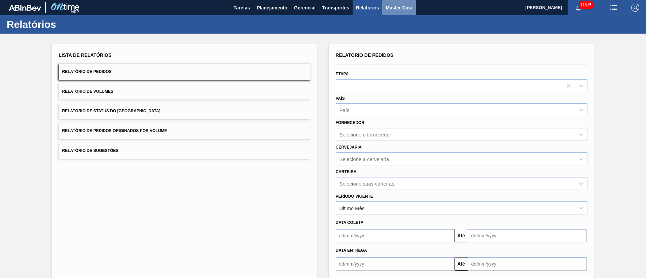
click at [393, 7] on span "Master Data" at bounding box center [398, 8] width 27 height 8
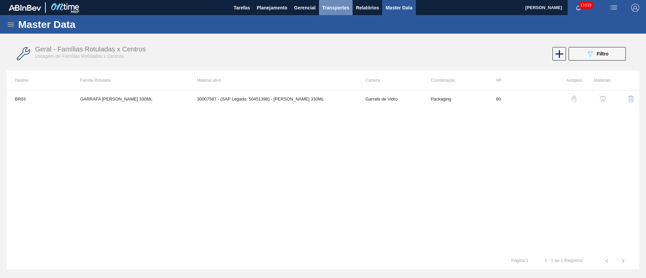
click at [336, 2] on button "Transportes" at bounding box center [336, 7] width 34 height 15
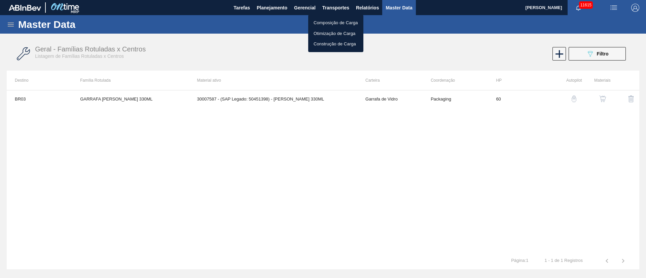
click at [334, 34] on li "Otimização de Carga" at bounding box center [335, 33] width 55 height 11
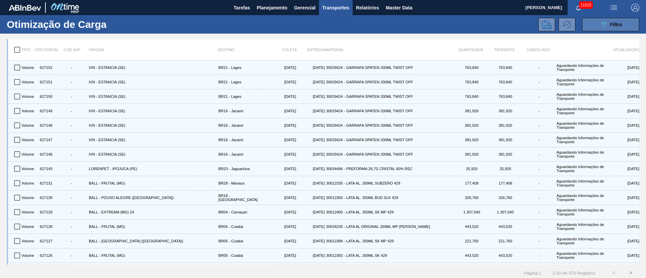
click at [619, 24] on span "Filtro" at bounding box center [616, 24] width 12 height 5
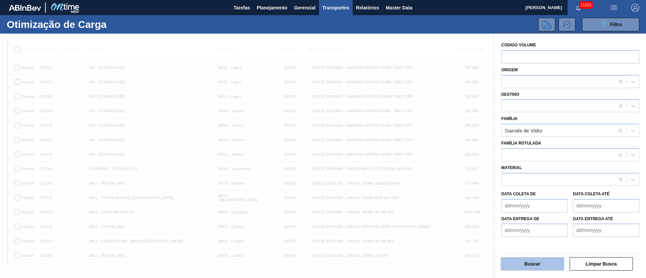
click at [527, 260] on button "Buscar" at bounding box center [532, 263] width 64 height 13
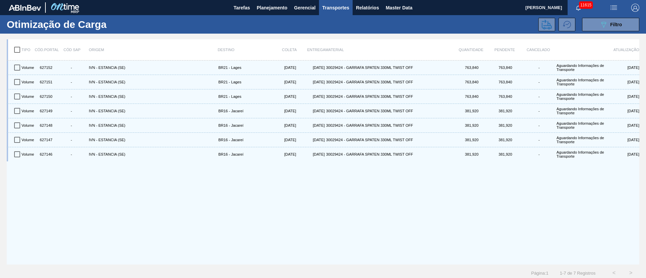
click at [15, 48] on input "checkbox" at bounding box center [17, 50] width 14 height 14
click at [548, 27] on icon at bounding box center [546, 25] width 10 height 10
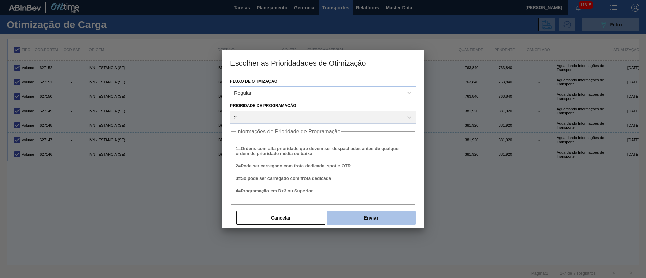
click at [364, 215] on button "Enviar" at bounding box center [370, 217] width 89 height 13
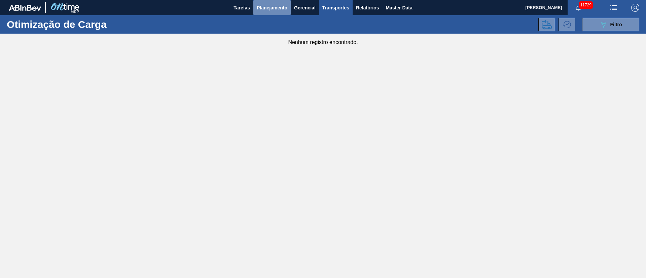
click at [267, 6] on span "Planejamento" at bounding box center [272, 8] width 31 height 8
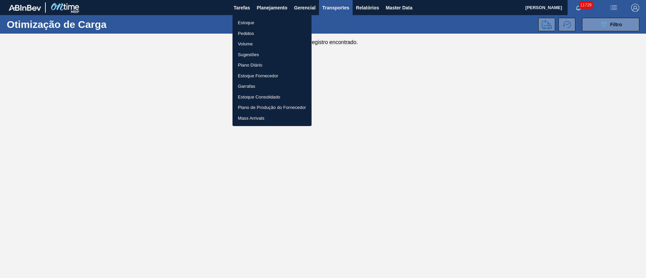
click at [243, 32] on li "Pedidos" at bounding box center [271, 33] width 79 height 11
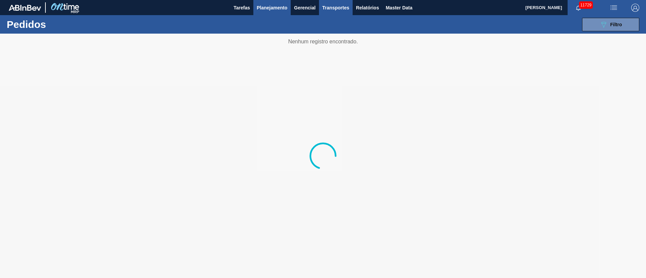
click at [335, 9] on span "Transportes" at bounding box center [335, 8] width 27 height 8
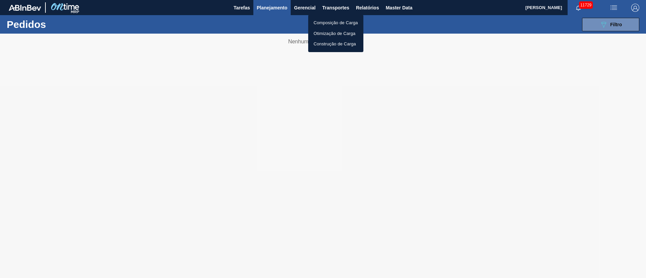
click at [319, 35] on li "Otimização de Carga" at bounding box center [335, 33] width 55 height 11
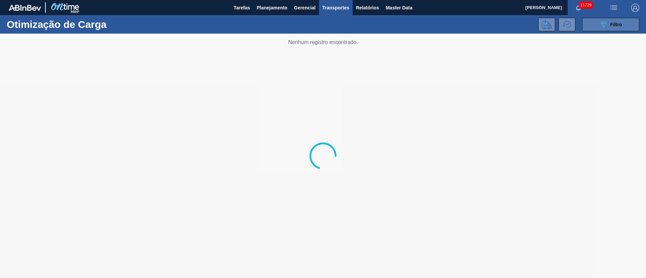
click at [609, 25] on div "089F7B8B-B2A5-4AFE-B5C0-19BA573D28AC Filtro" at bounding box center [610, 25] width 23 height 8
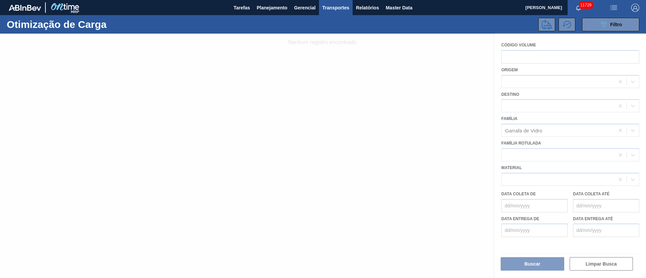
click at [529, 264] on div at bounding box center [323, 156] width 646 height 244
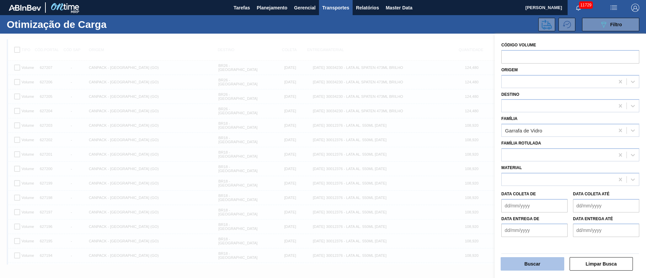
click at [529, 265] on button "Buscar" at bounding box center [532, 263] width 64 height 13
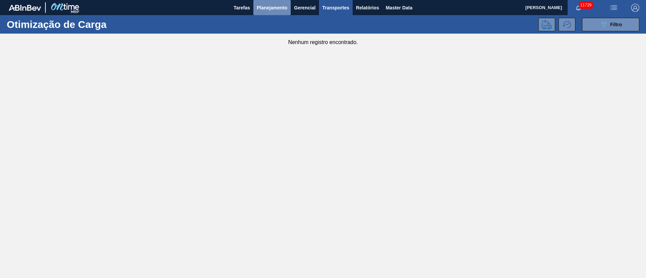
click at [271, 9] on span "Planejamento" at bounding box center [272, 8] width 31 height 8
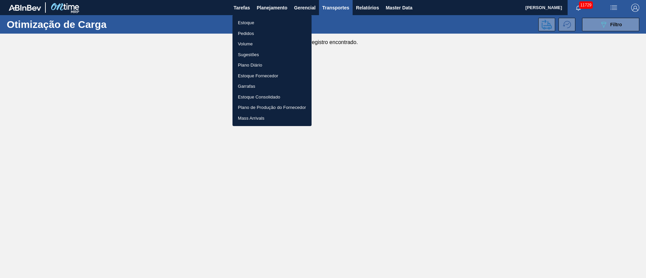
click at [516, 92] on div at bounding box center [323, 139] width 646 height 278
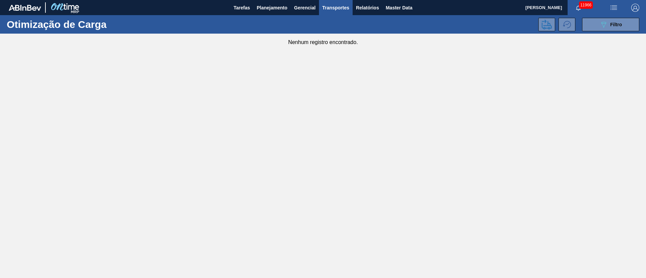
click at [612, 7] on img "button" at bounding box center [613, 8] width 8 height 8
click at [603, 22] on li "Upload de Volumes" at bounding box center [611, 24] width 58 height 12
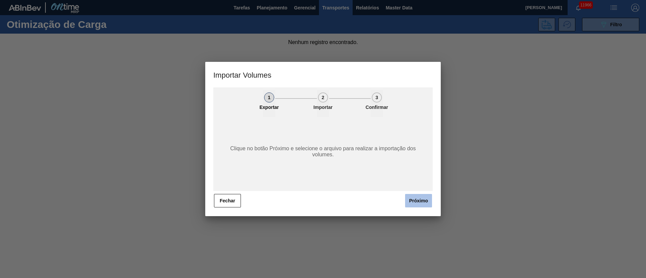
click at [416, 203] on button "Próximo" at bounding box center [418, 200] width 27 height 13
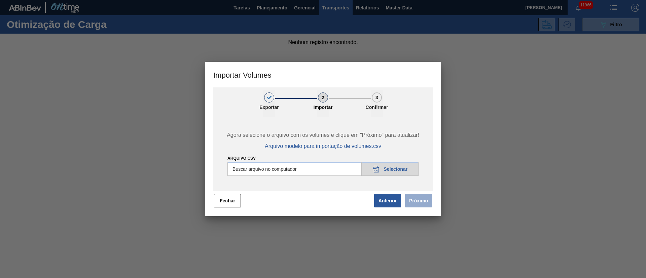
click at [420, 199] on span "Próximo" at bounding box center [416, 200] width 31 height 15
click at [396, 172] on input "Arquivo csv" at bounding box center [322, 168] width 191 height 13
click at [422, 203] on button "Próximo" at bounding box center [418, 200] width 27 height 13
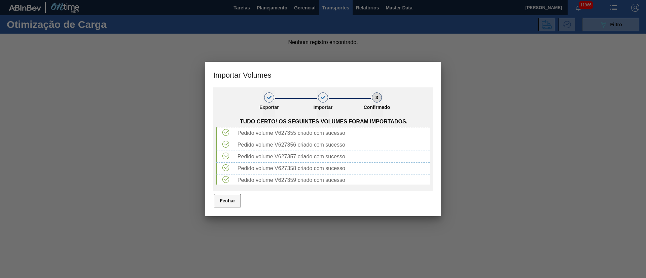
click at [238, 198] on button "Fechar" at bounding box center [227, 200] width 27 height 13
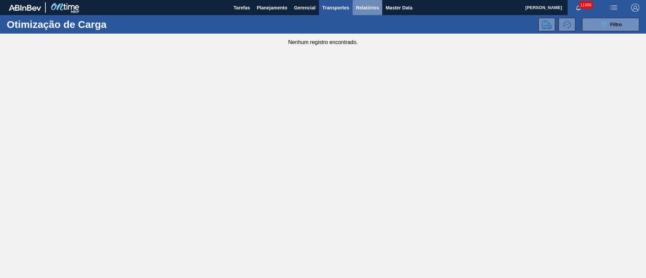
click at [369, 7] on span "Relatórios" at bounding box center [367, 8] width 23 height 8
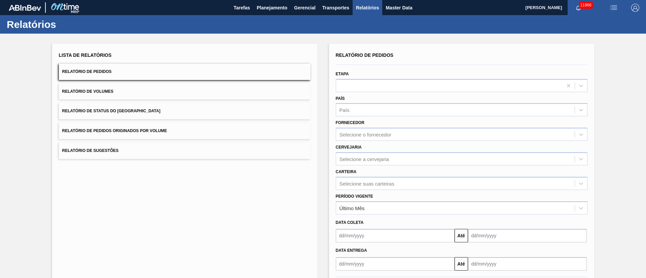
click at [168, 130] on button "Relatório de Pedidos Originados por Volume" at bounding box center [185, 131] width 252 height 16
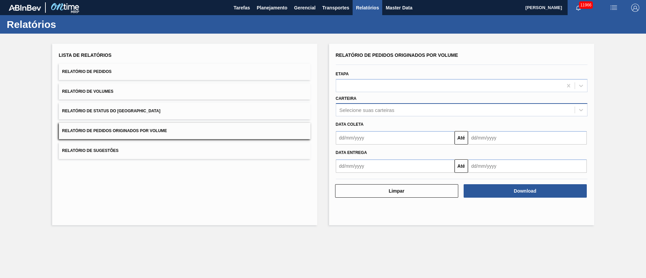
click at [358, 114] on div "Selecione suas carteiras" at bounding box center [462, 109] width 252 height 13
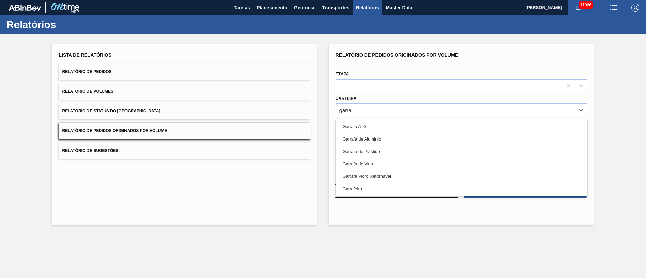
drag, startPoint x: 377, startPoint y: 155, endPoint x: 376, endPoint y: 159, distance: 3.7
click at [377, 156] on div "Garrafa de Plástico" at bounding box center [462, 151] width 252 height 12
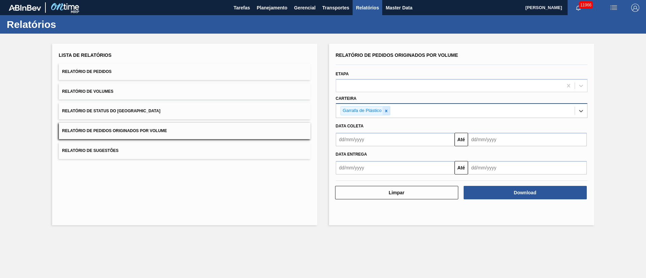
click at [388, 111] on icon at bounding box center [386, 111] width 5 height 5
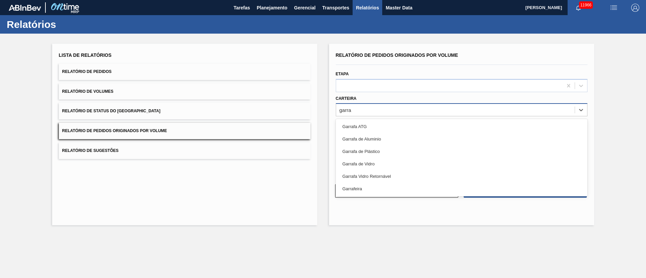
click at [366, 162] on div "Garrafa de Vidro" at bounding box center [462, 164] width 252 height 12
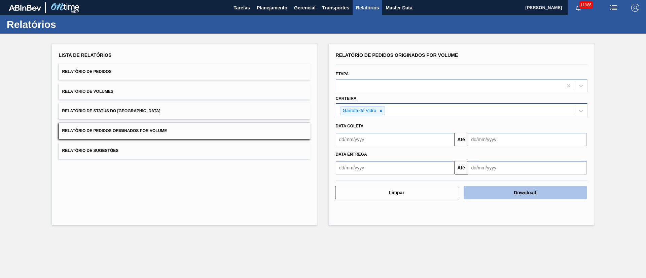
click at [548, 191] on button "Download" at bounding box center [524, 192] width 123 height 13
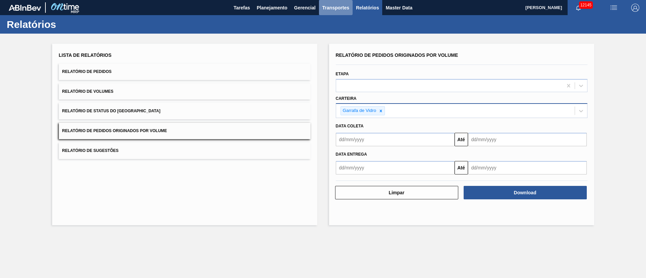
click at [338, 6] on span "Transportes" at bounding box center [335, 8] width 27 height 8
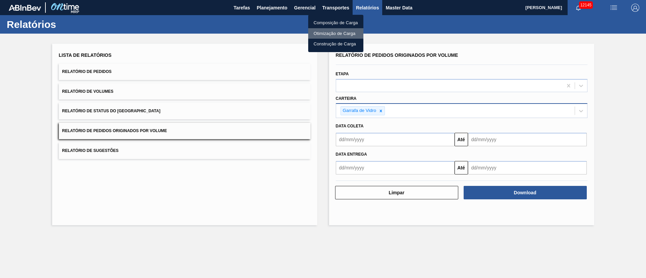
click at [338, 33] on li "Otimização de Carga" at bounding box center [335, 33] width 55 height 11
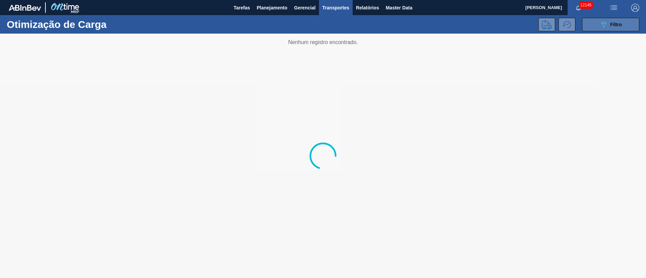
click at [610, 24] on span "Filtro" at bounding box center [616, 24] width 12 height 5
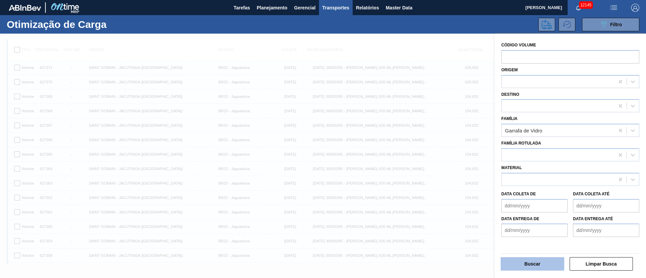
click at [529, 266] on button "Buscar" at bounding box center [532, 263] width 64 height 13
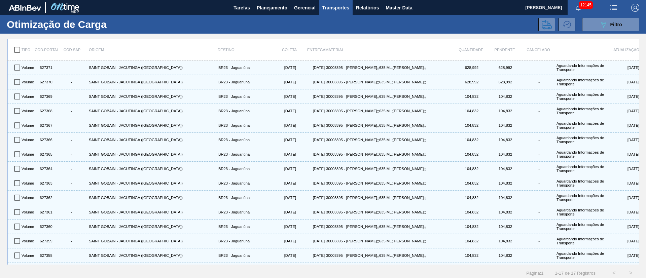
click at [18, 48] on input "checkbox" at bounding box center [17, 50] width 14 height 14
click at [546, 23] on icon at bounding box center [546, 25] width 10 height 10
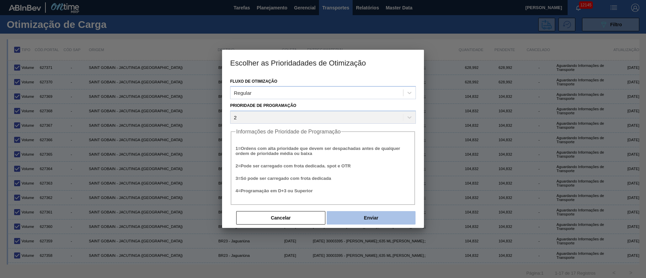
click at [370, 215] on button "Enviar" at bounding box center [370, 217] width 89 height 13
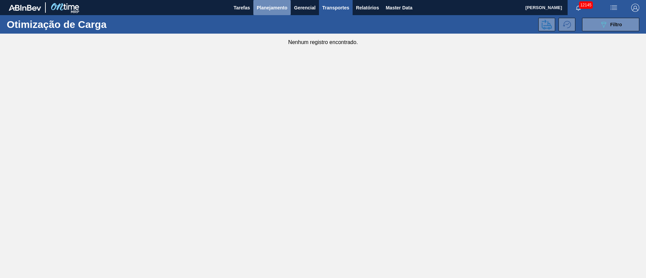
click at [275, 7] on span "Planejamento" at bounding box center [272, 8] width 31 height 8
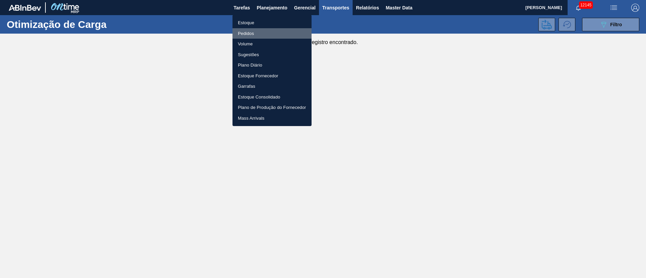
click at [240, 35] on li "Pedidos" at bounding box center [271, 33] width 79 height 11
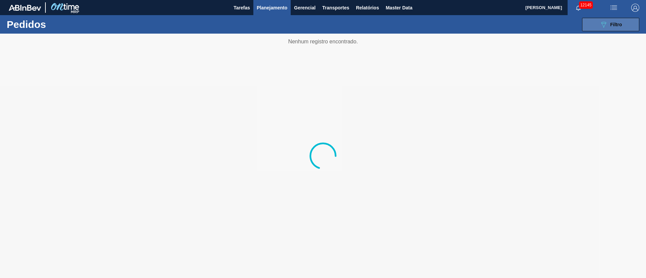
click at [616, 25] on span "Filtro" at bounding box center [616, 24] width 12 height 5
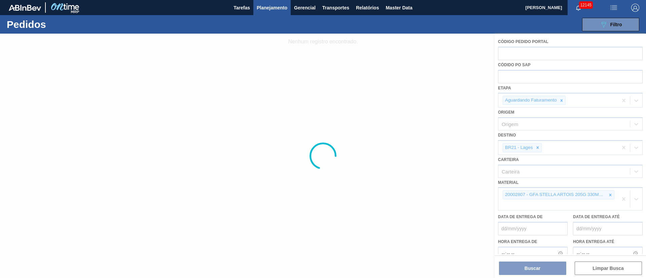
click at [536, 146] on div at bounding box center [323, 156] width 646 height 244
click at [538, 148] on div at bounding box center [323, 156] width 646 height 244
click at [539, 148] on div at bounding box center [323, 156] width 646 height 244
click at [537, 146] on div at bounding box center [323, 156] width 646 height 244
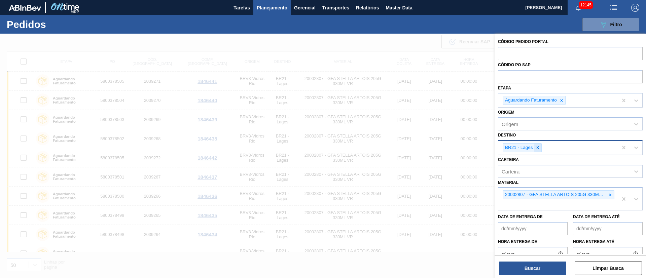
click at [540, 148] on div at bounding box center [537, 148] width 7 height 8
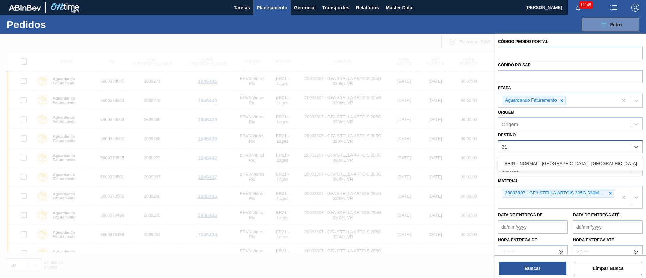
click at [540, 166] on div "BR31 - NORMAL - Pernambuco - Porto" at bounding box center [570, 163] width 145 height 12
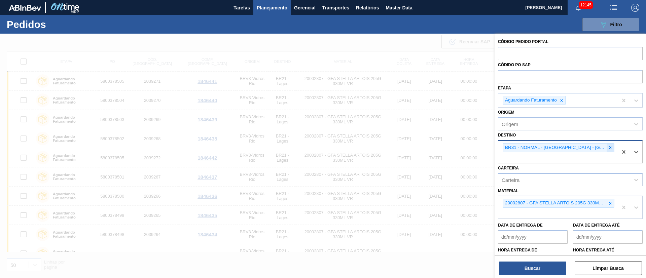
click at [608, 147] on icon at bounding box center [610, 147] width 5 height 5
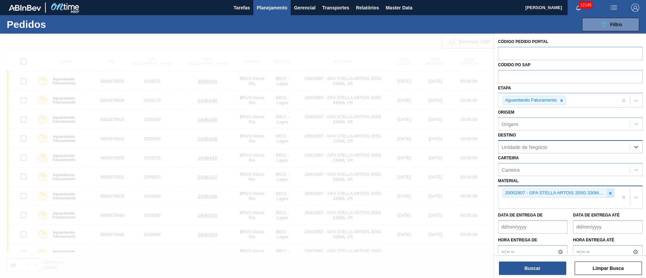
click at [610, 192] on icon at bounding box center [610, 193] width 5 height 5
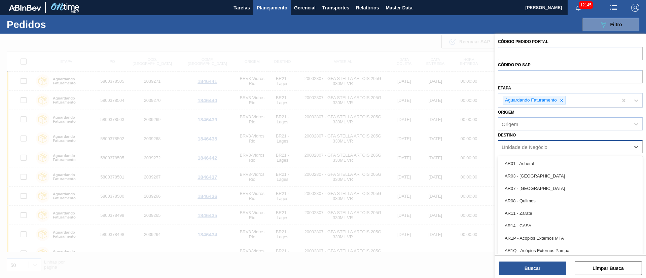
click at [536, 146] on div "Unidade de Negócio" at bounding box center [524, 147] width 46 height 6
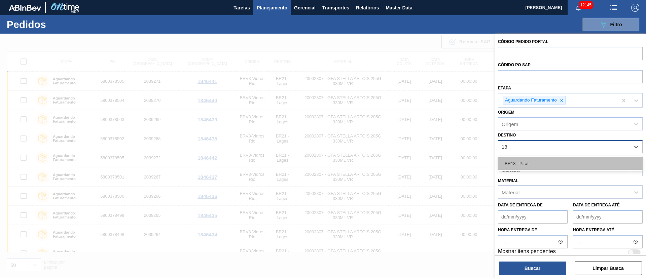
click at [522, 166] on div "BR13 - Piraí" at bounding box center [570, 163] width 145 height 12
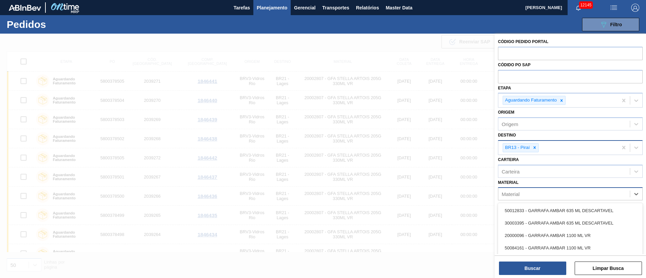
click at [511, 193] on div "Material" at bounding box center [510, 194] width 18 height 6
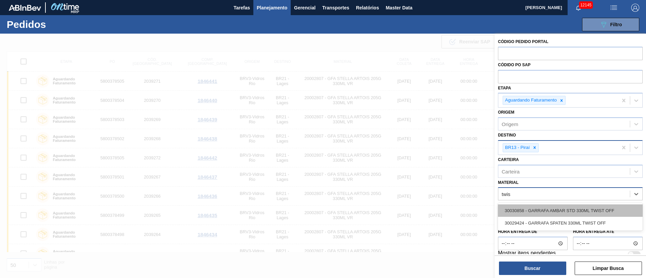
click at [565, 211] on div "30030858 - GARRAFA AMBAR STD 330ML TWIST OFF" at bounding box center [570, 210] width 145 height 12
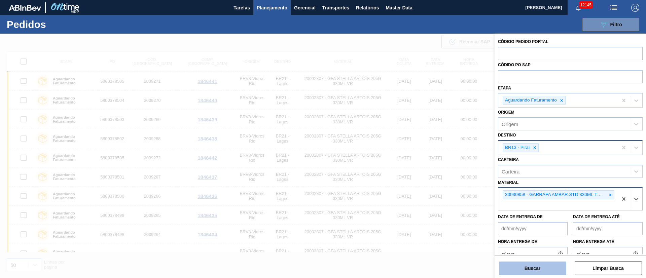
click at [550, 269] on button "Buscar" at bounding box center [532, 268] width 67 height 13
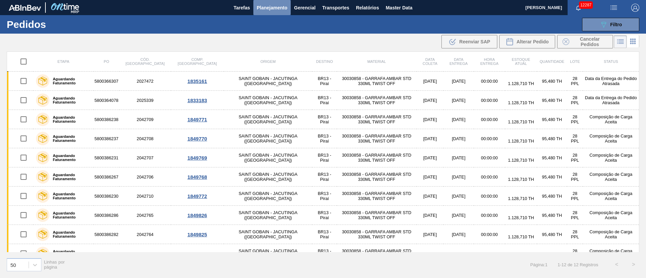
click at [275, 11] on span "Planejamento" at bounding box center [272, 8] width 31 height 8
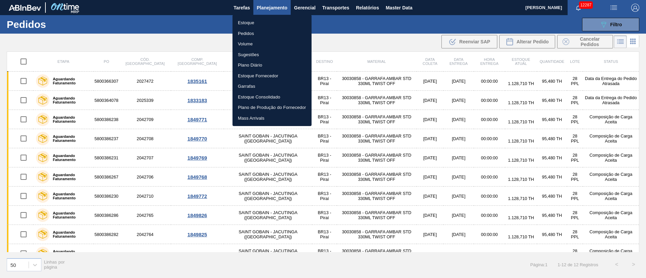
click at [244, 34] on li "Pedidos" at bounding box center [271, 33] width 79 height 11
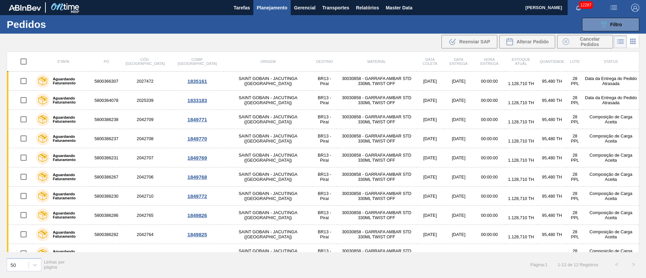
drag, startPoint x: 619, startPoint y: 27, endPoint x: 612, endPoint y: 38, distance: 13.3
click at [619, 27] on div "089F7B8B-B2A5-4AFE-B5C0-19BA573D28AC Filtro" at bounding box center [610, 25] width 23 height 8
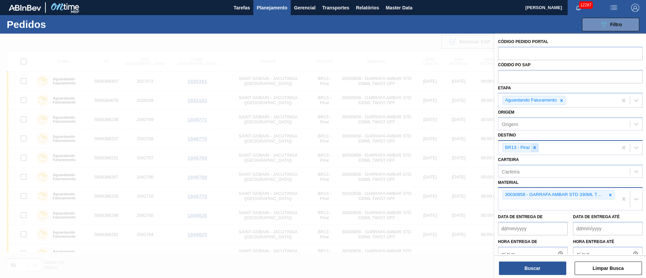
click at [535, 149] on icon at bounding box center [534, 147] width 5 height 5
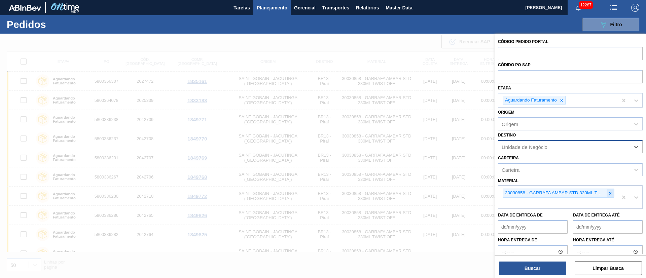
click at [610, 193] on icon at bounding box center [610, 193] width 5 height 5
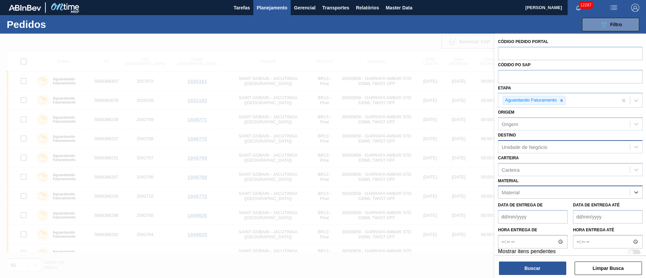
click at [506, 145] on div "Unidade de Negócio" at bounding box center [524, 147] width 46 height 6
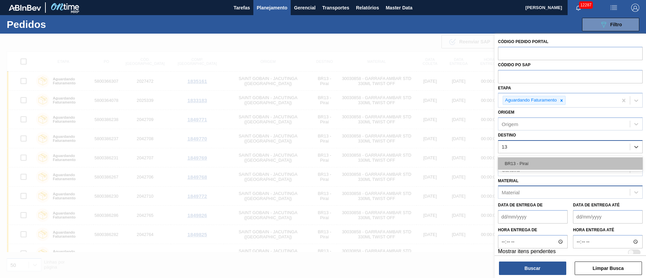
click at [509, 166] on div "BR13 - Piraí" at bounding box center [570, 163] width 145 height 12
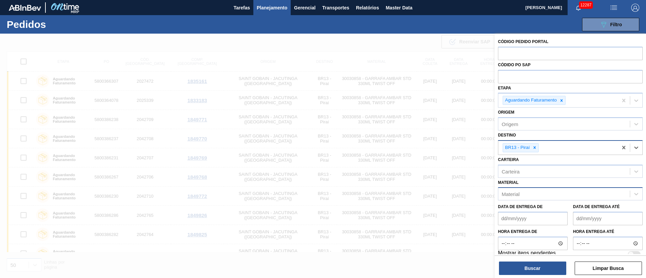
click at [516, 193] on div "Material" at bounding box center [510, 194] width 18 height 6
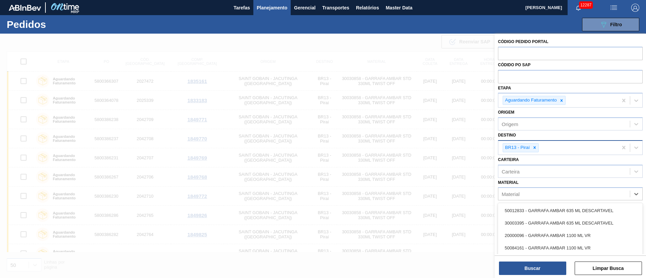
click at [532, 182] on div "Material option 30030858 - GARRAFA AMBAR STD 330ML TWIST OFF, deselected. optio…" at bounding box center [570, 189] width 145 height 23
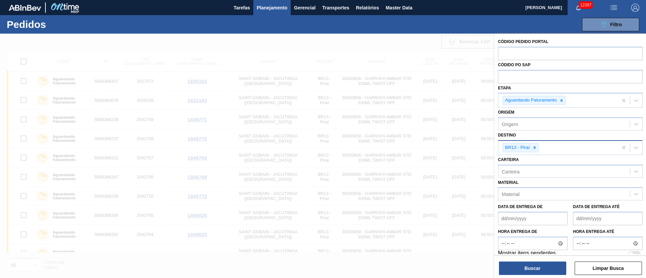
click at [349, 42] on div at bounding box center [323, 173] width 646 height 278
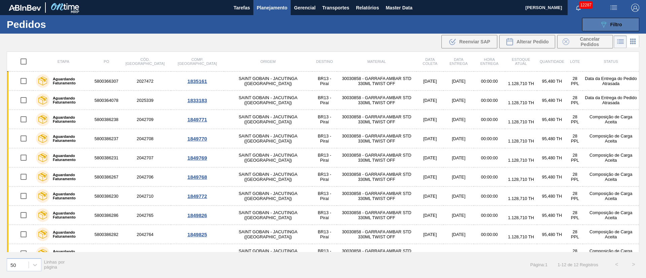
click at [605, 23] on icon "089F7B8B-B2A5-4AFE-B5C0-19BA573D28AC" at bounding box center [603, 25] width 8 height 8
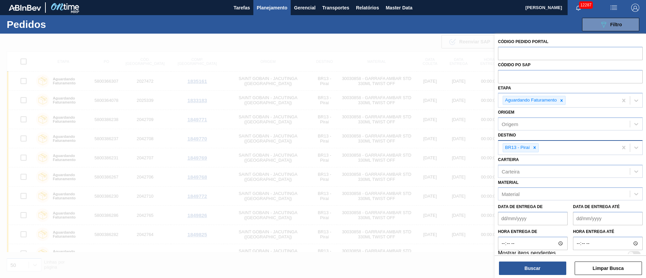
click at [266, 9] on span "Planejamento" at bounding box center [272, 8] width 31 height 8
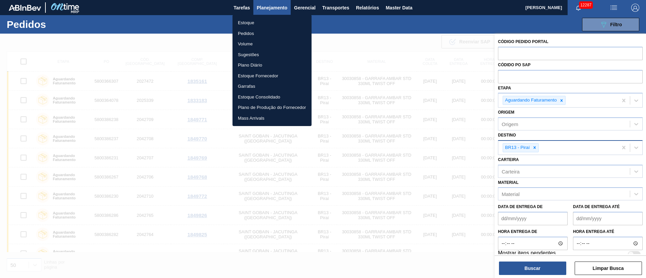
click at [247, 24] on li "Estoque" at bounding box center [271, 22] width 79 height 11
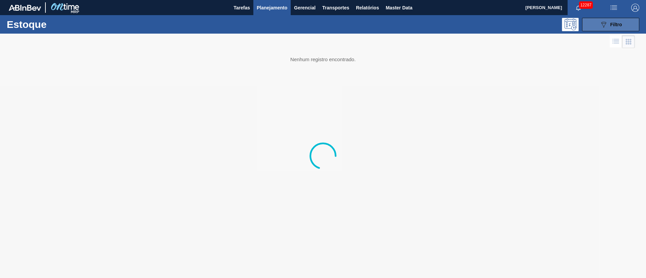
click at [613, 27] on span "Filtro" at bounding box center [616, 24] width 12 height 5
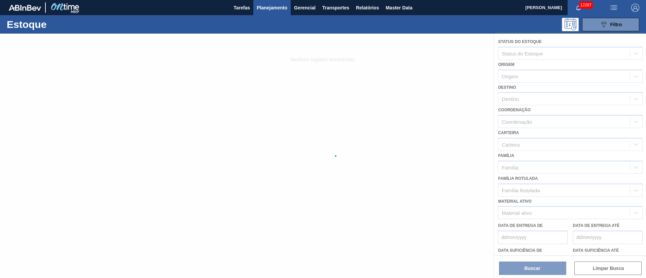
click at [516, 98] on div at bounding box center [323, 156] width 646 height 244
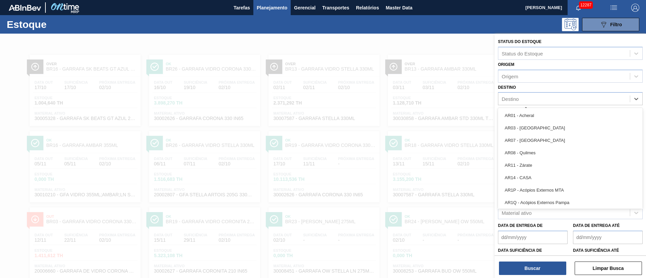
click at [510, 98] on div "Destino" at bounding box center [509, 99] width 17 height 6
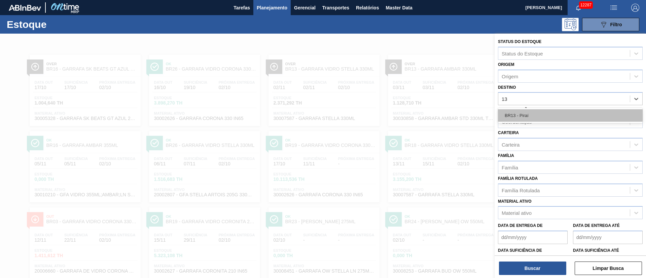
click at [507, 114] on div "BR13 - Piraí" at bounding box center [570, 115] width 145 height 12
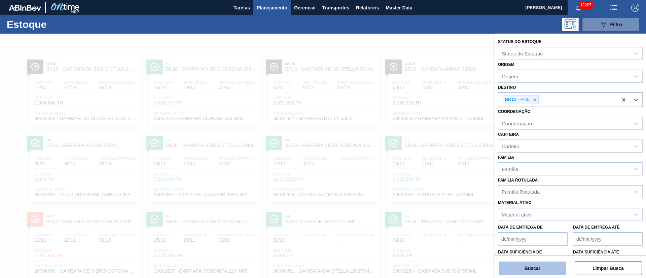
click at [535, 269] on button "Buscar" at bounding box center [532, 268] width 67 height 13
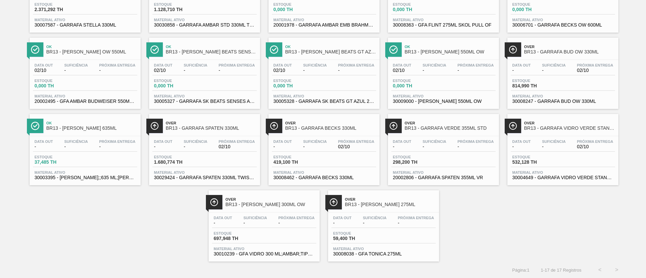
scroll to position [94, 0]
click at [350, 142] on span "Próxima Entrega" at bounding box center [356, 141] width 36 height 4
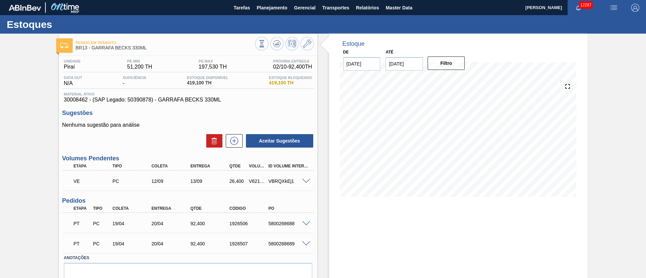
click at [307, 181] on span at bounding box center [306, 181] width 8 height 5
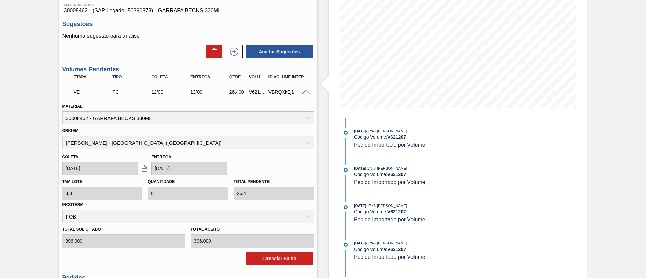
scroll to position [101, 0]
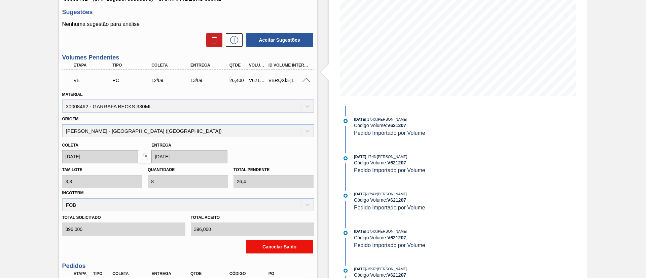
click at [289, 249] on button "Cancelar Saldo" at bounding box center [279, 246] width 67 height 13
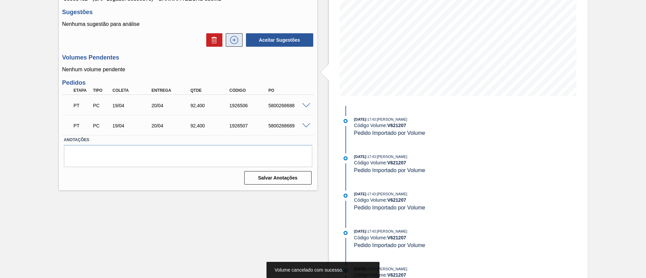
click at [237, 39] on icon at bounding box center [234, 40] width 8 height 8
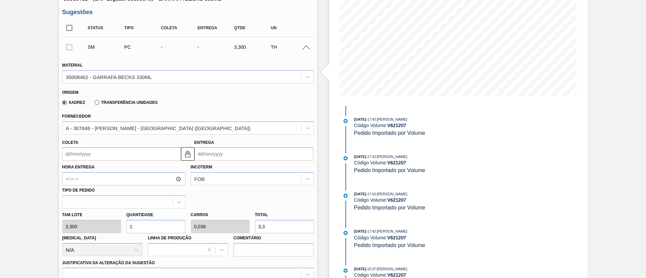
click at [99, 155] on input "Coleta" at bounding box center [121, 153] width 119 height 13
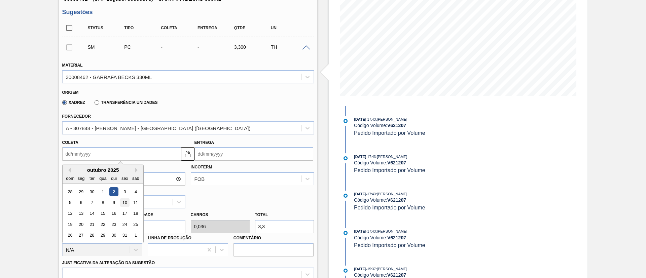
click at [124, 202] on div "10" at bounding box center [124, 202] width 9 height 9
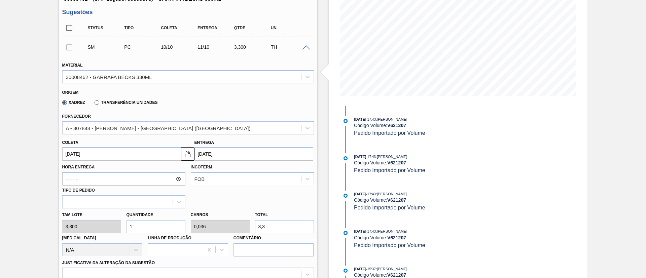
drag, startPoint x: 165, startPoint y: 227, endPoint x: 18, endPoint y: 228, distance: 146.9
click at [26, 228] on div "Pedido em Trânsito BR13 - GARRAFA BECKS 330ML Unidade Piraí PE MIN 51,200 TH PE…" at bounding box center [323, 213] width 646 height 561
click at [81, 150] on input "[DATE]" at bounding box center [121, 153] width 119 height 13
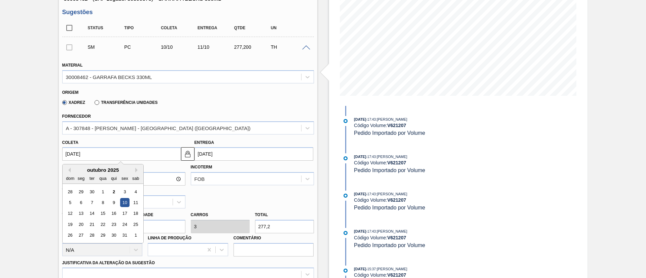
click at [126, 202] on div "10" at bounding box center [124, 202] width 9 height 9
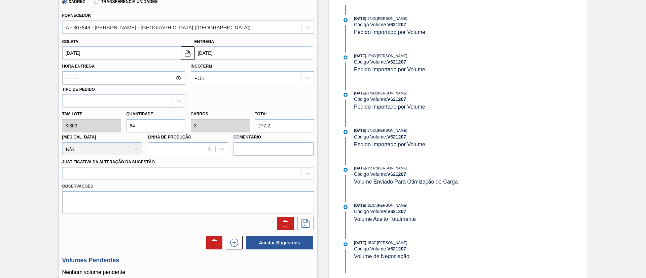
click at [139, 177] on div at bounding box center [188, 173] width 252 height 13
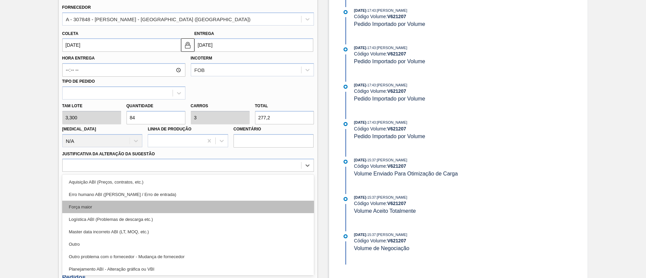
click at [105, 204] on div "Força maior" at bounding box center [188, 207] width 252 height 12
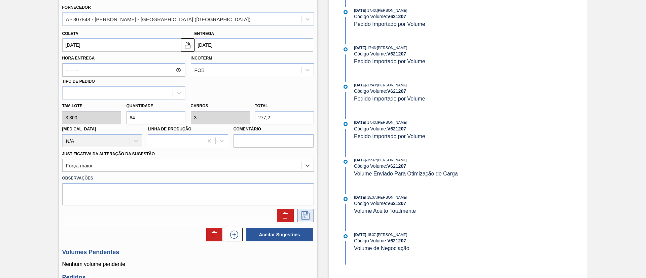
click at [308, 210] on button at bounding box center [305, 215] width 17 height 13
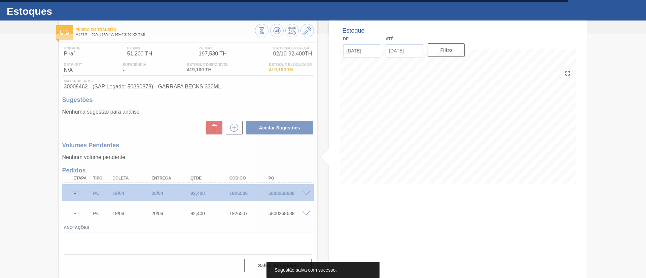
scroll to position [13, 0]
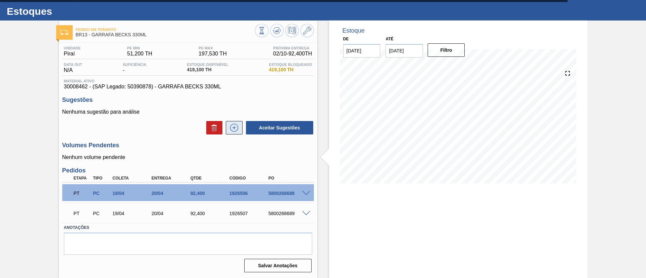
click at [229, 129] on icon at bounding box center [234, 128] width 11 height 8
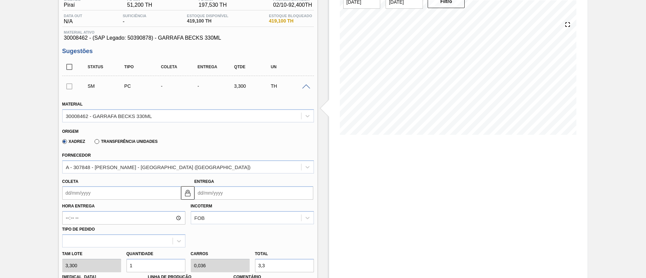
scroll to position [114, 0]
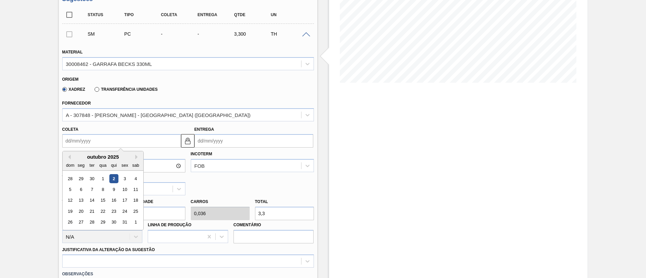
click at [115, 138] on input "Coleta" at bounding box center [121, 140] width 119 height 13
click at [123, 190] on div "10" at bounding box center [124, 189] width 9 height 9
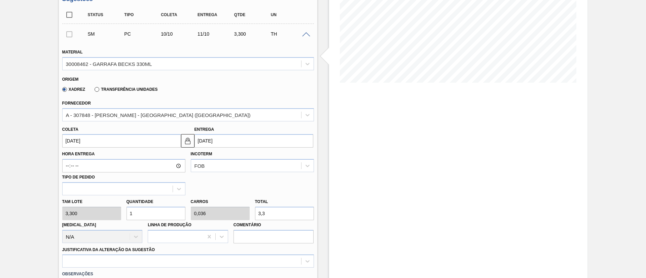
click at [68, 215] on div "Tam lote 3,300 Quantidade 1 Carros 0,036 Total 3,3 Doca N/A Linha de Produção C…" at bounding box center [188, 219] width 257 height 48
drag, startPoint x: 143, startPoint y: 218, endPoint x: 125, endPoint y: 211, distance: 19.6
click at [132, 215] on input "86" at bounding box center [155, 213] width 59 height 13
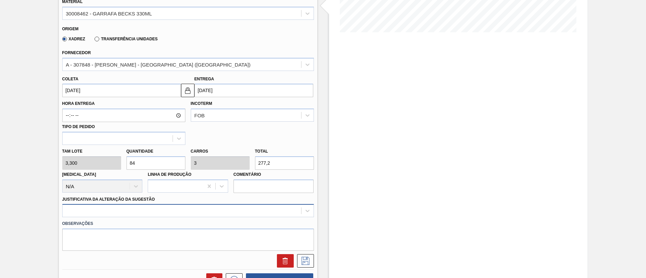
click at [131, 214] on div at bounding box center [188, 210] width 252 height 13
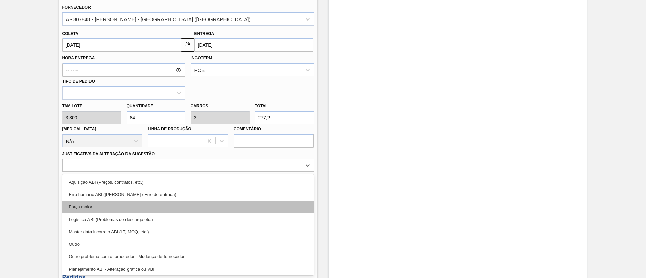
click at [100, 205] on div "Força maior" at bounding box center [188, 207] width 252 height 12
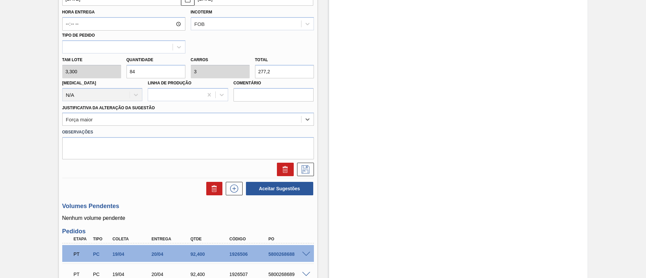
scroll to position [260, 0]
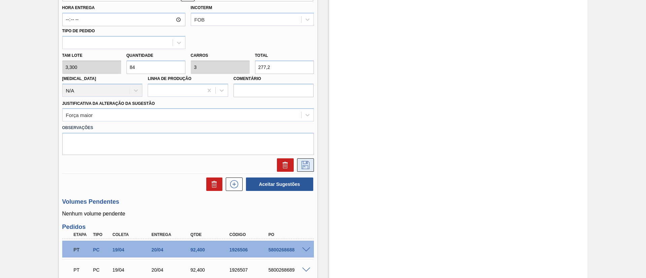
click at [303, 166] on icon at bounding box center [305, 165] width 11 height 8
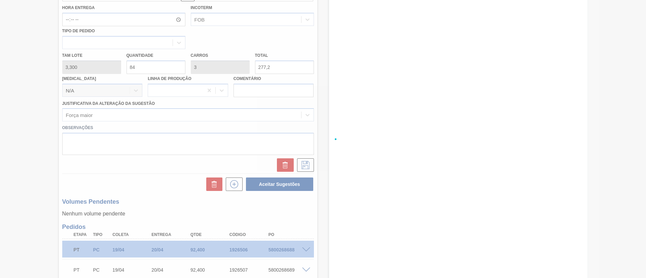
scroll to position [41, 0]
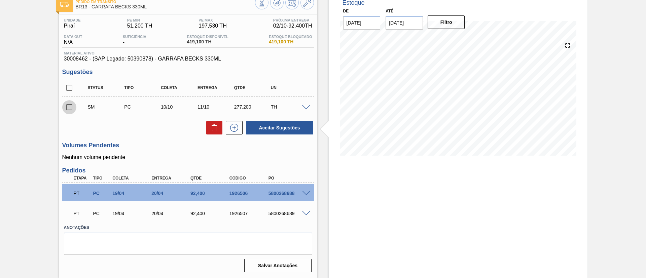
click at [69, 107] on input "checkbox" at bounding box center [69, 107] width 14 height 14
click at [285, 127] on button "Aceitar Sugestões" at bounding box center [279, 127] width 67 height 13
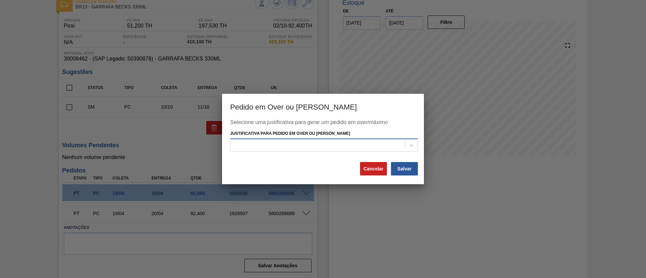
click at [326, 147] on div at bounding box center [317, 145] width 175 height 10
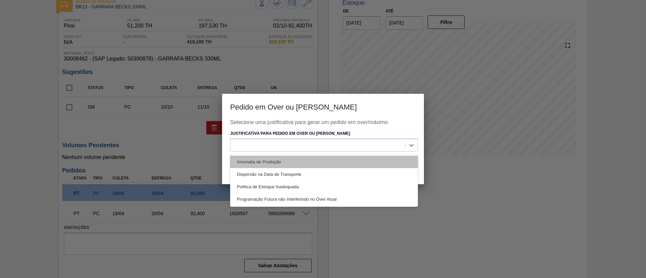
click at [273, 159] on div "Anomalia de Produção" at bounding box center [324, 162] width 188 height 12
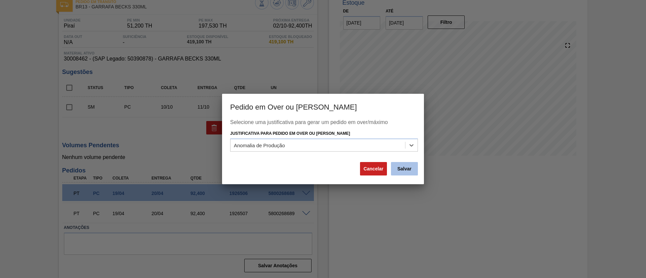
click at [410, 167] on button "Salvar" at bounding box center [404, 168] width 27 height 13
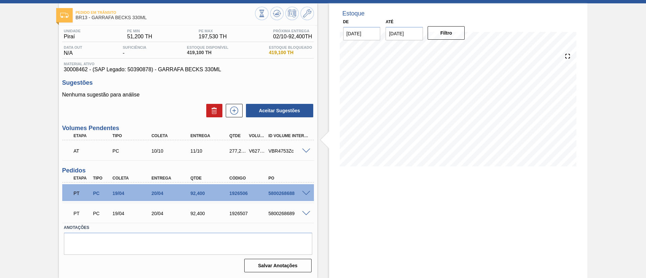
scroll to position [0, 0]
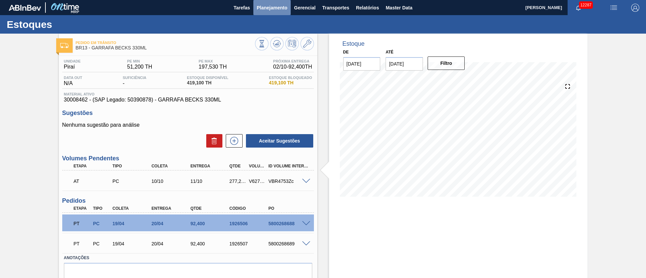
click at [285, 6] on span "Planejamento" at bounding box center [272, 8] width 31 height 8
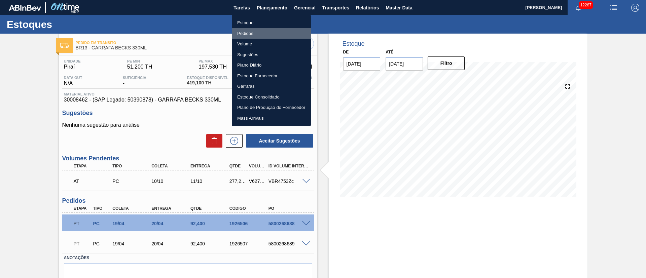
click at [242, 35] on li "Pedidos" at bounding box center [271, 33] width 79 height 11
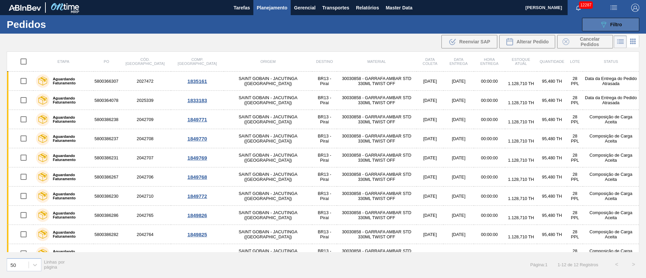
click at [604, 21] on icon "089F7B8B-B2A5-4AFE-B5C0-19BA573D28AC" at bounding box center [603, 25] width 8 height 8
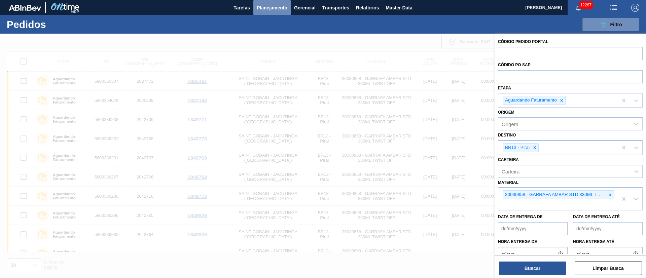
click at [270, 5] on span "Planejamento" at bounding box center [272, 8] width 31 height 8
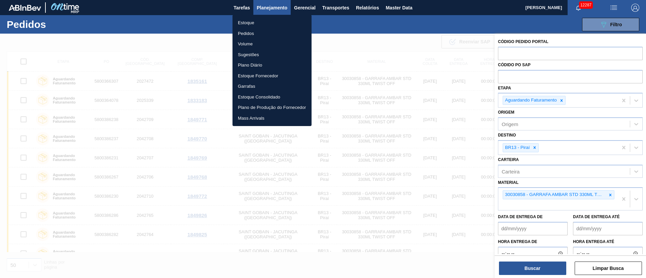
click at [352, 77] on div at bounding box center [323, 139] width 646 height 278
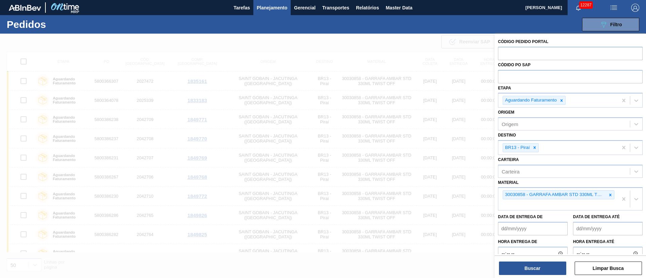
click at [346, 78] on div at bounding box center [323, 173] width 646 height 278
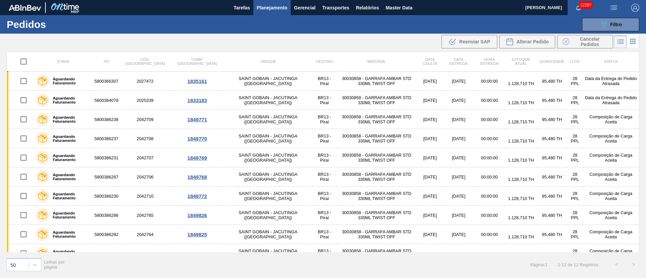
click at [346, 78] on div at bounding box center [323, 173] width 646 height 278
click at [346, 78] on td "30030858 - GARRAFA AMBAR STD 330ML TWIST OFF" at bounding box center [377, 81] width 80 height 19
click at [346, 78] on main "Tarefas Planejamento Gerencial Transportes Relatórios Master Data Juliane Romag…" at bounding box center [323, 139] width 646 height 278
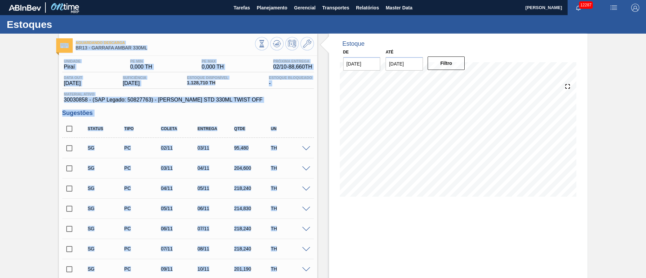
click at [110, 116] on h3 "Sugestões" at bounding box center [188, 113] width 252 height 7
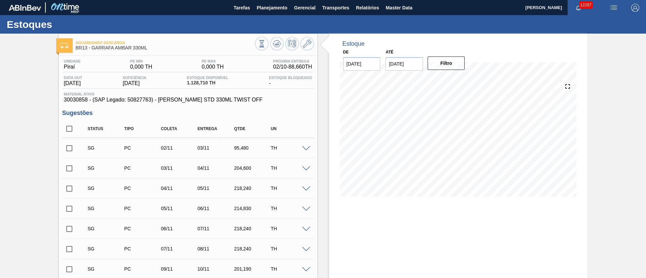
click at [71, 151] on input "checkbox" at bounding box center [69, 148] width 14 height 14
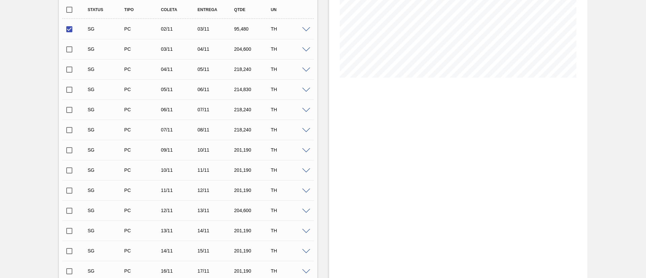
scroll to position [51, 0]
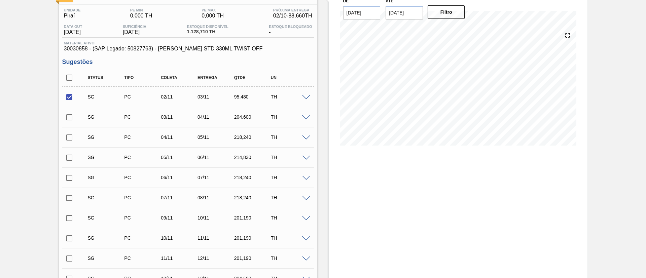
click at [304, 98] on span at bounding box center [306, 97] width 8 height 5
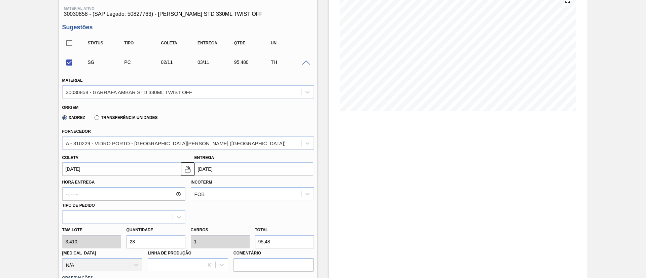
scroll to position [152, 0]
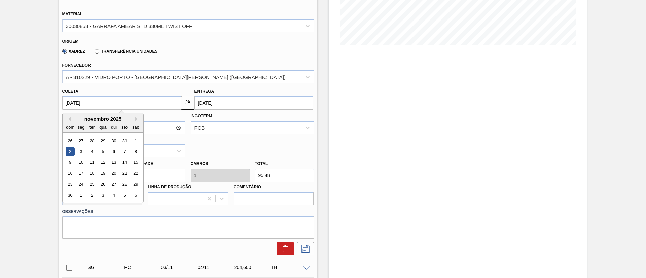
click at [117, 103] on input "02/11/2025" at bounding box center [121, 102] width 119 height 13
click at [82, 152] on div "3" at bounding box center [80, 151] width 9 height 9
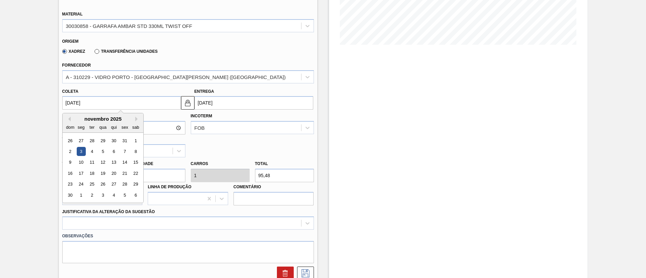
click at [121, 99] on input "03/11/2025" at bounding box center [121, 102] width 119 height 13
click at [137, 164] on div "15" at bounding box center [135, 162] width 9 height 9
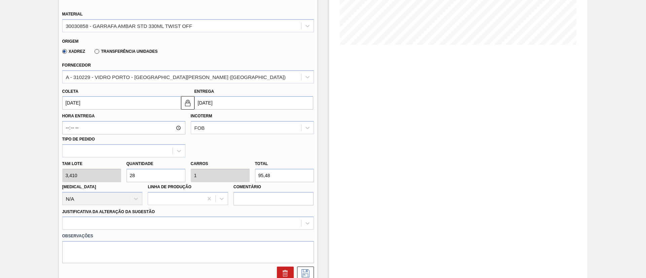
drag, startPoint x: 171, startPoint y: 178, endPoint x: 0, endPoint y: 169, distance: 171.1
drag, startPoint x: 153, startPoint y: 178, endPoint x: 81, endPoint y: 167, distance: 72.7
click at [82, 168] on div "Tam lote 3,410 Quantidade 168 Carros 6 Total 572,88 Doca N/A Linha de Produção …" at bounding box center [188, 181] width 257 height 48
drag, startPoint x: 149, startPoint y: 177, endPoint x: 39, endPoint y: 172, distance: 109.4
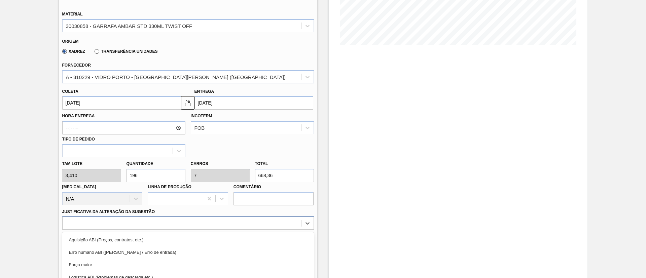
click at [91, 223] on div "option Logística ABI (Problemas de descarga etc.) focused, 4 of 18. 18 results …" at bounding box center [188, 223] width 252 height 13
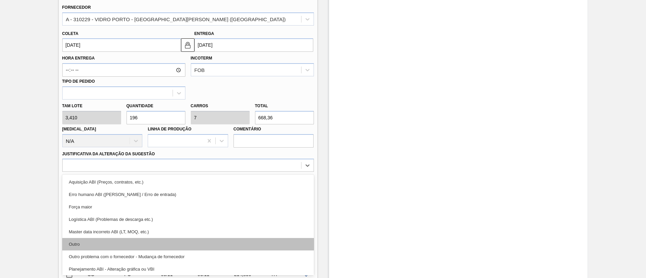
click at [89, 246] on div "Outro" at bounding box center [188, 244] width 252 height 12
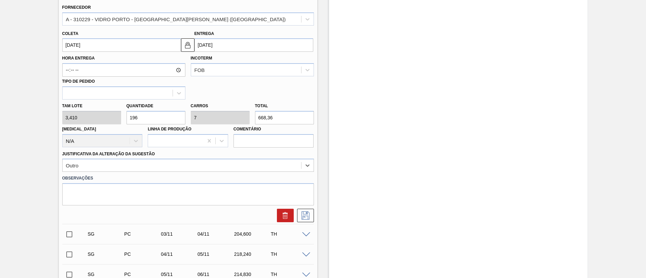
click at [97, 43] on input "15/11/2025" at bounding box center [121, 44] width 119 height 13
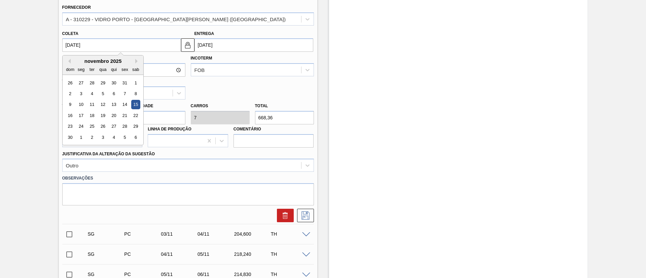
click at [71, 60] on div "novembro 2025" at bounding box center [103, 61] width 81 height 6
click at [69, 59] on button "Previous Month" at bounding box center [68, 61] width 5 height 5
click at [127, 94] on div "10" at bounding box center [124, 93] width 9 height 9
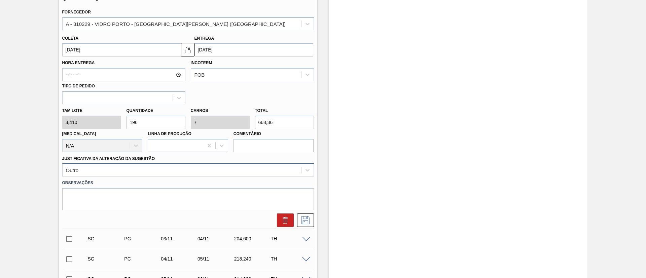
scroll to position [109, 0]
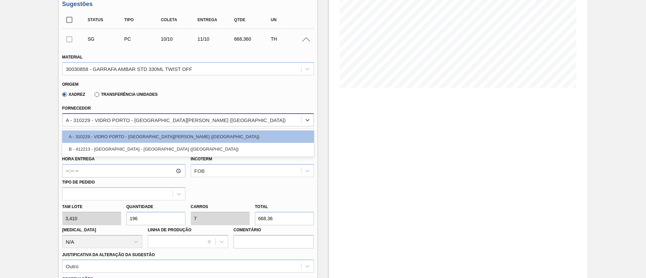
click at [155, 119] on div "A - 310229 - VIDRO PORTO - PORTO FERREIRA (SP)" at bounding box center [176, 120] width 220 height 6
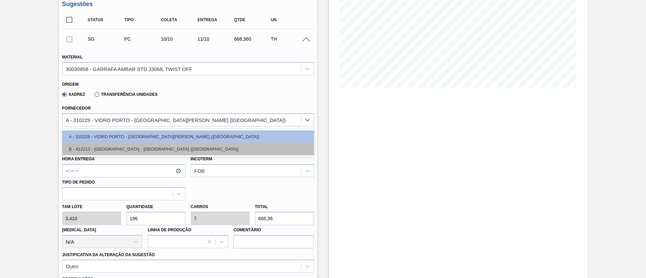
click at [138, 148] on div "B - 412213 - SAINT GOBAIN - JACUTINGA (MG)" at bounding box center [188, 149] width 252 height 12
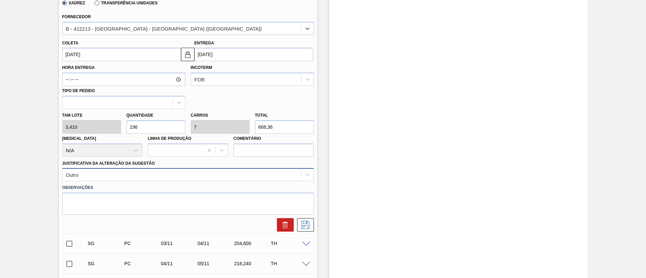
scroll to position [210, 0]
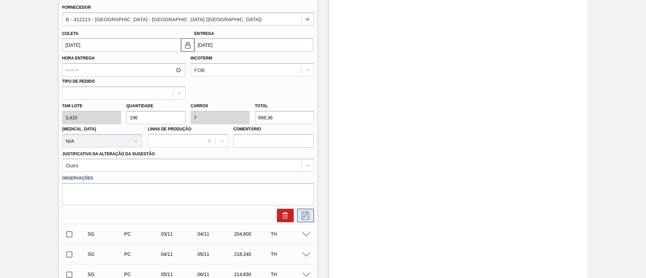
click at [304, 218] on icon at bounding box center [305, 215] width 11 height 8
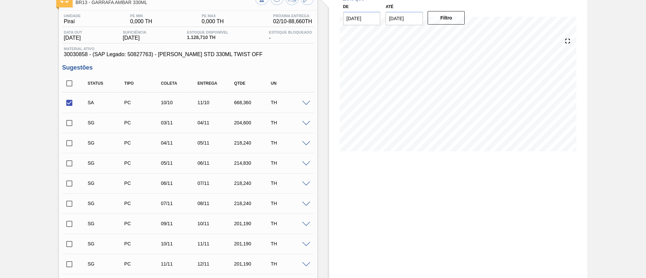
scroll to position [8, 0]
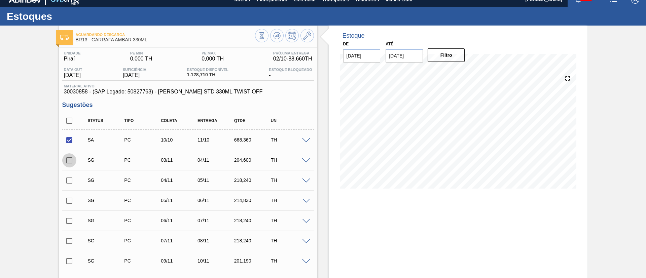
click at [70, 161] on input "checkbox" at bounding box center [69, 160] width 14 height 14
click at [302, 161] on span at bounding box center [306, 160] width 8 height 5
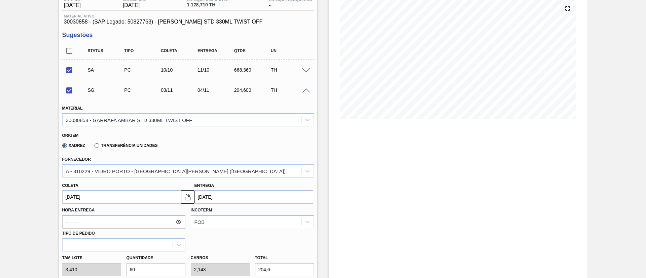
scroll to position [109, 0]
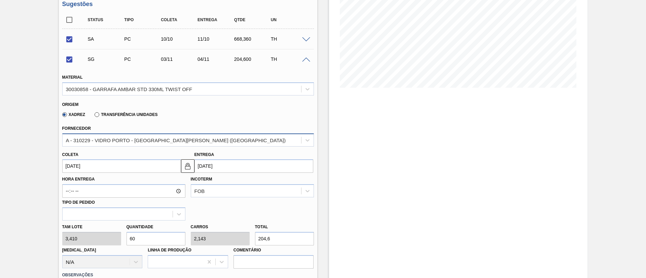
click at [169, 138] on div "A - 310229 - VIDRO PORTO - PORTO FERREIRA (SP)" at bounding box center [176, 140] width 220 height 6
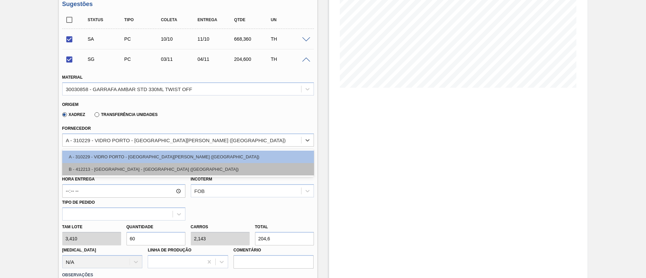
click at [160, 166] on div "B - 412213 - SAINT GOBAIN - JACUTINGA (MG)" at bounding box center [188, 169] width 252 height 12
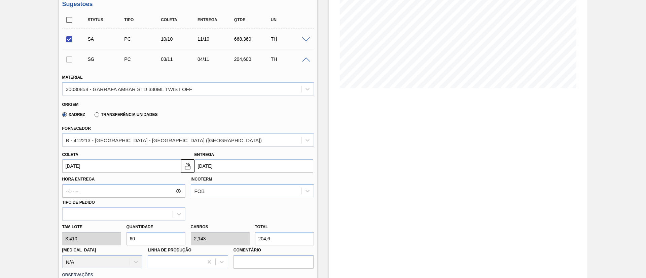
click at [99, 241] on div "Tam lote 3,410 Quantidade 60 Carros 2,143 Total 204,6 Doca N/A Linha de Produçã…" at bounding box center [188, 245] width 257 height 48
click at [97, 160] on input "03/11/2025" at bounding box center [121, 165] width 119 height 13
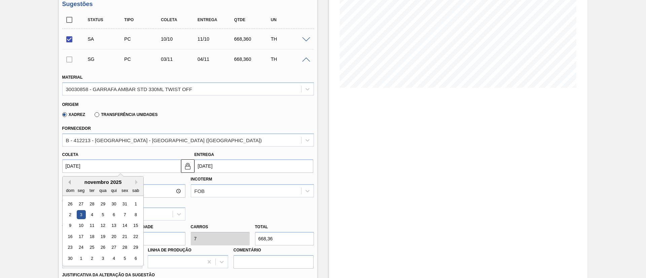
click at [70, 183] on button "Previous Month" at bounding box center [68, 182] width 5 height 5
click at [137, 216] on div "11" at bounding box center [135, 214] width 9 height 9
click at [129, 160] on input "11/10/2025" at bounding box center [121, 165] width 119 height 13
click at [112, 214] on div "9" at bounding box center [113, 214] width 9 height 9
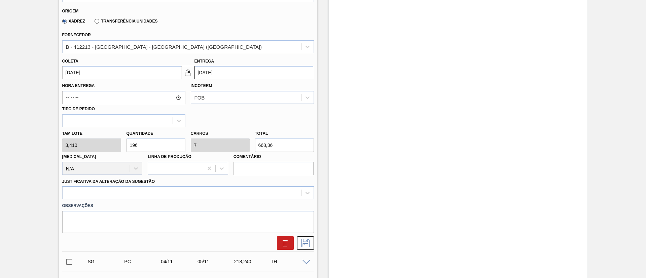
scroll to position [260, 0]
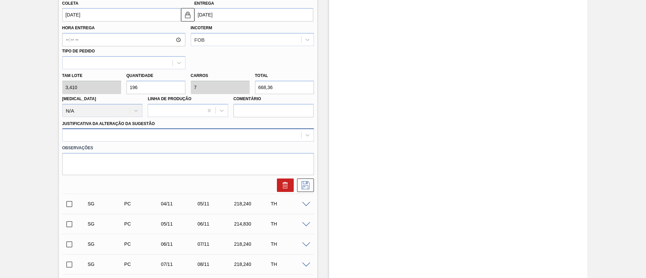
click at [127, 137] on div at bounding box center [182, 135] width 238 height 10
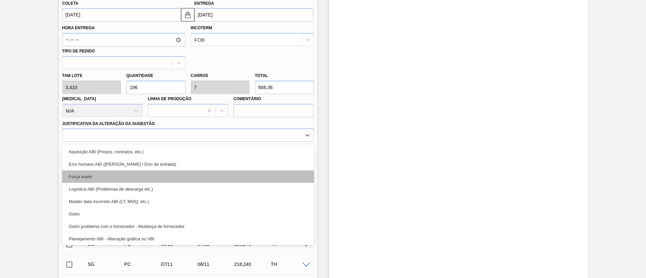
click at [117, 176] on div "Força maior" at bounding box center [188, 176] width 252 height 12
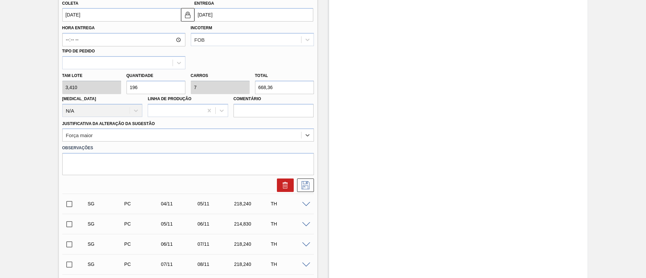
click at [295, 186] on div at bounding box center [304, 185] width 20 height 13
click at [302, 188] on icon at bounding box center [305, 185] width 11 height 8
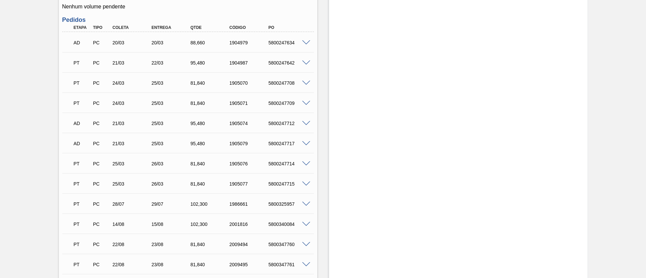
scroll to position [353, 0]
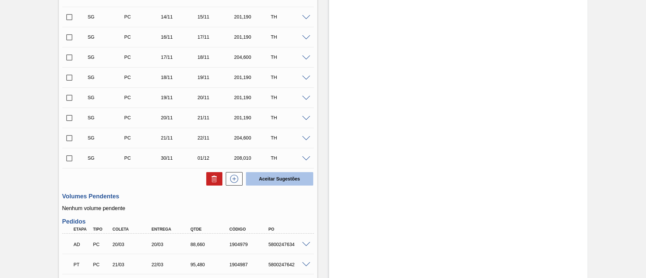
click at [276, 179] on button "Aceitar Sugestões" at bounding box center [279, 178] width 67 height 13
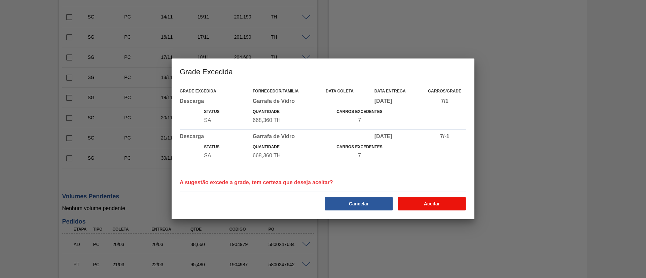
click at [415, 199] on button "Aceitar" at bounding box center [432, 203] width 68 height 13
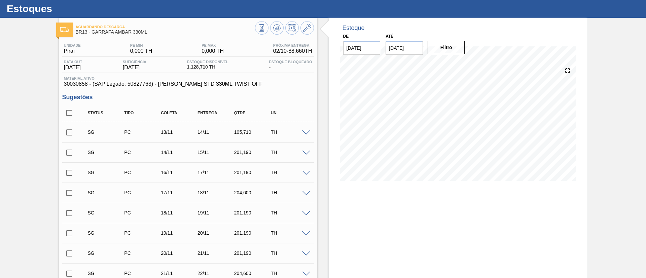
scroll to position [0, 0]
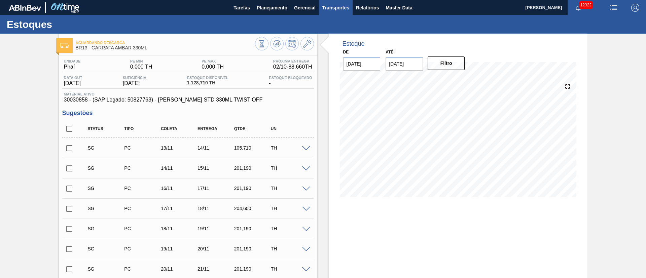
click at [344, 7] on span "Transportes" at bounding box center [335, 8] width 27 height 8
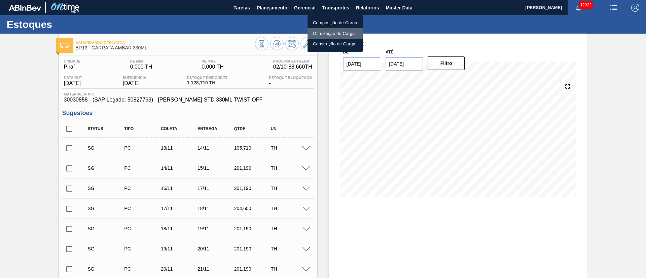
click at [336, 33] on li "Otimização de Carga" at bounding box center [334, 33] width 55 height 11
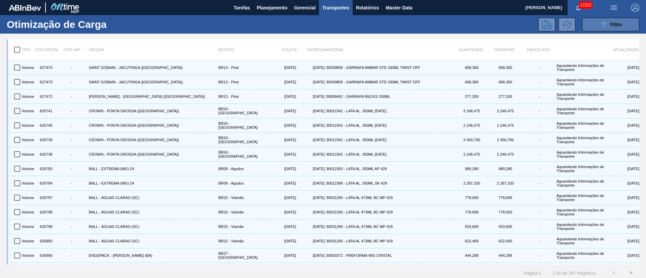
click at [620, 29] on button "089F7B8B-B2A5-4AFE-B5C0-19BA573D28AC Filtro" at bounding box center [610, 24] width 57 height 13
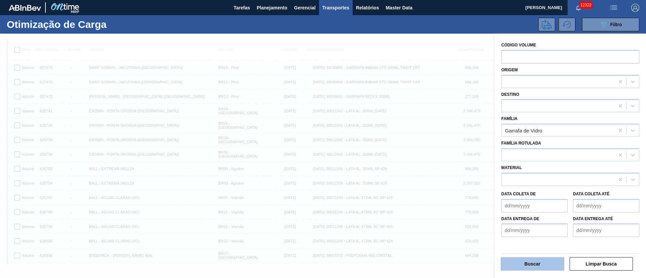
click at [536, 262] on button "Buscar" at bounding box center [532, 263] width 64 height 13
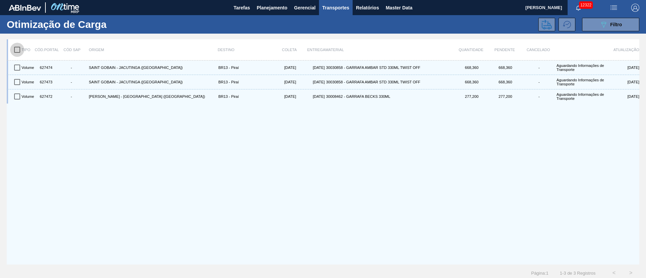
click at [16, 47] on input "checkbox" at bounding box center [17, 50] width 14 height 14
click at [549, 24] on icon at bounding box center [546, 25] width 10 height 10
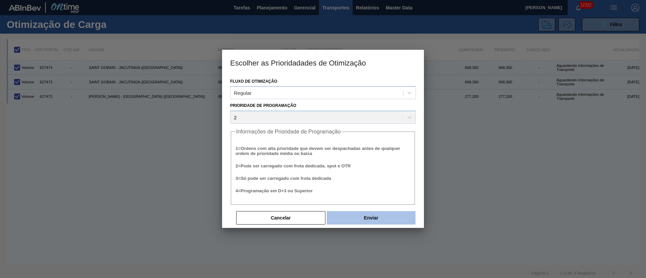
click at [380, 220] on button "Enviar" at bounding box center [370, 217] width 89 height 13
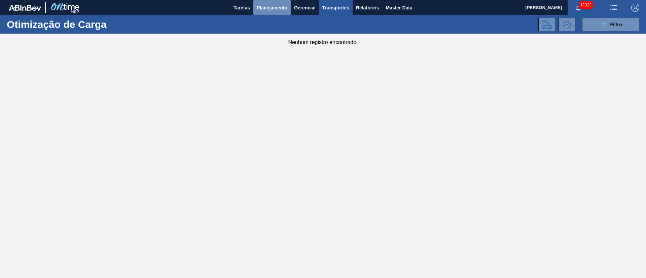
click at [262, 14] on button "Planejamento" at bounding box center [271, 7] width 37 height 15
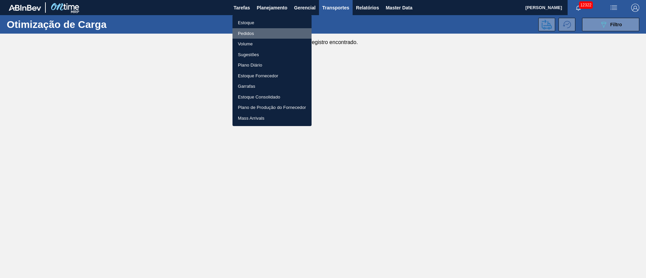
click at [253, 33] on li "Pedidos" at bounding box center [271, 33] width 79 height 11
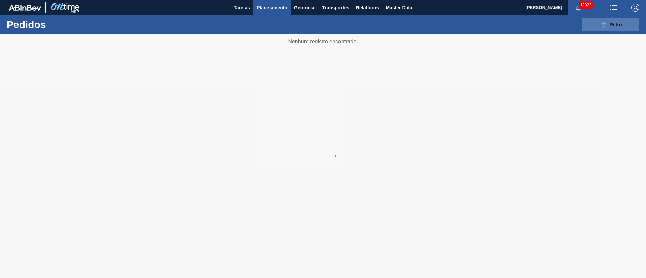
click at [616, 24] on span "Filtro" at bounding box center [616, 24] width 12 height 5
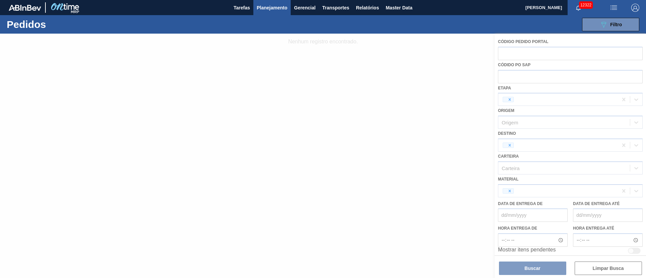
click at [510, 188] on div at bounding box center [323, 156] width 646 height 244
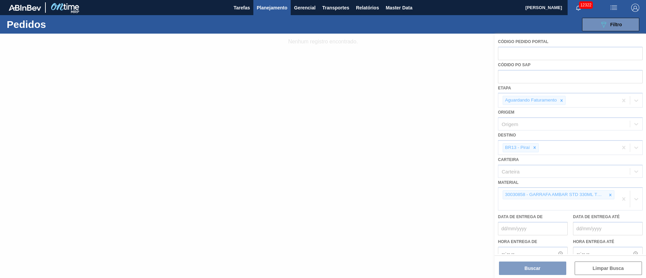
click at [508, 189] on div at bounding box center [323, 156] width 646 height 244
click at [608, 195] on div at bounding box center [323, 156] width 646 height 244
click at [609, 196] on div at bounding box center [323, 156] width 646 height 244
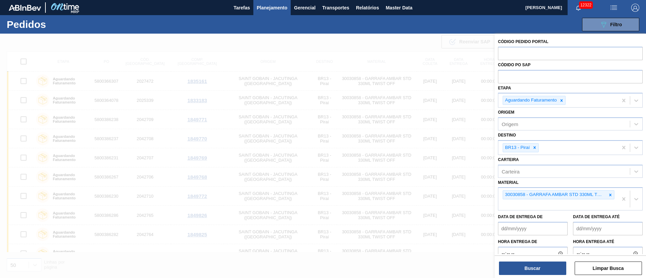
click at [609, 196] on icon at bounding box center [610, 195] width 5 height 5
